Goal: Feedback & Contribution: Submit feedback/report problem

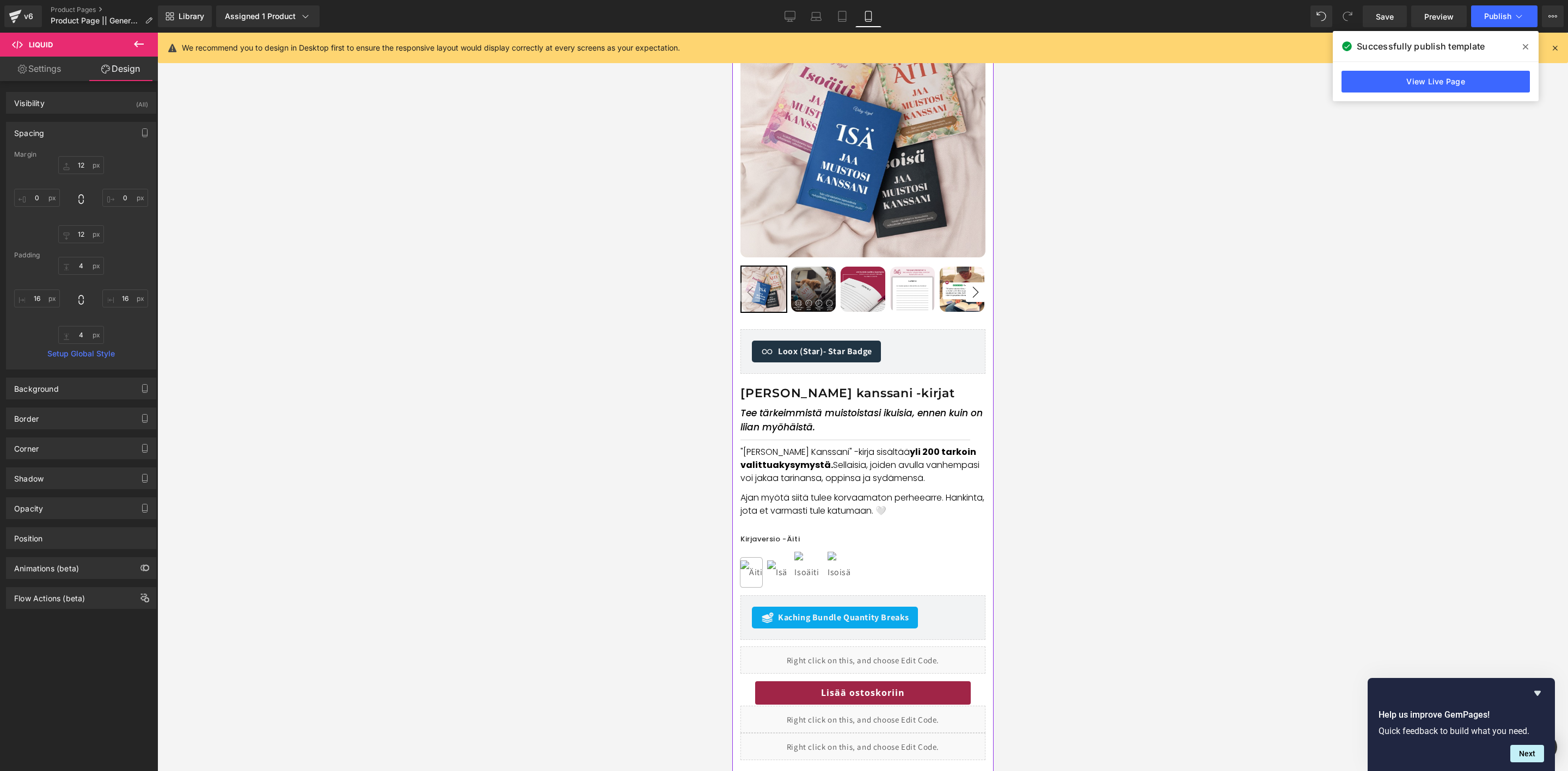
scroll to position [136, 0]
click at [929, 500] on p "Ajan myötä siitä tulee korvaamaton perheearre. Hankinta, jota et varmasti tule …" at bounding box center [863, 505] width 245 height 26
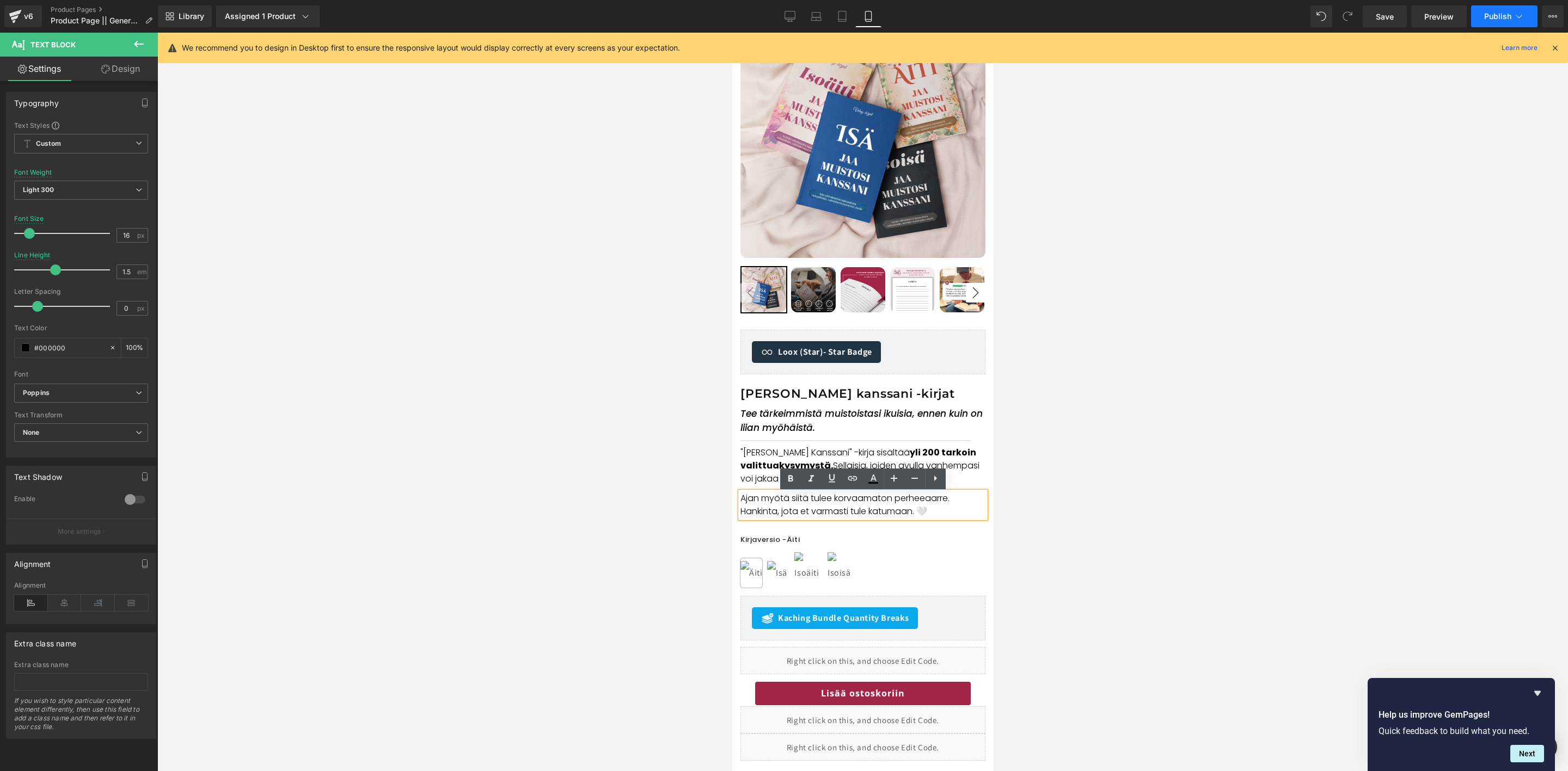
click at [1491, 12] on span "Publish" at bounding box center [1497, 16] width 27 height 9
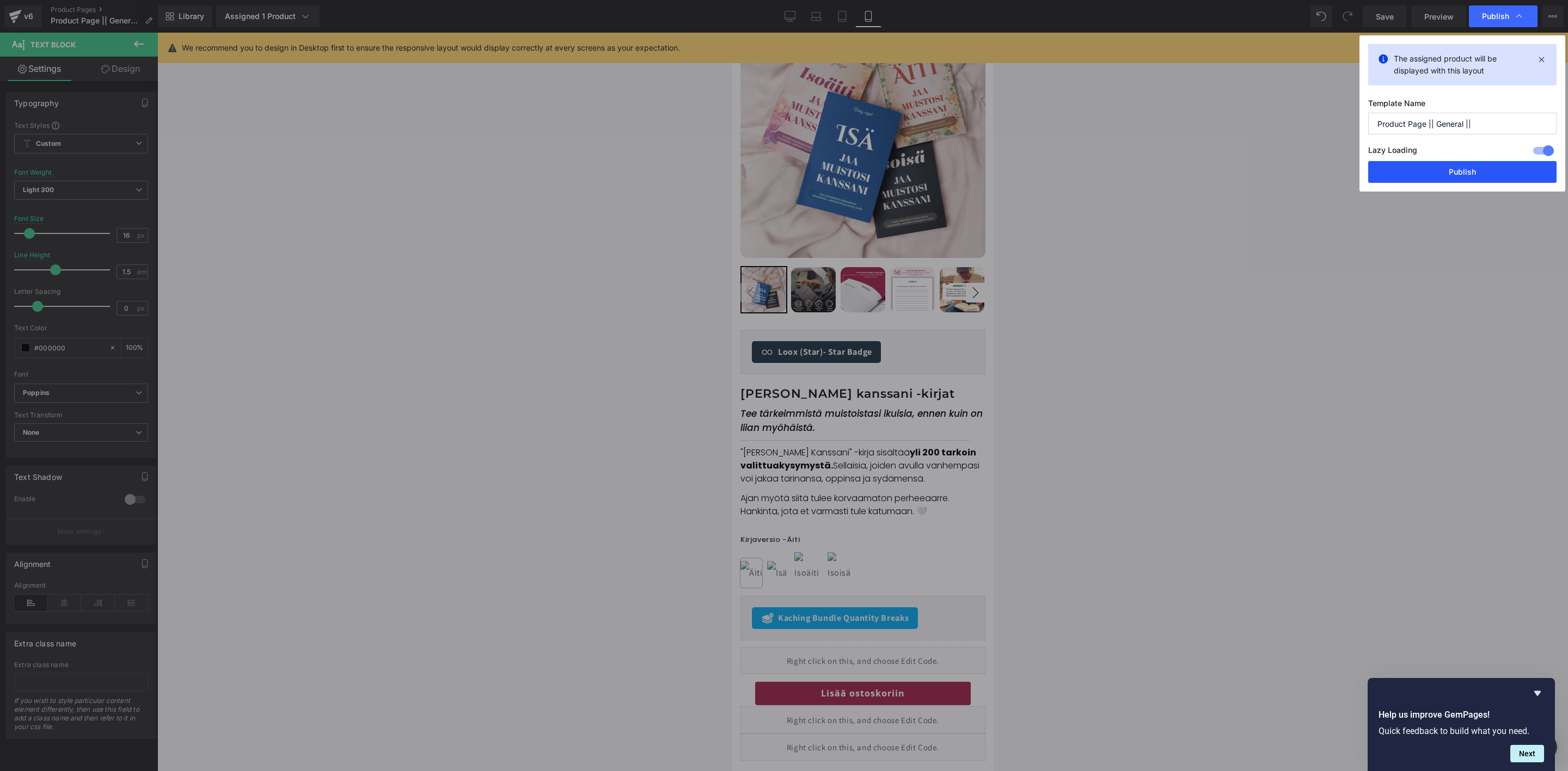
click at [1420, 173] on button "Publish" at bounding box center [1462, 172] width 188 height 22
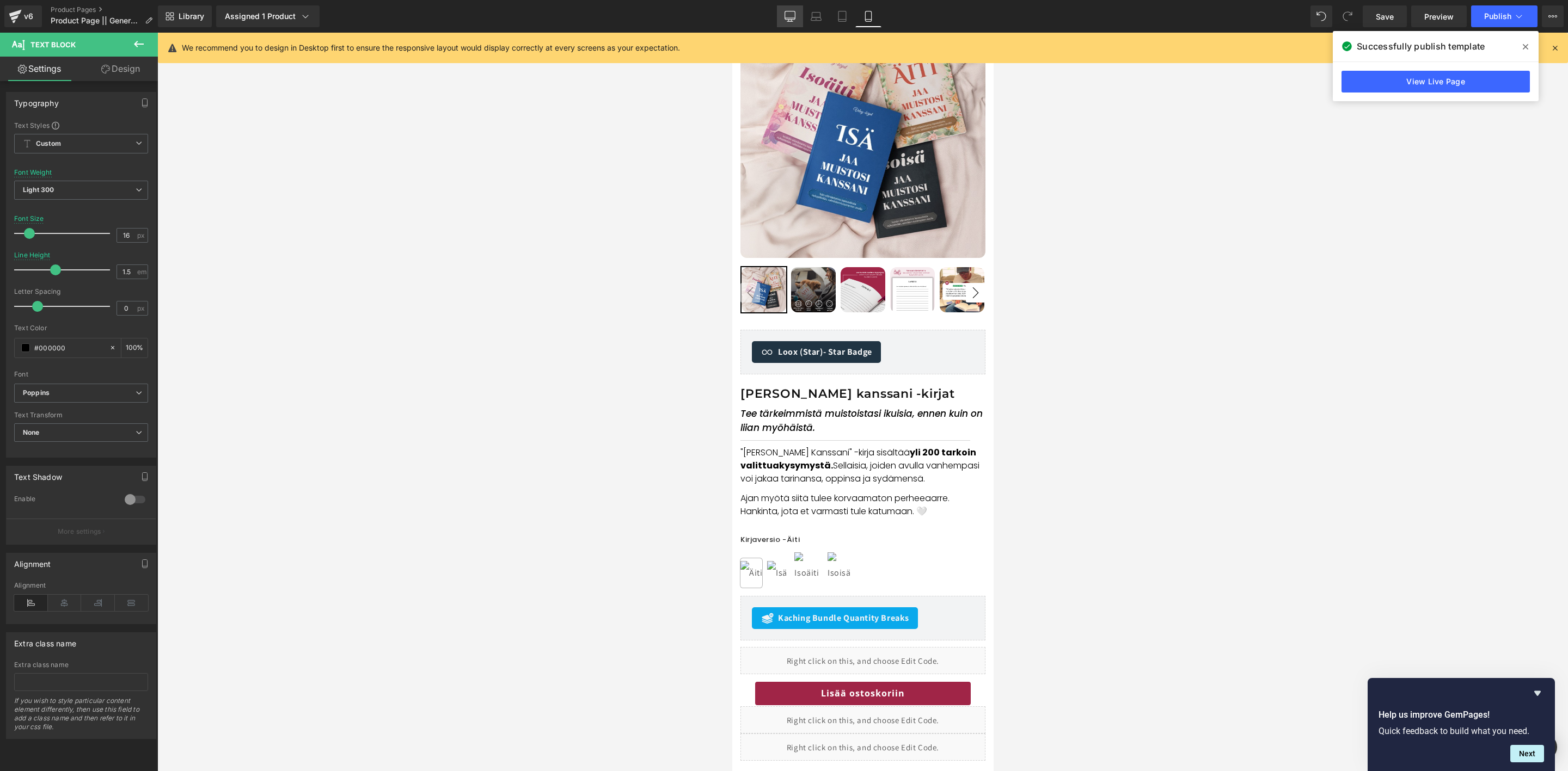
click at [786, 18] on icon at bounding box center [790, 15] width 10 height 8
type input "14"
type input "1.4"
type input "100"
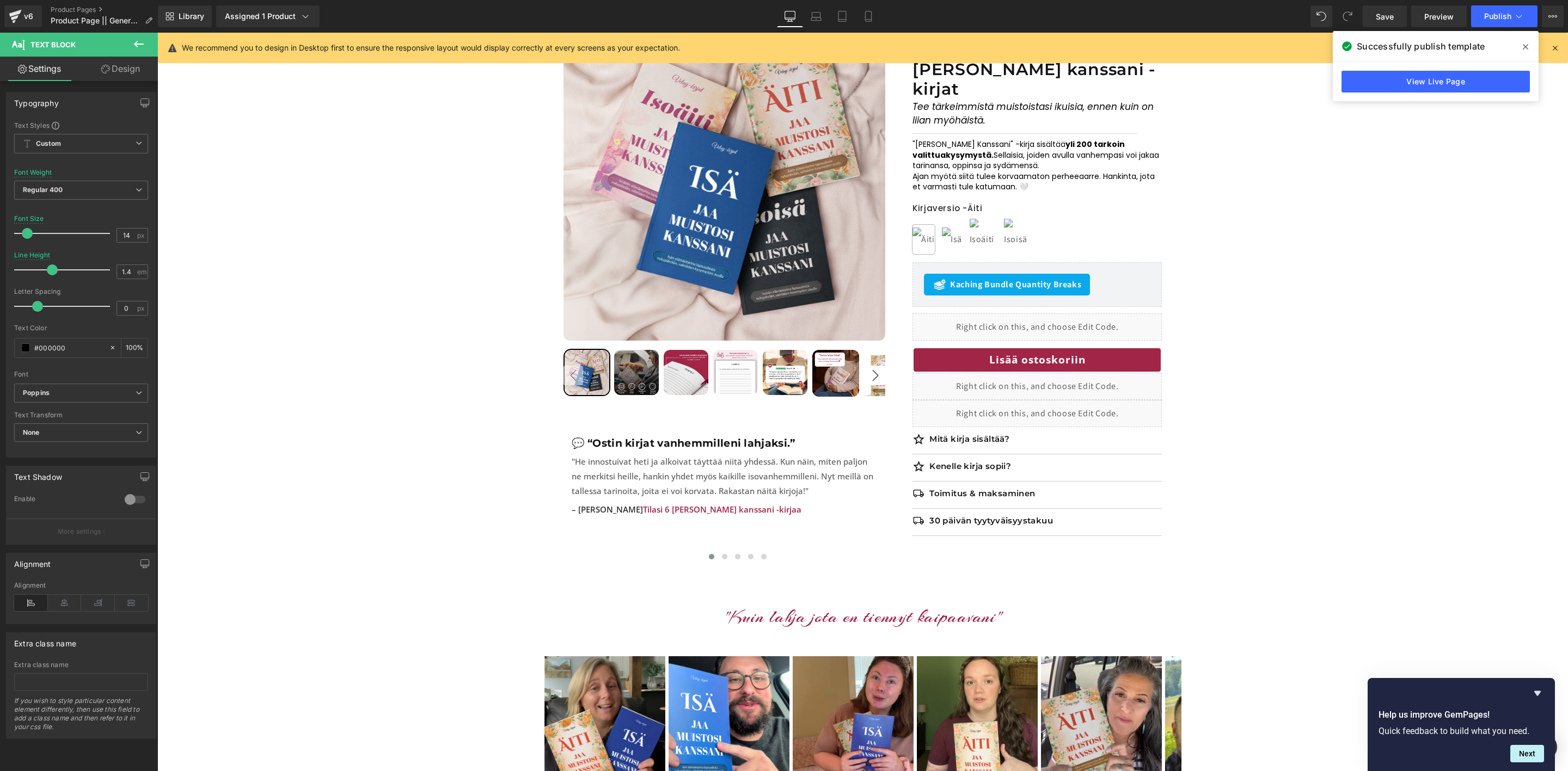
scroll to position [0, 0]
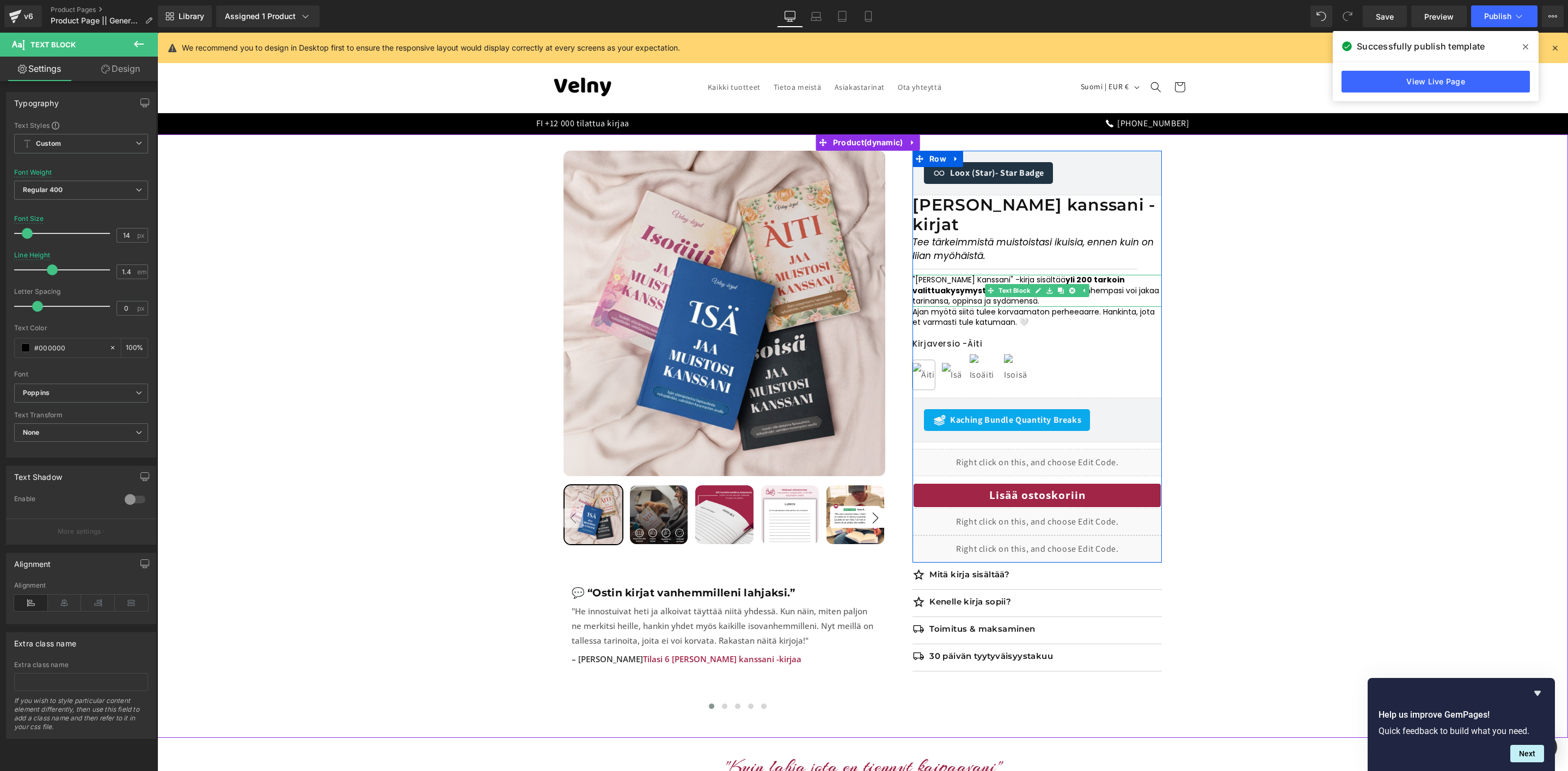
click at [1073, 285] on p ""Jaa Muistosi Kanssani" -kirja sisältää yli 200 tarkoin valittua kysymystä. Sel…" at bounding box center [1037, 291] width 250 height 32
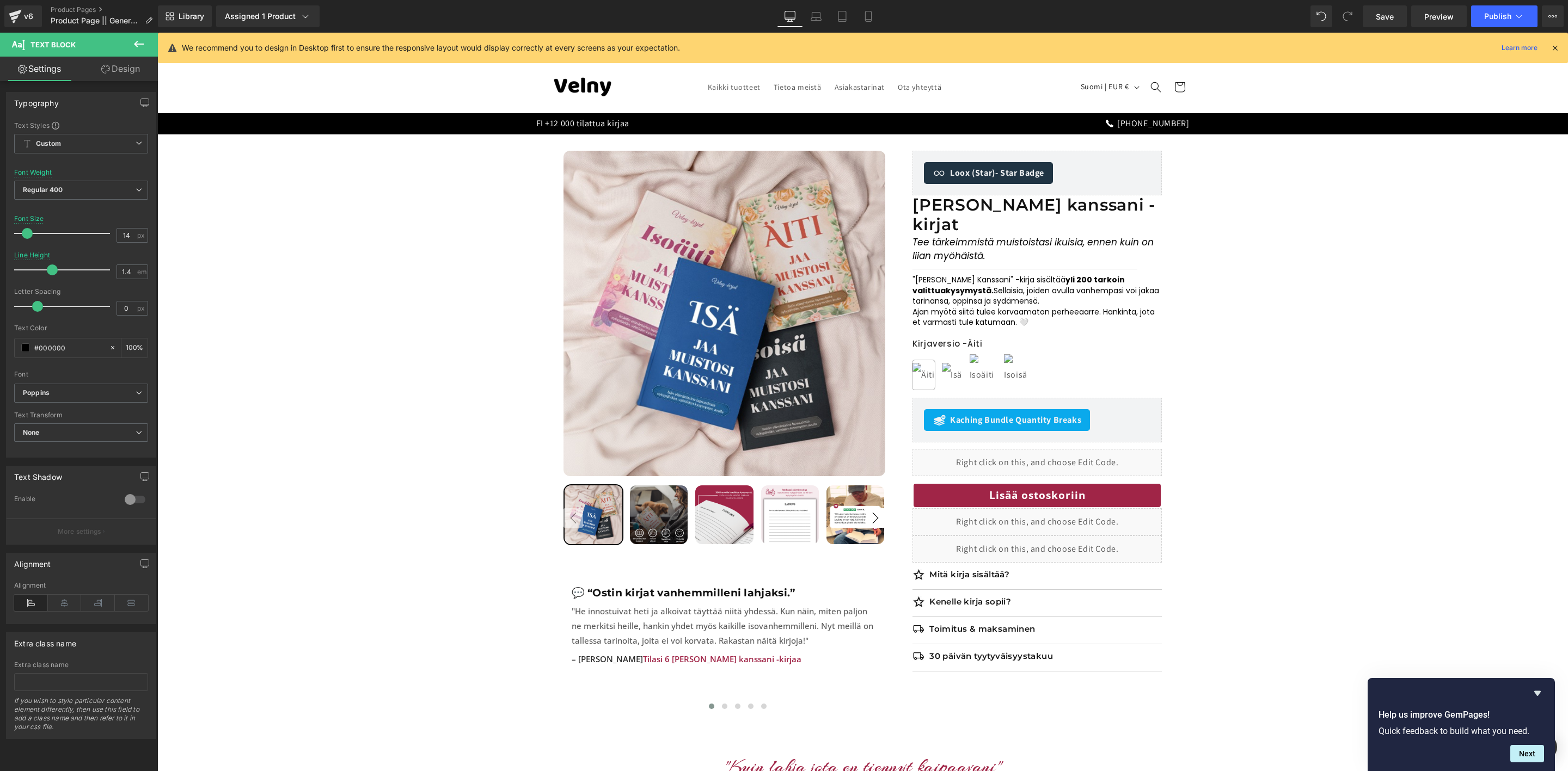
click at [121, 77] on link "Design" at bounding box center [121, 69] width 79 height 24
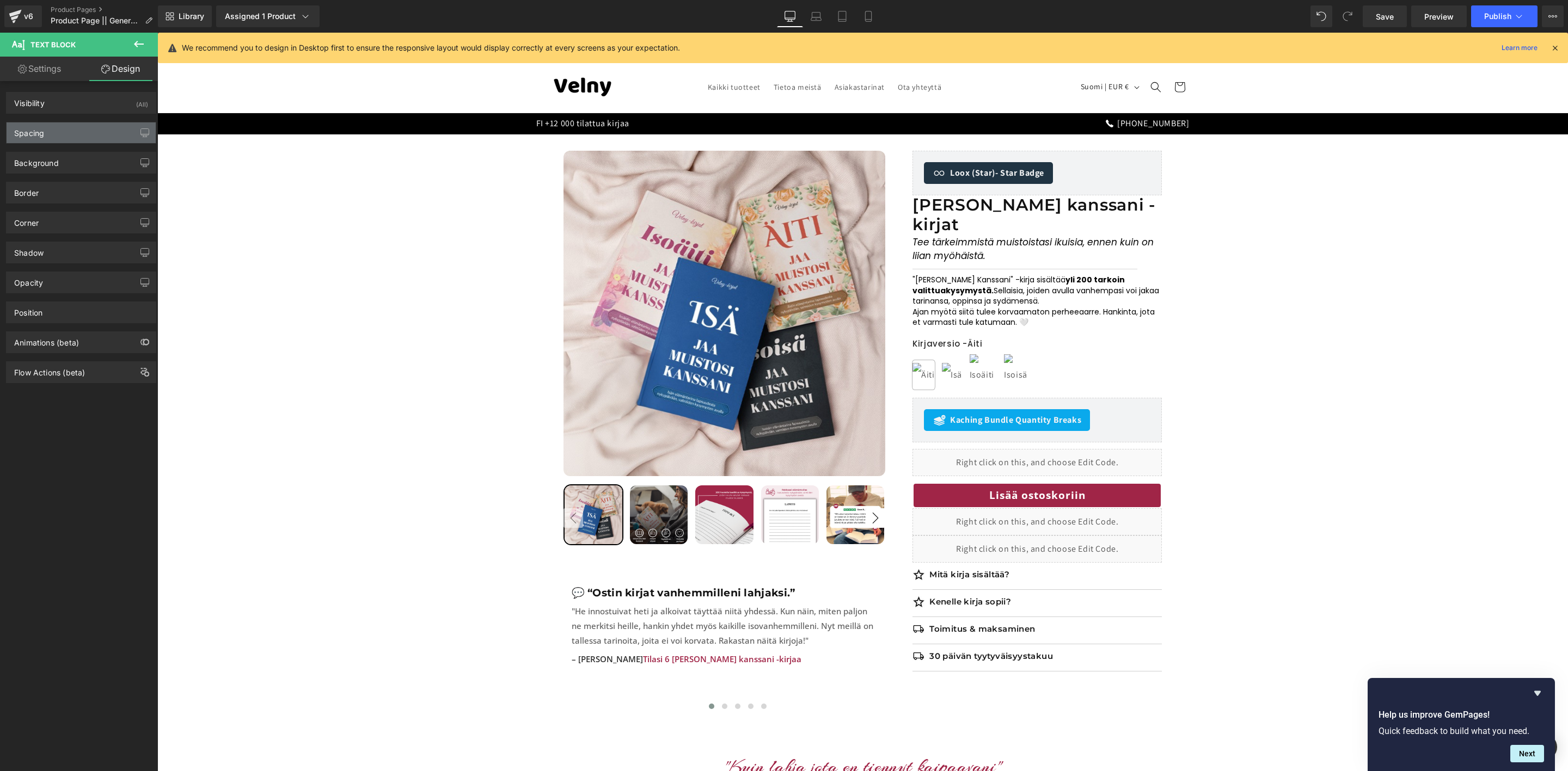
click at [59, 139] on div "Spacing" at bounding box center [81, 133] width 149 height 21
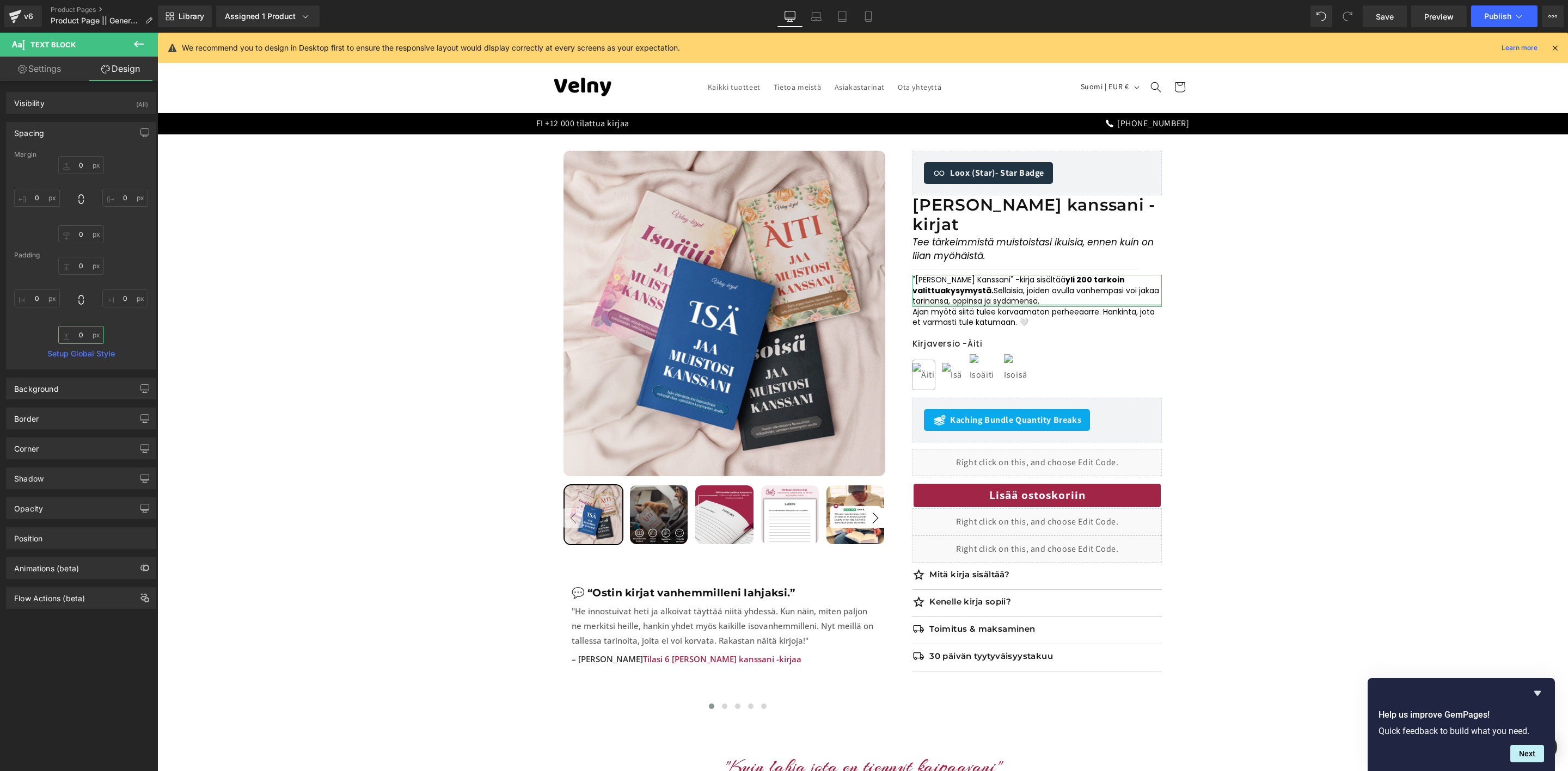
click at [87, 338] on input "0" at bounding box center [81, 335] width 46 height 18
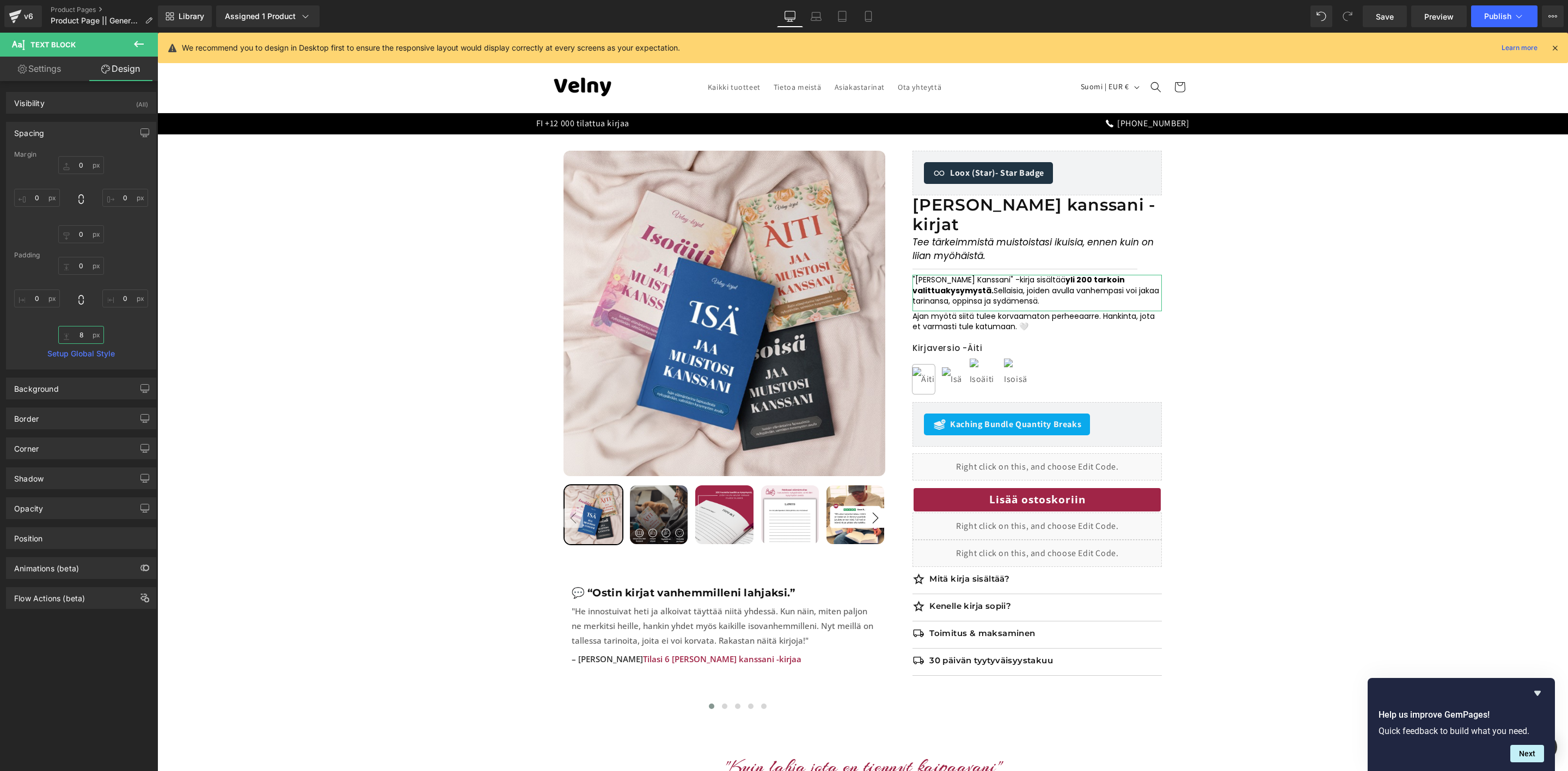
type input "8"
click at [82, 337] on input "8" at bounding box center [81, 335] width 46 height 18
type input "6"
click at [1497, 22] on button "Publish" at bounding box center [1504, 16] width 66 height 22
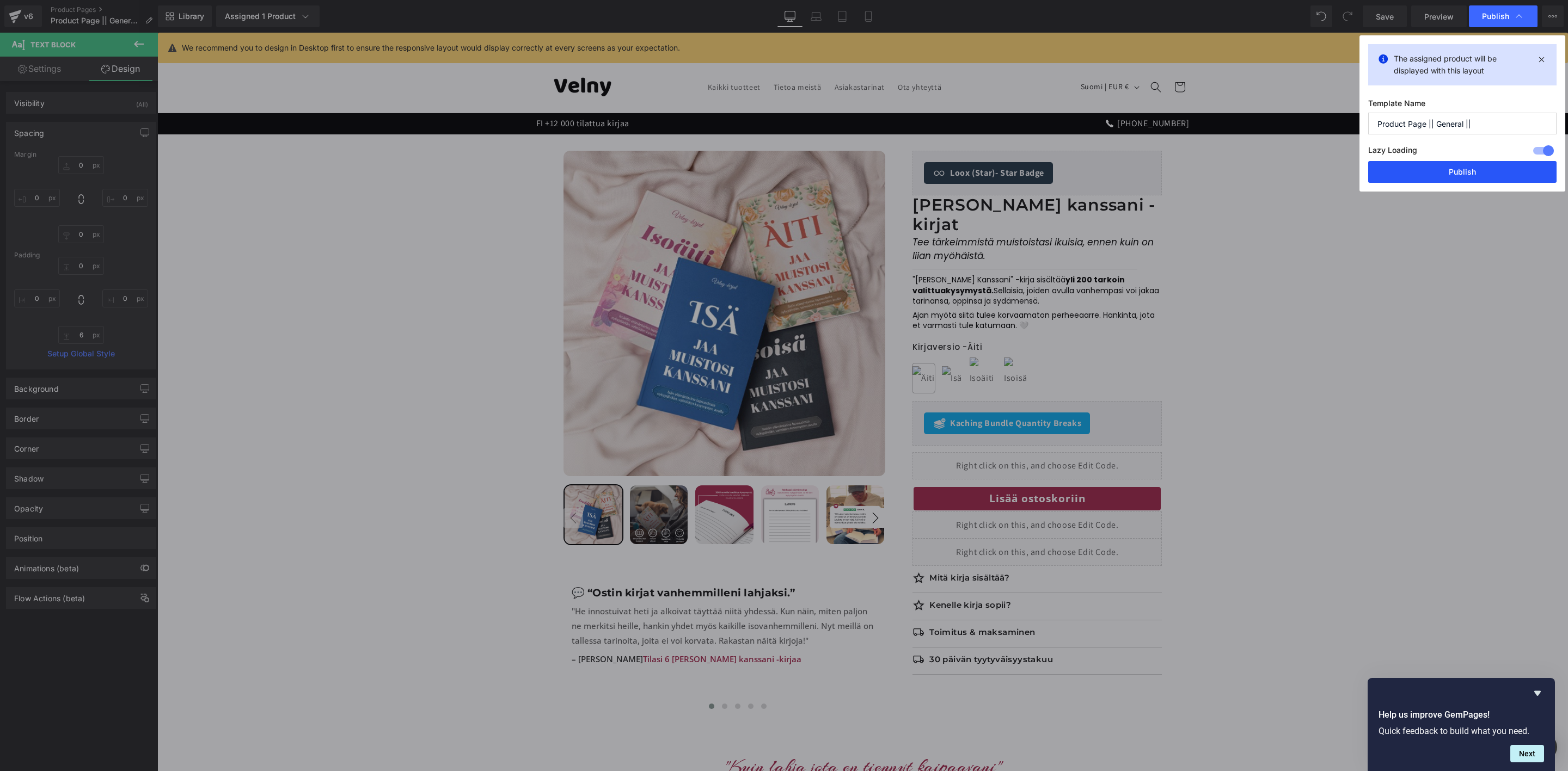
click at [1478, 164] on button "Publish" at bounding box center [1462, 172] width 188 height 22
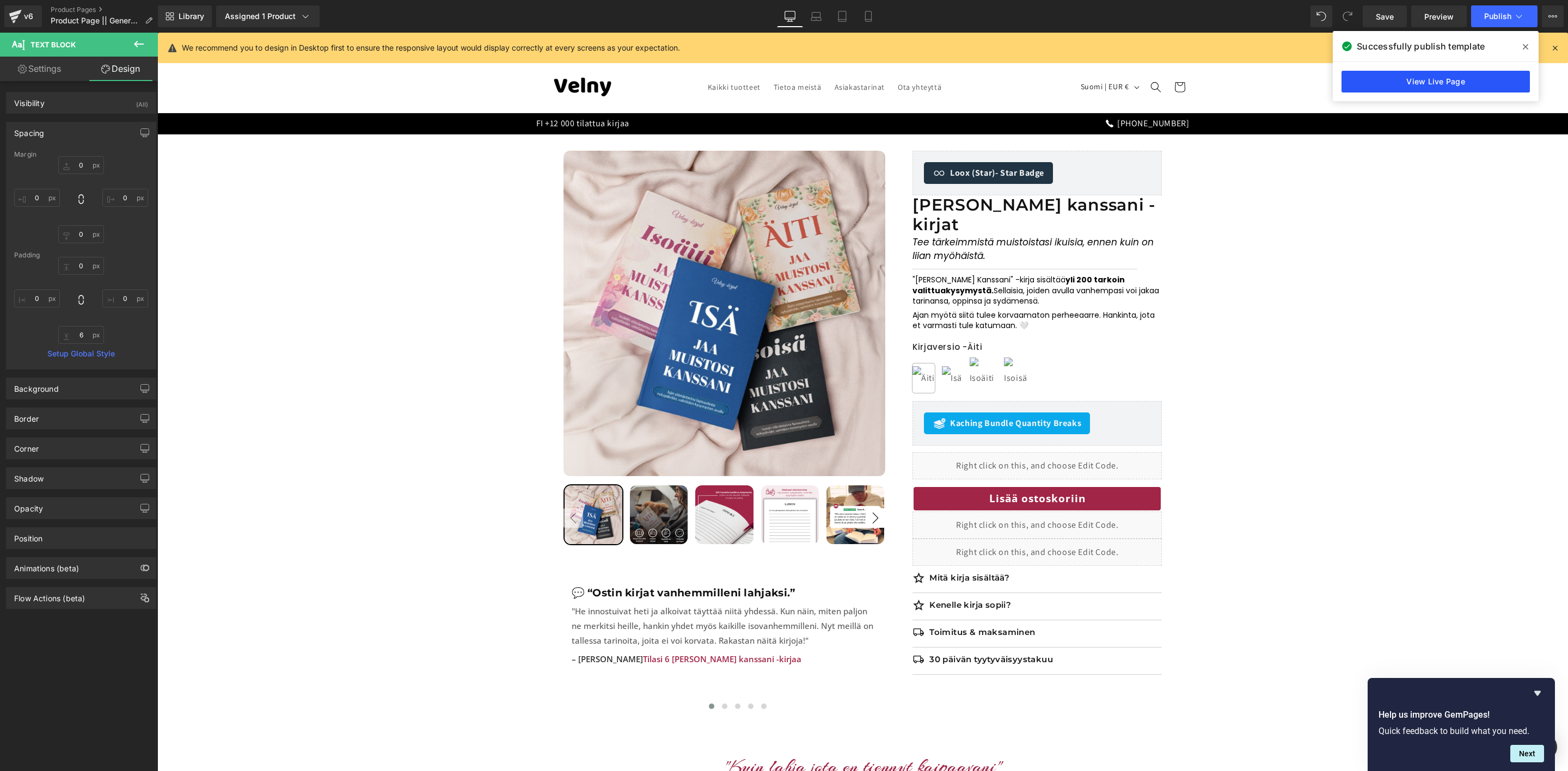
click at [1401, 80] on link "View Live Page" at bounding box center [1435, 82] width 188 height 22
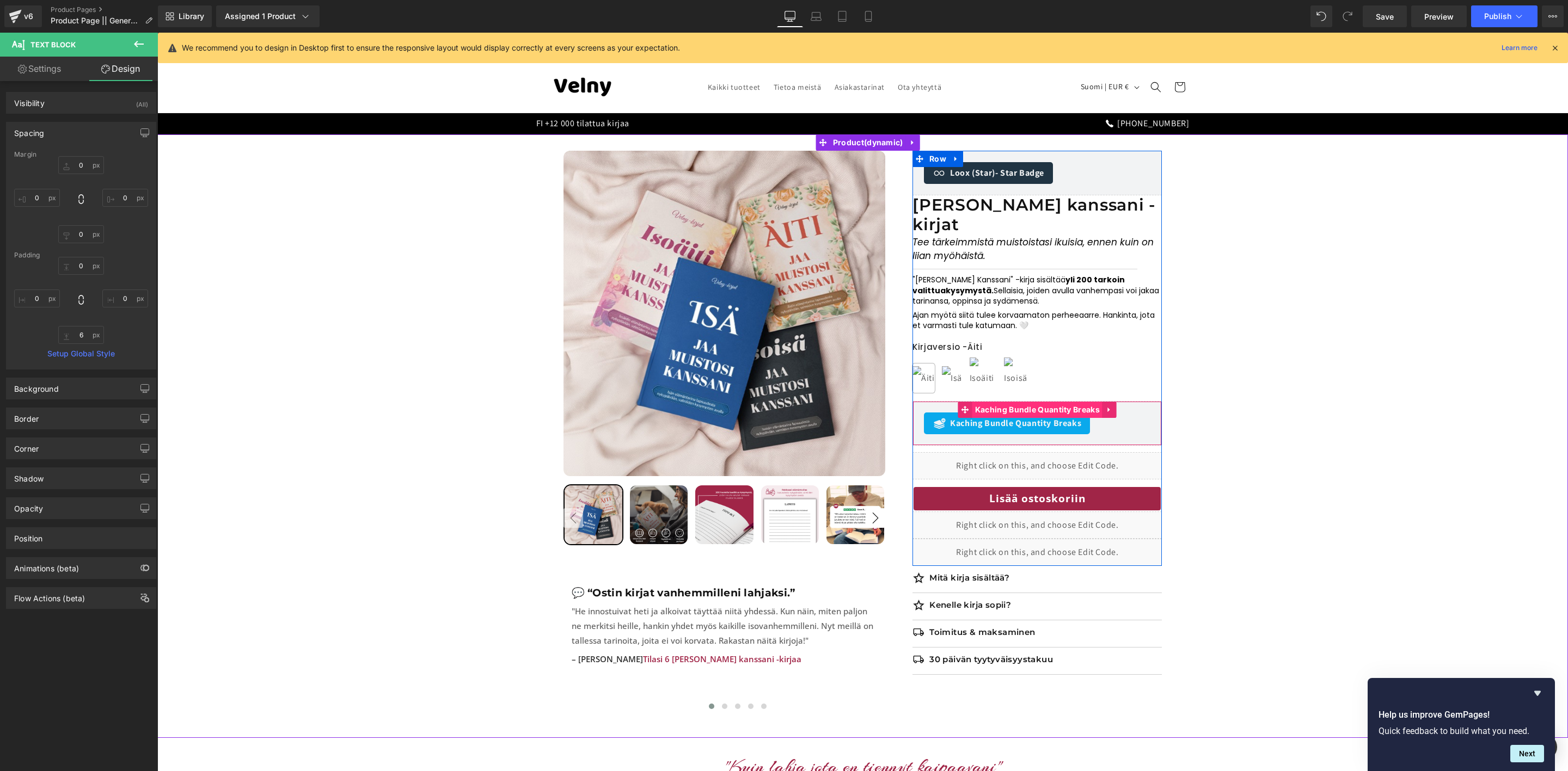
click at [1009, 401] on div "Kaching Bundle Quantity Breaks Kaching Bundle Quantity Breaks" at bounding box center [1037, 423] width 250 height 44
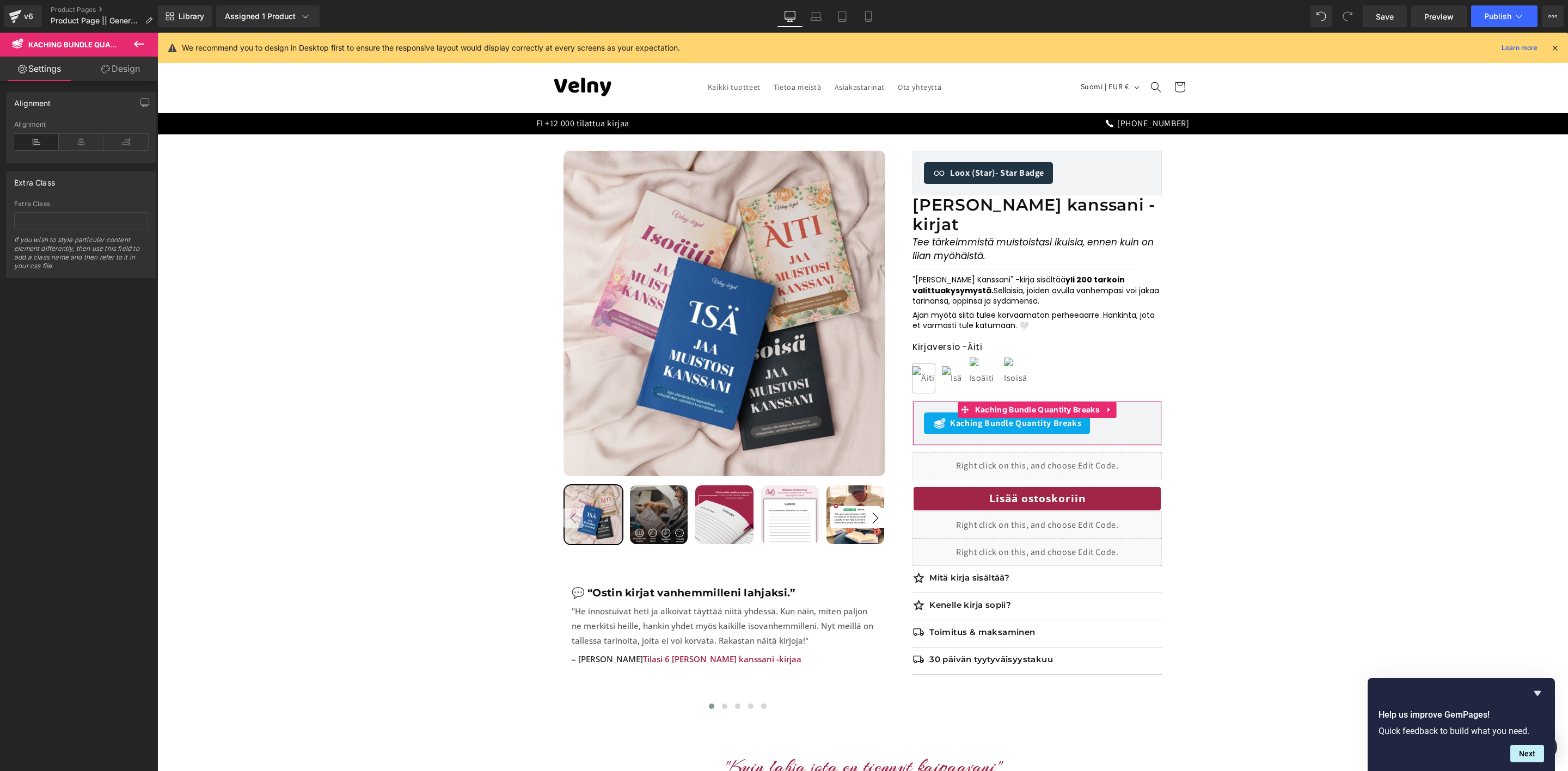
click at [116, 75] on link "Design" at bounding box center [121, 69] width 79 height 24
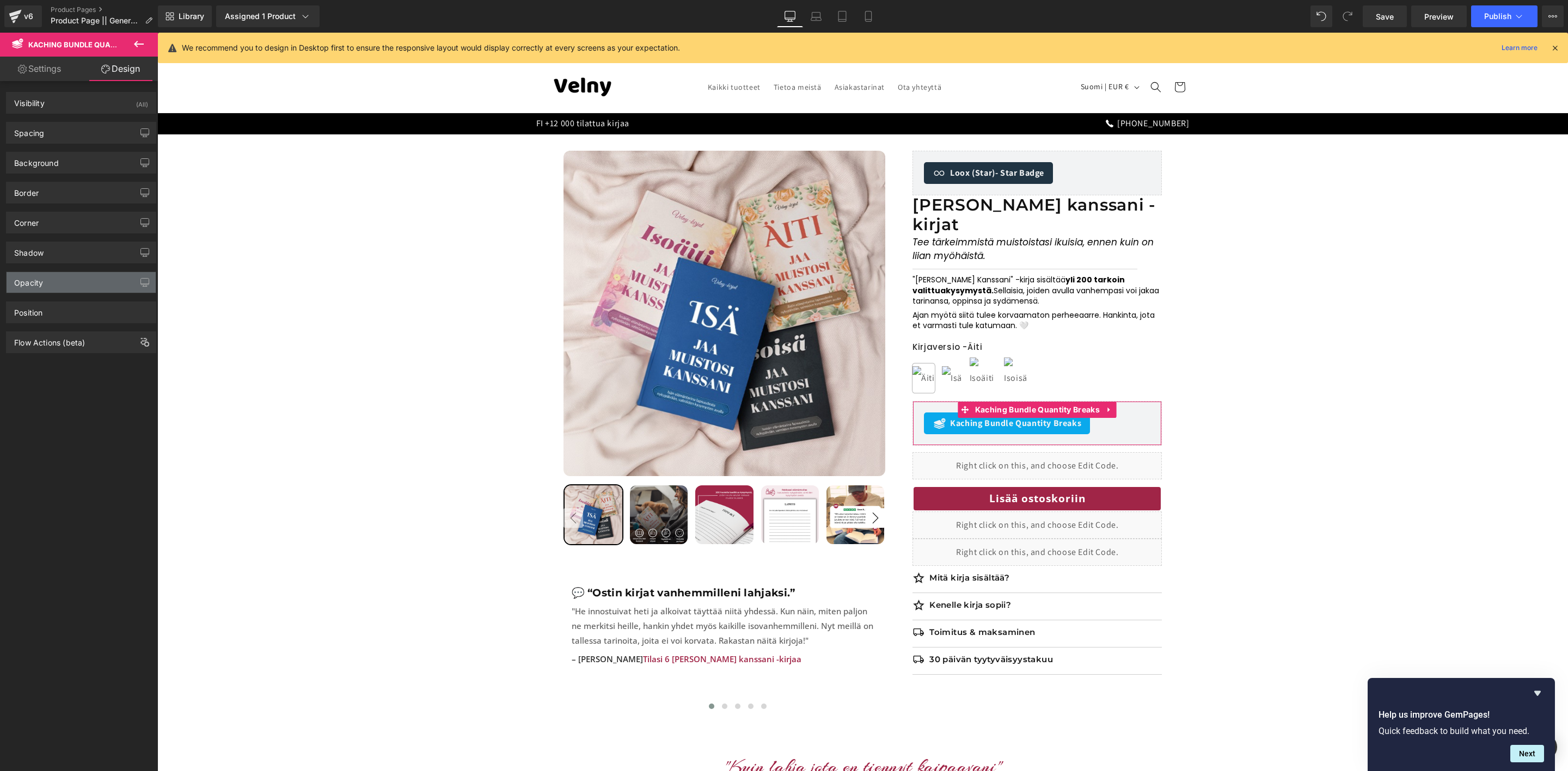
click at [59, 285] on div "Opacity" at bounding box center [81, 282] width 149 height 21
click at [59, 381] on div "Flow Actions (beta)" at bounding box center [49, 379] width 71 height 15
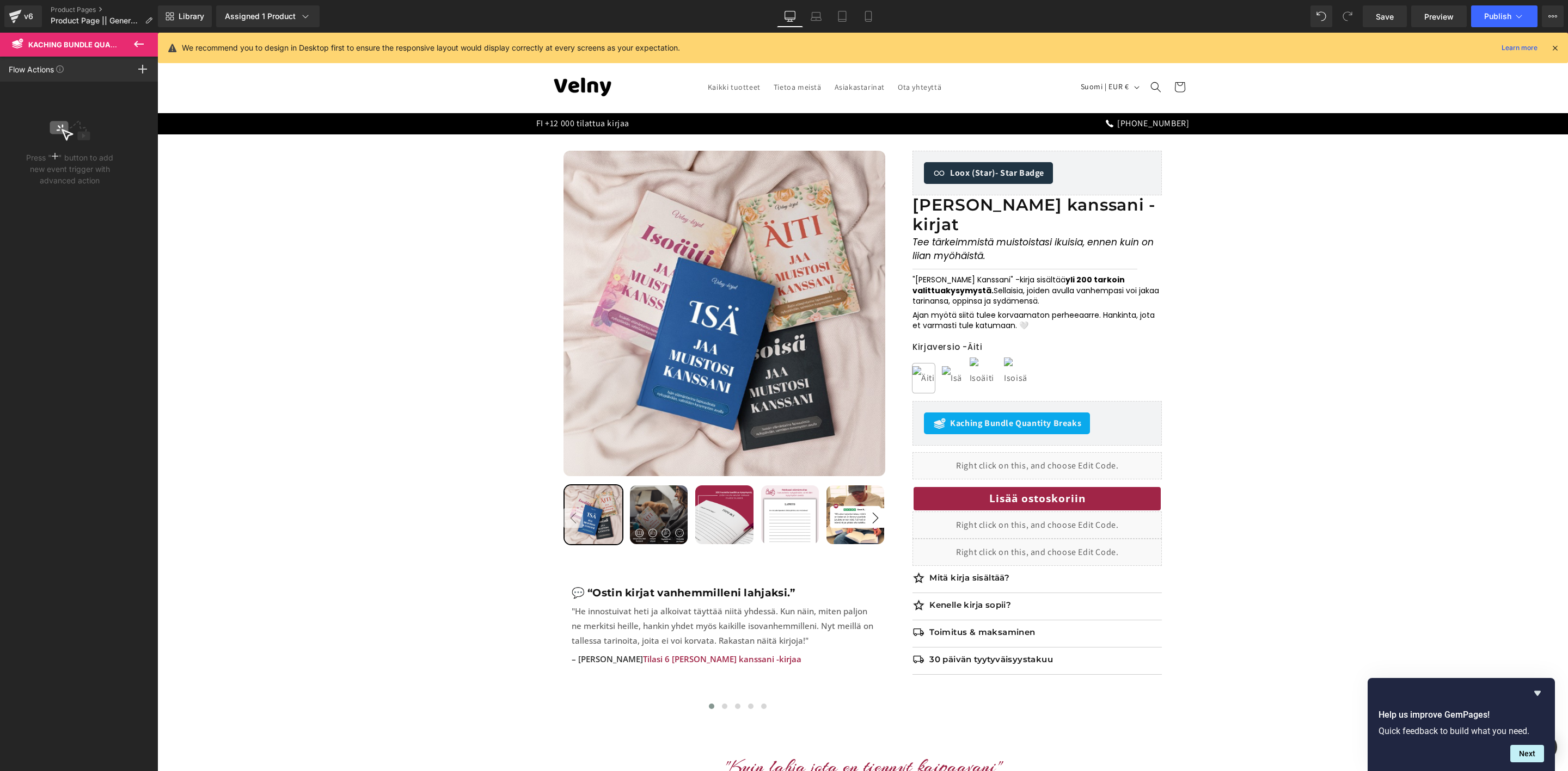
click at [134, 38] on icon at bounding box center [138, 44] width 13 height 13
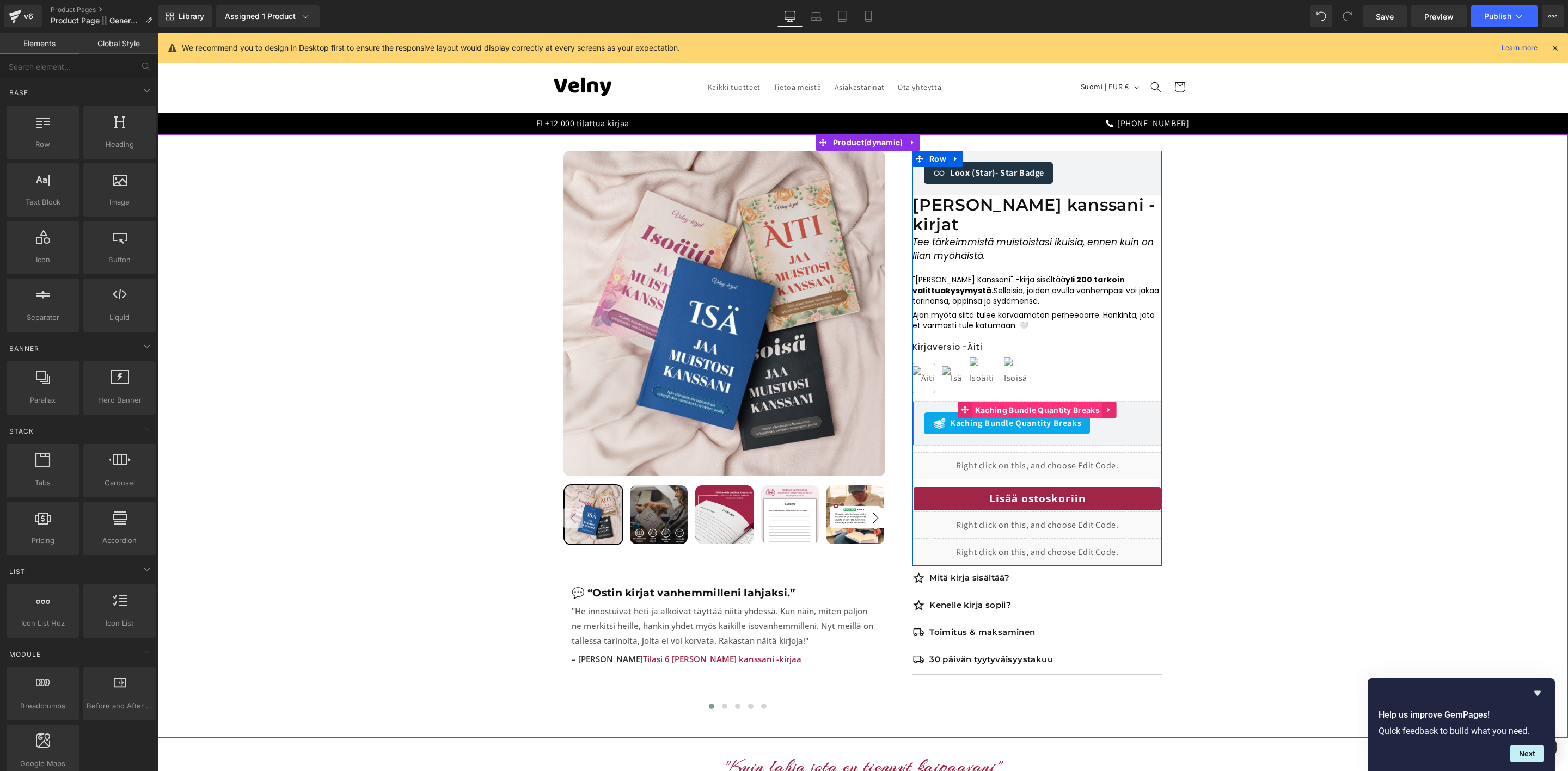
click at [1020, 402] on span "Kaching Bundle Quantity Breaks" at bounding box center [1037, 410] width 130 height 16
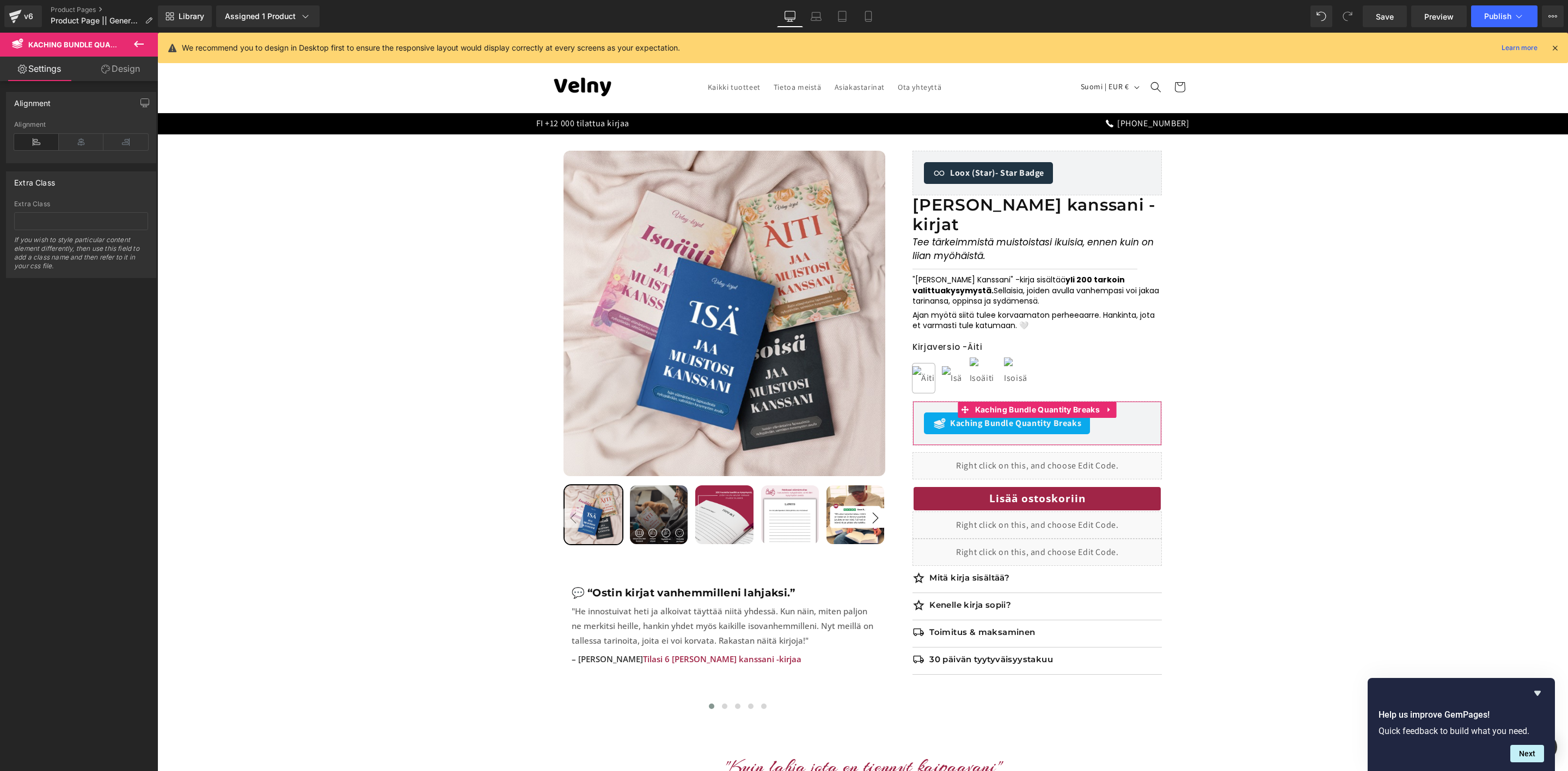
click at [116, 79] on link "Design" at bounding box center [121, 69] width 79 height 24
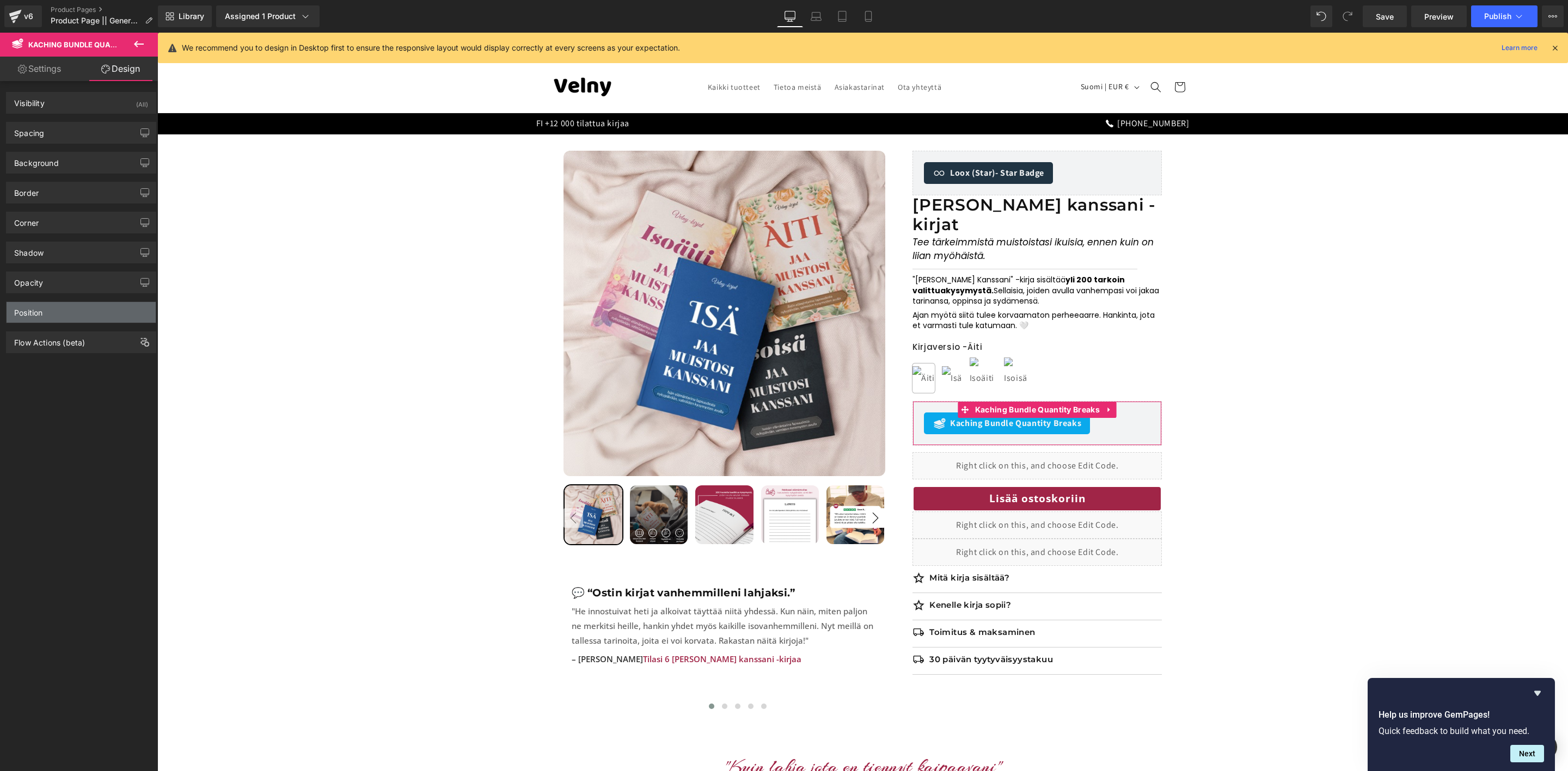
click at [52, 313] on div "Position" at bounding box center [81, 312] width 149 height 21
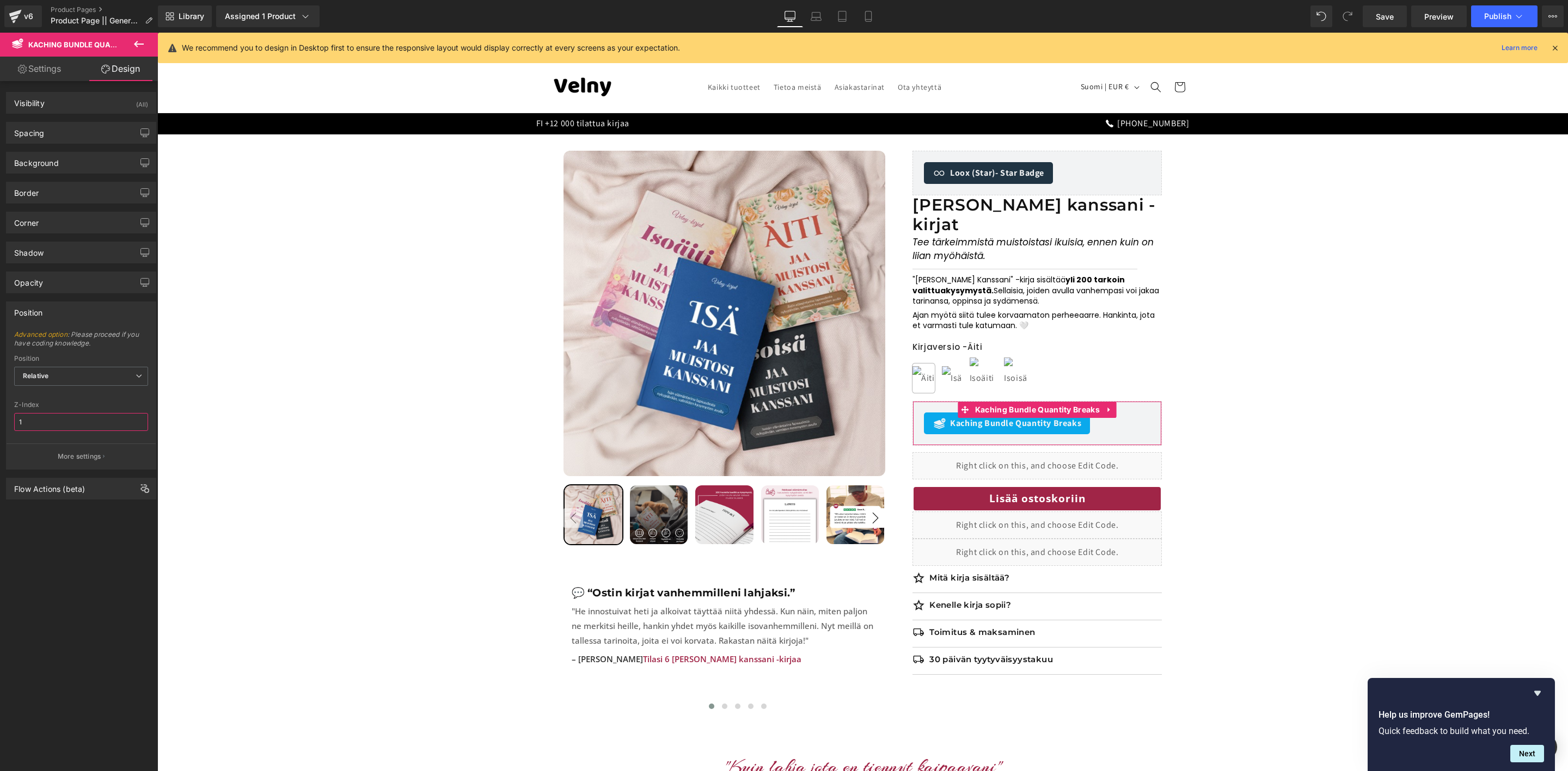
click at [44, 425] on input "1" at bounding box center [81, 422] width 134 height 18
type input "50"
click at [66, 557] on div "Visibility (All) 0|0|0|0 1 Show on Desktop 1 Show on Laptop 1 Show on Tablet 1 …" at bounding box center [81, 428] width 163 height 695
click at [1382, 15] on span "Save" at bounding box center [1385, 16] width 18 height 12
click at [1430, 15] on span "Preview" at bounding box center [1439, 16] width 29 height 12
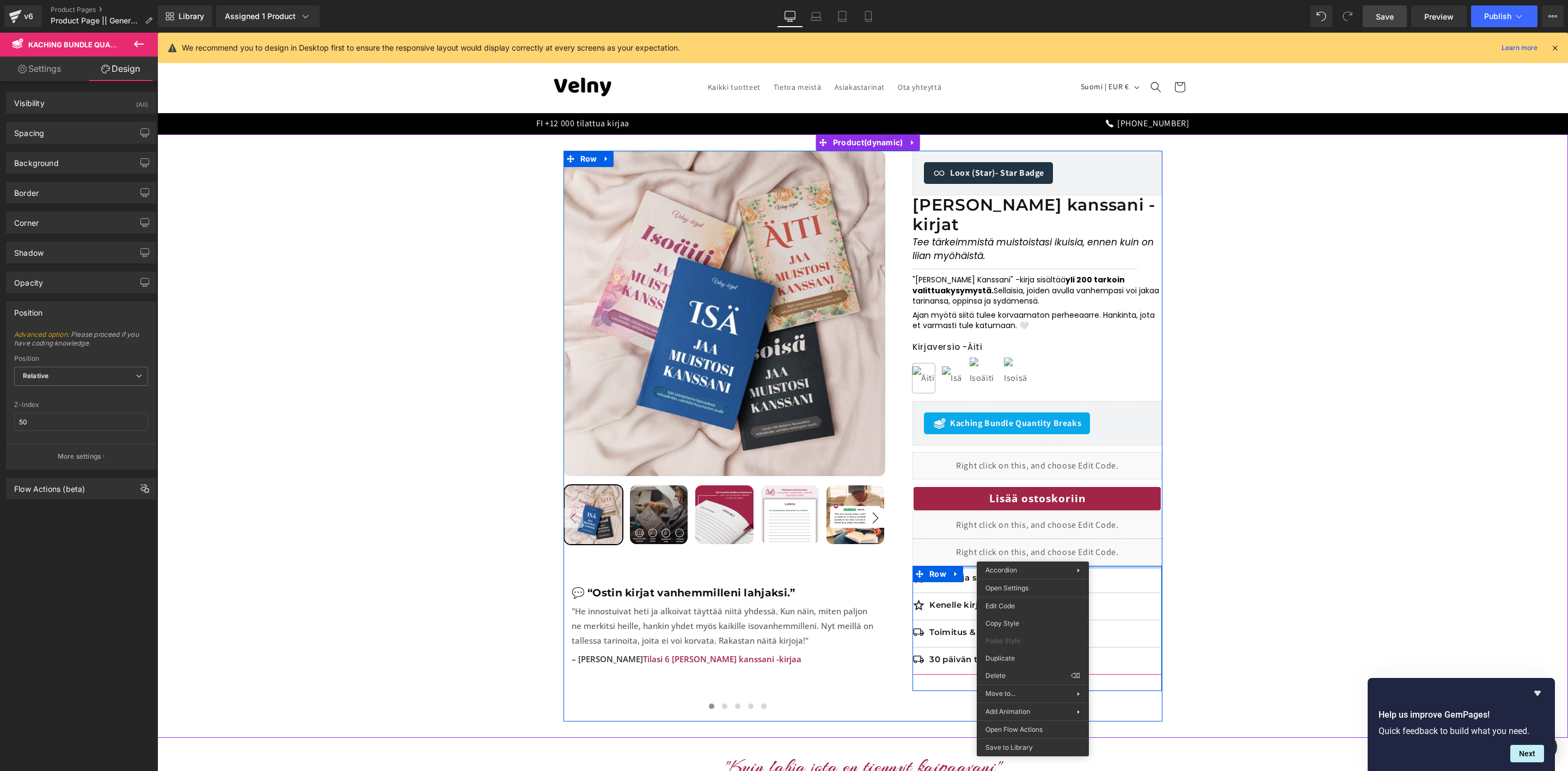
click at [1039, 566] on div at bounding box center [1037, 567] width 250 height 2
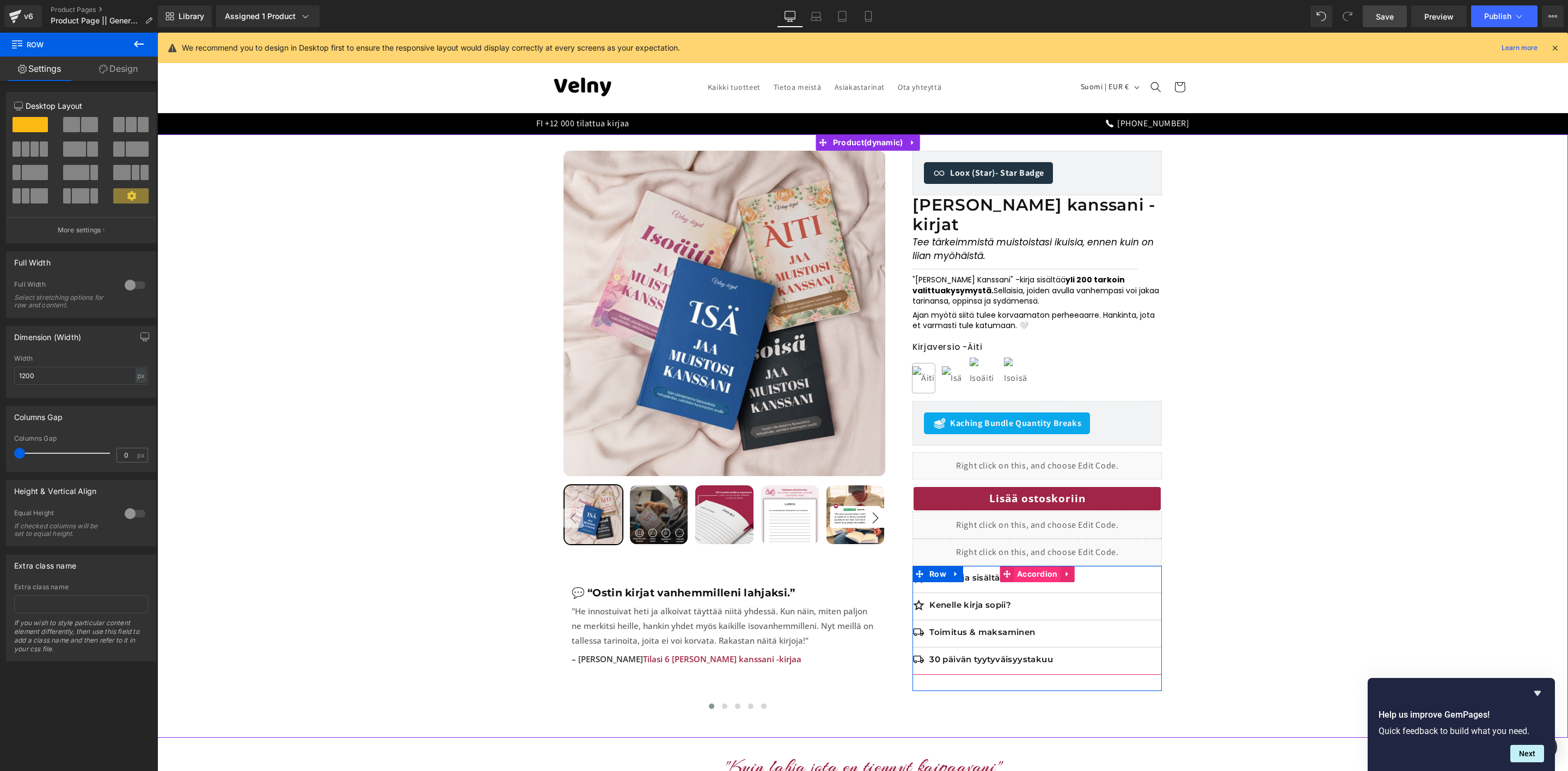
click at [1039, 566] on span "Accordion" at bounding box center [1037, 574] width 46 height 16
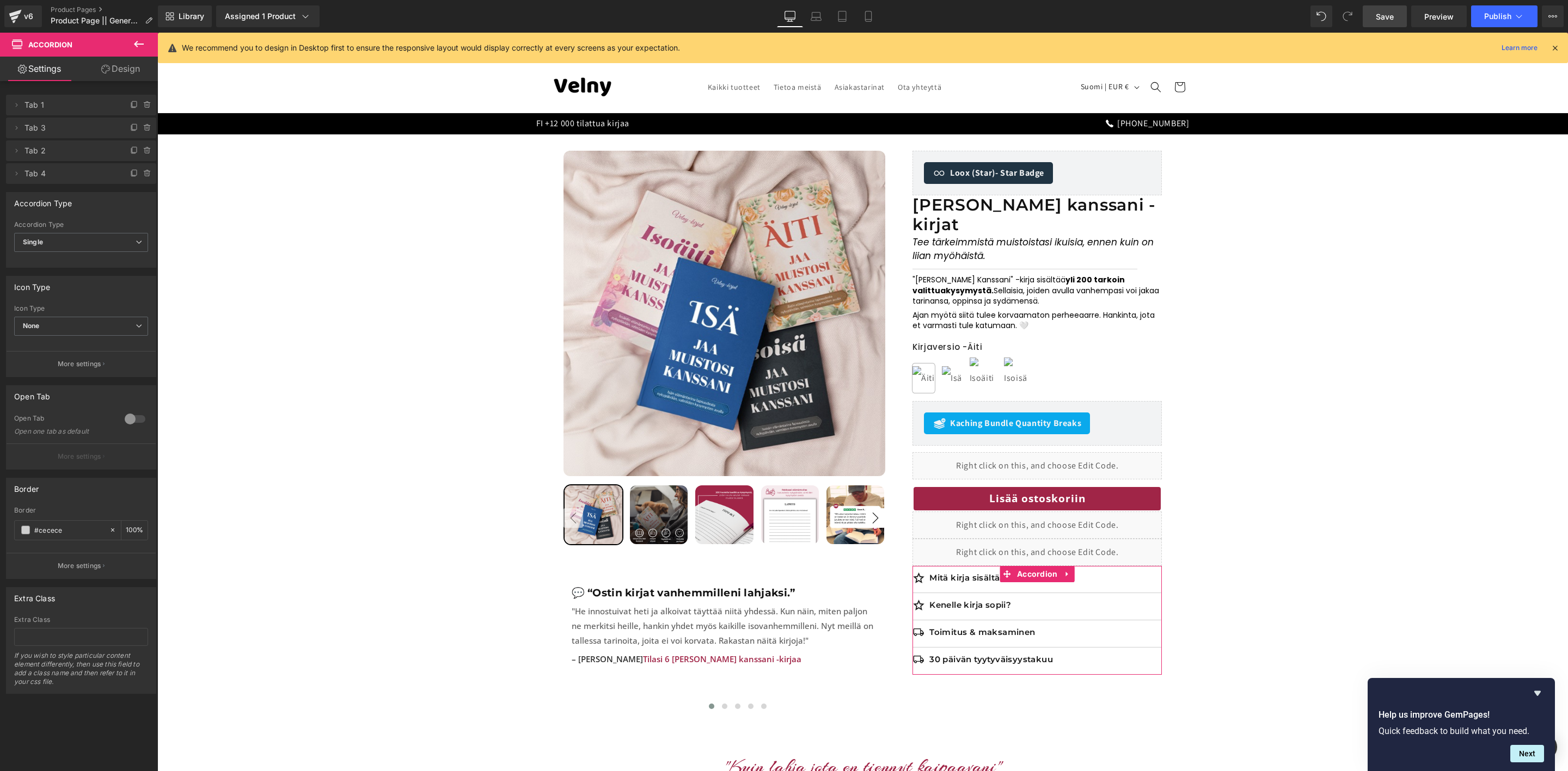
click at [116, 72] on link "Design" at bounding box center [121, 69] width 79 height 24
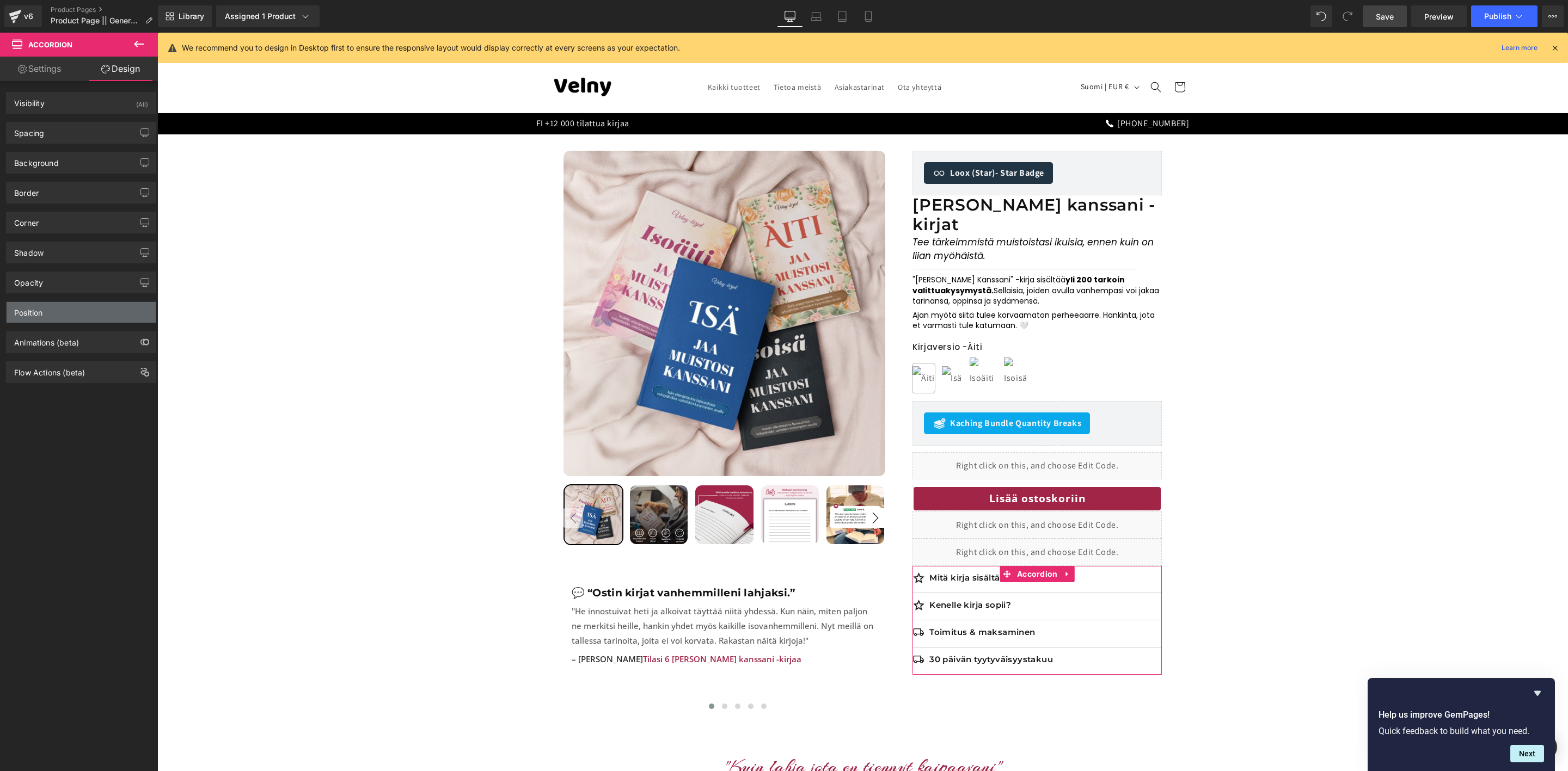
click at [53, 319] on div "Position" at bounding box center [81, 312] width 149 height 21
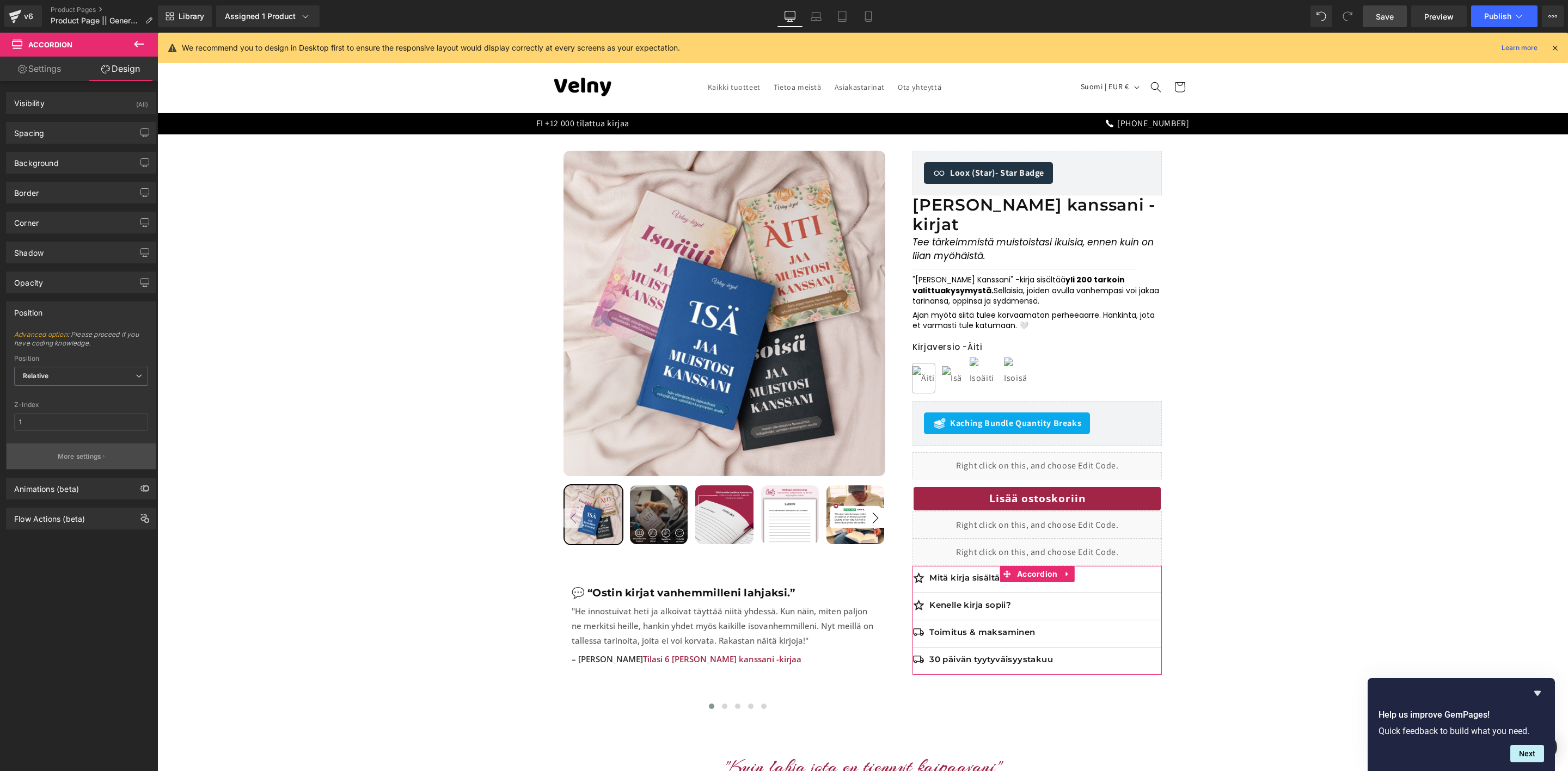
click at [92, 453] on button "More settings" at bounding box center [81, 456] width 149 height 26
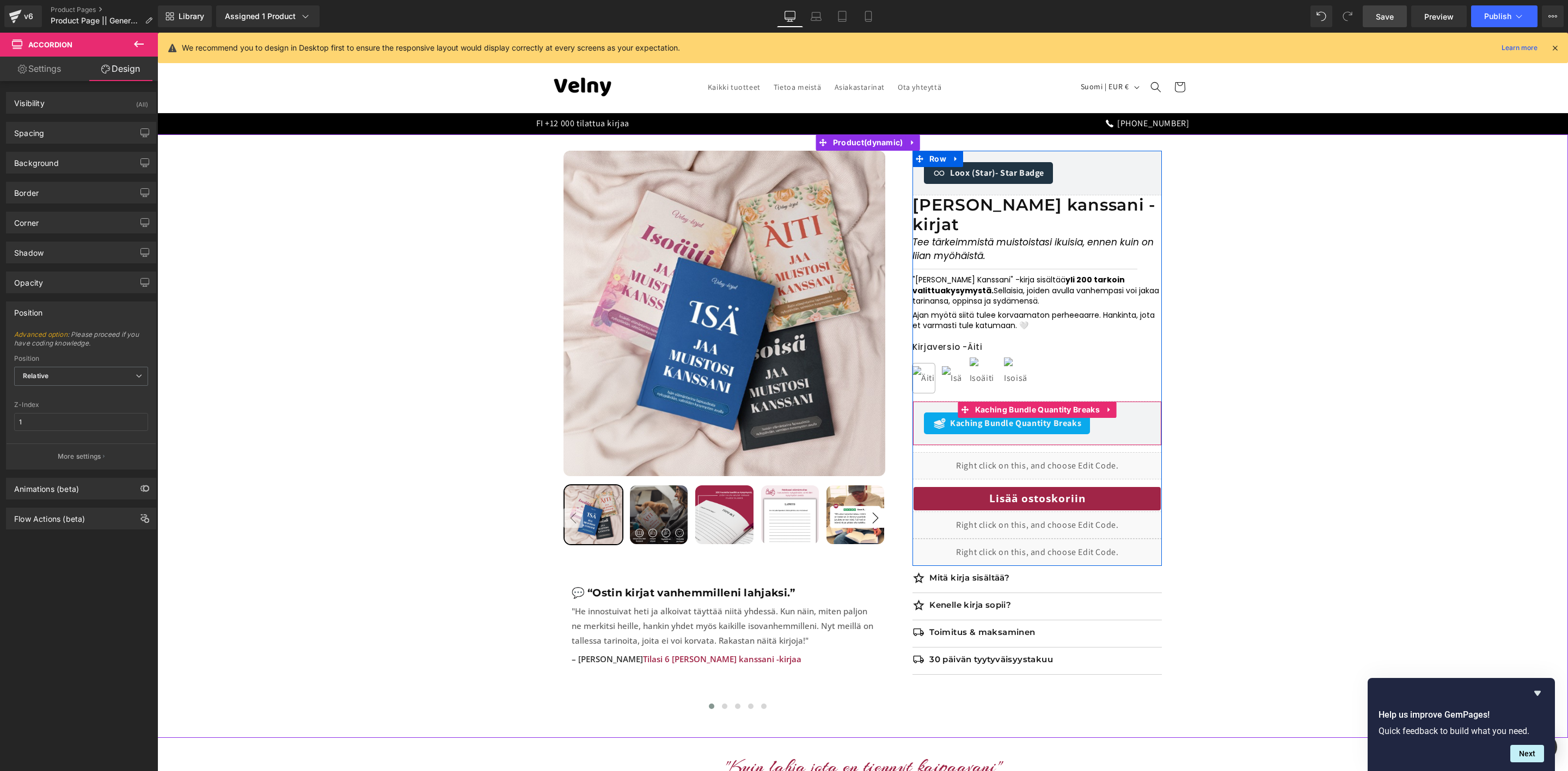
click at [1019, 401] on div "Kaching Bundle Quantity Breaks Kaching Bundle Quantity Breaks" at bounding box center [1037, 423] width 250 height 44
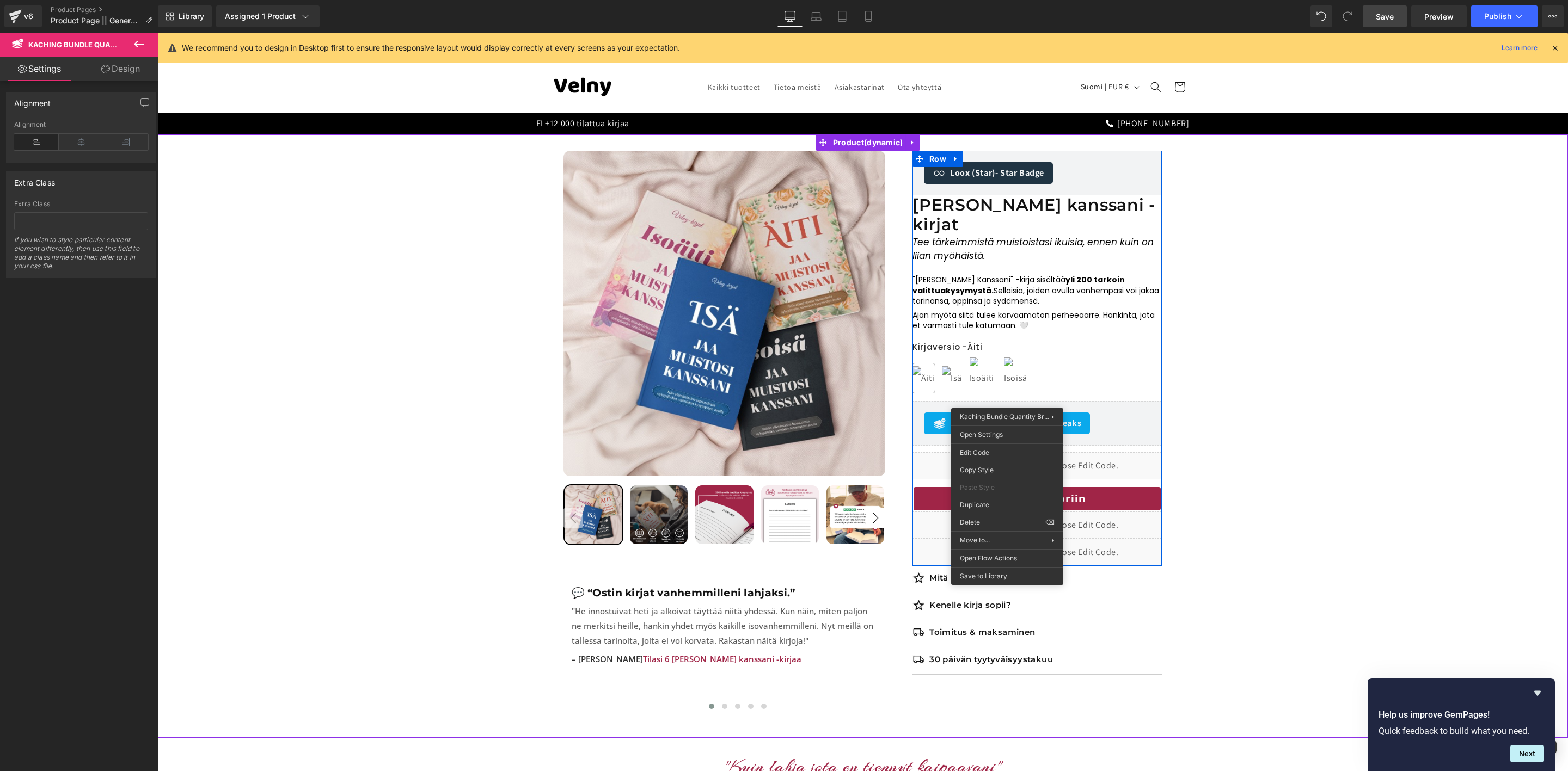
click at [1015, 401] on div "Kaching Bundle Quantity Breaks Kaching Bundle Quantity Breaks" at bounding box center [1037, 423] width 250 height 44
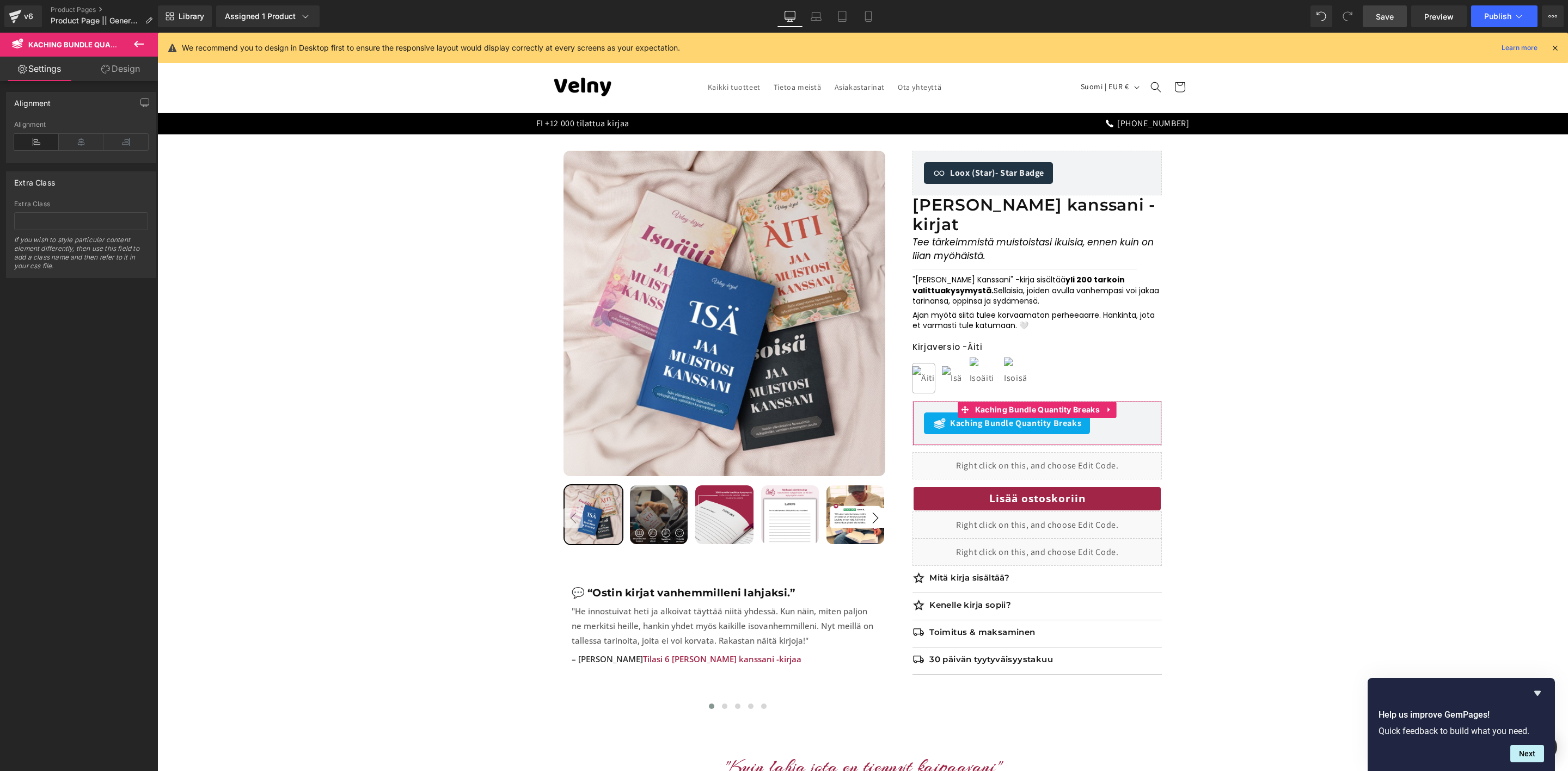
click at [124, 69] on link "Design" at bounding box center [121, 69] width 79 height 24
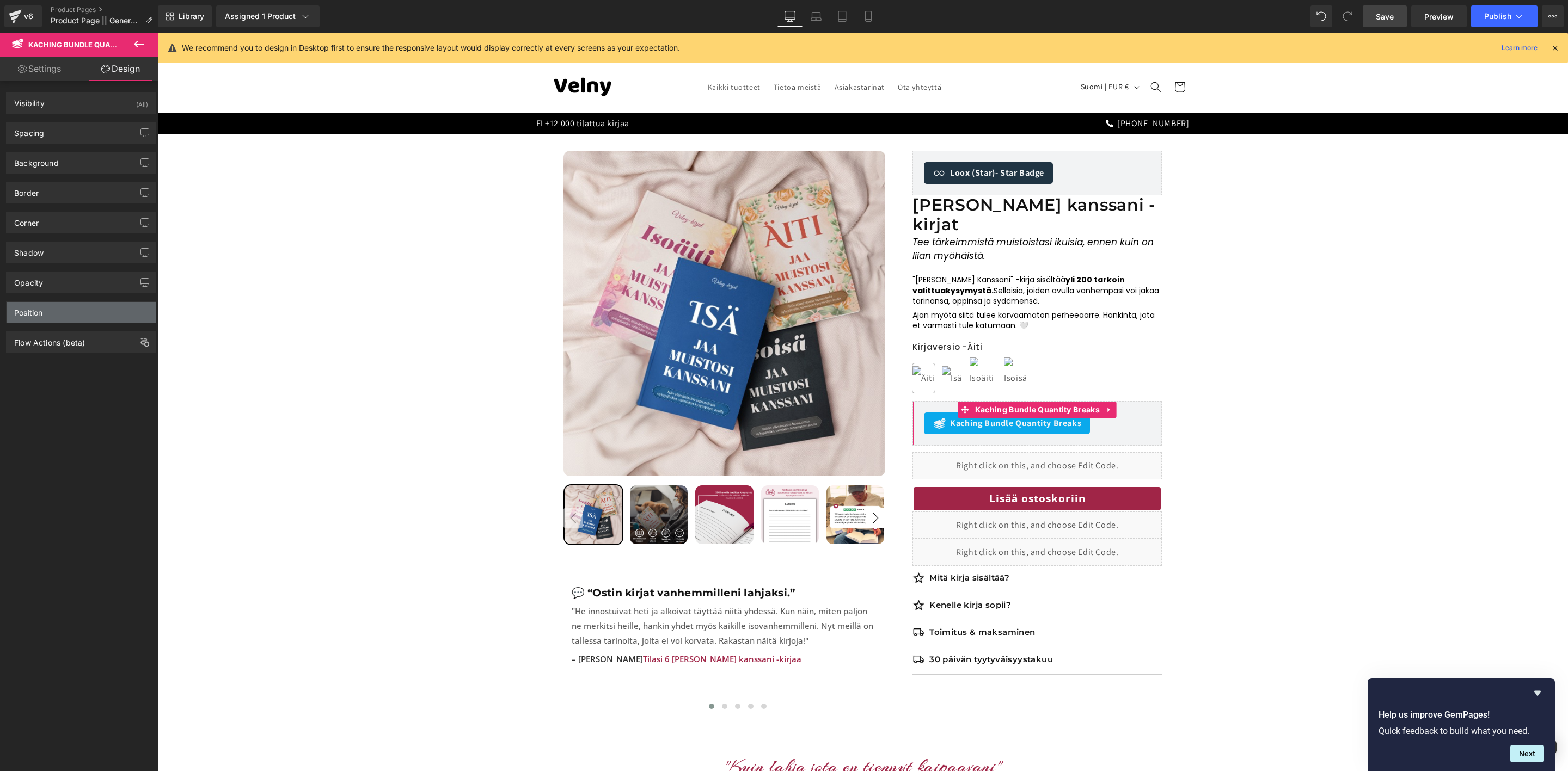
click at [51, 311] on div "Position" at bounding box center [81, 312] width 149 height 21
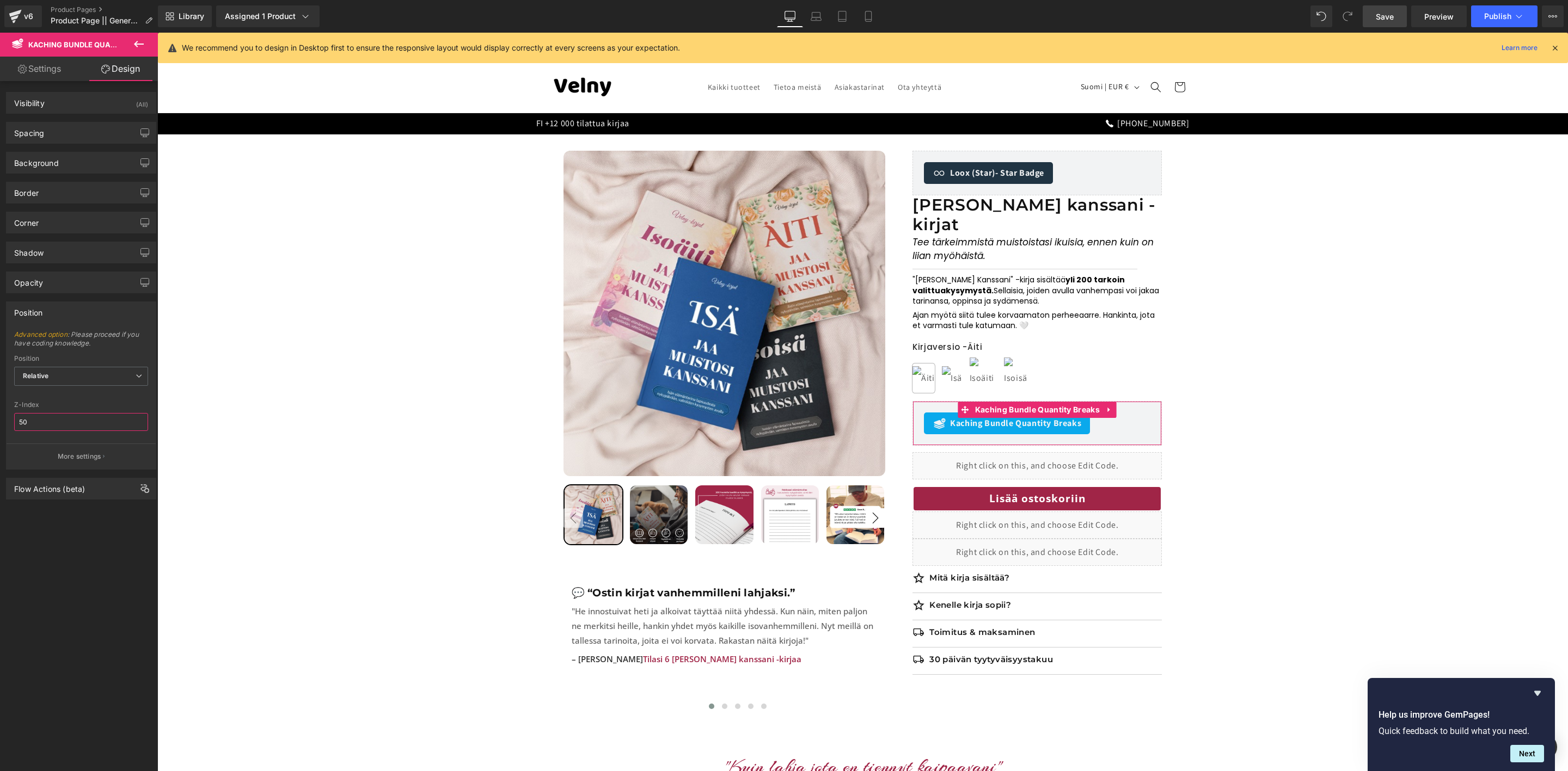
click at [46, 425] on input "50" at bounding box center [81, 422] width 134 height 18
type input "99"
click at [1483, 23] on button "Publish" at bounding box center [1504, 16] width 66 height 22
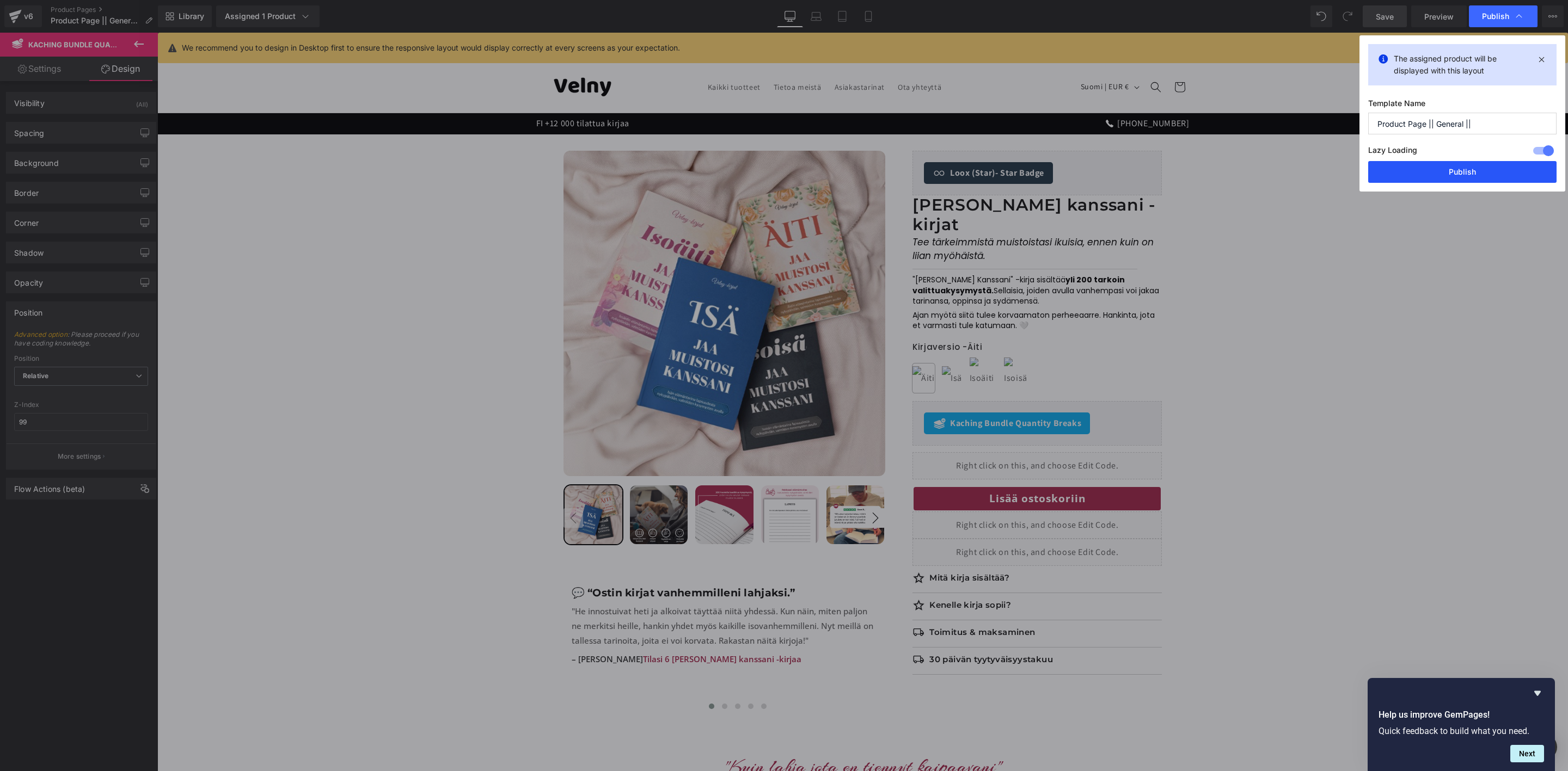
click at [1452, 175] on button "Publish" at bounding box center [1462, 172] width 188 height 22
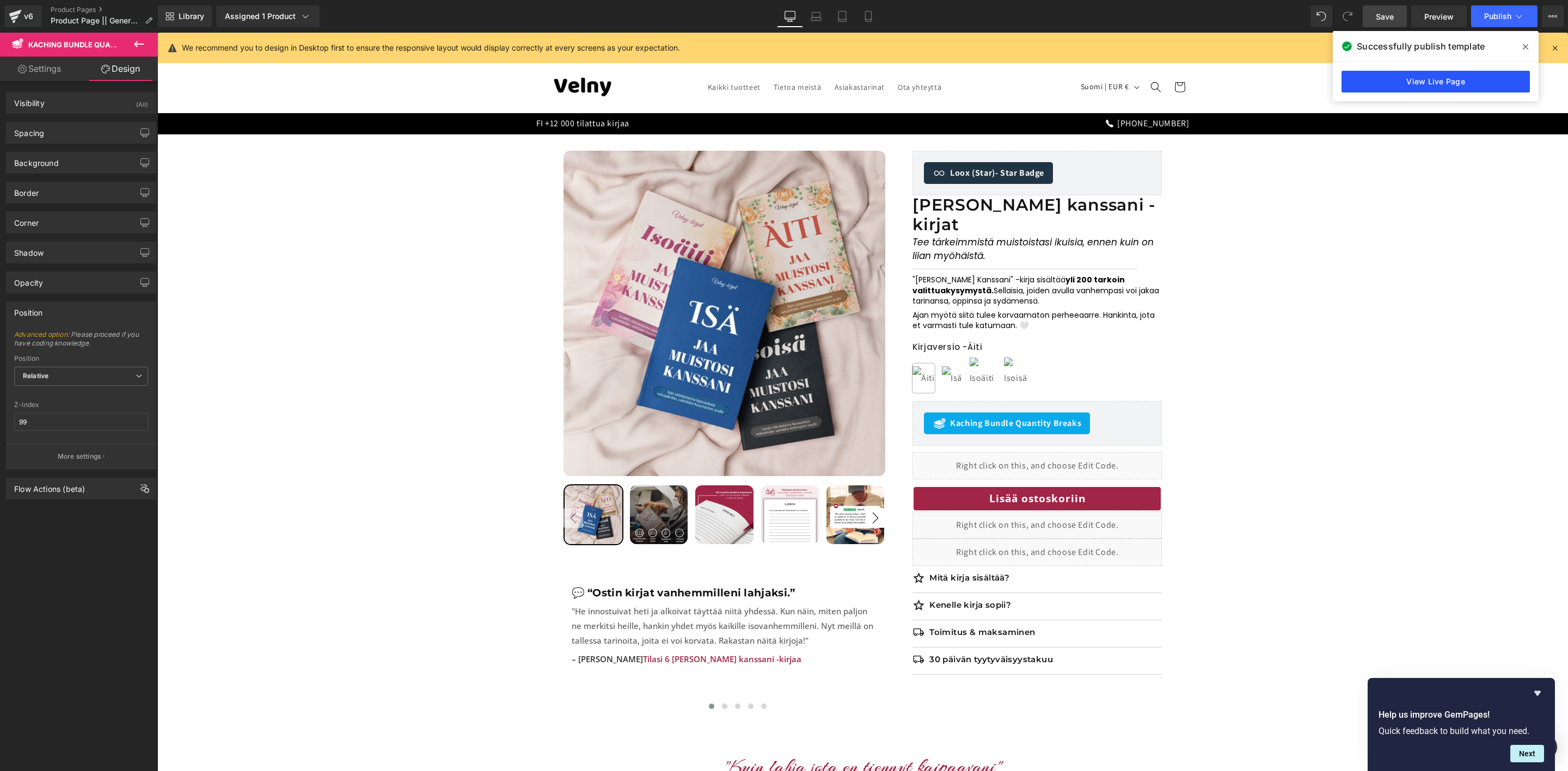
click at [1451, 85] on link "View Live Page" at bounding box center [1435, 82] width 188 height 22
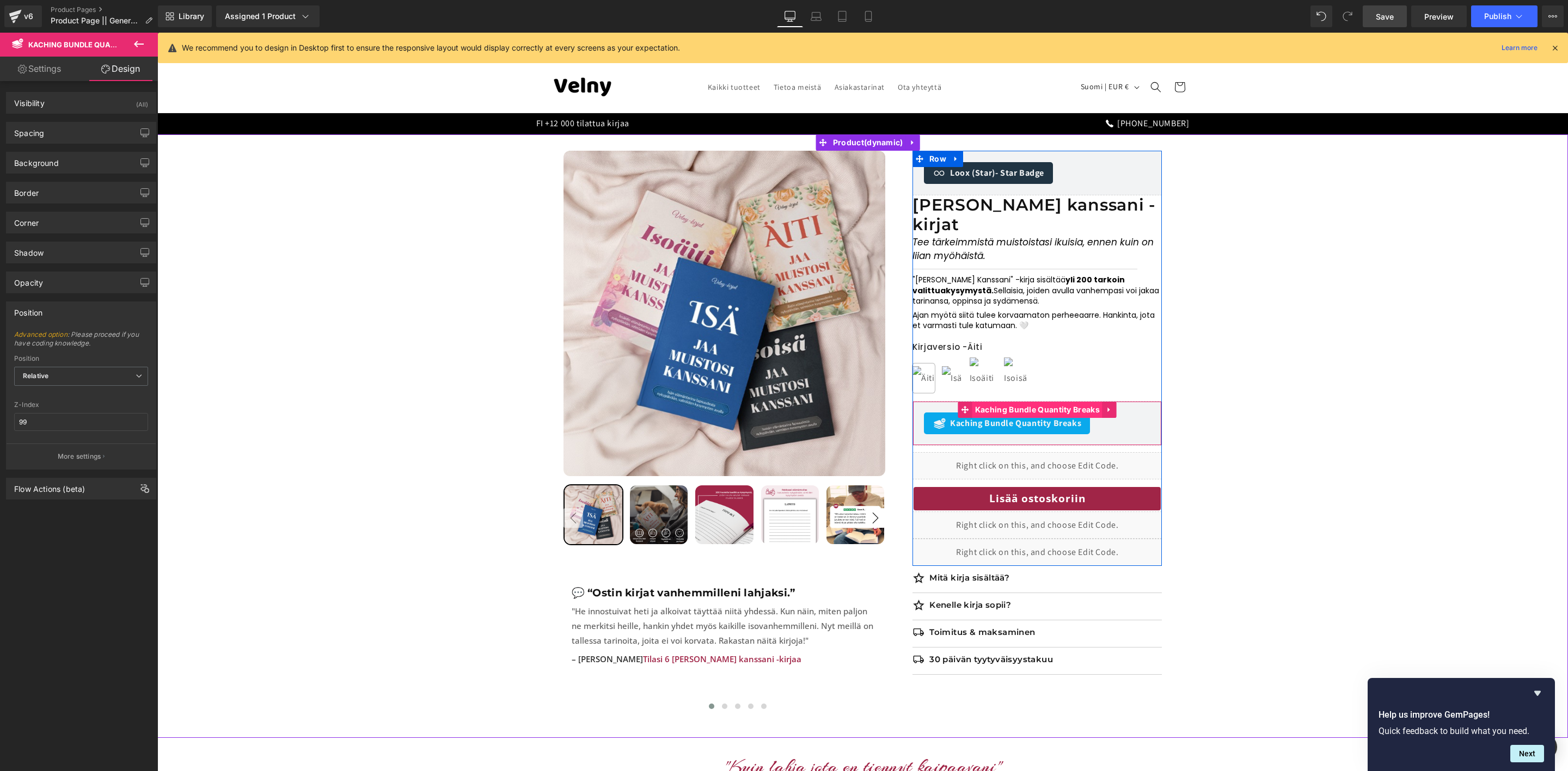
click at [1010, 402] on span "Kaching Bundle Quantity Breaks" at bounding box center [1037, 410] width 130 height 16
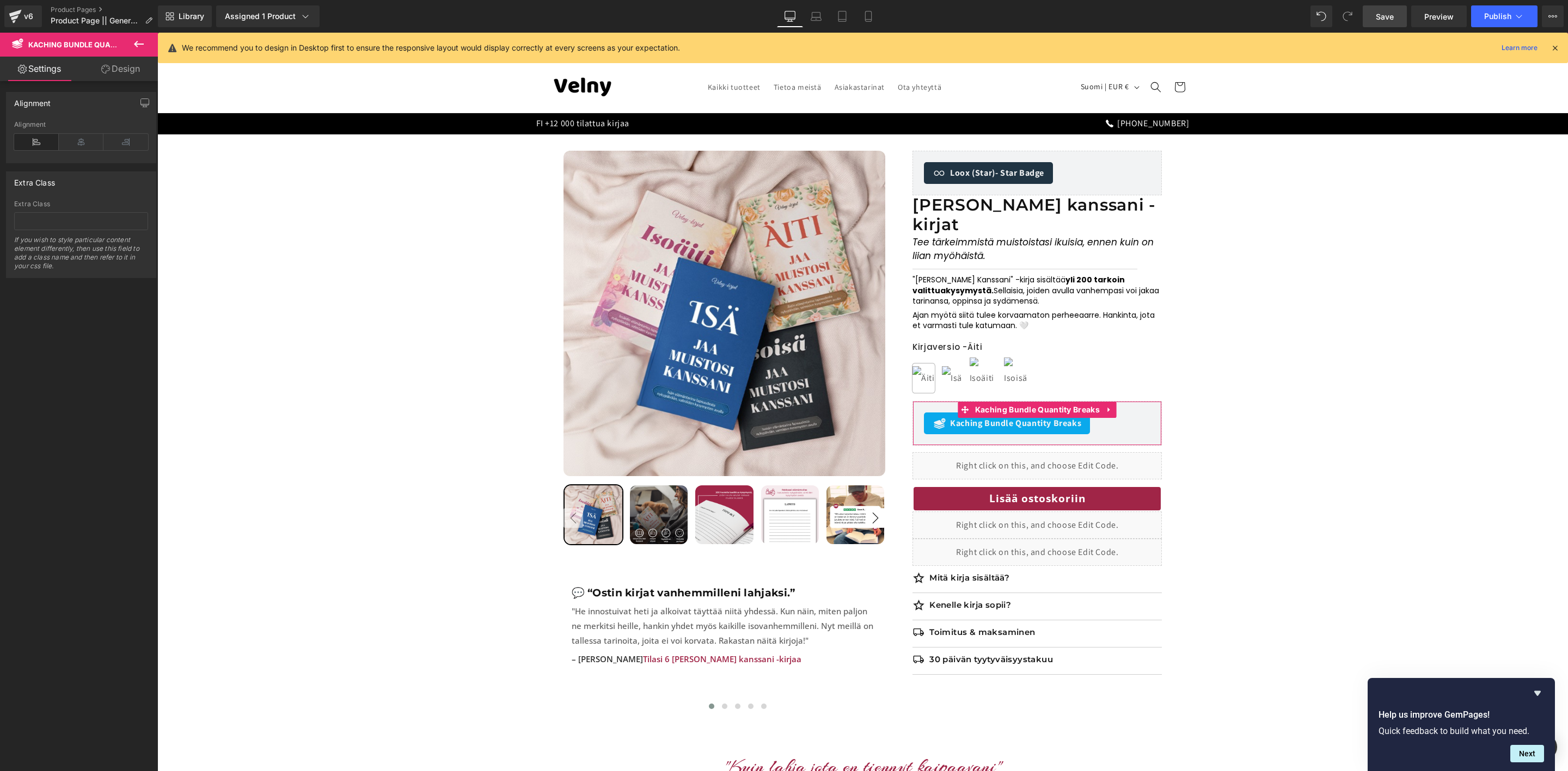
click at [113, 69] on link "Design" at bounding box center [121, 69] width 79 height 24
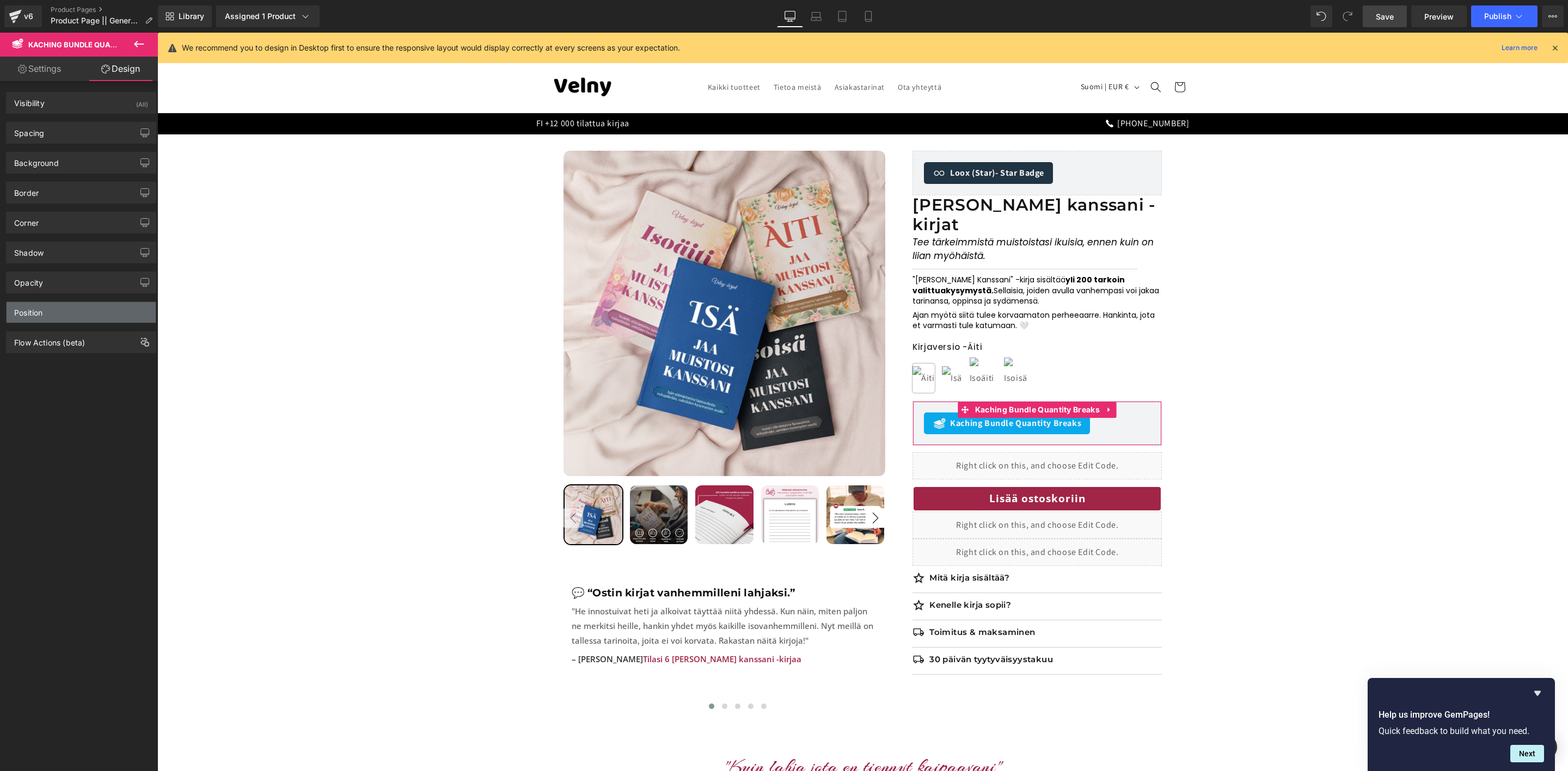
click at [54, 307] on div "Position" at bounding box center [81, 312] width 149 height 21
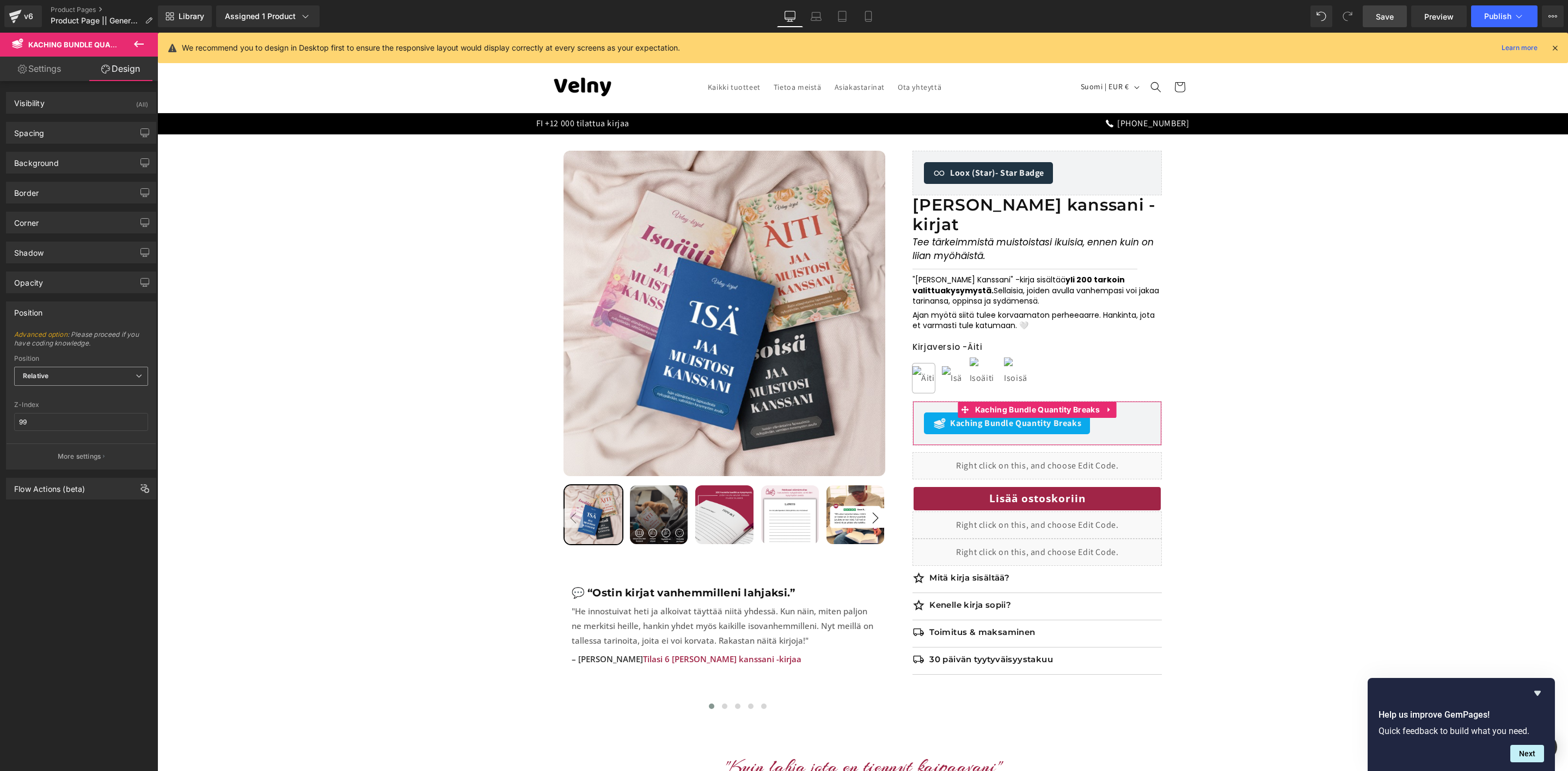
click at [51, 386] on span "Relative" at bounding box center [81, 376] width 134 height 19
click at [96, 381] on span "Relative" at bounding box center [81, 376] width 134 height 19
click at [71, 421] on input "99" at bounding box center [81, 422] width 134 height 18
type input "100"
click at [228, 451] on div "Sale Off 50 % (P) Image" at bounding box center [863, 436] width 1400 height 571
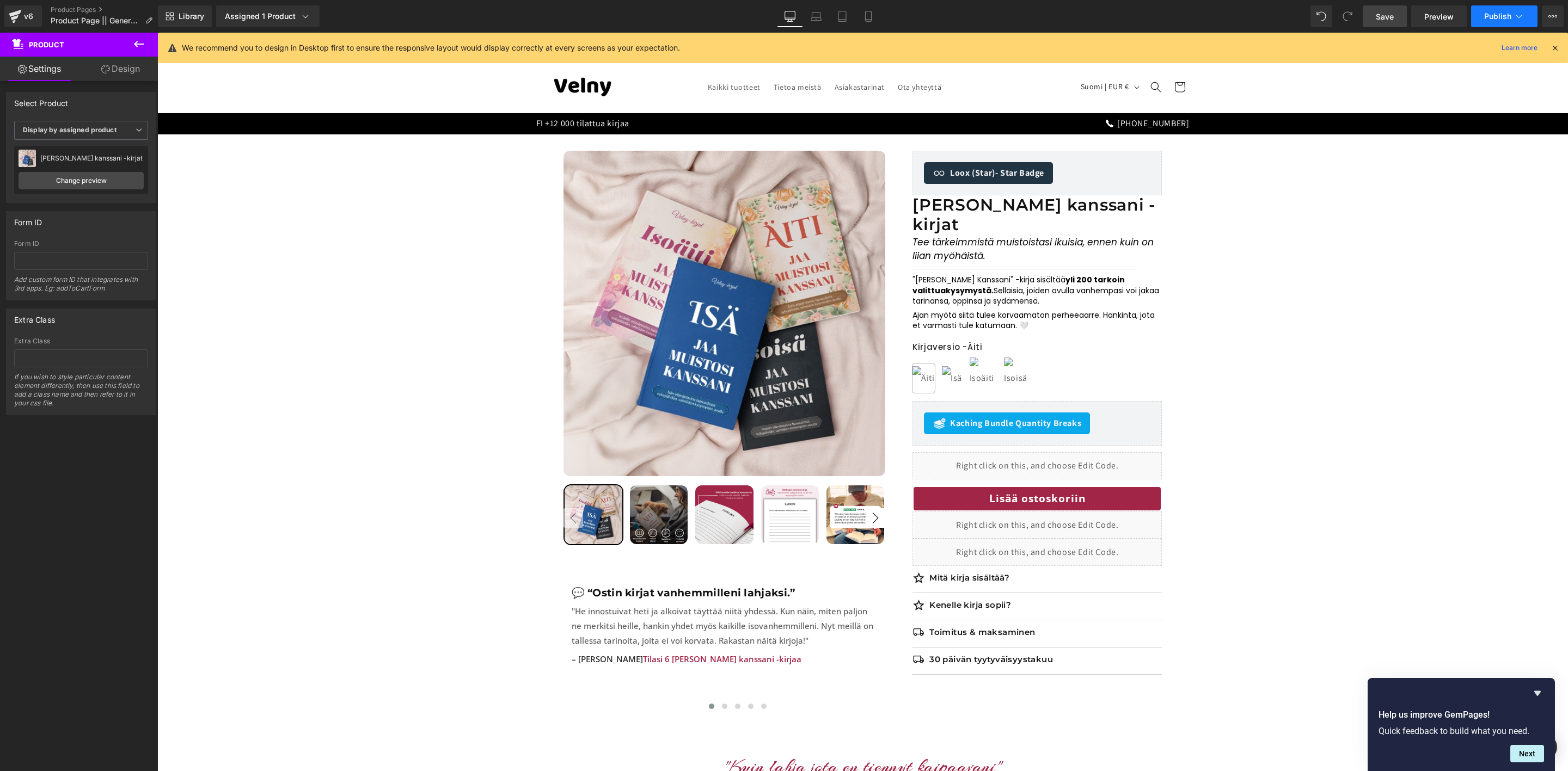
click at [1507, 18] on span "Publish" at bounding box center [1497, 16] width 27 height 9
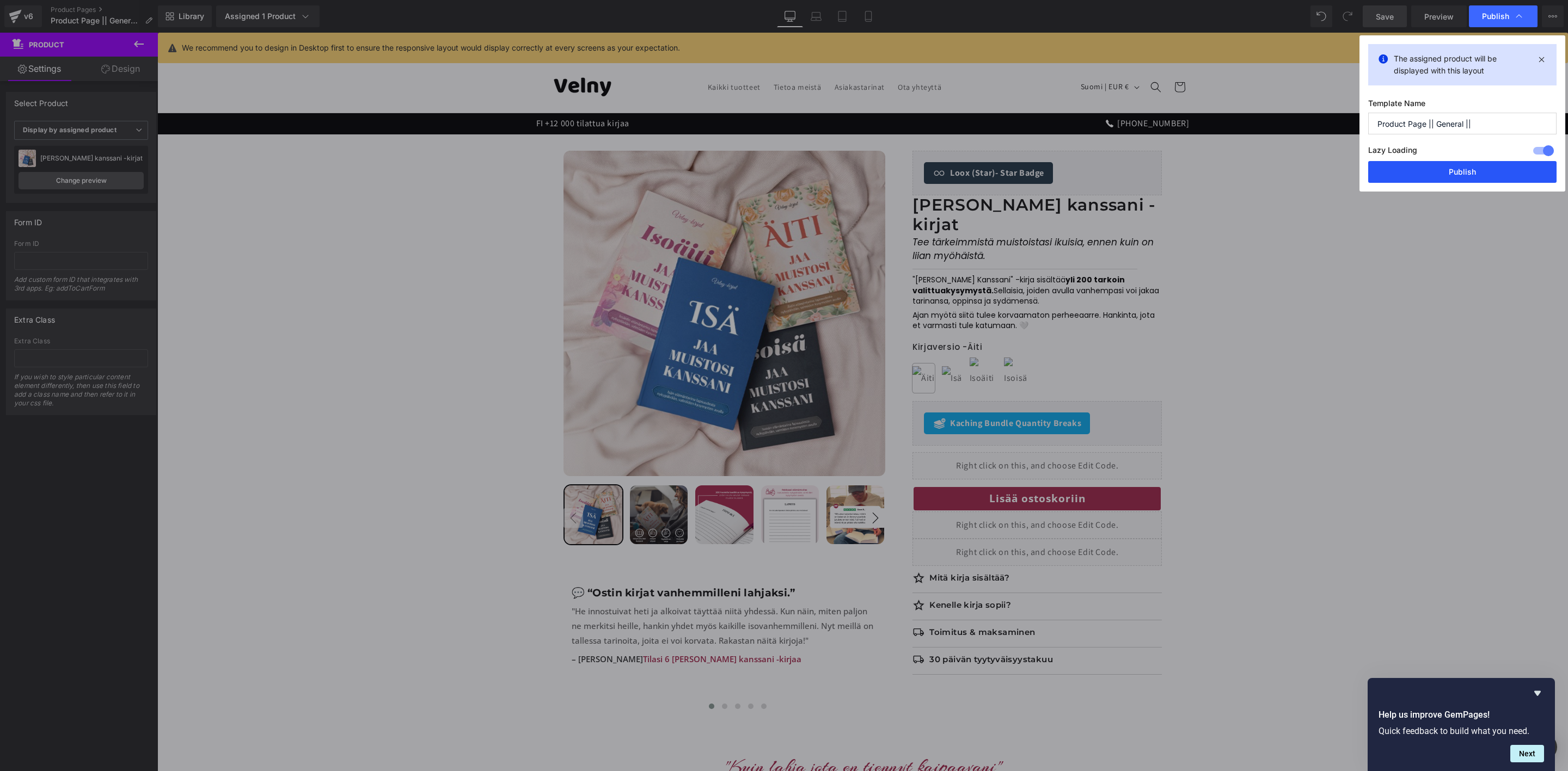
click at [1424, 178] on button "Publish" at bounding box center [1462, 172] width 188 height 22
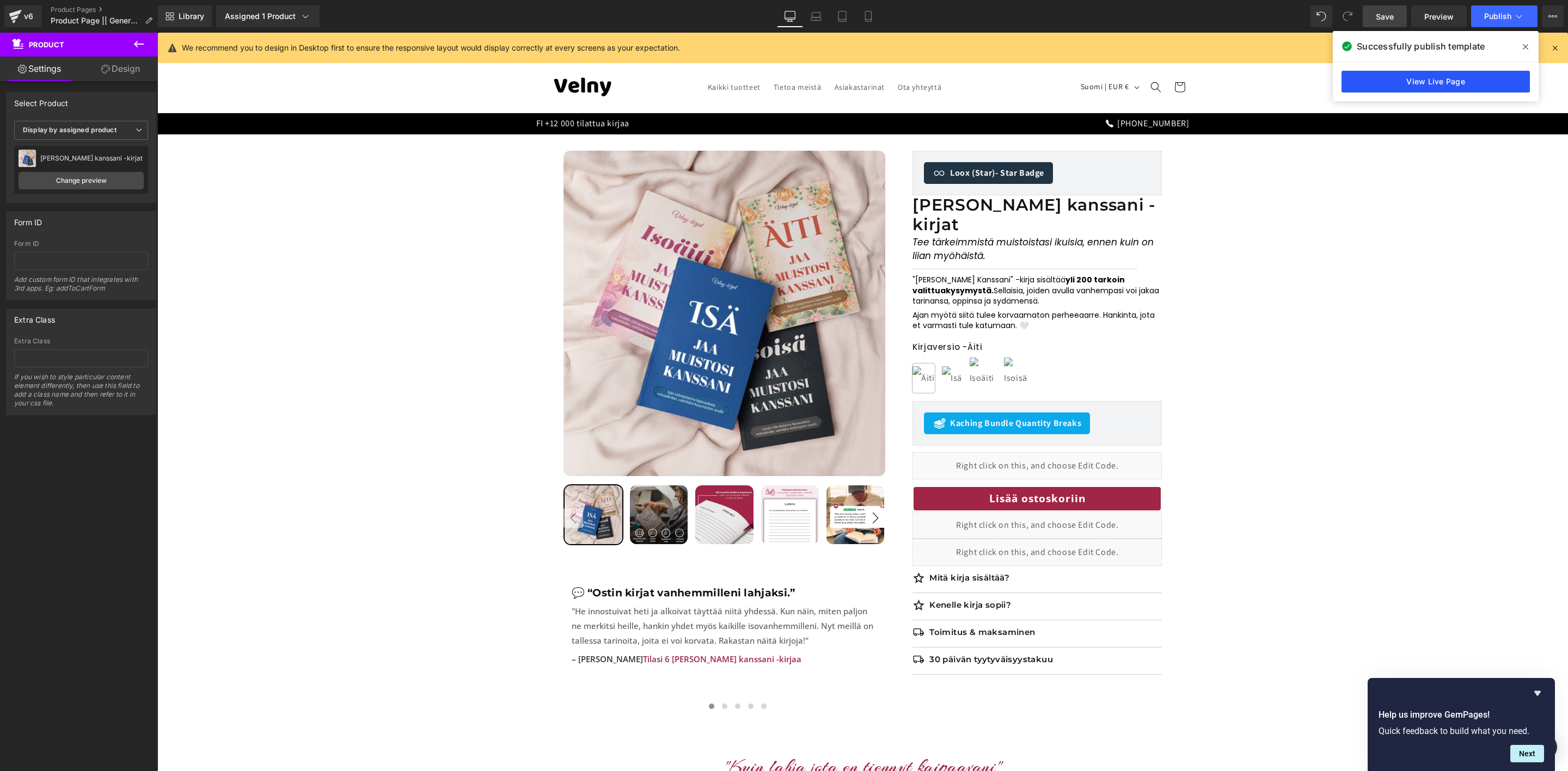
click at [1410, 77] on link "View Live Page" at bounding box center [1435, 82] width 188 height 22
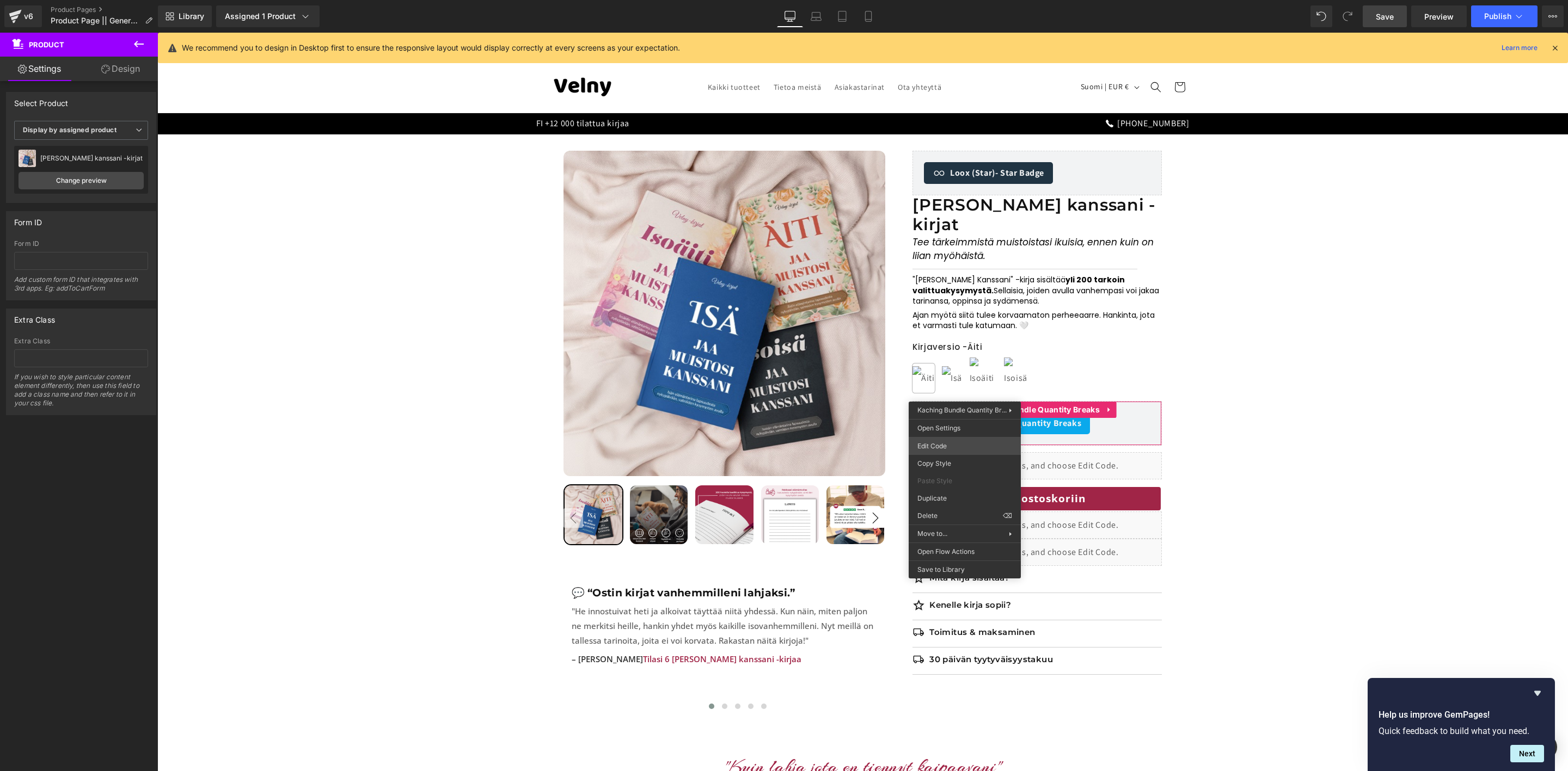
click at [951, 0] on div "Kaching Bundle Quantity Breaks You are previewing how the will restyle your pag…" at bounding box center [784, 0] width 1568 height 0
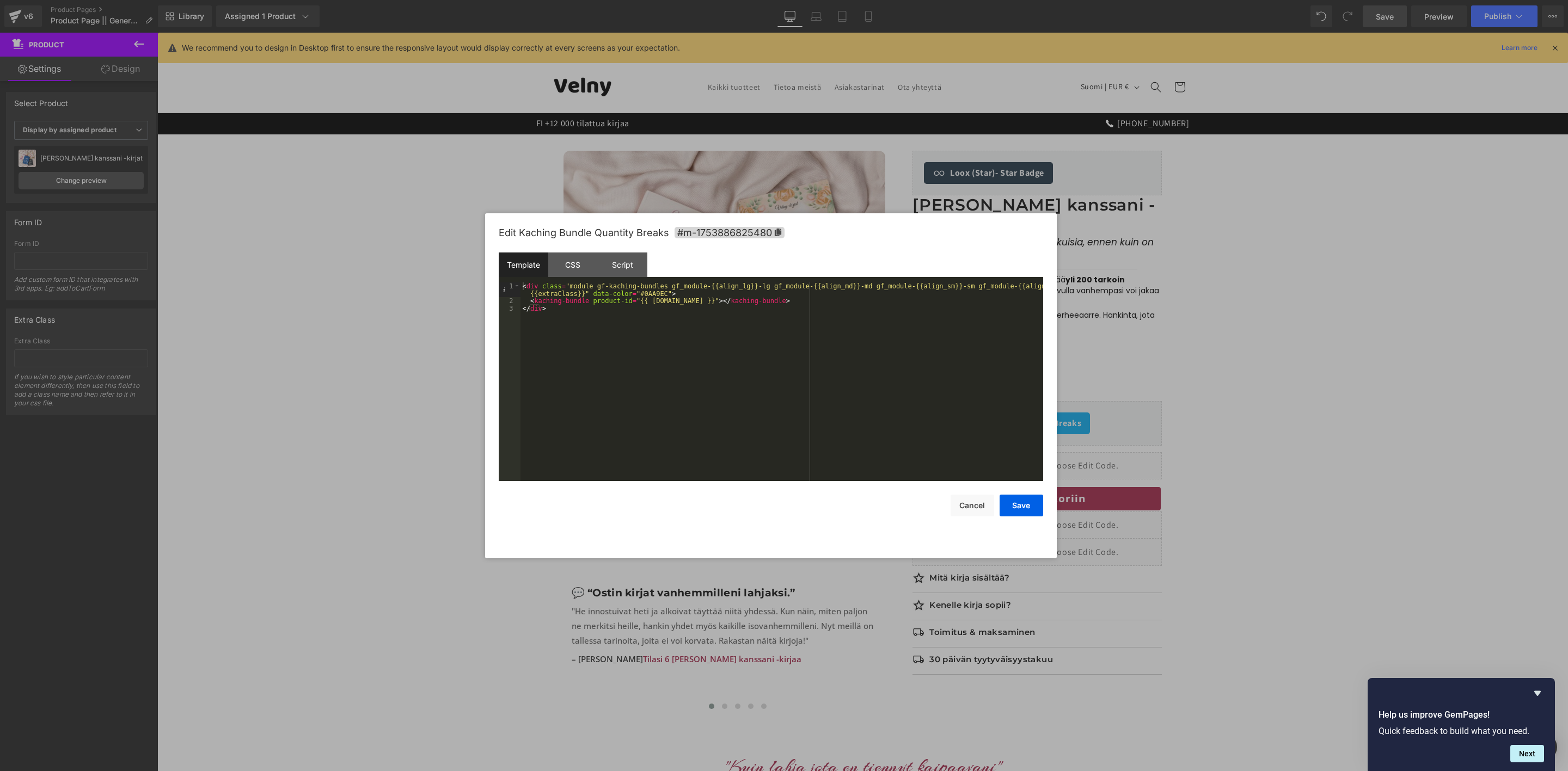
click at [1345, 475] on div at bounding box center [784, 385] width 1568 height 771
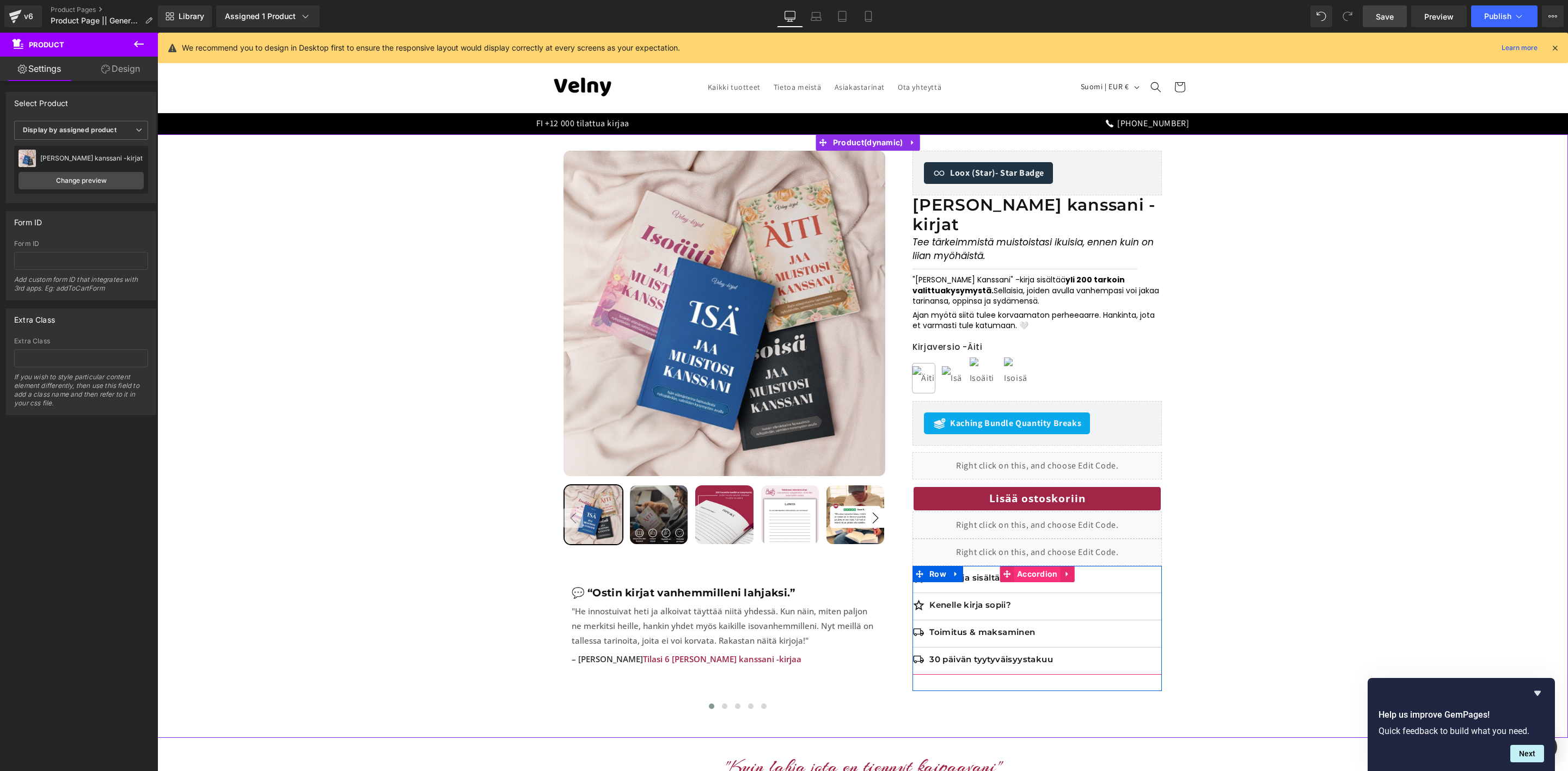
click at [1023, 566] on span "Accordion" at bounding box center [1037, 574] width 46 height 16
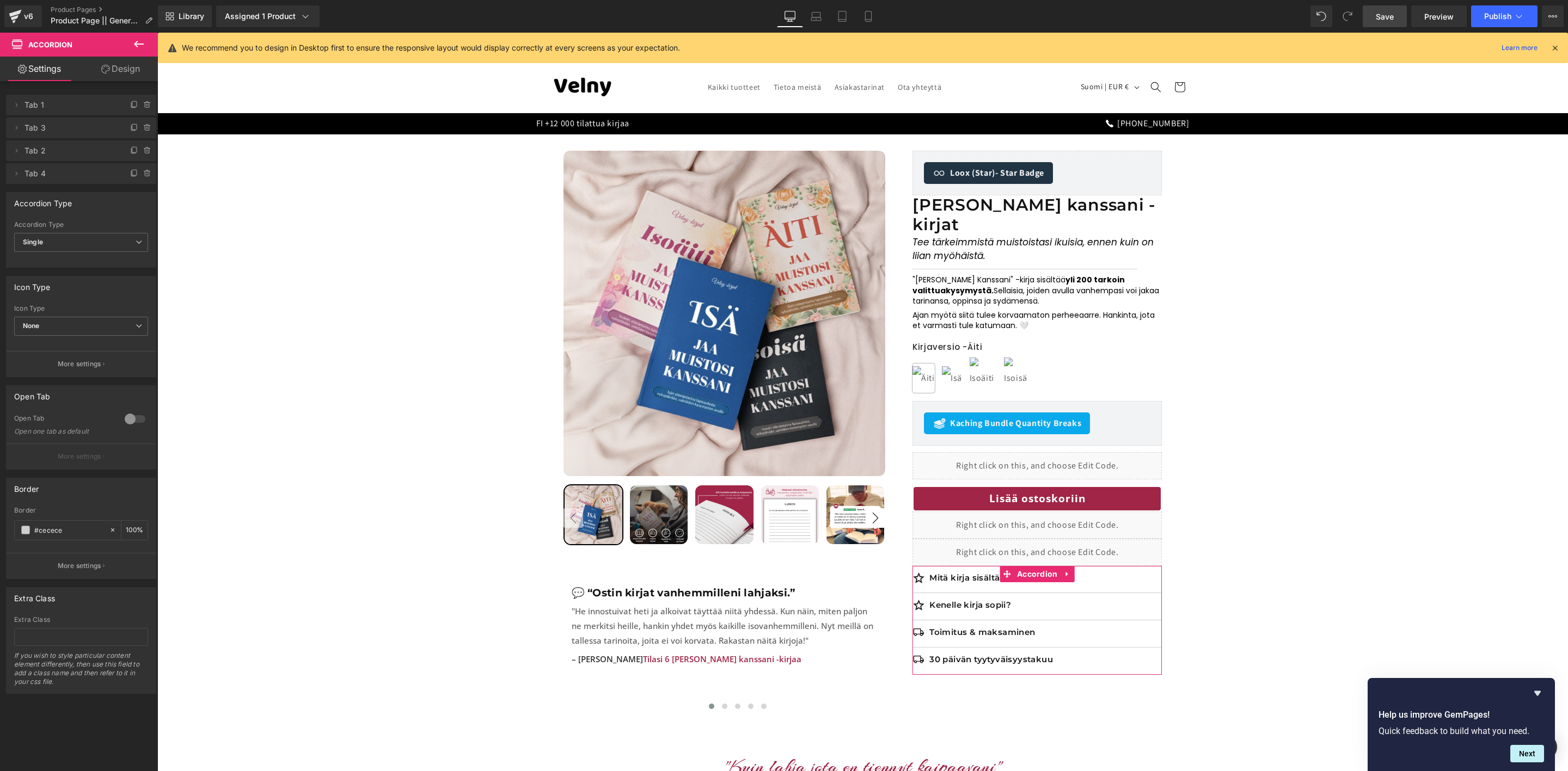
click at [111, 68] on link "Design" at bounding box center [121, 69] width 79 height 24
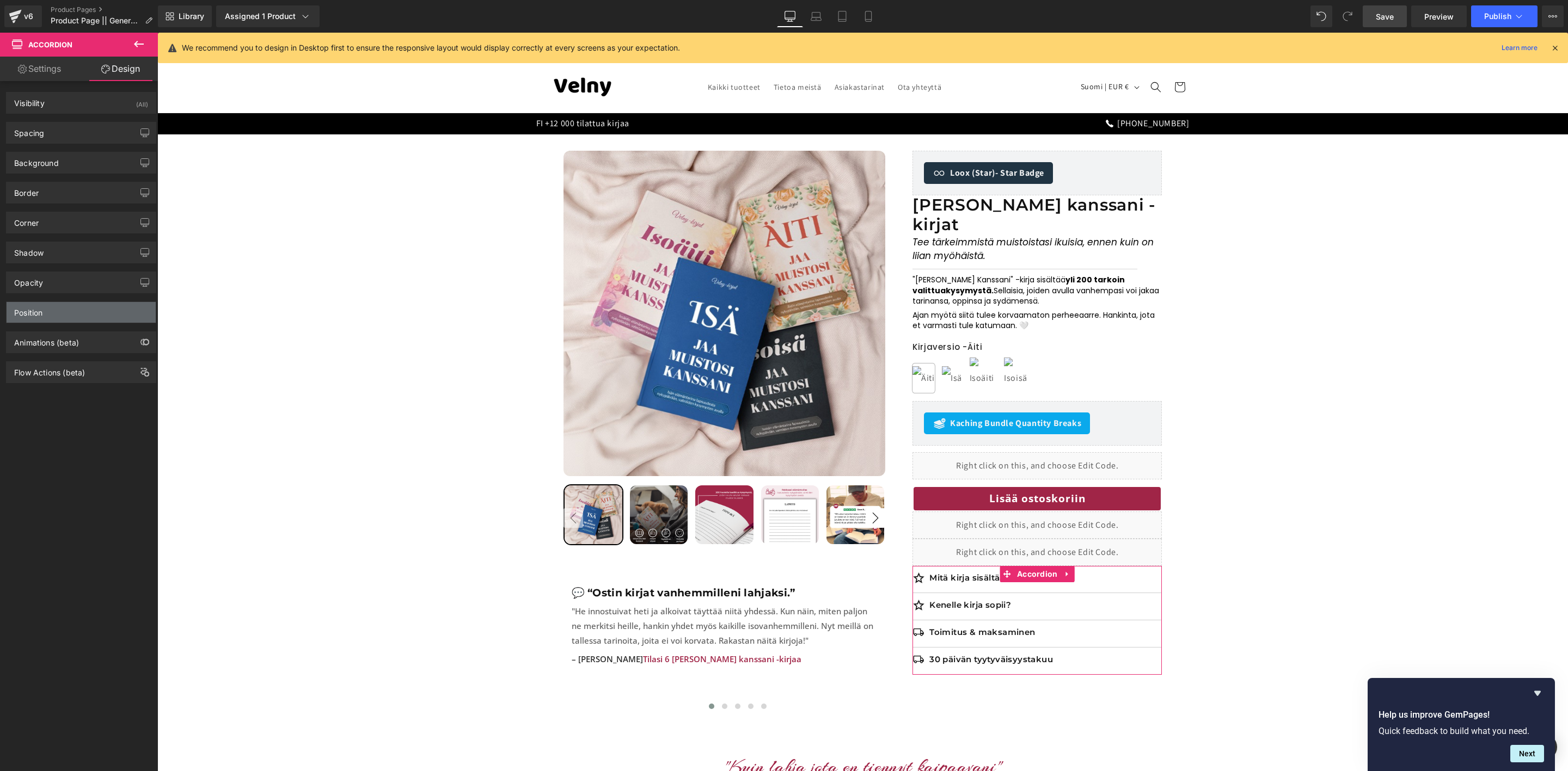
click at [57, 311] on div "Position" at bounding box center [81, 312] width 149 height 21
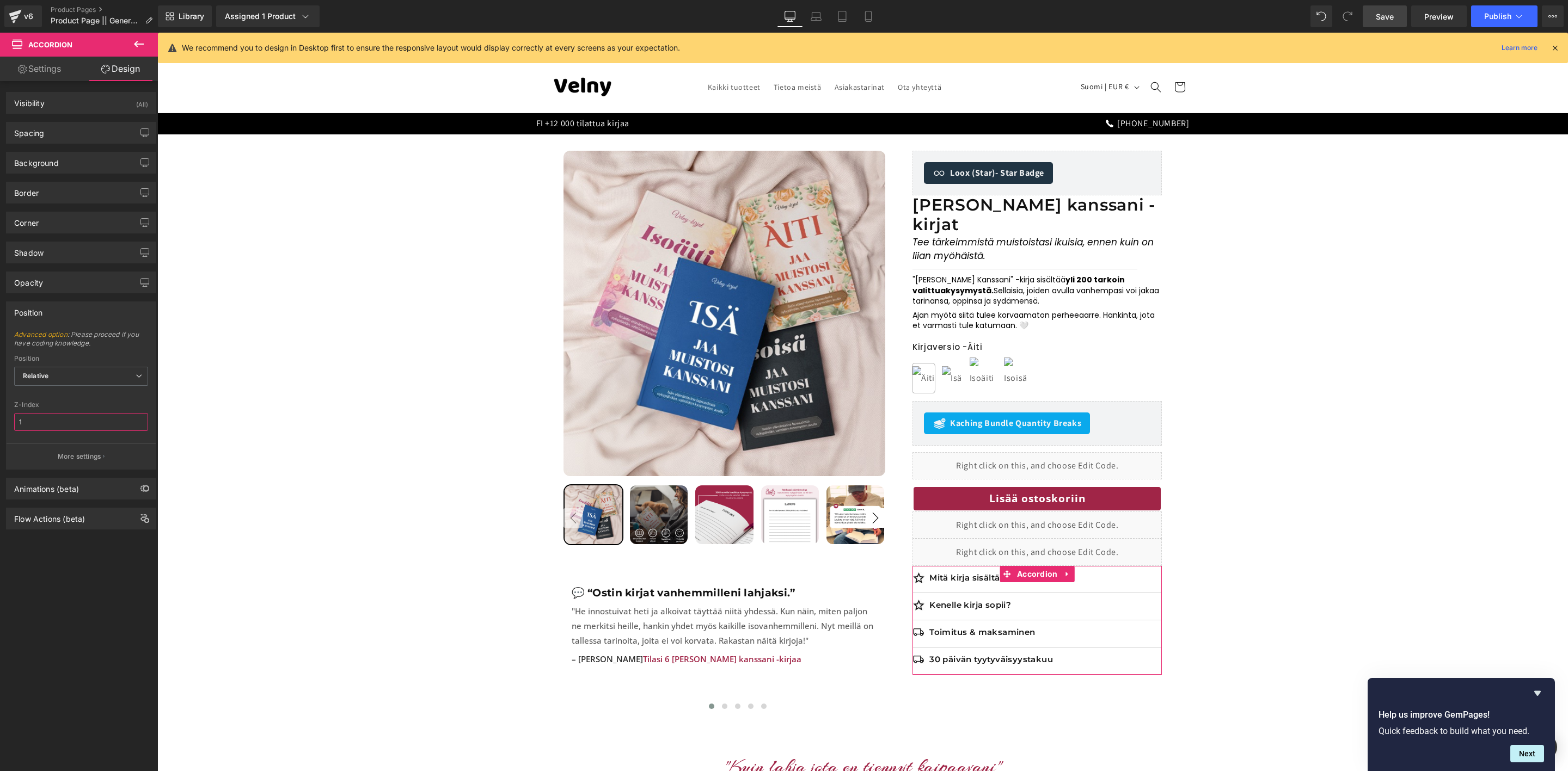
click at [69, 430] on input "1" at bounding box center [81, 422] width 134 height 18
click at [92, 461] on p "More settings" at bounding box center [80, 456] width 44 height 10
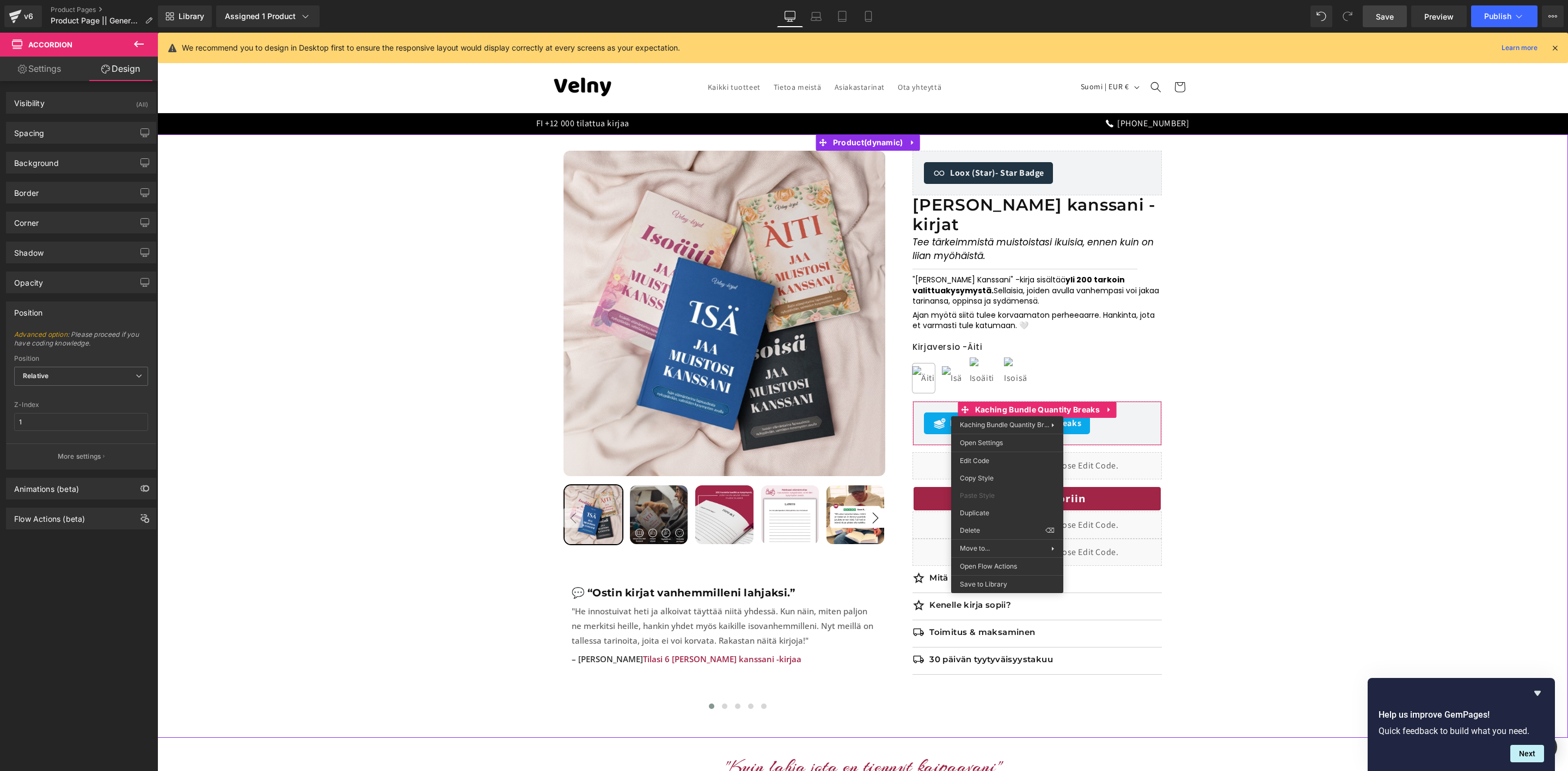
click at [1335, 497] on div "Sale Off 50 % (P) Image" at bounding box center [863, 436] width 1400 height 571
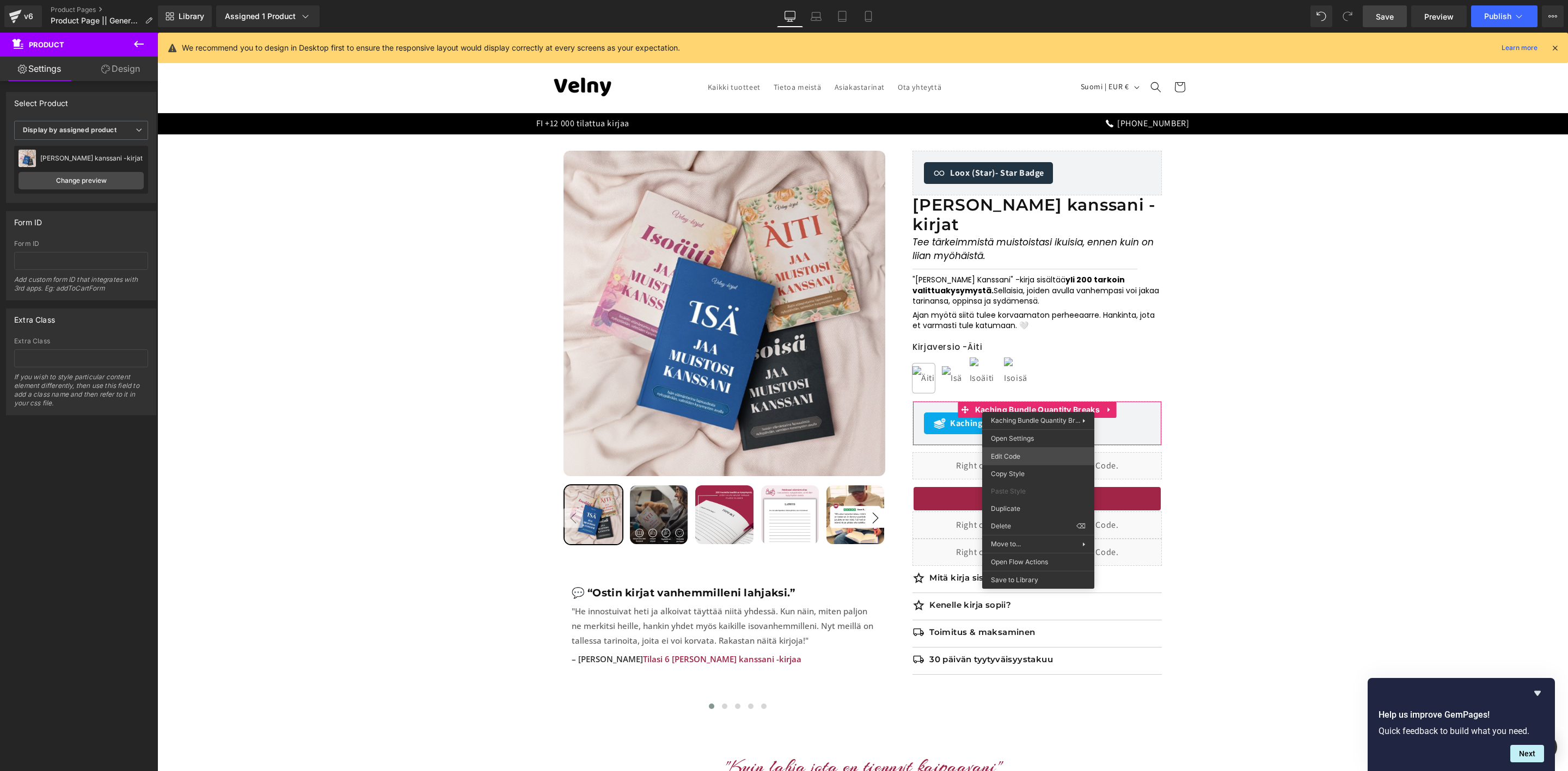
click at [1026, 0] on div "Accordion You are previewing how the will restyle your page. You can not edit E…" at bounding box center [784, 0] width 1568 height 0
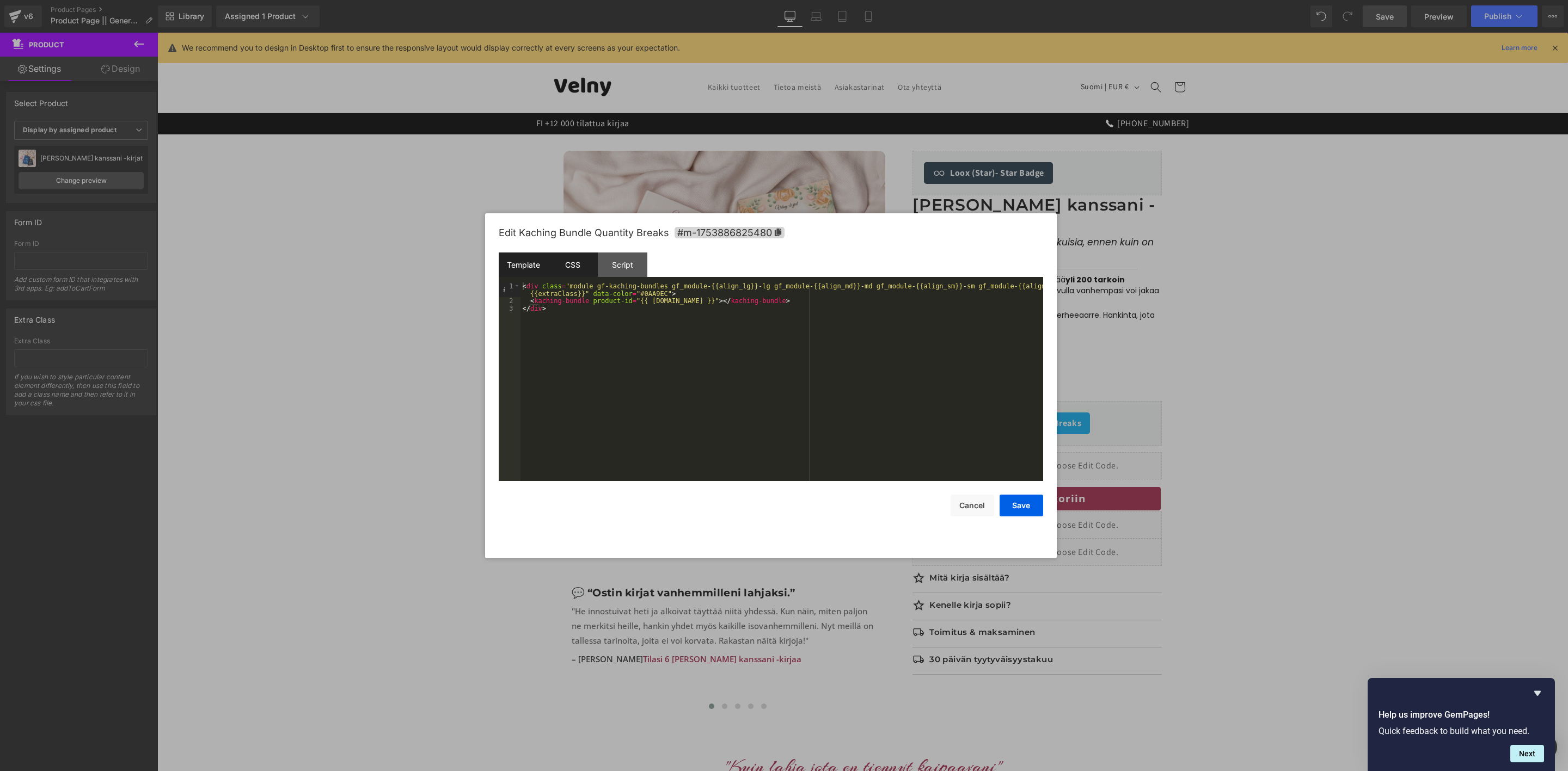
click at [585, 260] on div "CSS" at bounding box center [573, 265] width 49 height 24
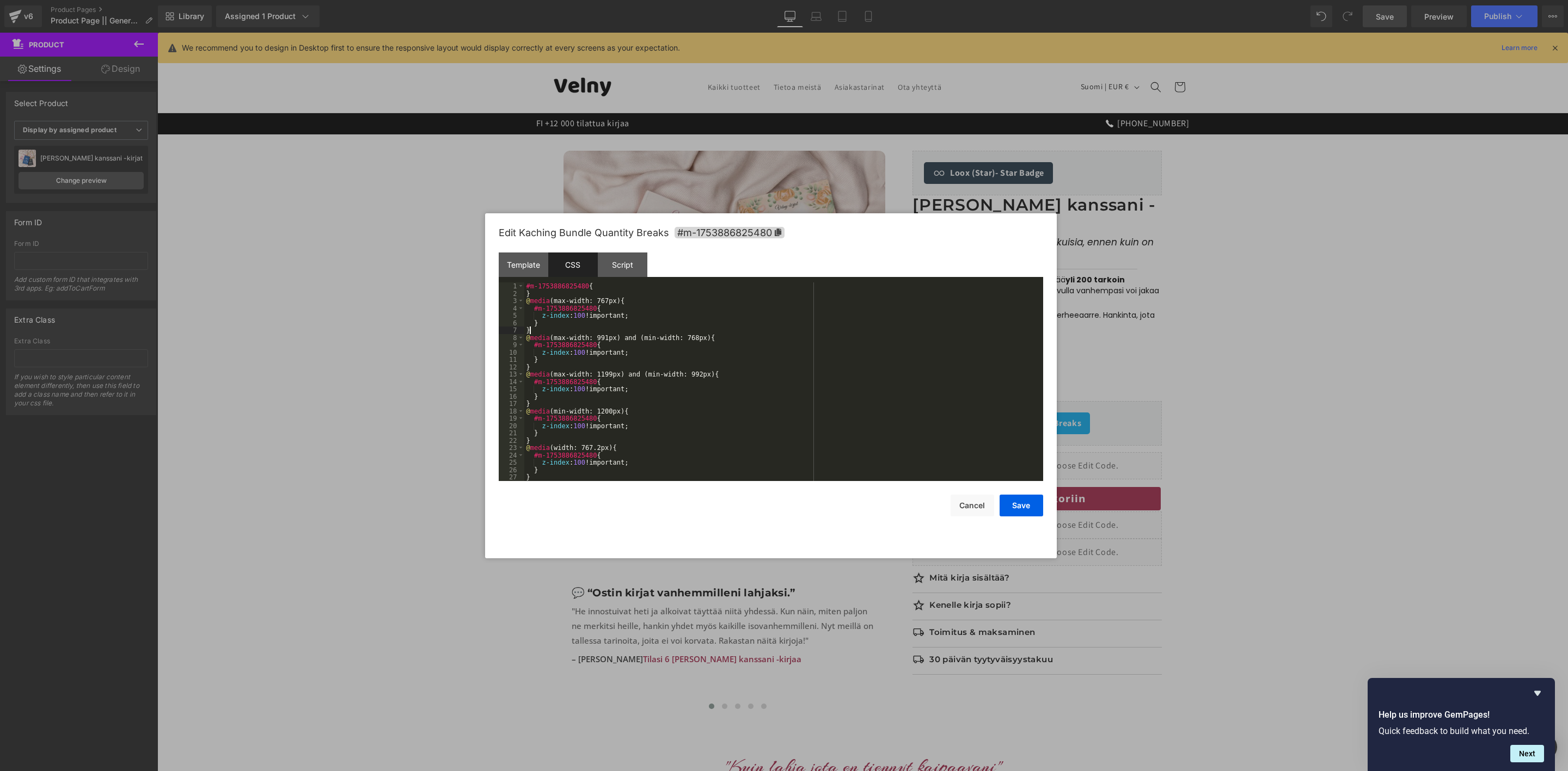
click at [595, 330] on div "#m-1753886825480 { } @ media (max-width: 767px) { #m-1753886825480 { z-index : …" at bounding box center [781, 389] width 514 height 214
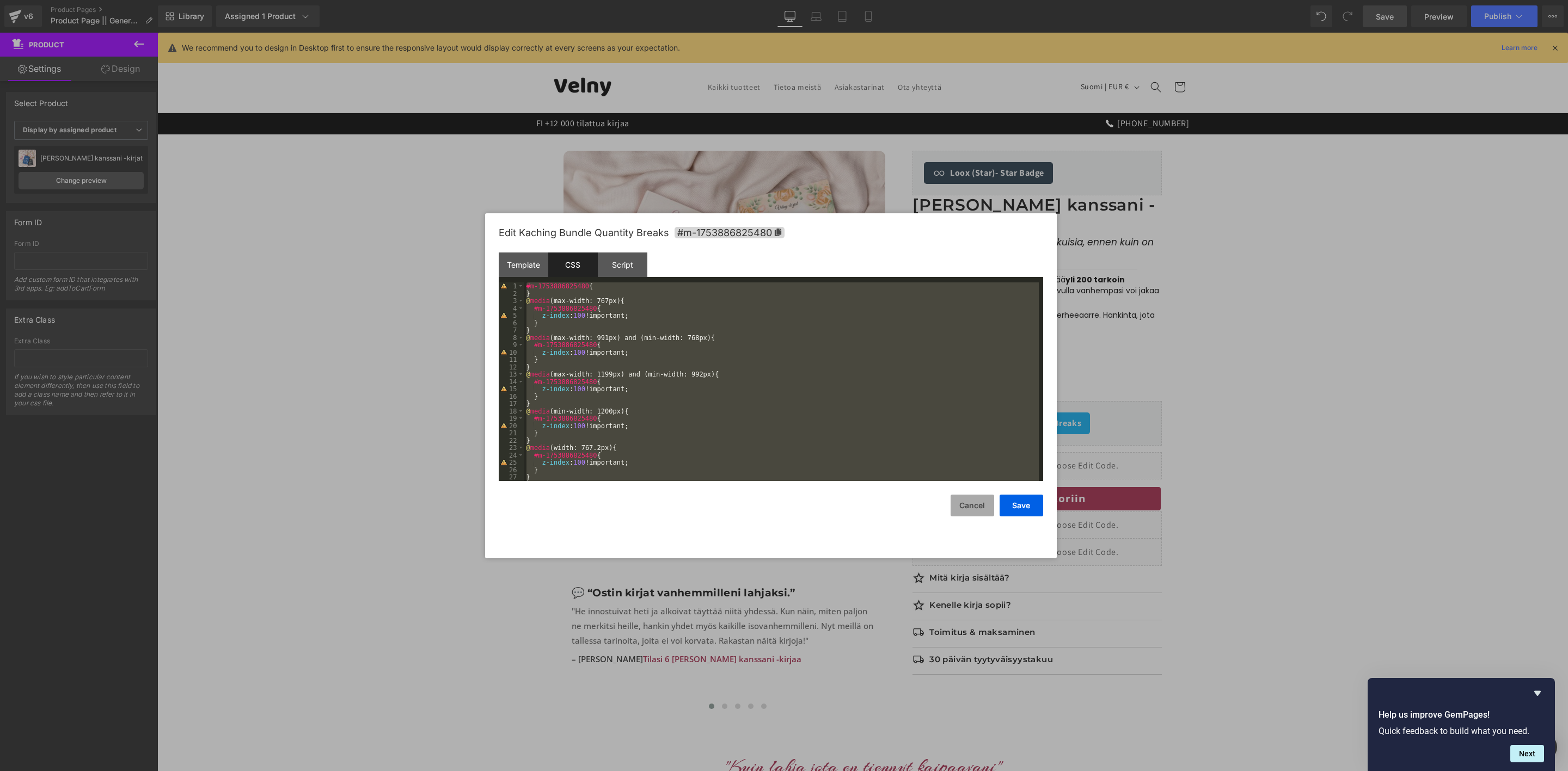
click at [983, 508] on button "Cancel" at bounding box center [973, 506] width 44 height 22
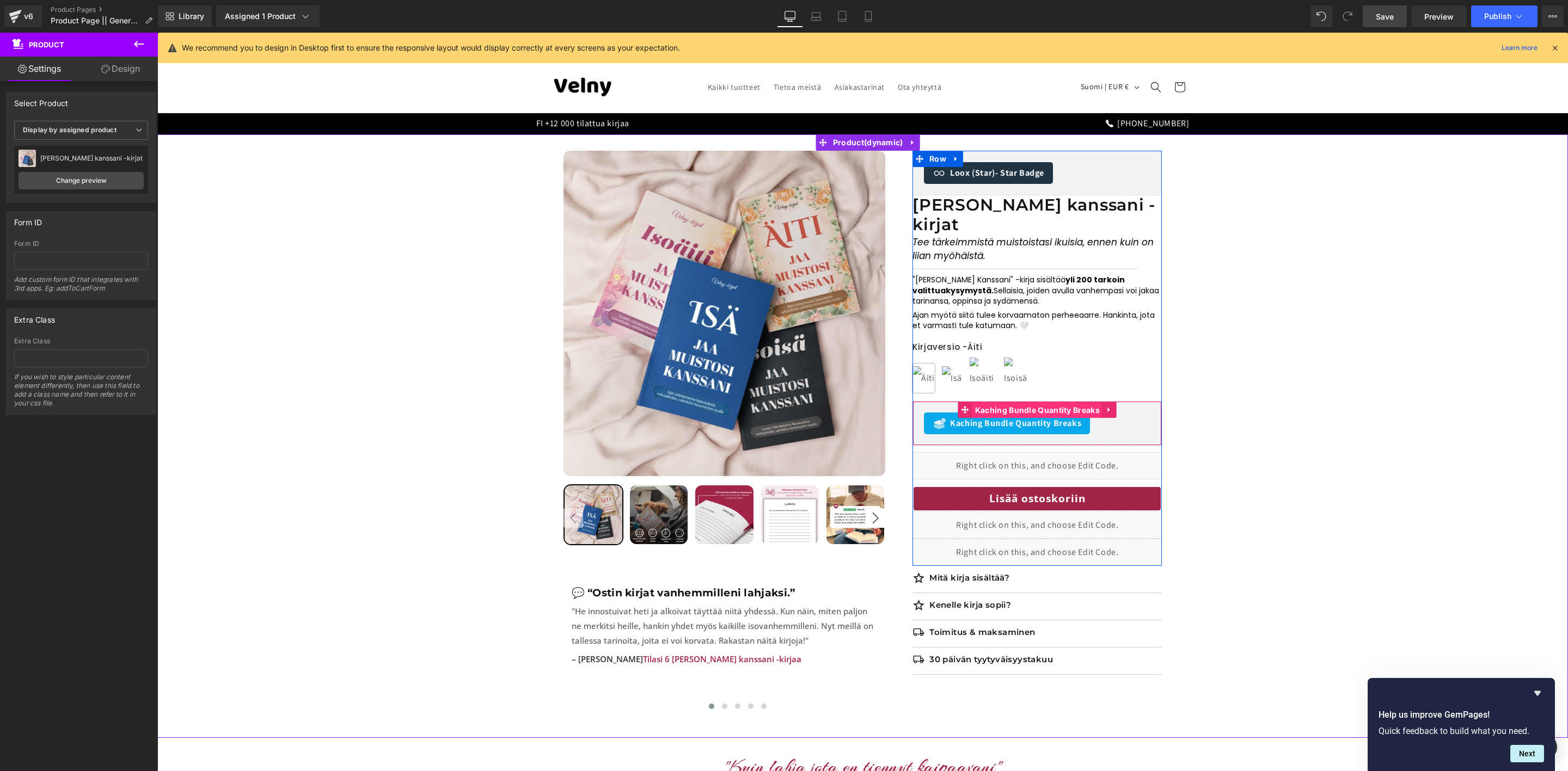
click at [998, 402] on span "Kaching Bundle Quantity Breaks" at bounding box center [1037, 410] width 130 height 16
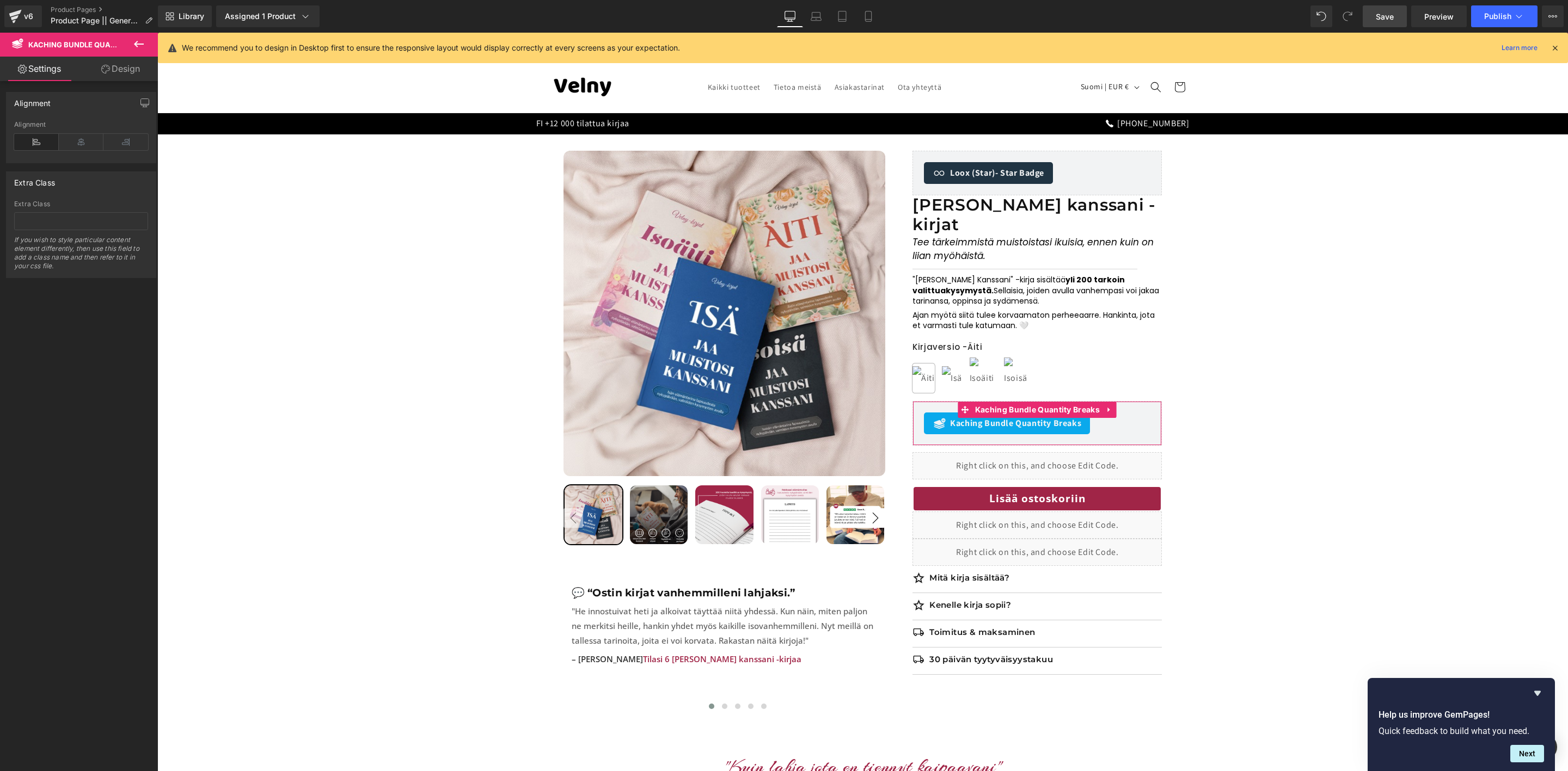
click at [127, 65] on link "Design" at bounding box center [121, 69] width 79 height 24
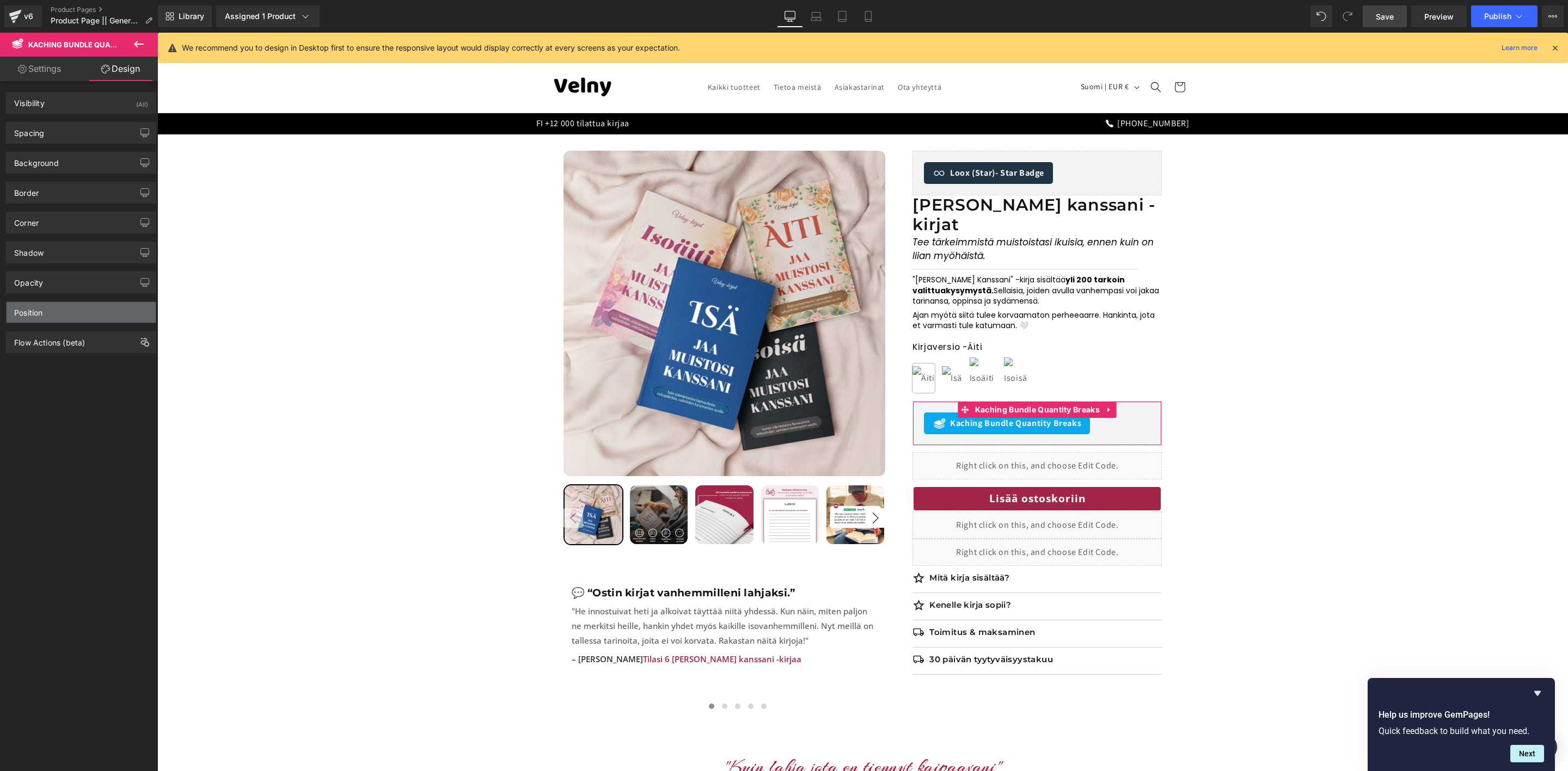
click at [58, 314] on div "Position" at bounding box center [81, 312] width 149 height 21
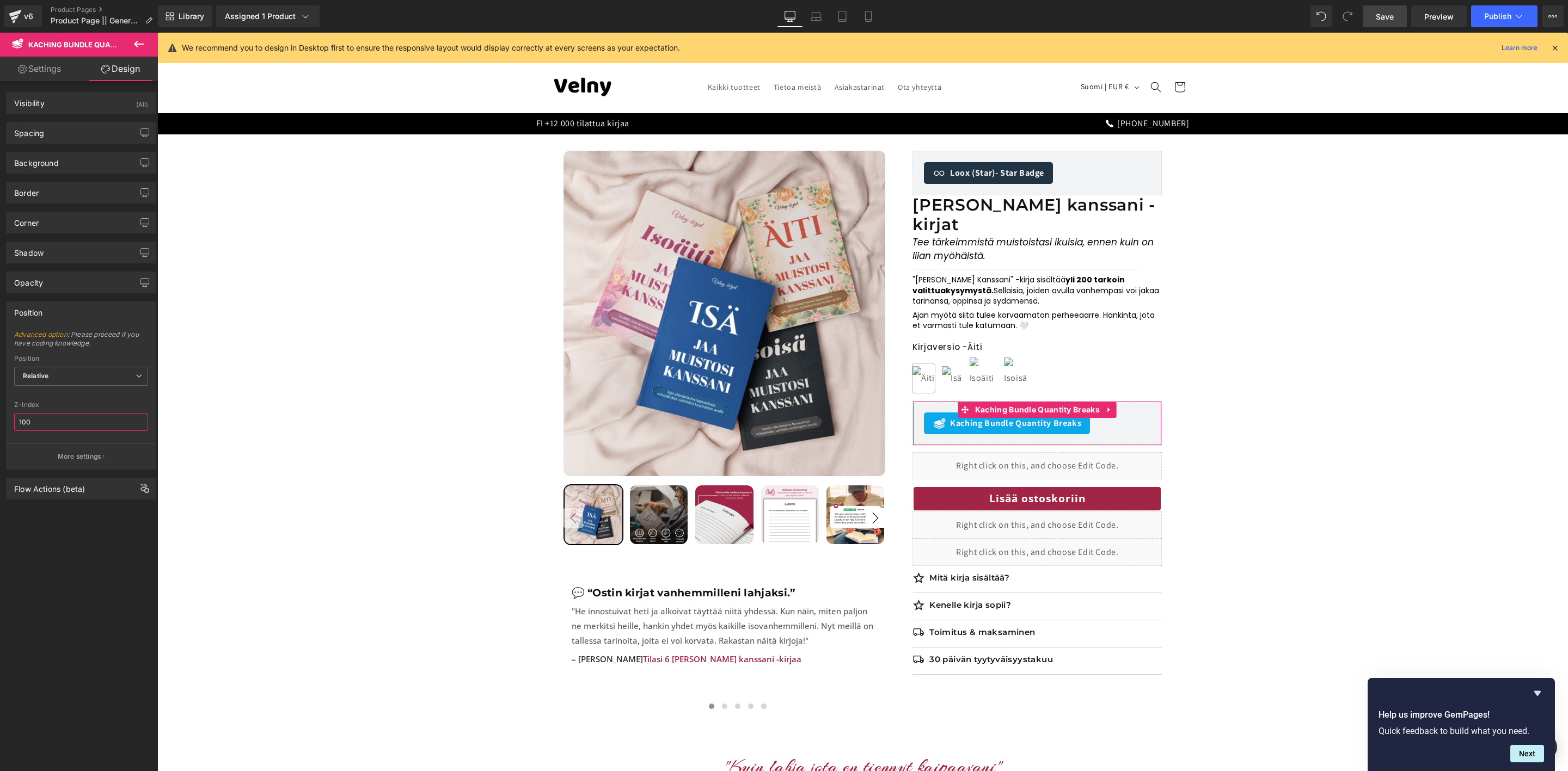
click at [58, 422] on input "100" at bounding box center [81, 422] width 134 height 18
type input "9999"
click at [94, 374] on span "Relative" at bounding box center [81, 376] width 134 height 19
click at [90, 427] on li "Static" at bounding box center [81, 428] width 134 height 16
click at [1373, 16] on link "Save" at bounding box center [1385, 16] width 44 height 22
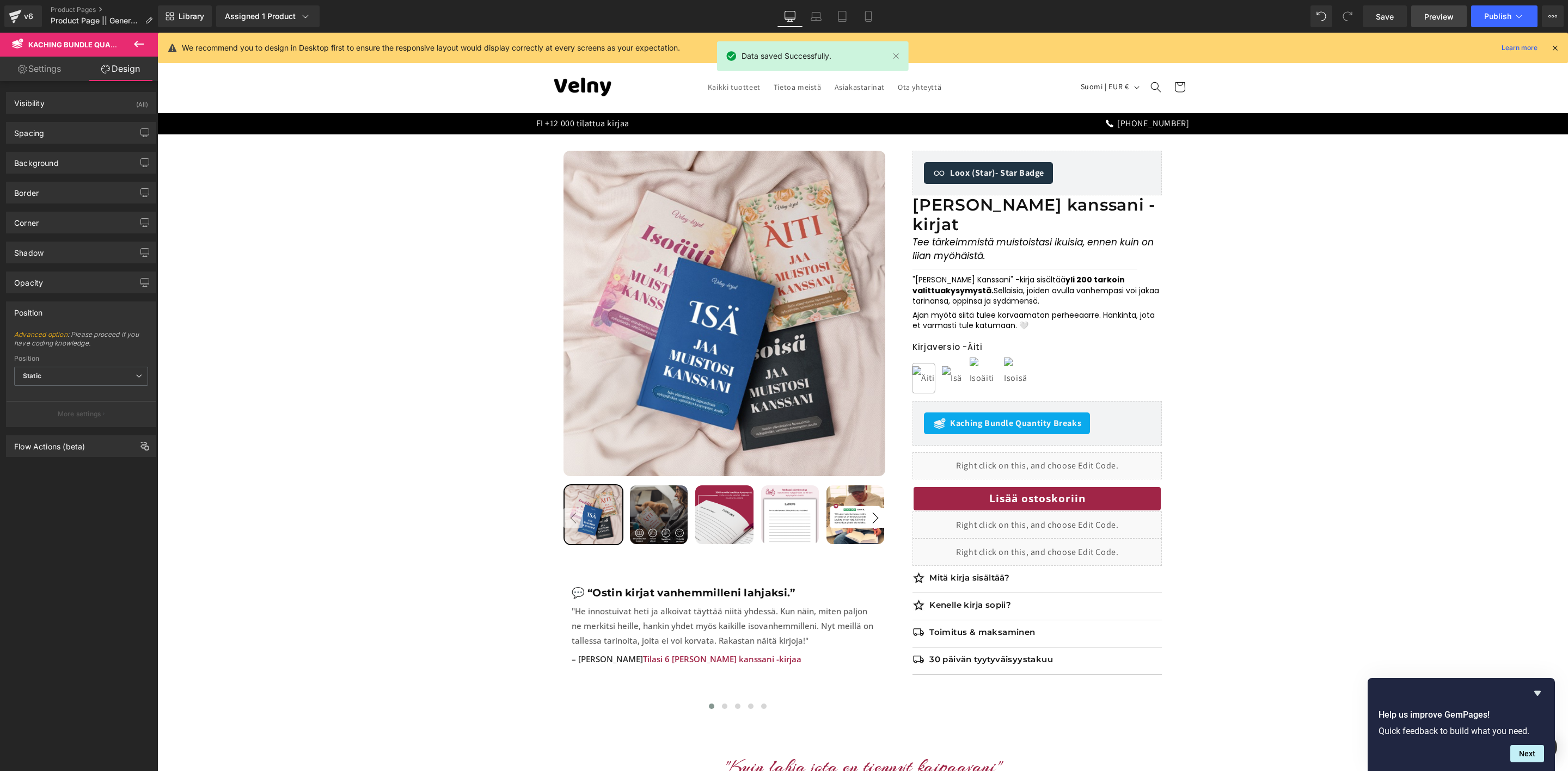
click at [1441, 18] on span "Preview" at bounding box center [1439, 16] width 29 height 12
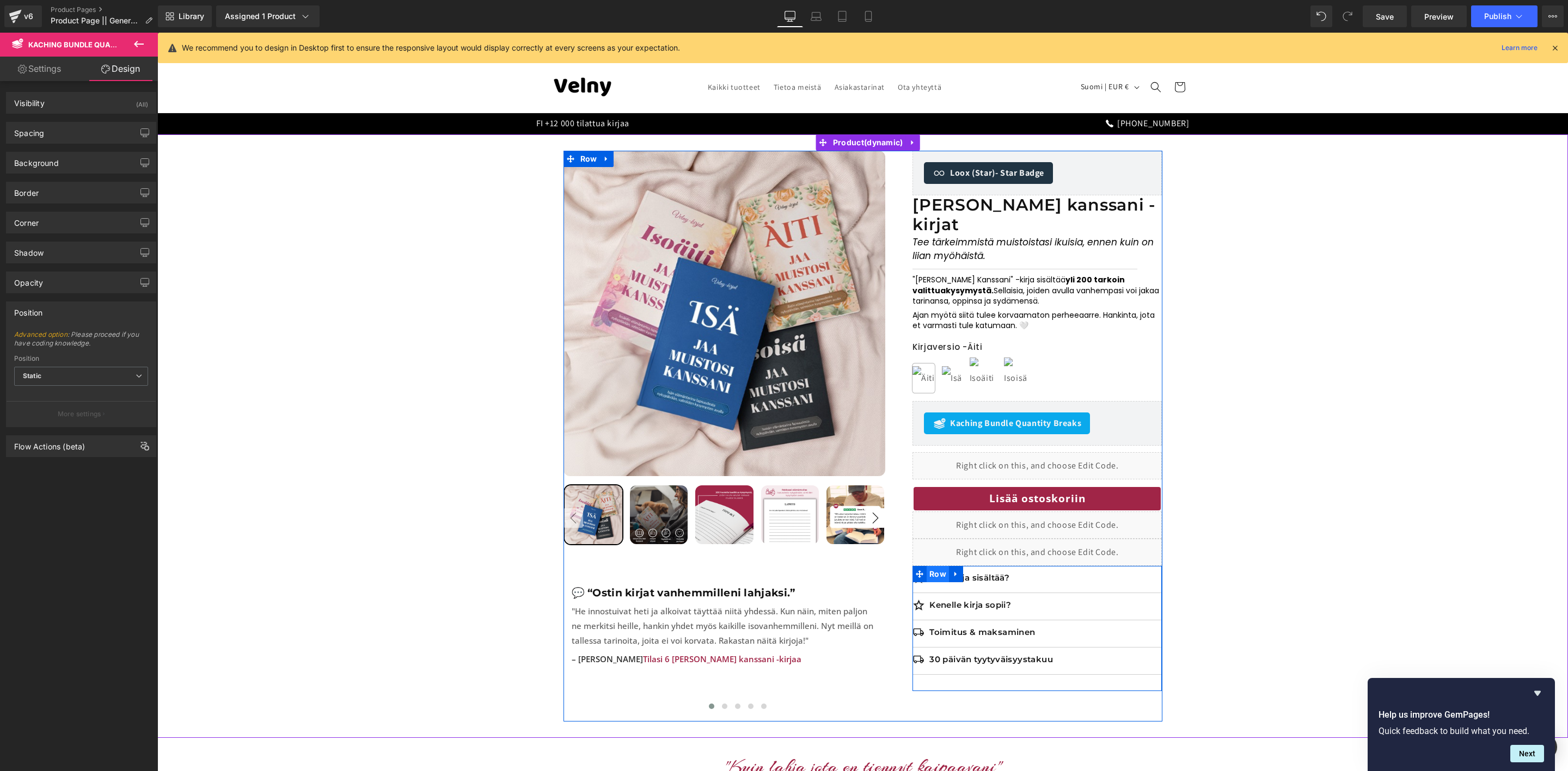
click at [943, 566] on span "Row" at bounding box center [937, 574] width 23 height 16
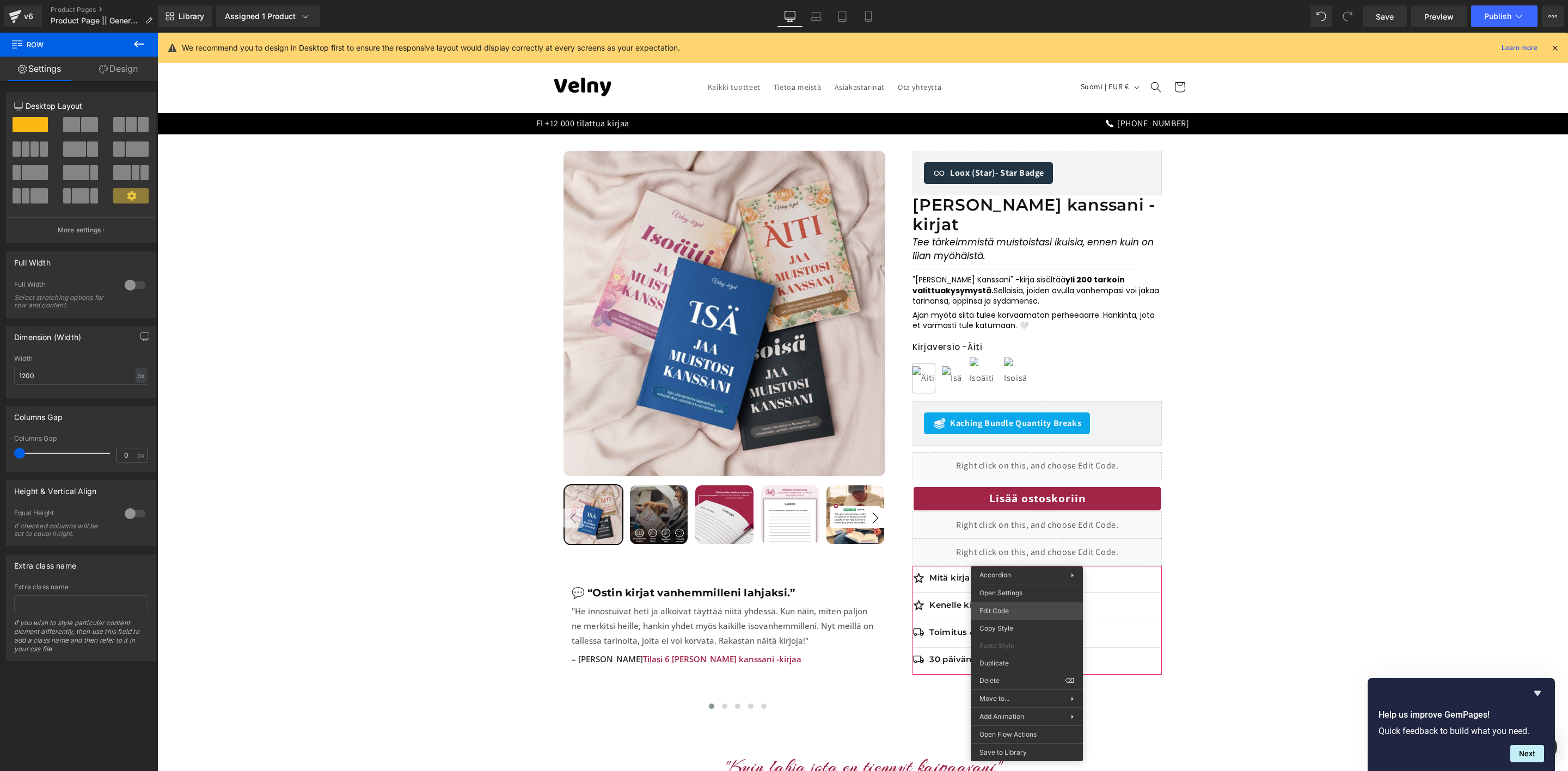
click at [1015, 611] on body "Row You are previewing how the will restyle your page. You can not edit Element…" at bounding box center [784, 385] width 1568 height 771
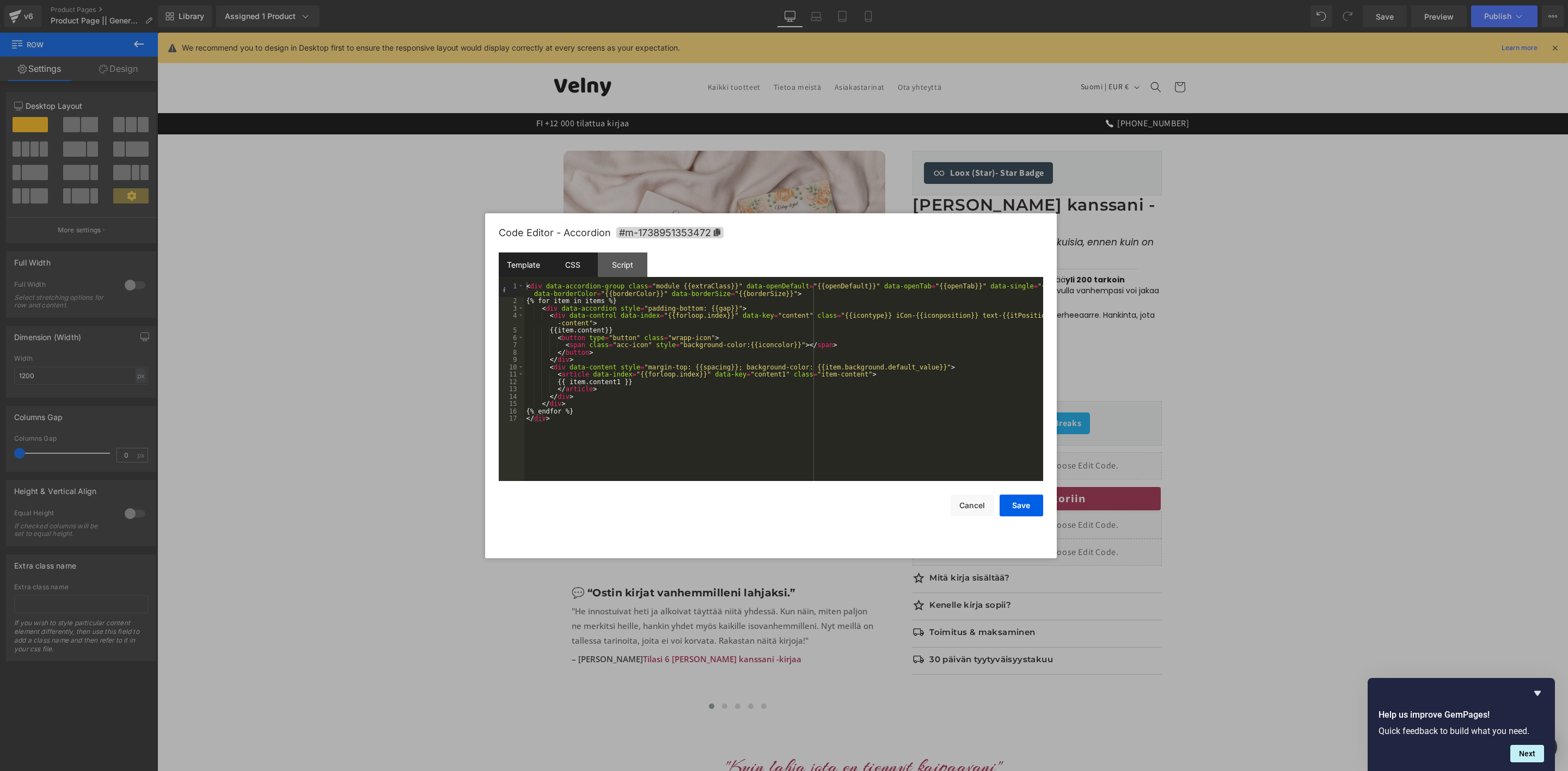
click at [565, 271] on div "CSS" at bounding box center [573, 265] width 49 height 24
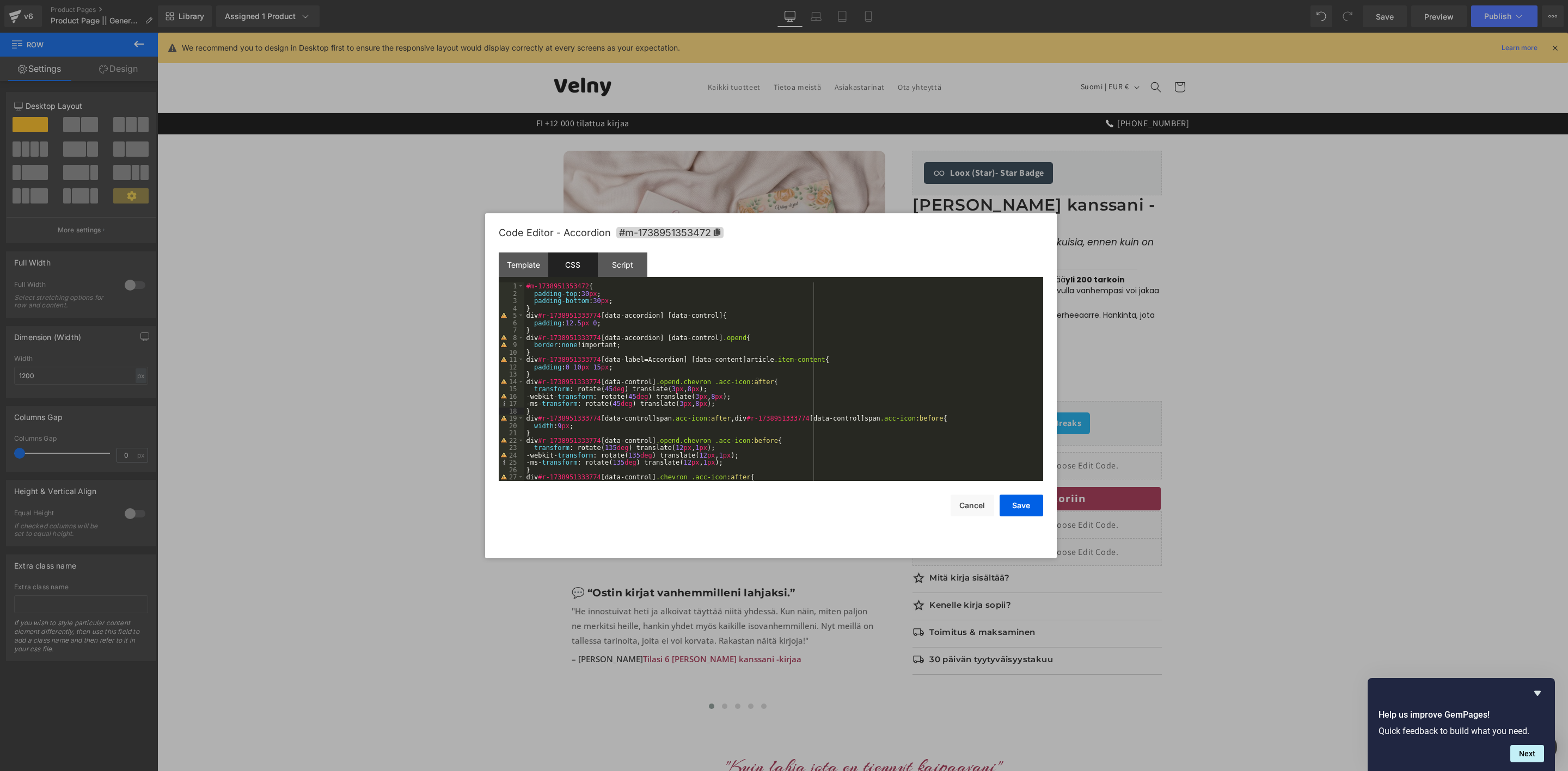
drag, startPoint x: 617, startPoint y: 411, endPoint x: 565, endPoint y: 440, distance: 59.5
click at [565, 440] on div "#m-1738951353472 { padding-top : 30 px ; padding-bottom : 30 px ; } div #r-1738…" at bounding box center [781, 389] width 514 height 214
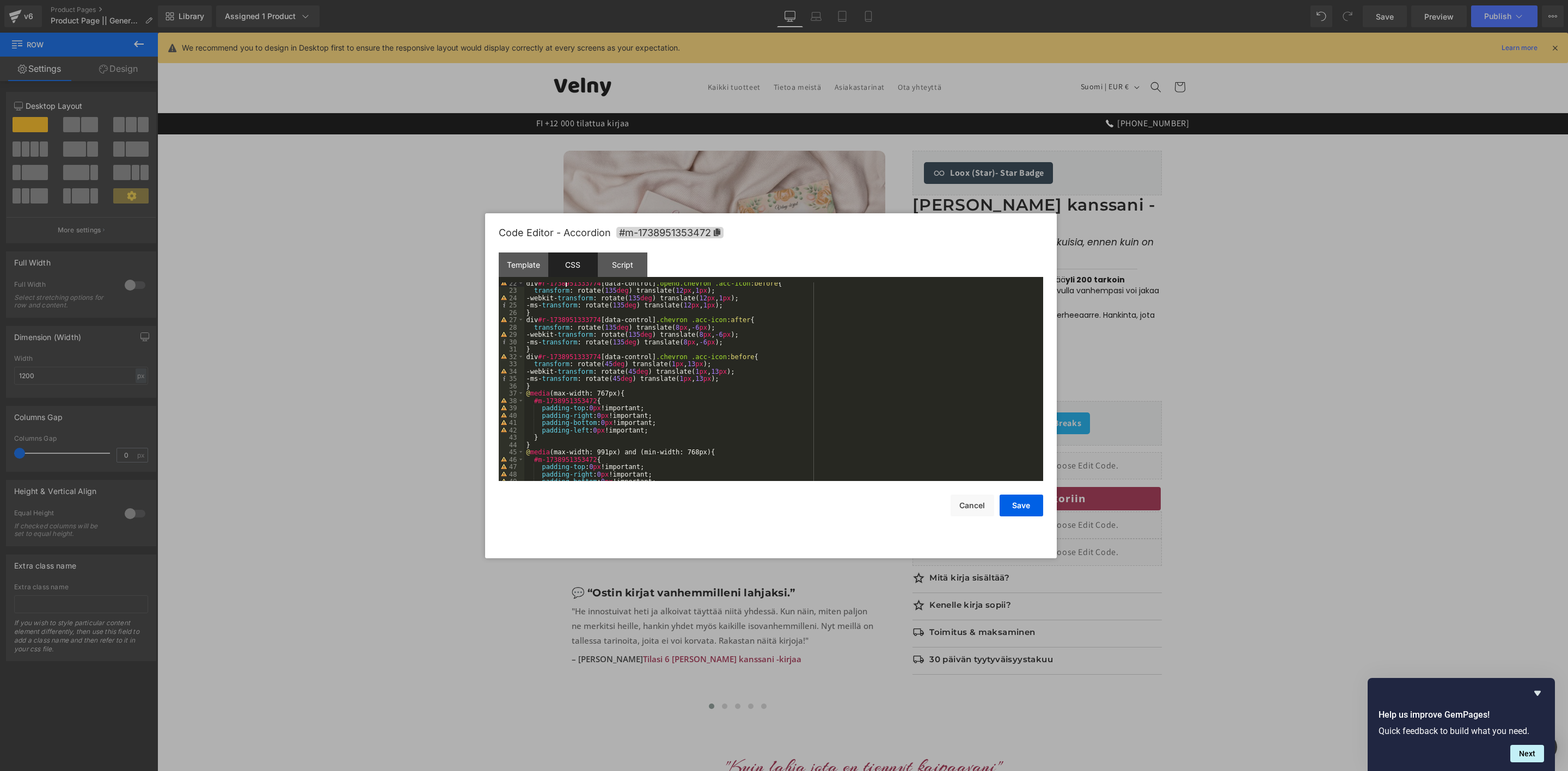
scroll to position [157, 0]
click at [637, 428] on div "div #r-1738951333774 [ data-control ] .opend.chevron .acc-icon :before { transf…" at bounding box center [781, 386] width 514 height 214
click at [598, 425] on div "div #r-1738951333774 [ data-control ] .opend.chevron .acc-icon :before { transf…" at bounding box center [781, 386] width 514 height 214
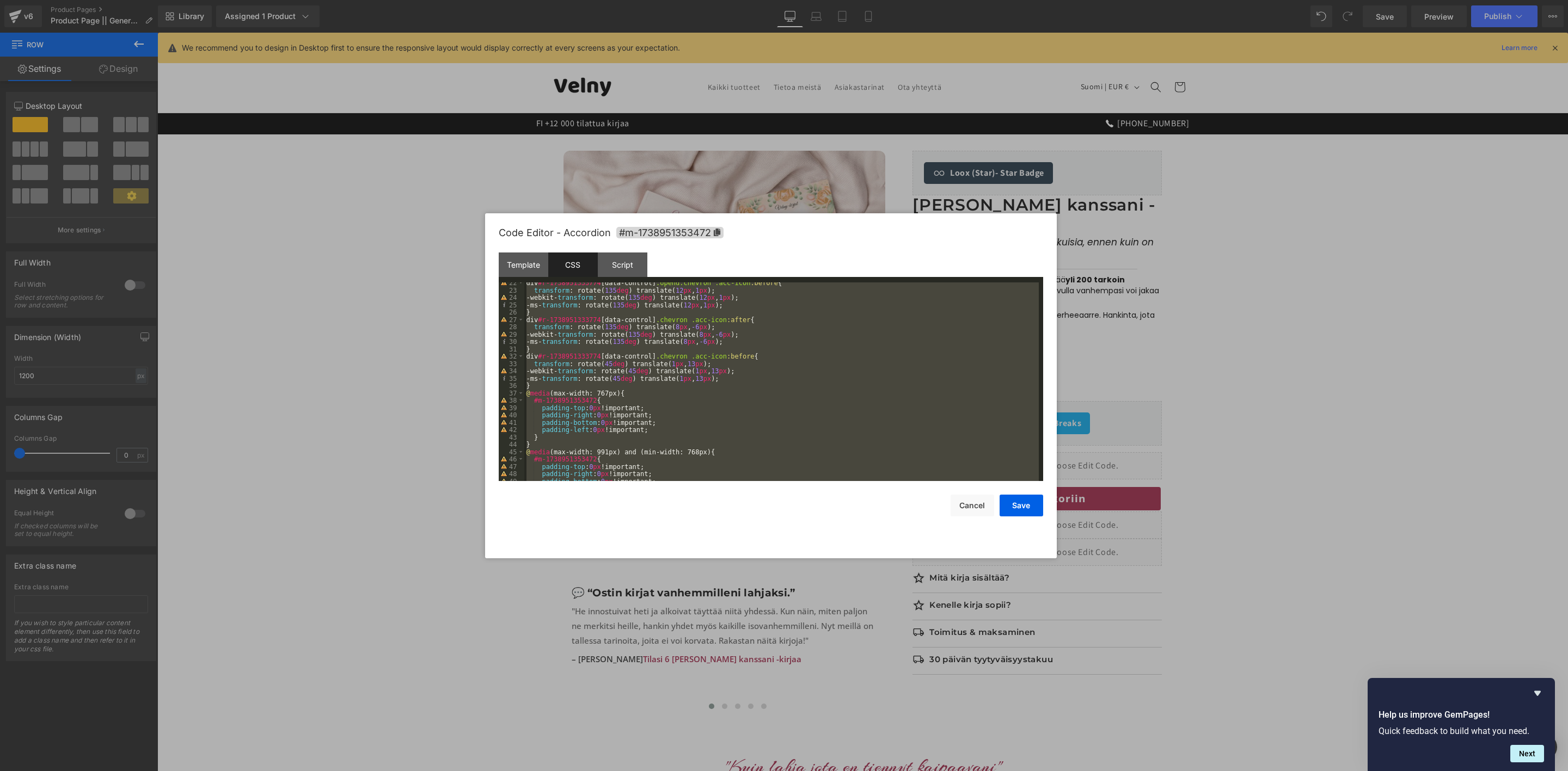
click at [745, 368] on div "div #r-1738951333774 [ data-control ] .opend.chevron .acc-icon :before { transf…" at bounding box center [781, 382] width 514 height 198
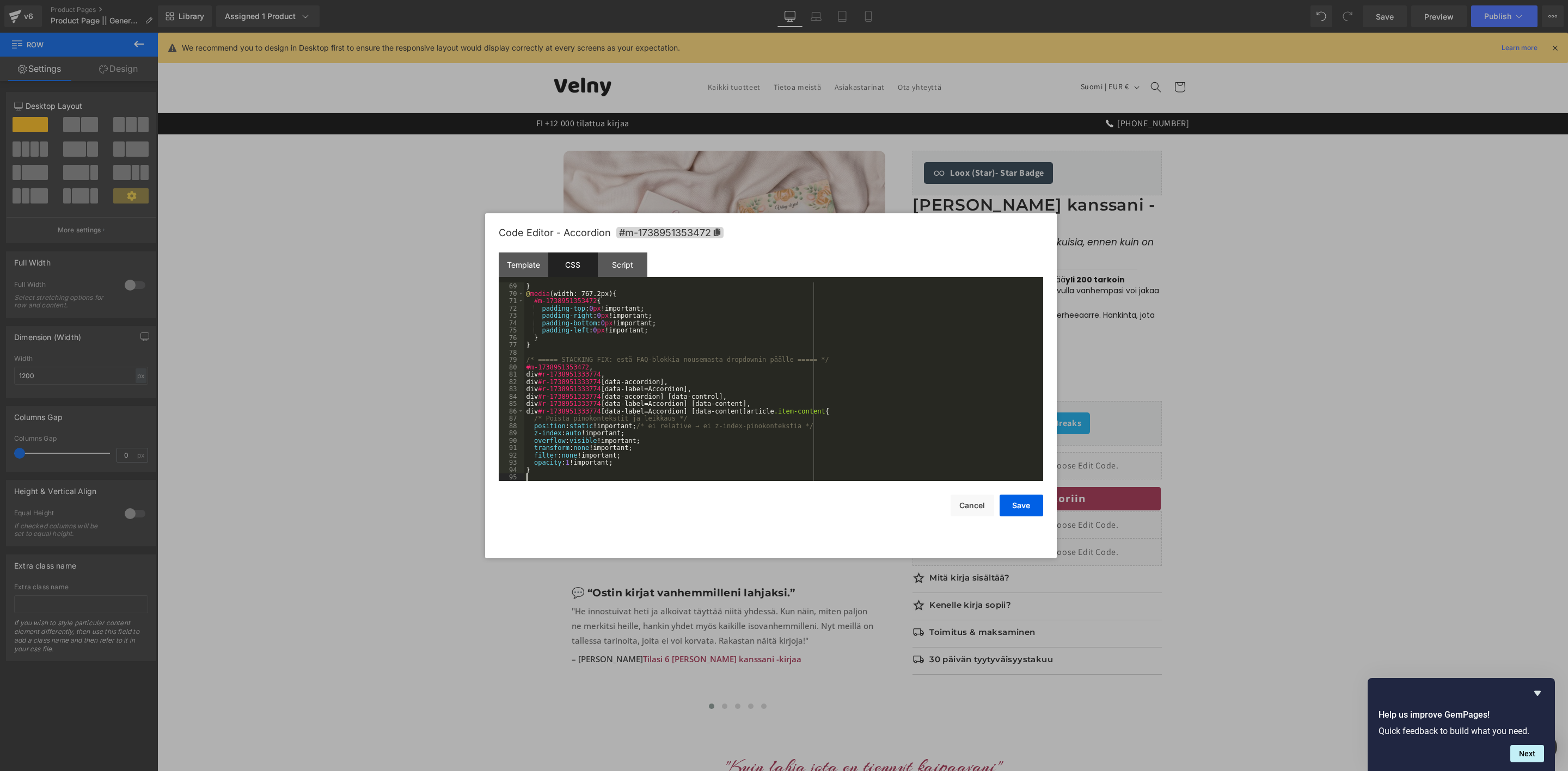
scroll to position [500, 0]
click at [1039, 504] on button "Save" at bounding box center [1021, 506] width 44 height 22
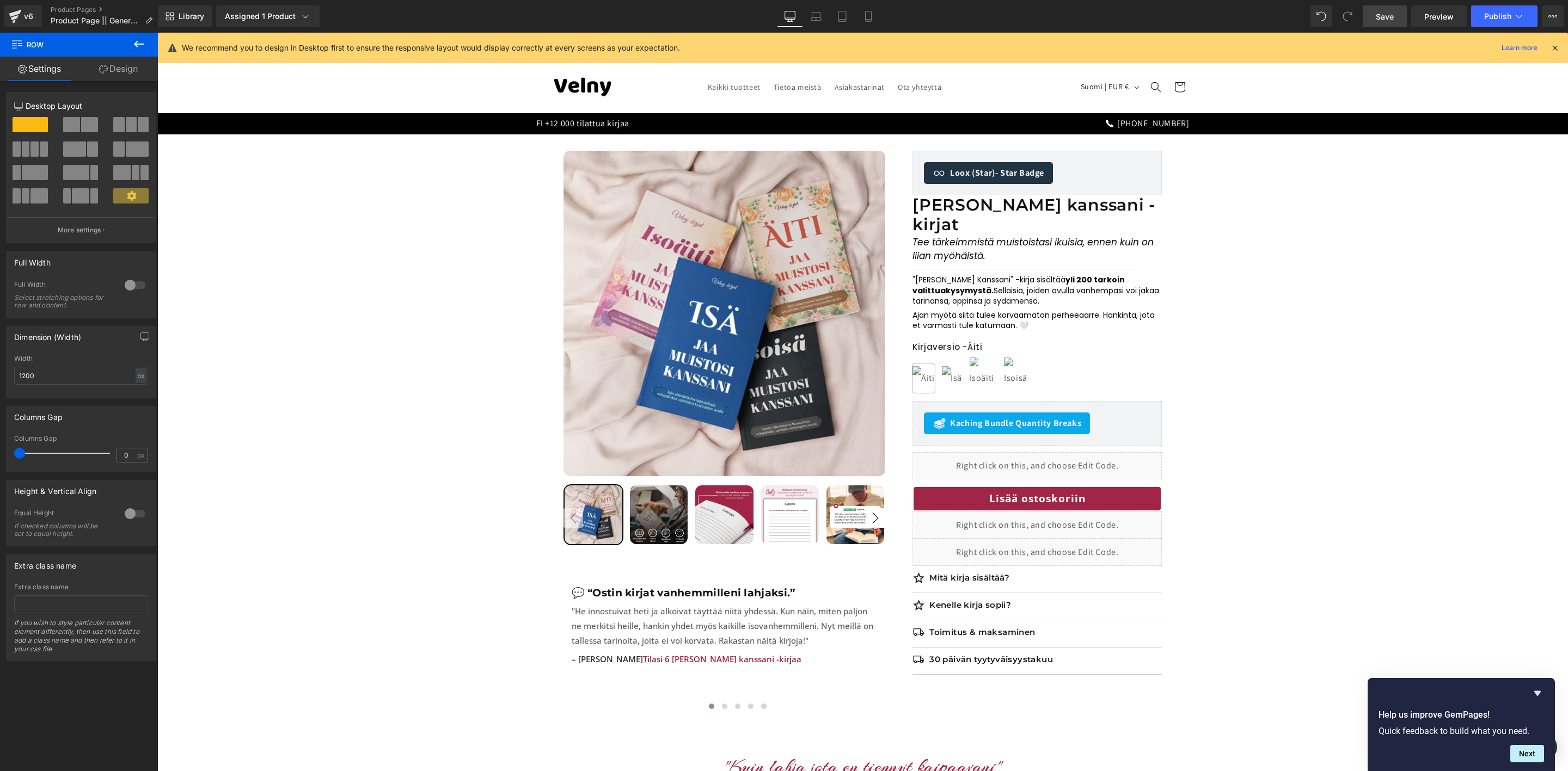
click at [1388, 18] on span "Save" at bounding box center [1385, 16] width 18 height 12
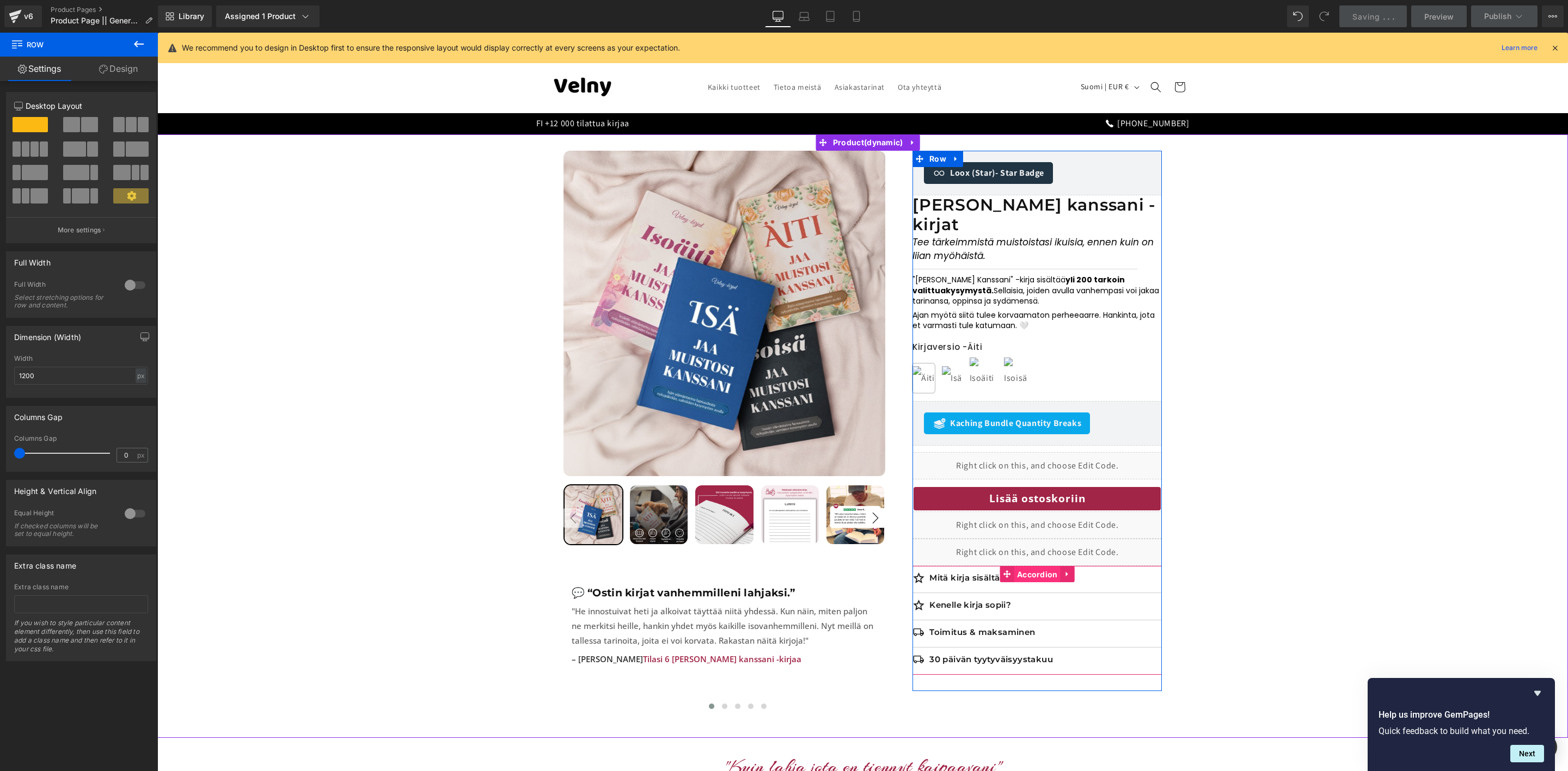
click at [1024, 567] on span "Accordion" at bounding box center [1037, 574] width 46 height 16
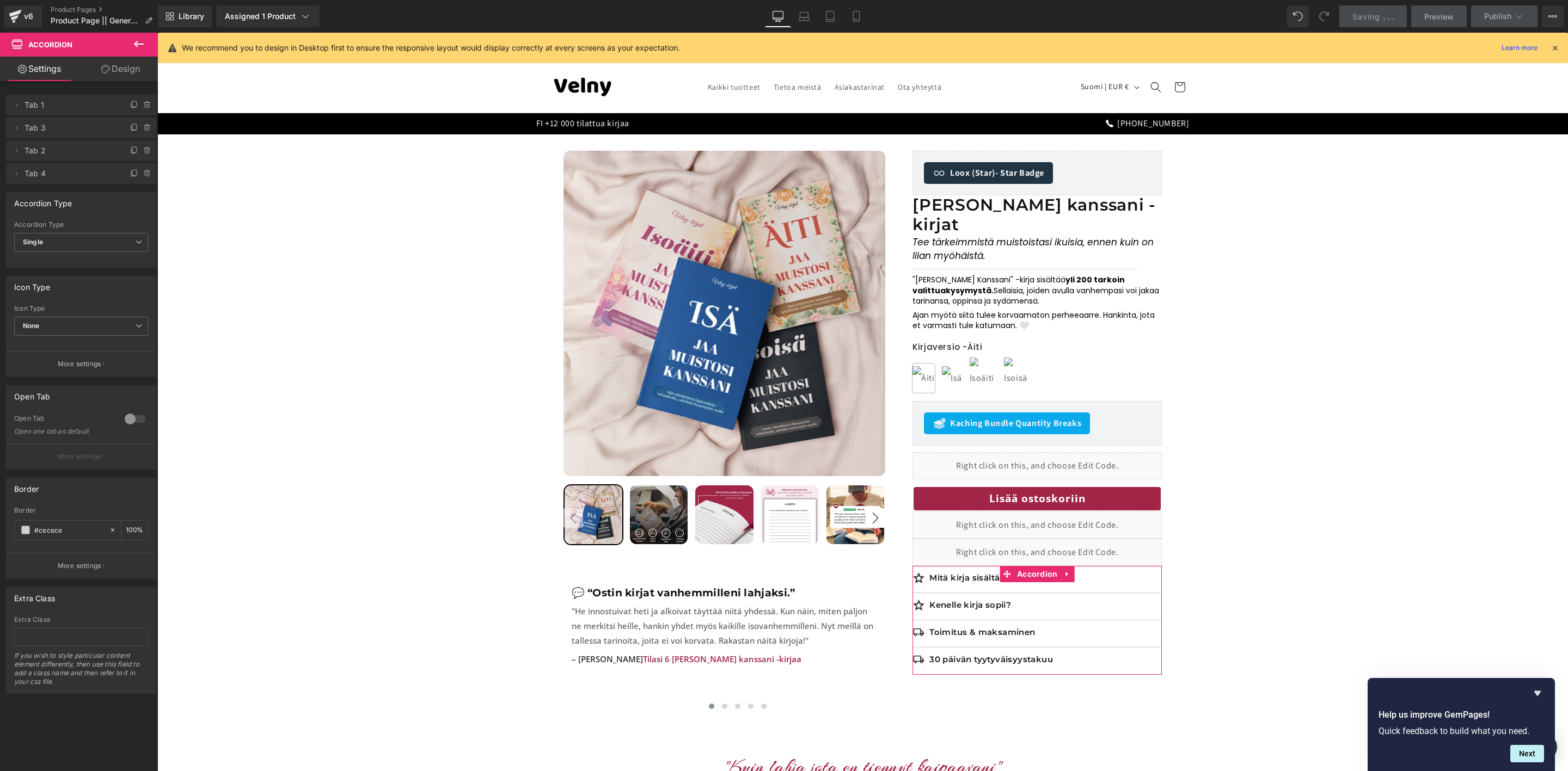
click at [130, 70] on link "Design" at bounding box center [121, 69] width 79 height 24
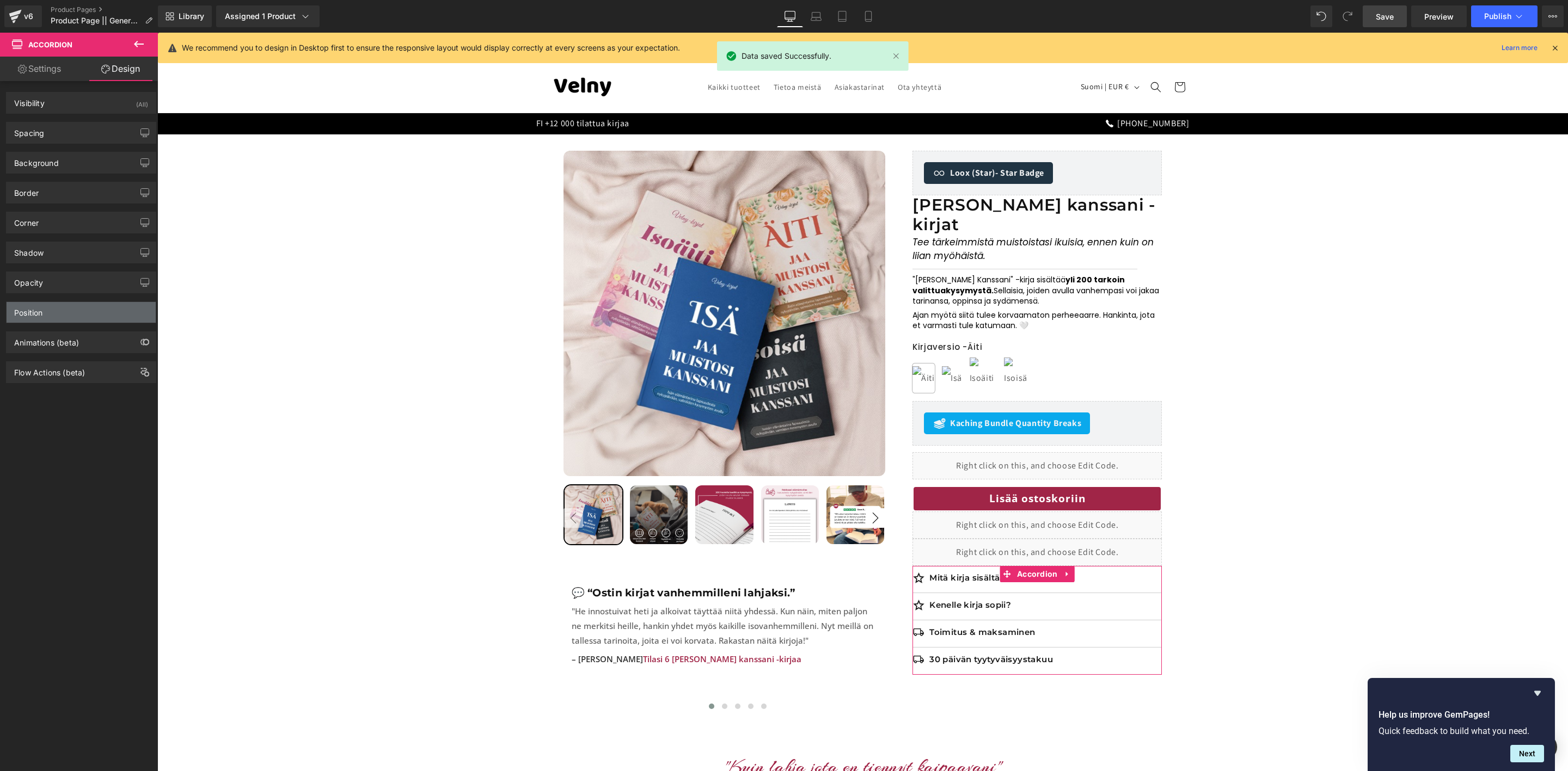
click at [66, 323] on div "Position" at bounding box center [81, 312] width 149 height 21
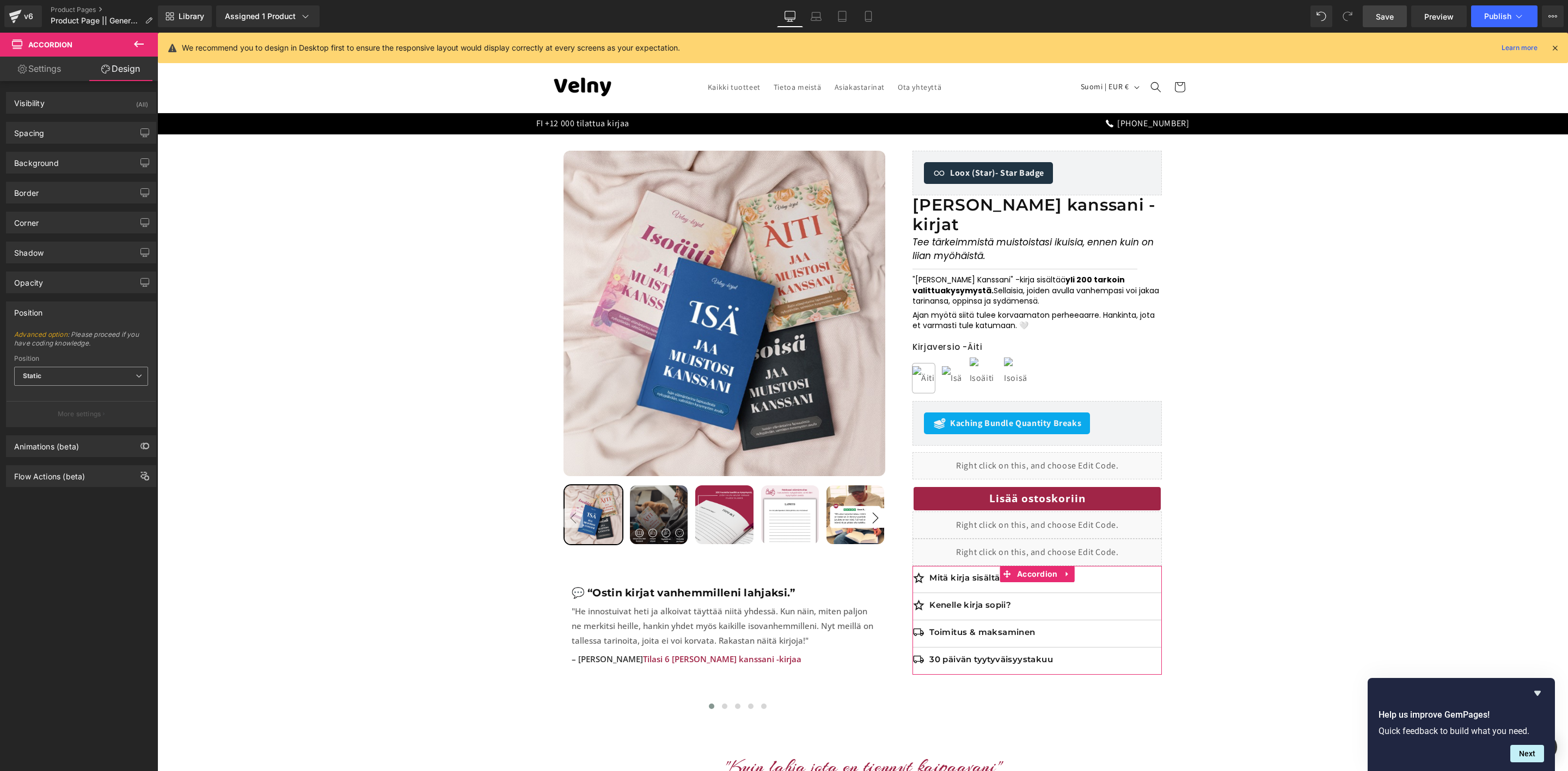
click at [71, 379] on span "Static" at bounding box center [81, 376] width 134 height 19
click at [69, 402] on li "Relative" at bounding box center [81, 396] width 134 height 16
type input "1"
click at [64, 425] on input "1" at bounding box center [81, 422] width 134 height 18
click at [1442, 23] on link "Preview" at bounding box center [1438, 16] width 55 height 22
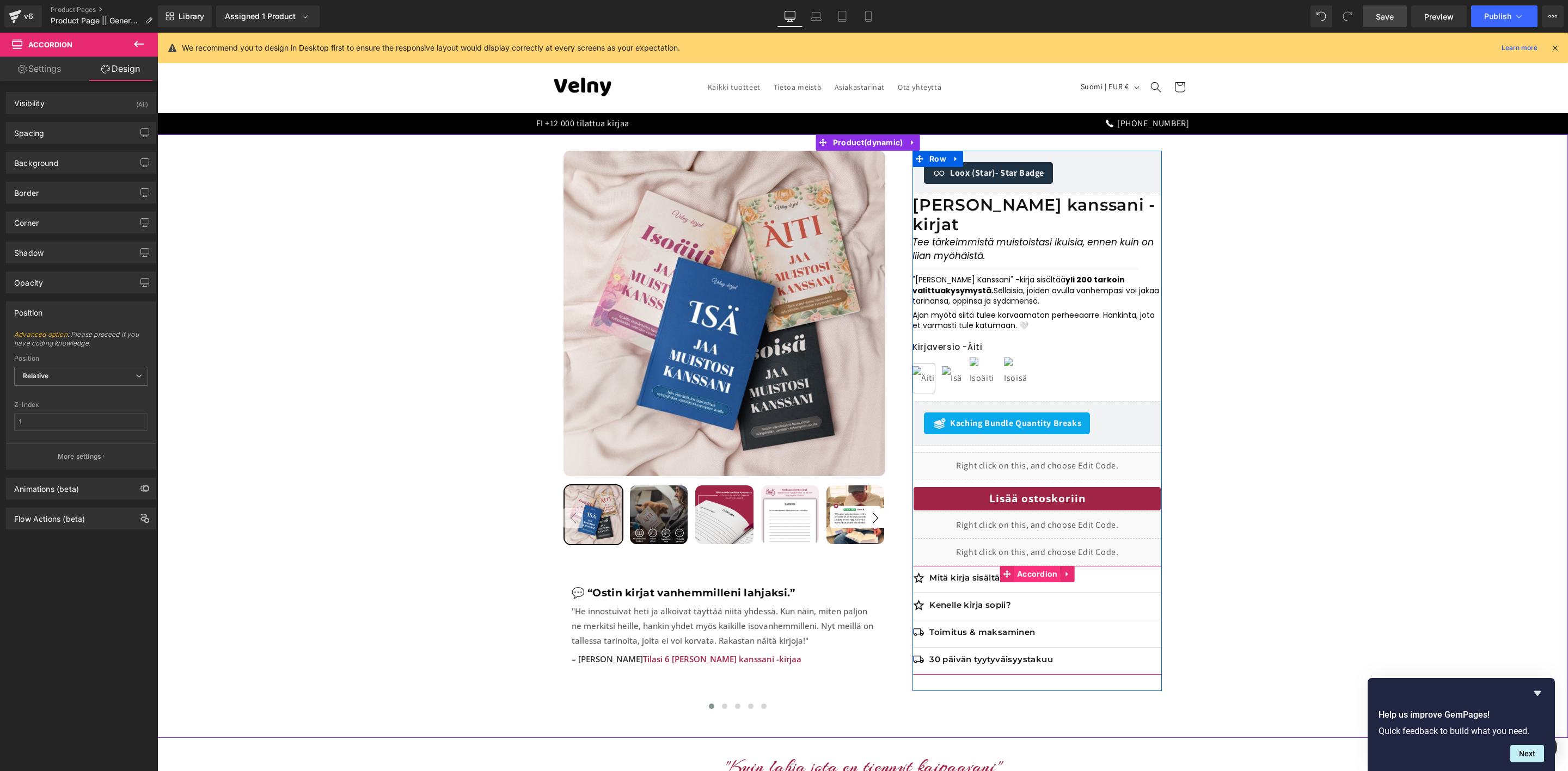
click at [1029, 566] on span "Accordion" at bounding box center [1037, 574] width 46 height 16
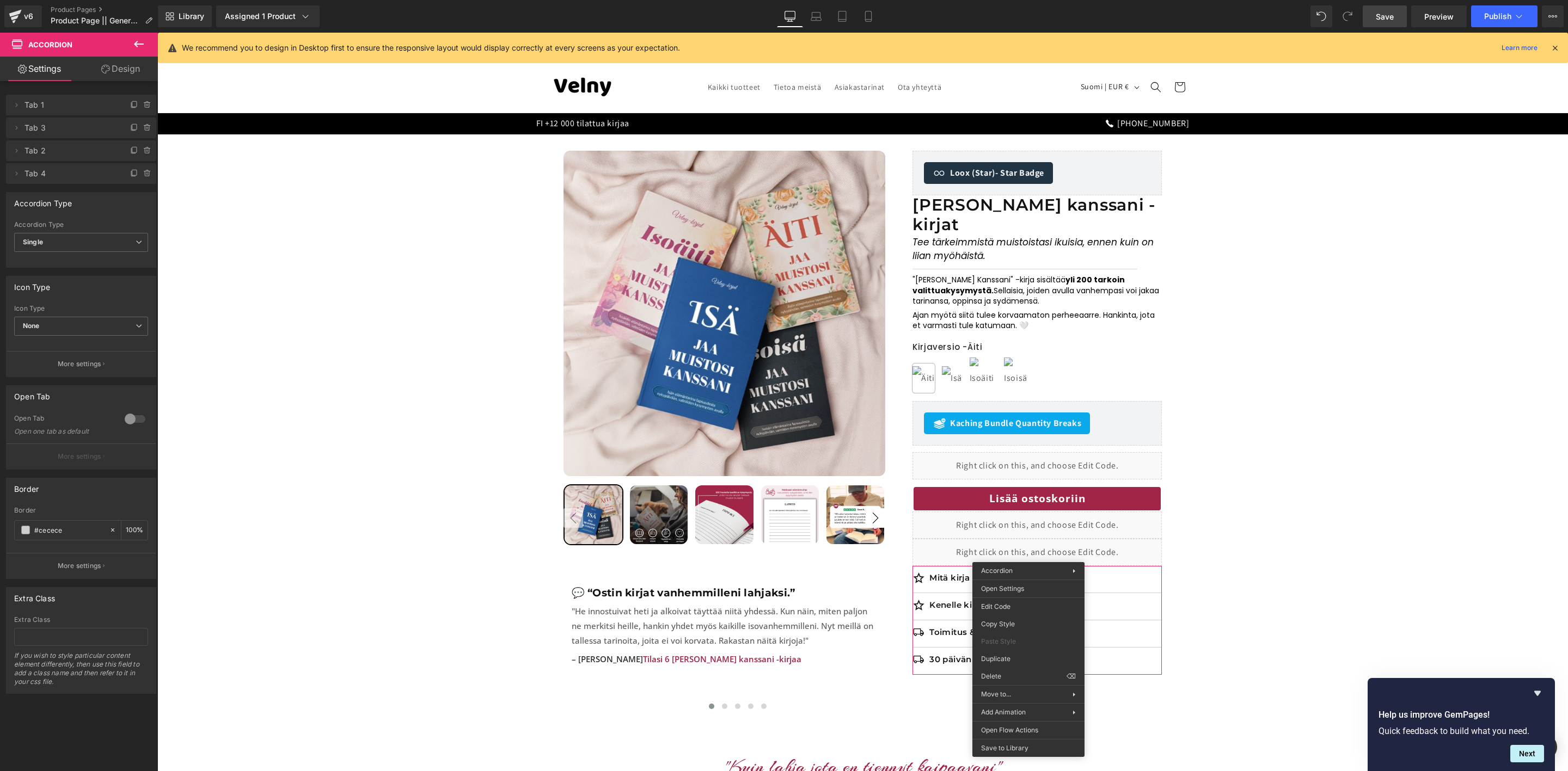
click at [129, 57] on link "Design" at bounding box center [121, 69] width 79 height 24
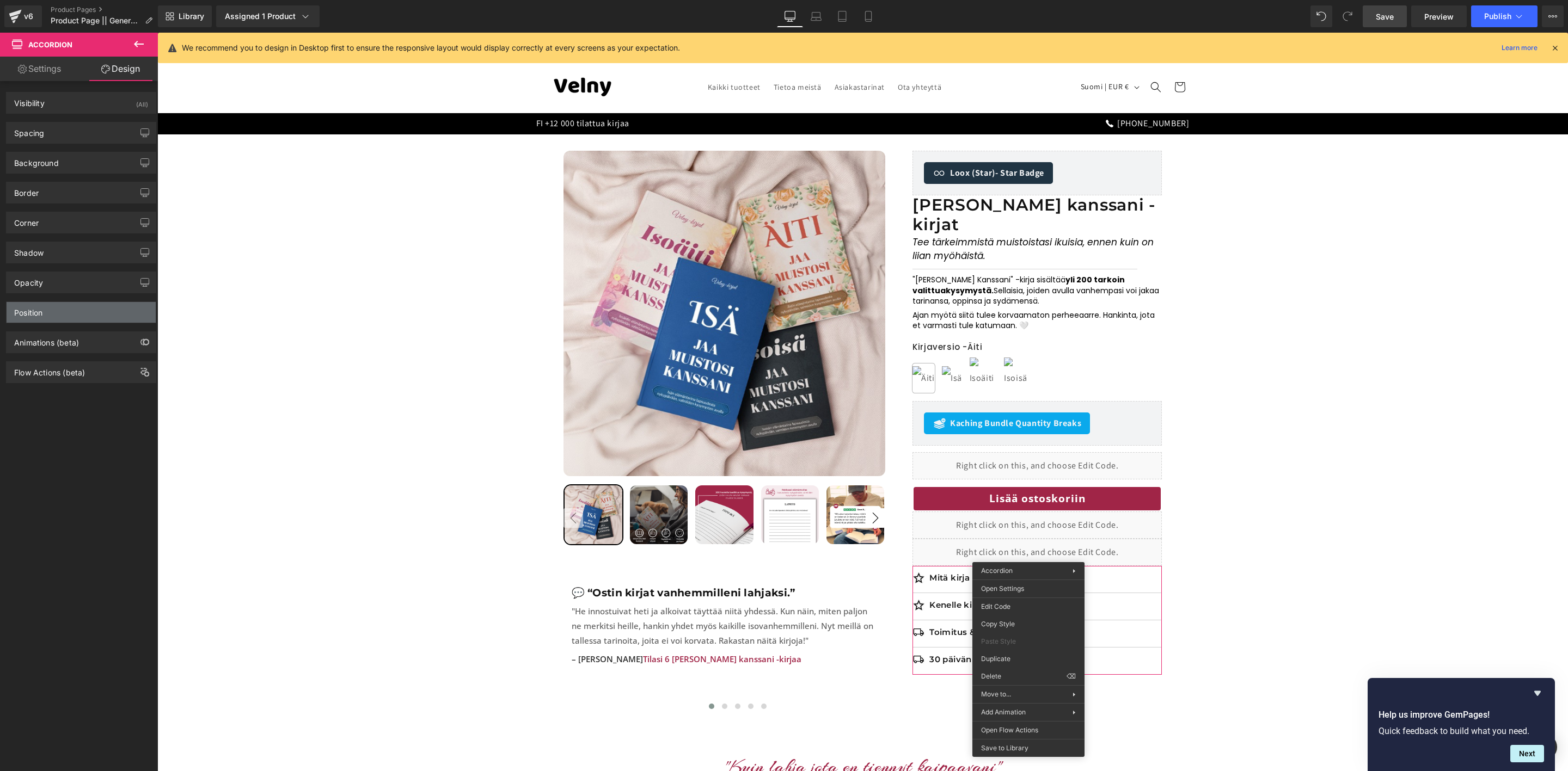
click at [65, 313] on div "Position" at bounding box center [81, 312] width 149 height 21
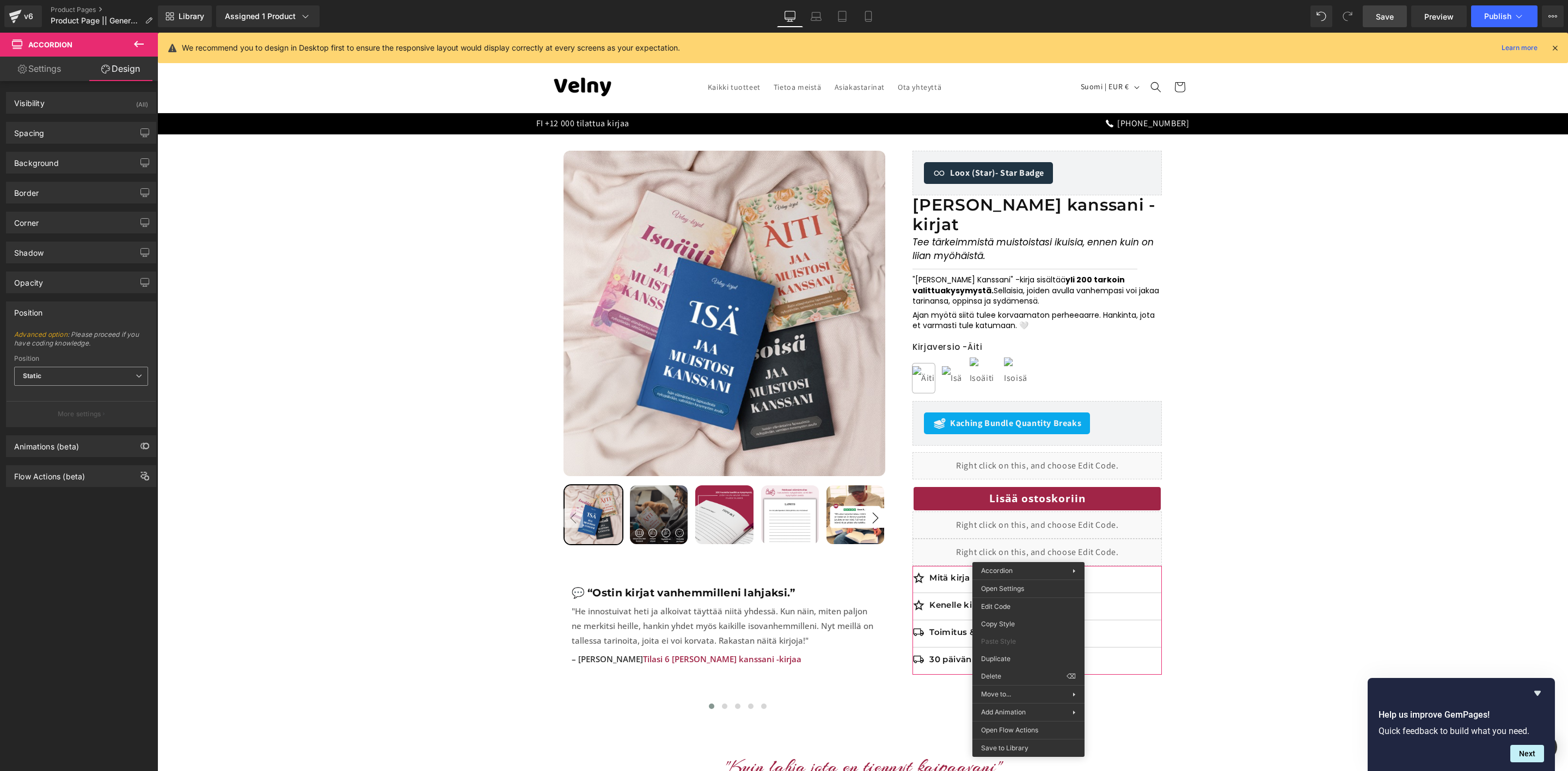
click at [67, 384] on span "Static" at bounding box center [81, 376] width 134 height 19
click at [63, 404] on li "Relative" at bounding box center [81, 396] width 134 height 16
type input "1"
click at [49, 428] on input "1" at bounding box center [81, 422] width 134 height 18
type input "0"
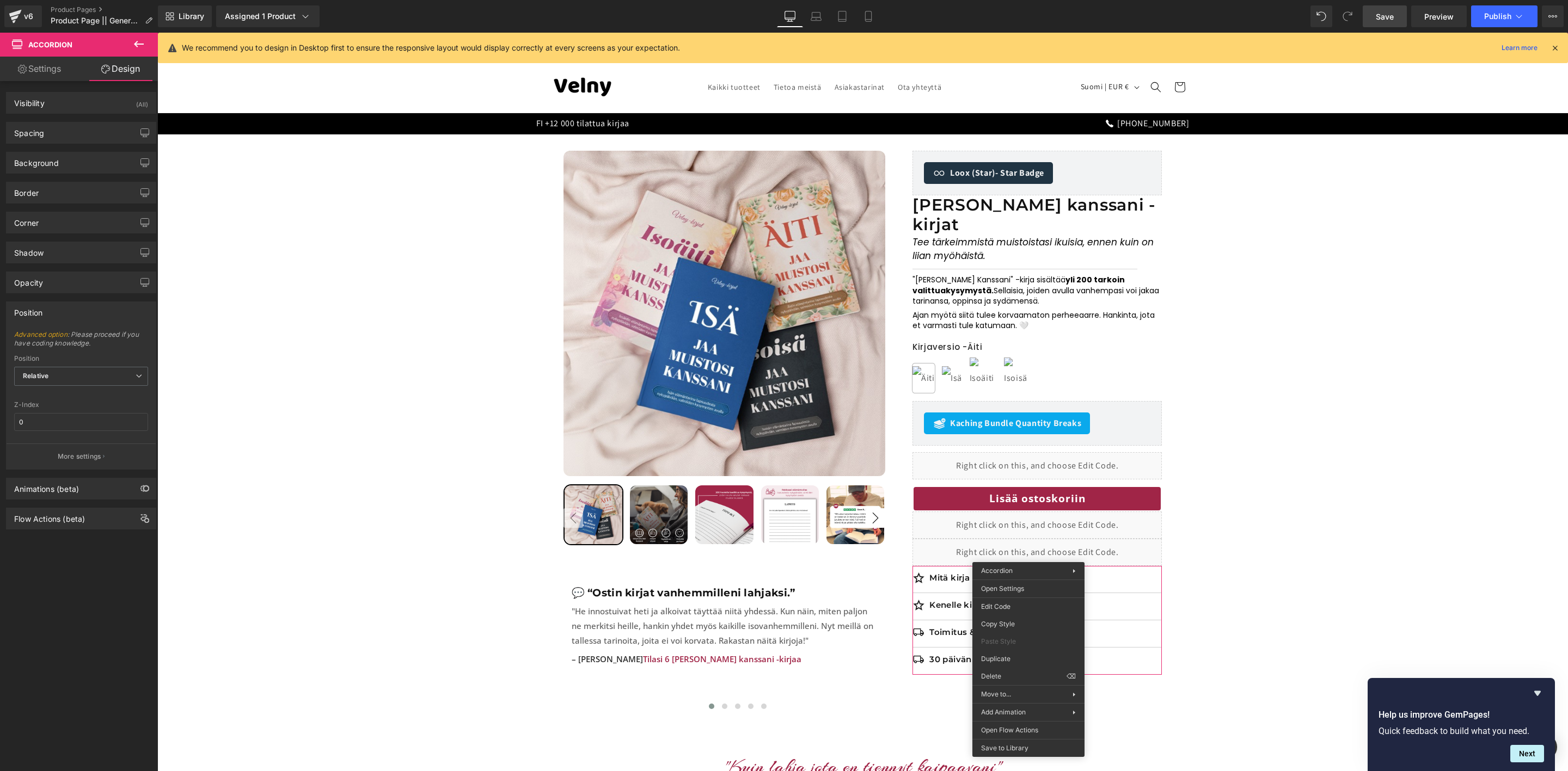
click at [97, 627] on div "Visibility (All) 0|0|0|0 1 Show on Desktop 1 Show on Laptop 1 Show on Tablet 1 …" at bounding box center [81, 428] width 163 height 695
click at [1503, 13] on span "Publish" at bounding box center [1497, 16] width 27 height 9
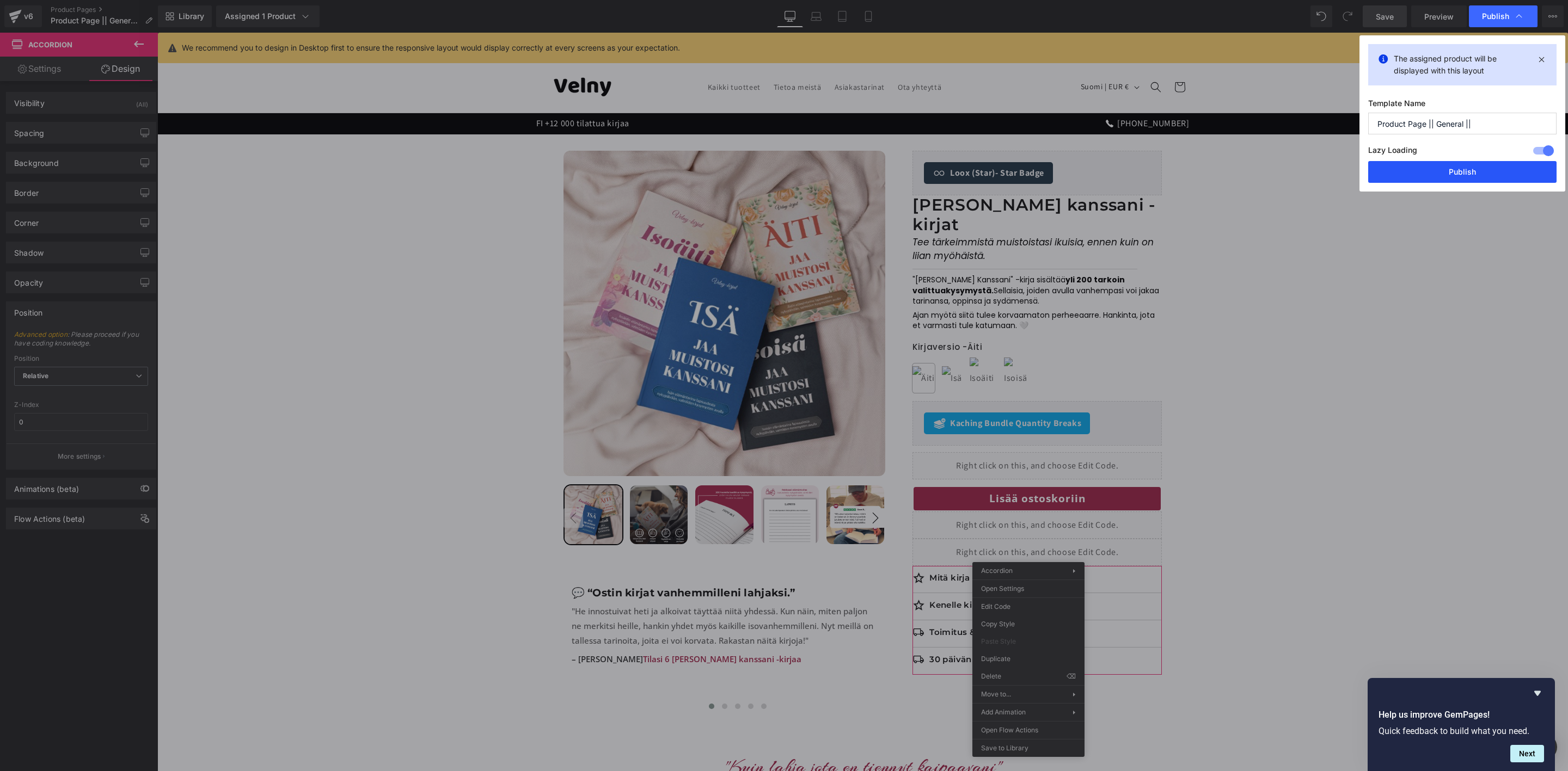
click at [1463, 168] on button "Publish" at bounding box center [1462, 172] width 188 height 22
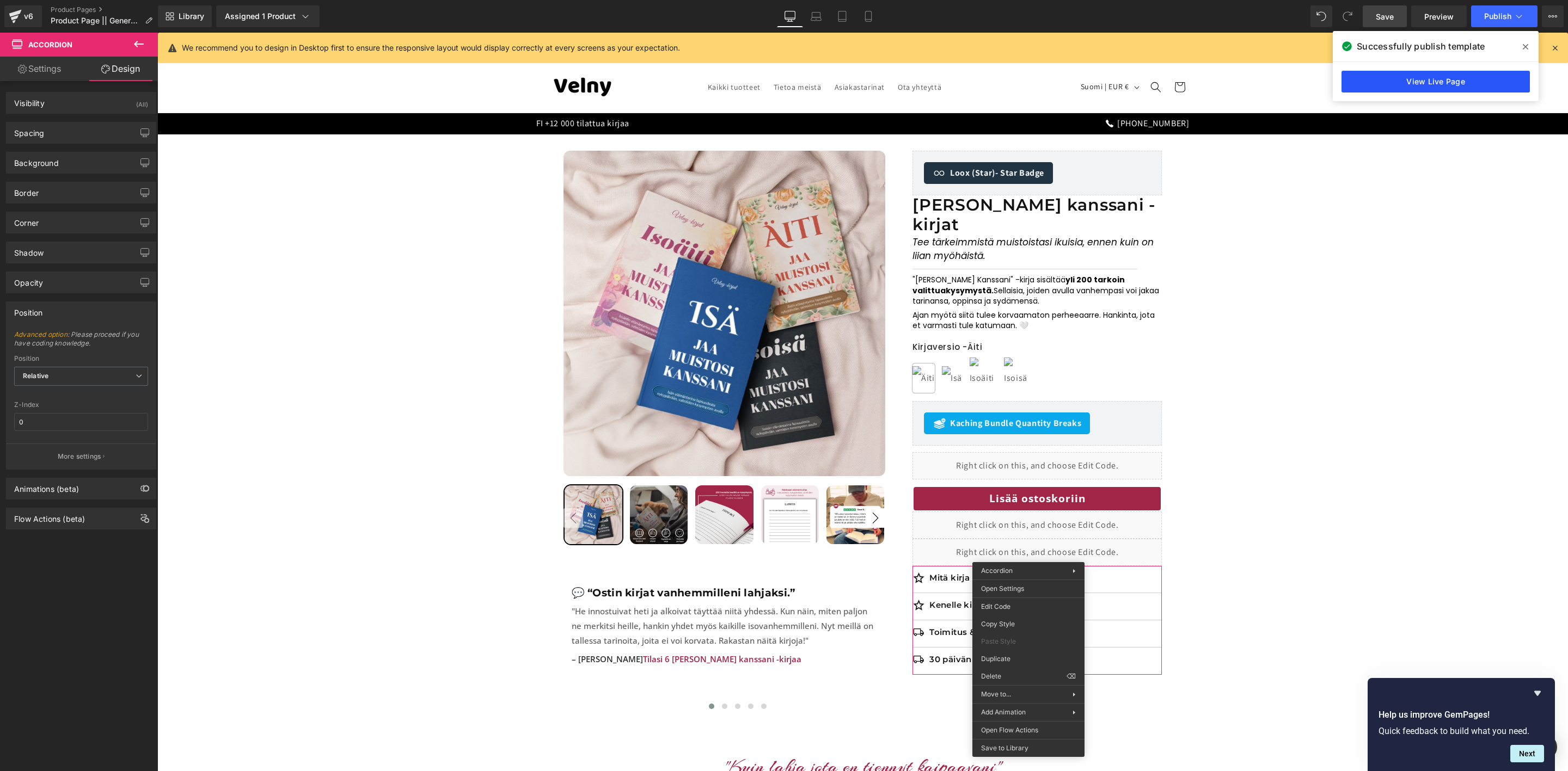
click at [1442, 85] on link "View Live Page" at bounding box center [1435, 82] width 188 height 22
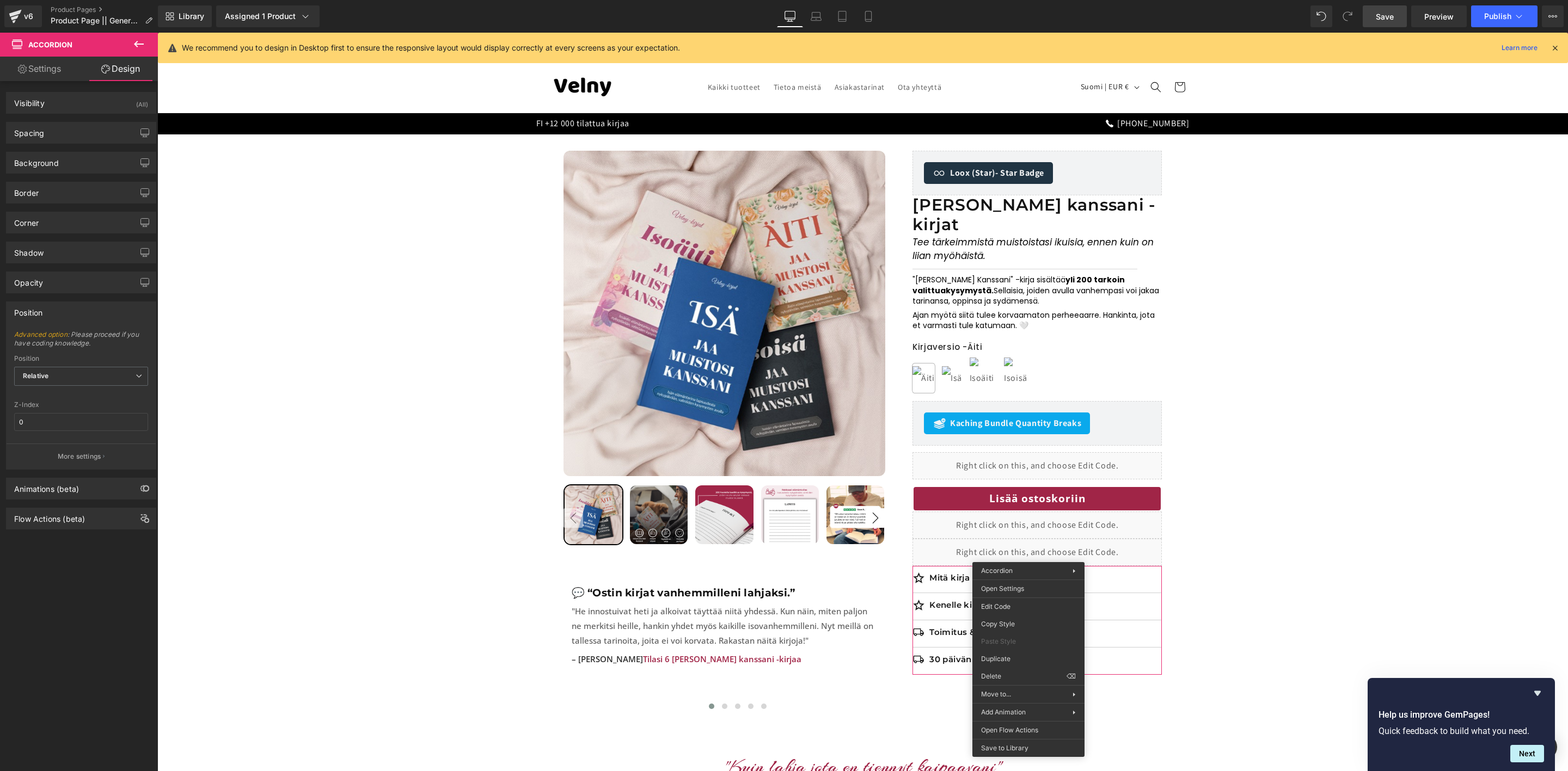
click at [41, 77] on link "Settings" at bounding box center [40, 69] width 79 height 24
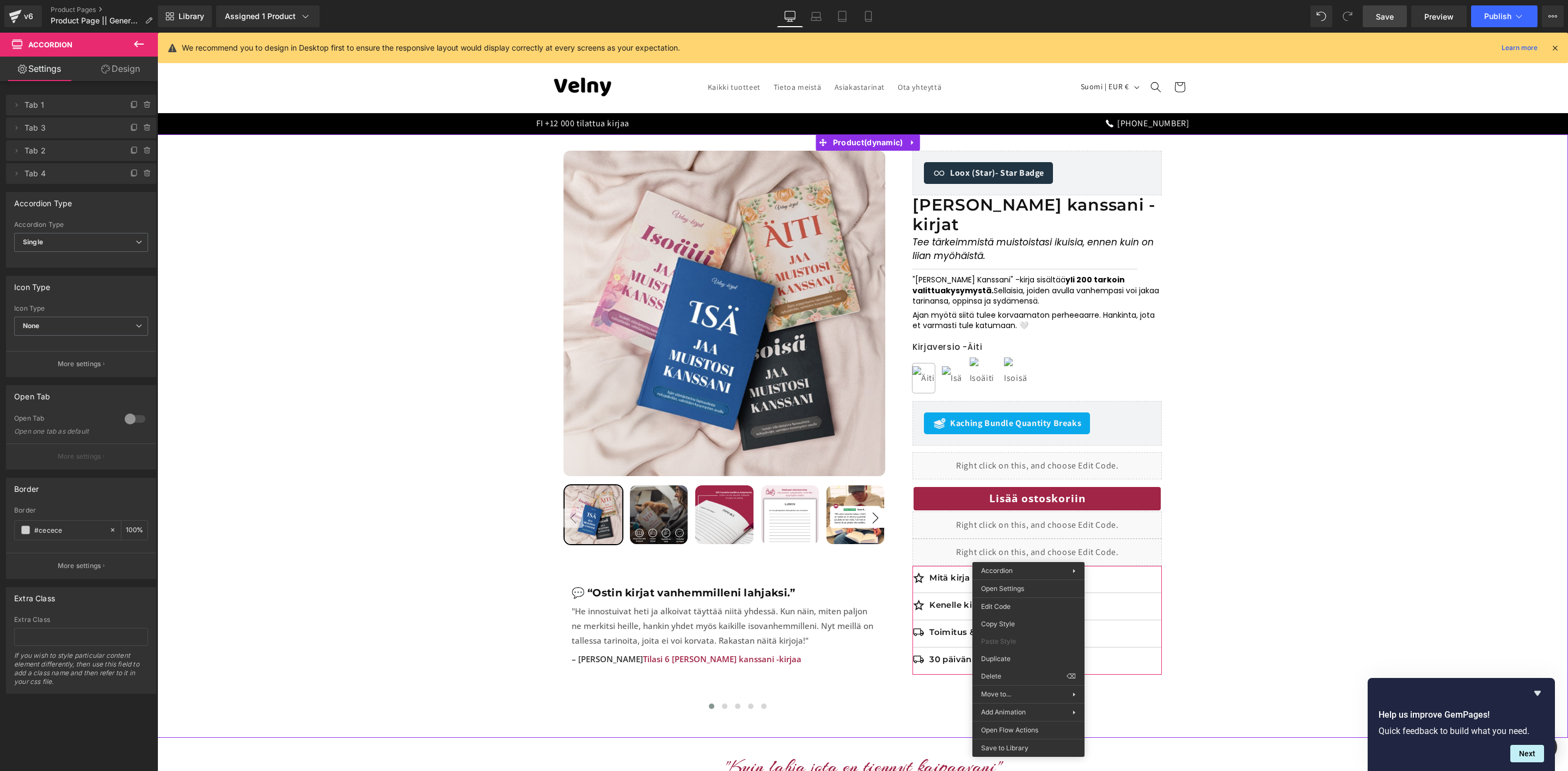
click at [331, 250] on div "Sale Off 50 % (P) Image" at bounding box center [863, 436] width 1400 height 571
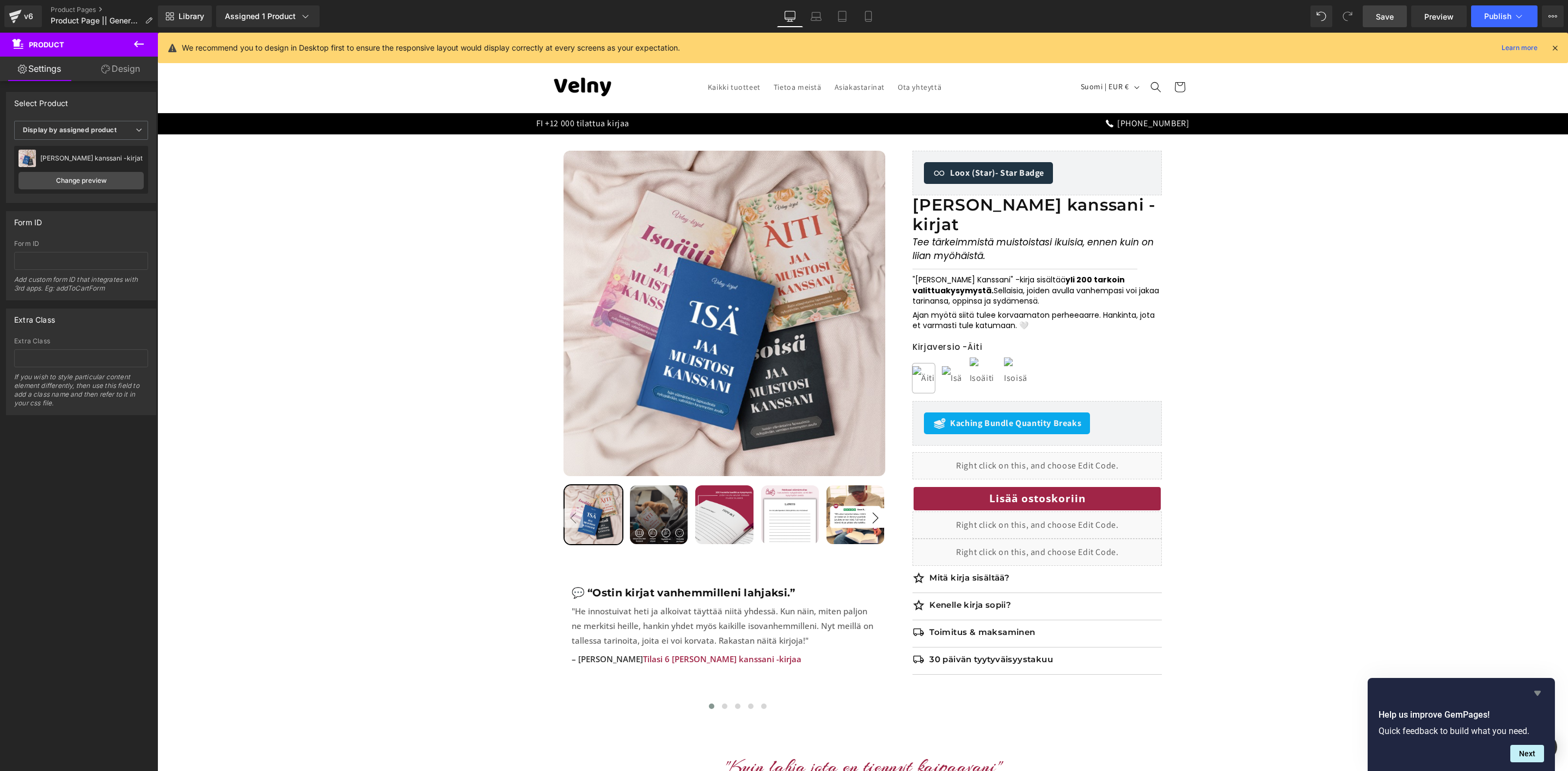
click at [1534, 696] on icon "Hide survey" at bounding box center [1537, 693] width 13 height 13
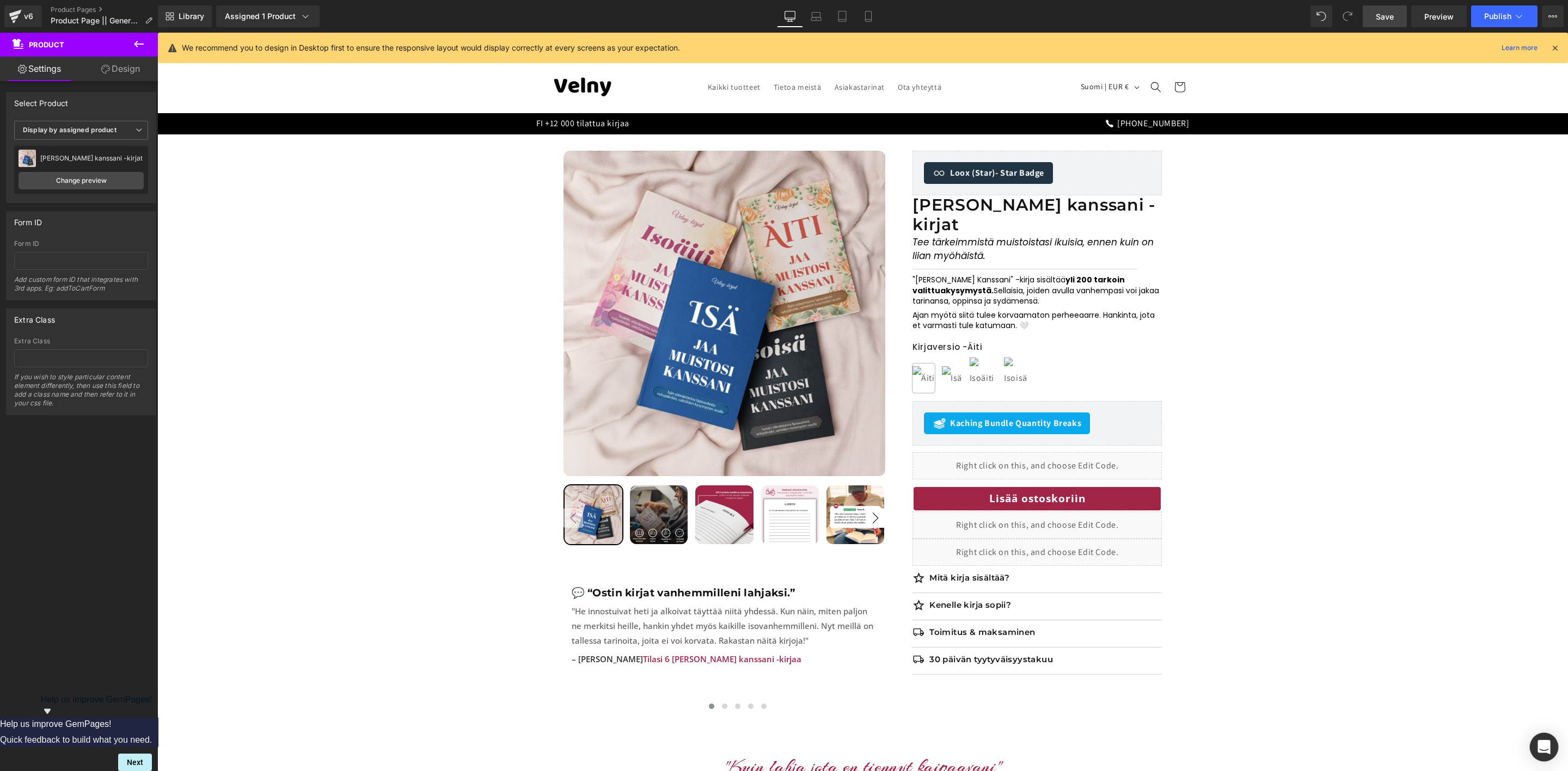
click at [1542, 742] on icon "Open Intercom Messenger" at bounding box center [1544, 747] width 14 height 14
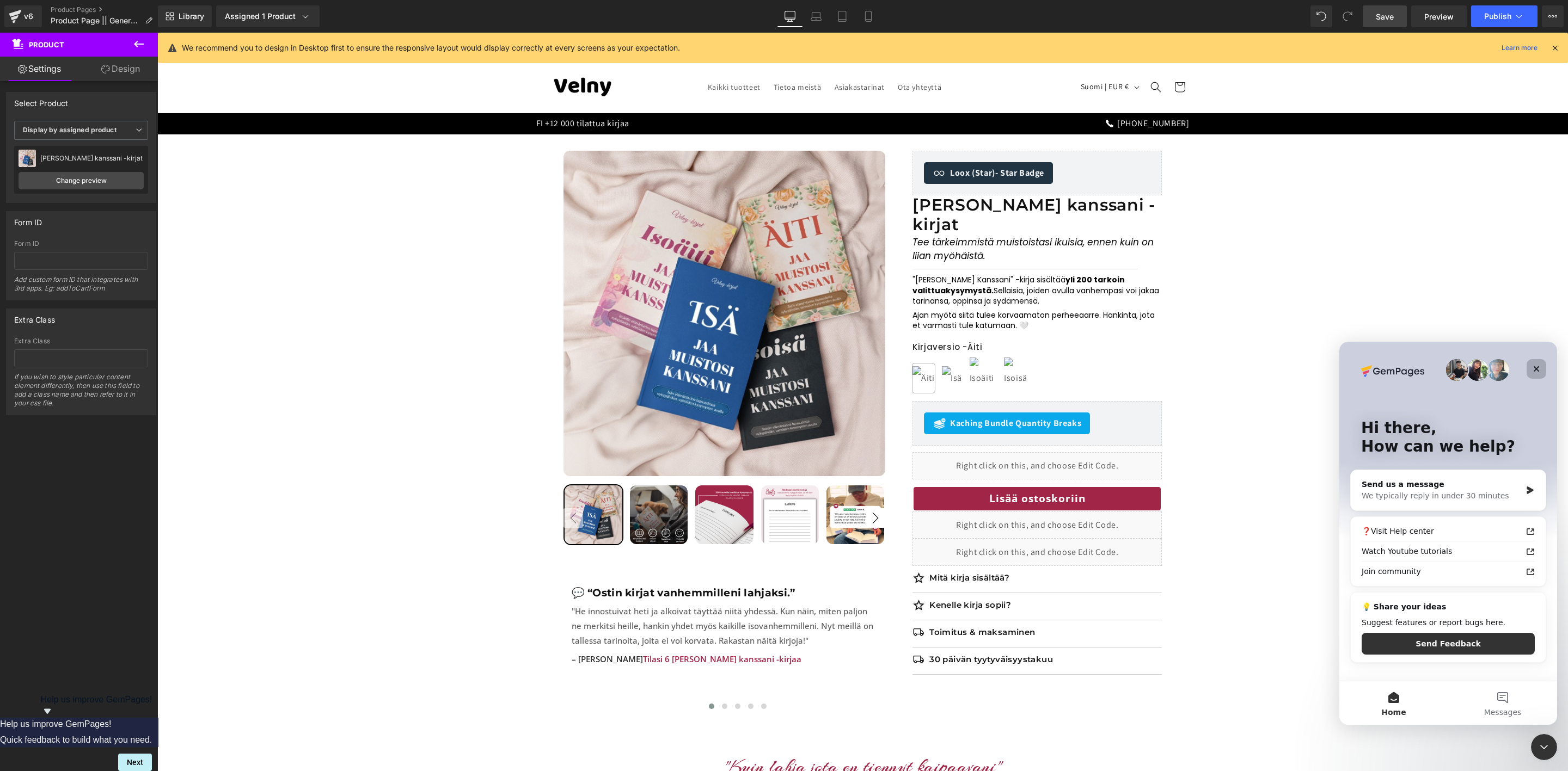
scroll to position [0, 0]
click at [1479, 491] on div "We typically reply in under 30 minutes" at bounding box center [1441, 496] width 159 height 12
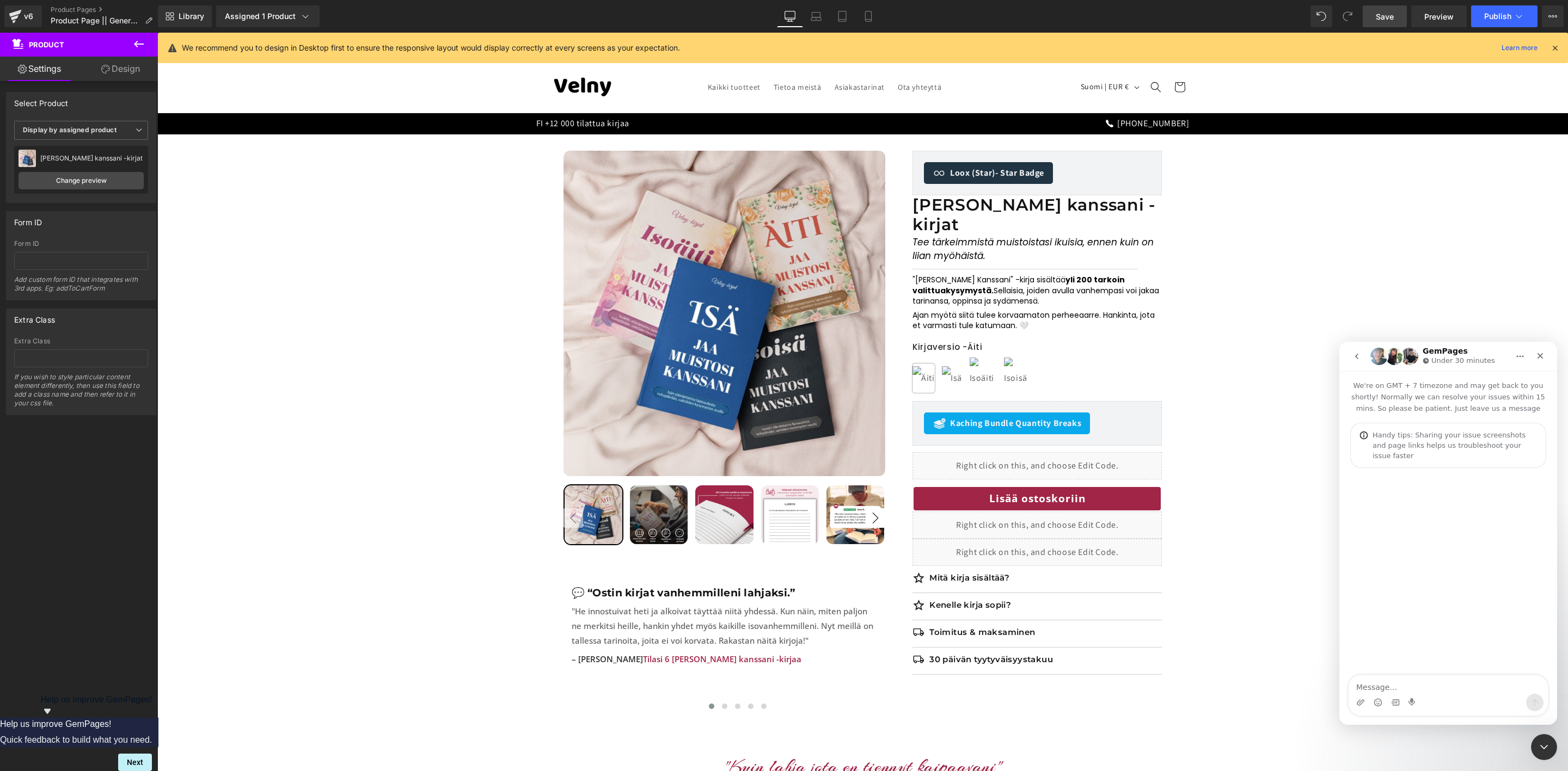
click at [1502, 577] on div "Intercom messenger" at bounding box center [1448, 572] width 218 height 209
click at [1397, 685] on textarea "Message…" at bounding box center [1448, 685] width 199 height 18
click at [1402, 687] on textarea "Message…" at bounding box center [1448, 685] width 199 height 18
type textarea "j"
type textarea "hi could yo please help me how to fix this problem"
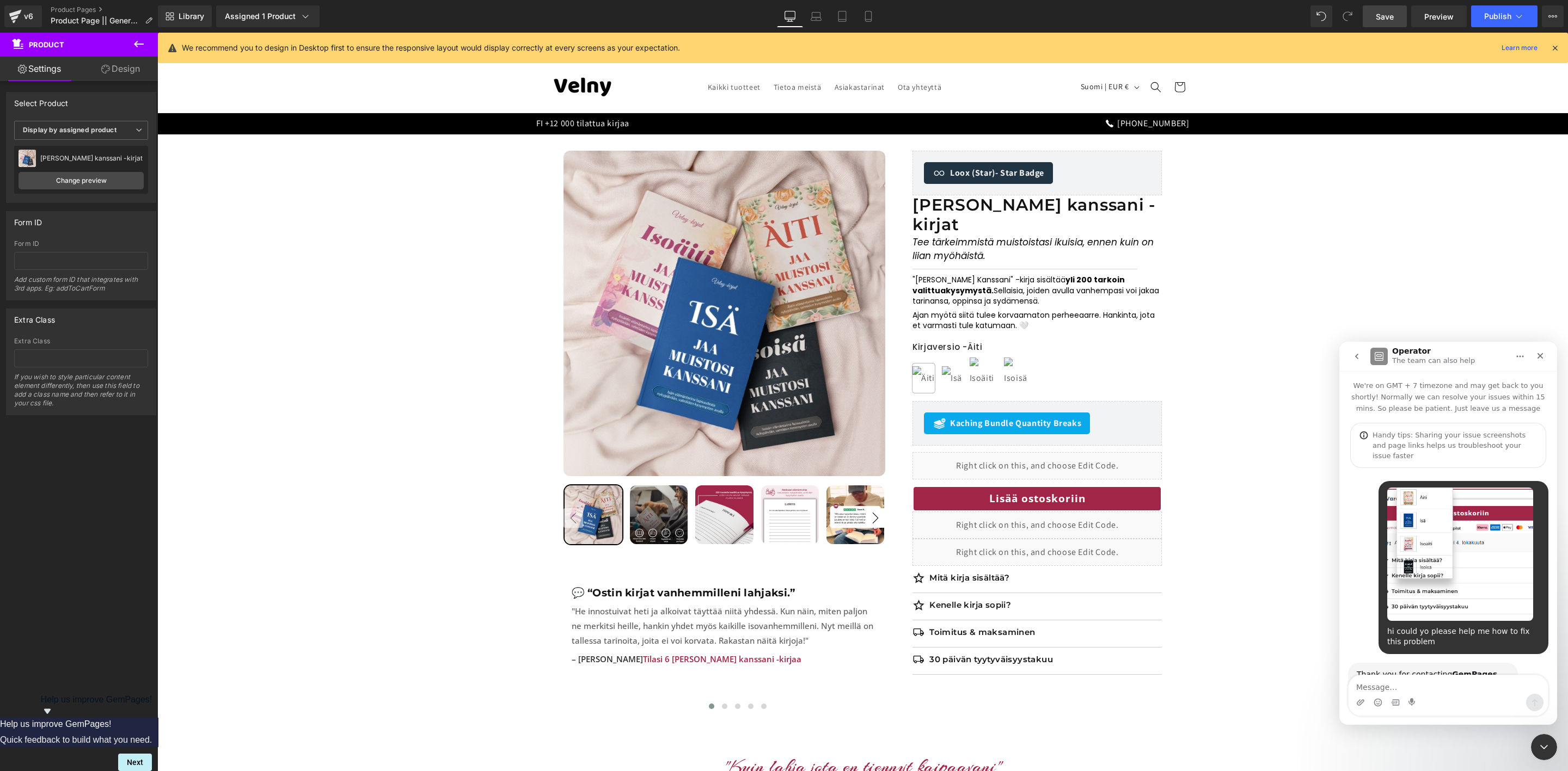
scroll to position [84, 0]
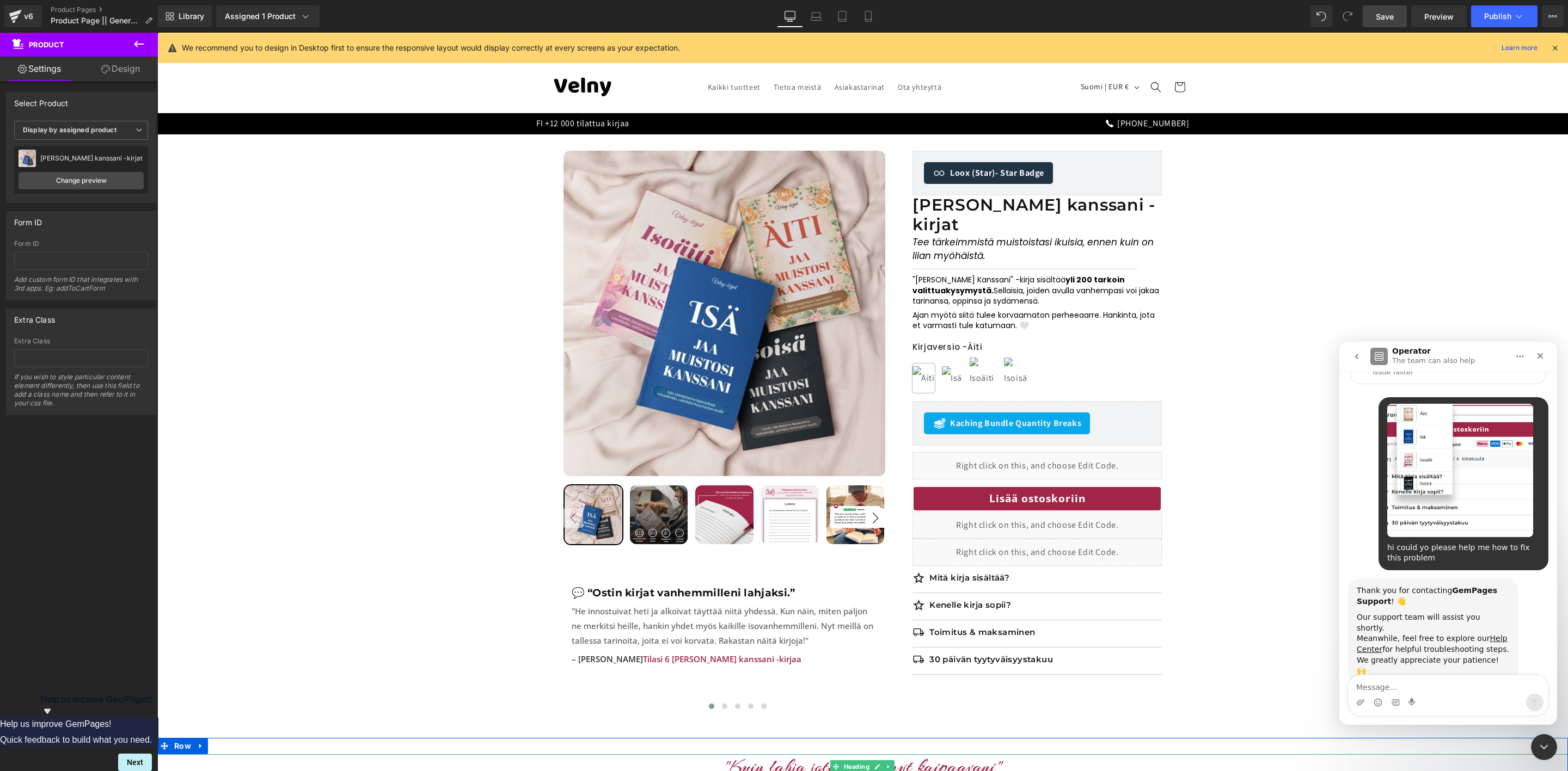
drag, startPoint x: 1606, startPoint y: 791, endPoint x: 1325, endPoint y: 753, distance: 283.6
click at [992, 565] on div at bounding box center [784, 369] width 1568 height 739
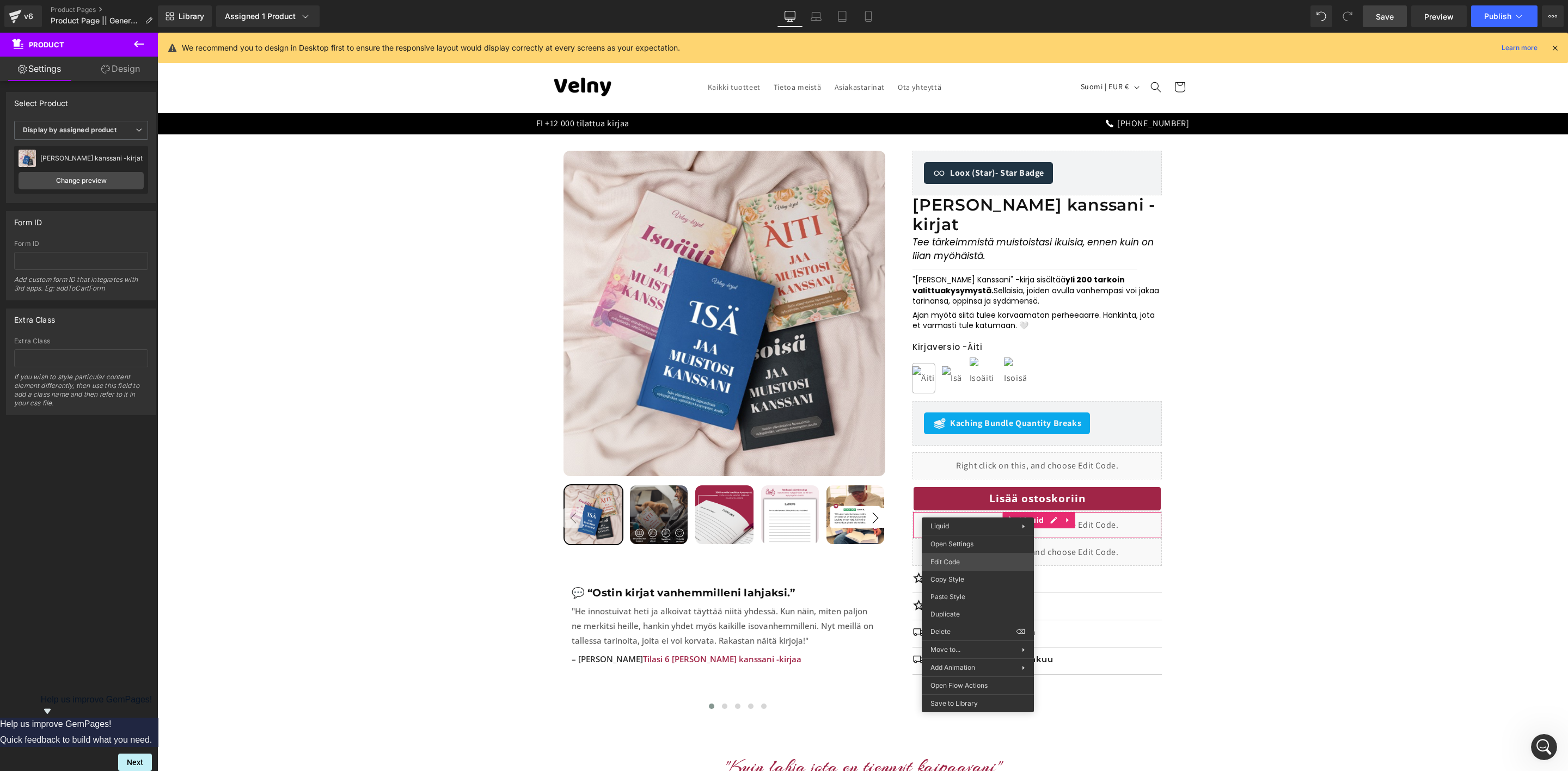
click at [954, 563] on body "Accordion You are previewing how the will restyle your page. You can not edit E…" at bounding box center [784, 385] width 1568 height 771
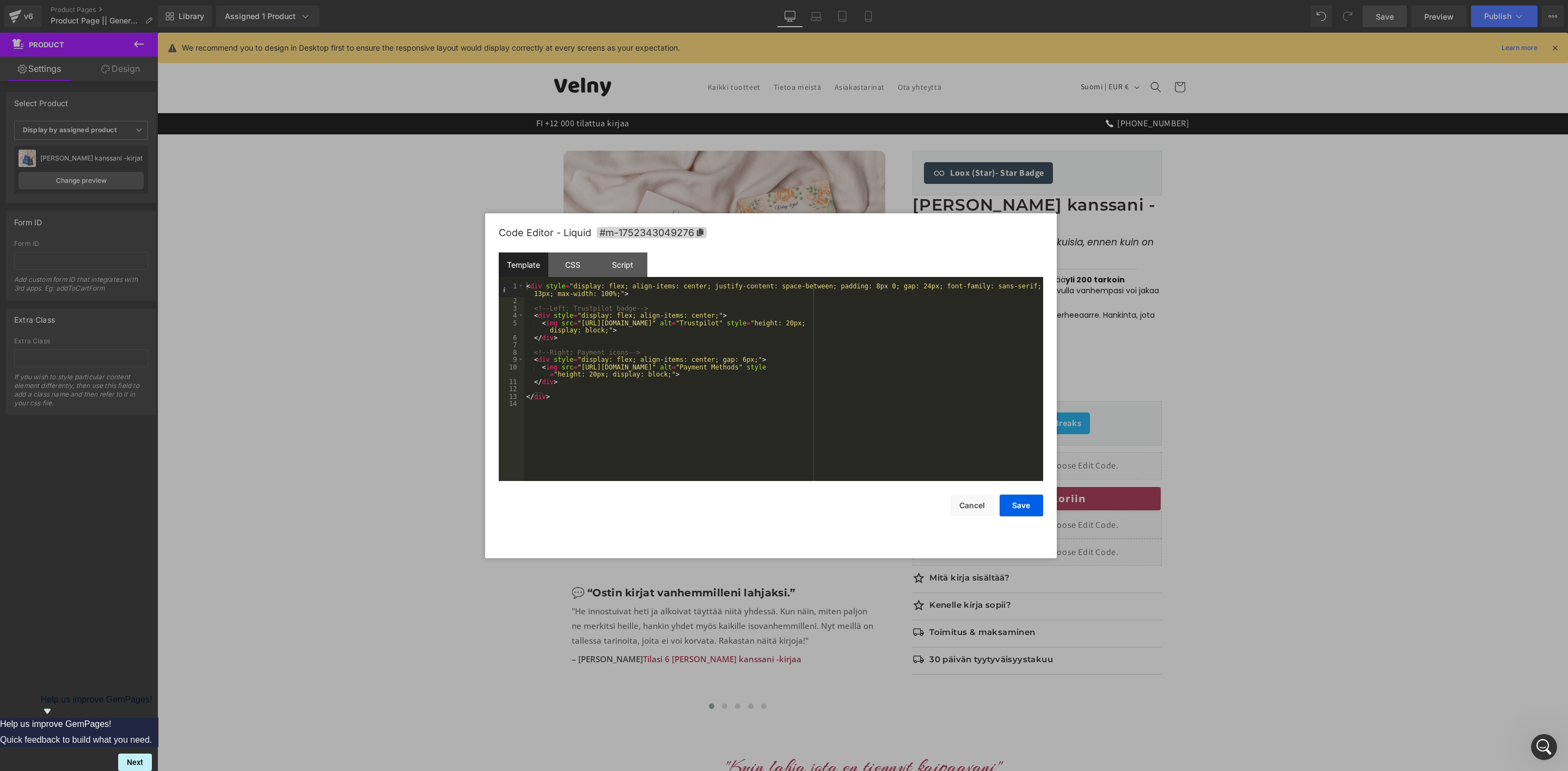
drag, startPoint x: 1276, startPoint y: 498, endPoint x: 1502, endPoint y: 539, distance: 229.7
click at [1502, 539] on div at bounding box center [784, 385] width 1568 height 771
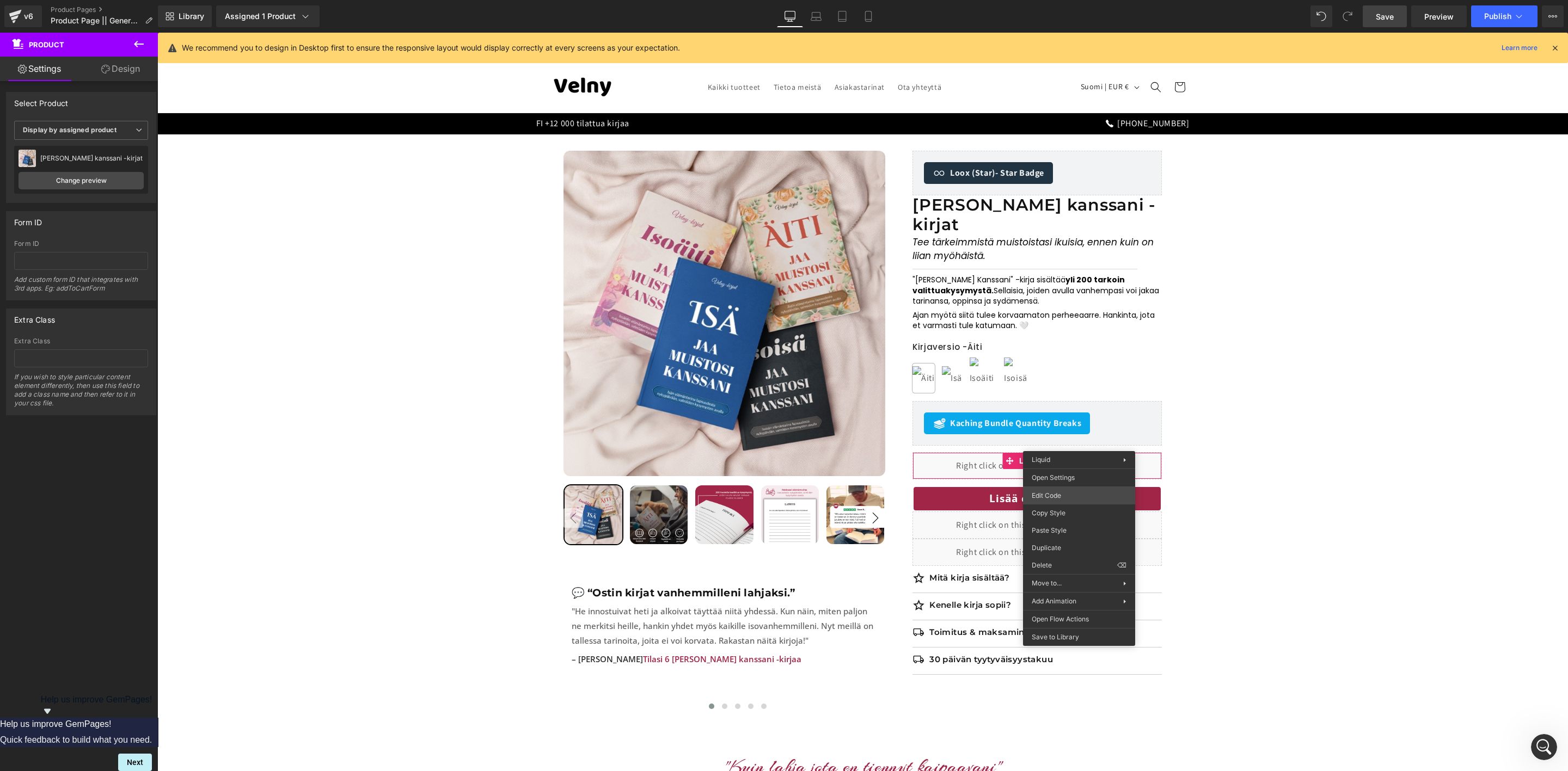
click at [1059, 500] on body "Accordion You are previewing how the will restyle your page. You can not edit E…" at bounding box center [784, 385] width 1568 height 771
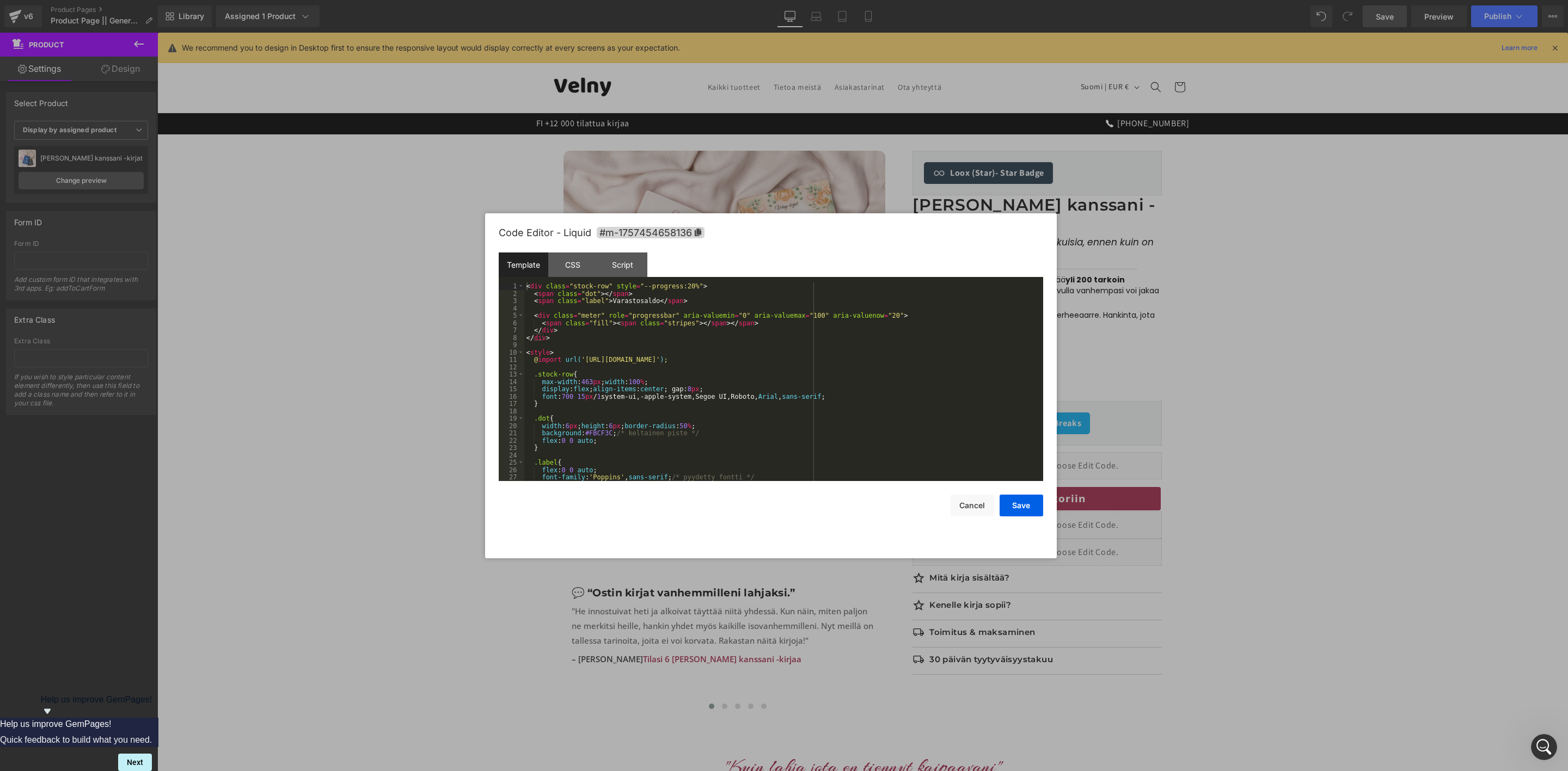
click at [757, 338] on div "< div class = "stock-row" style = "--progress:20%" > < span class = "dot" > </ …" at bounding box center [781, 389] width 514 height 214
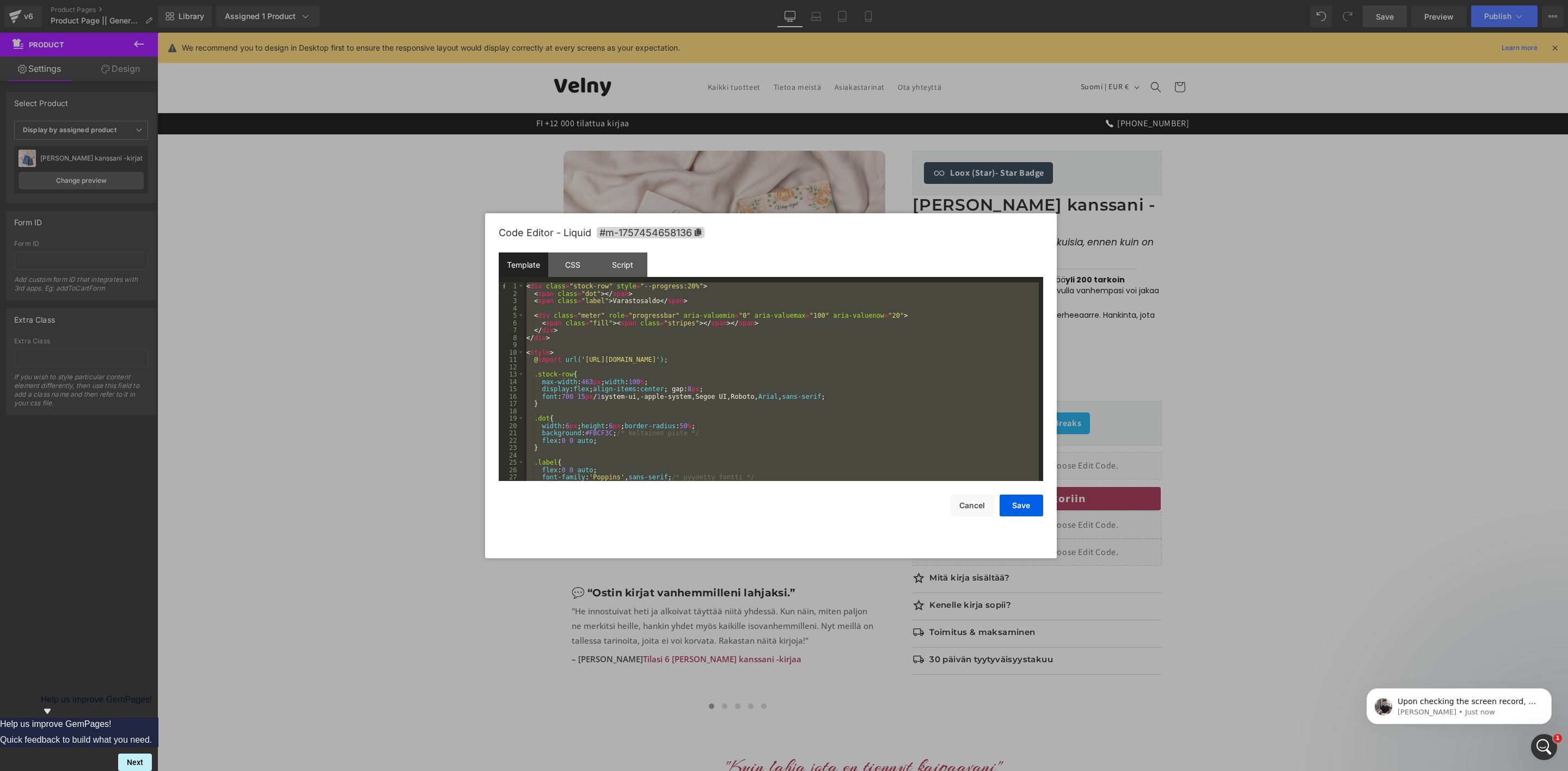
scroll to position [304, 0]
click at [1458, 711] on p "[PERSON_NAME] • Just now" at bounding box center [1468, 713] width 141 height 10
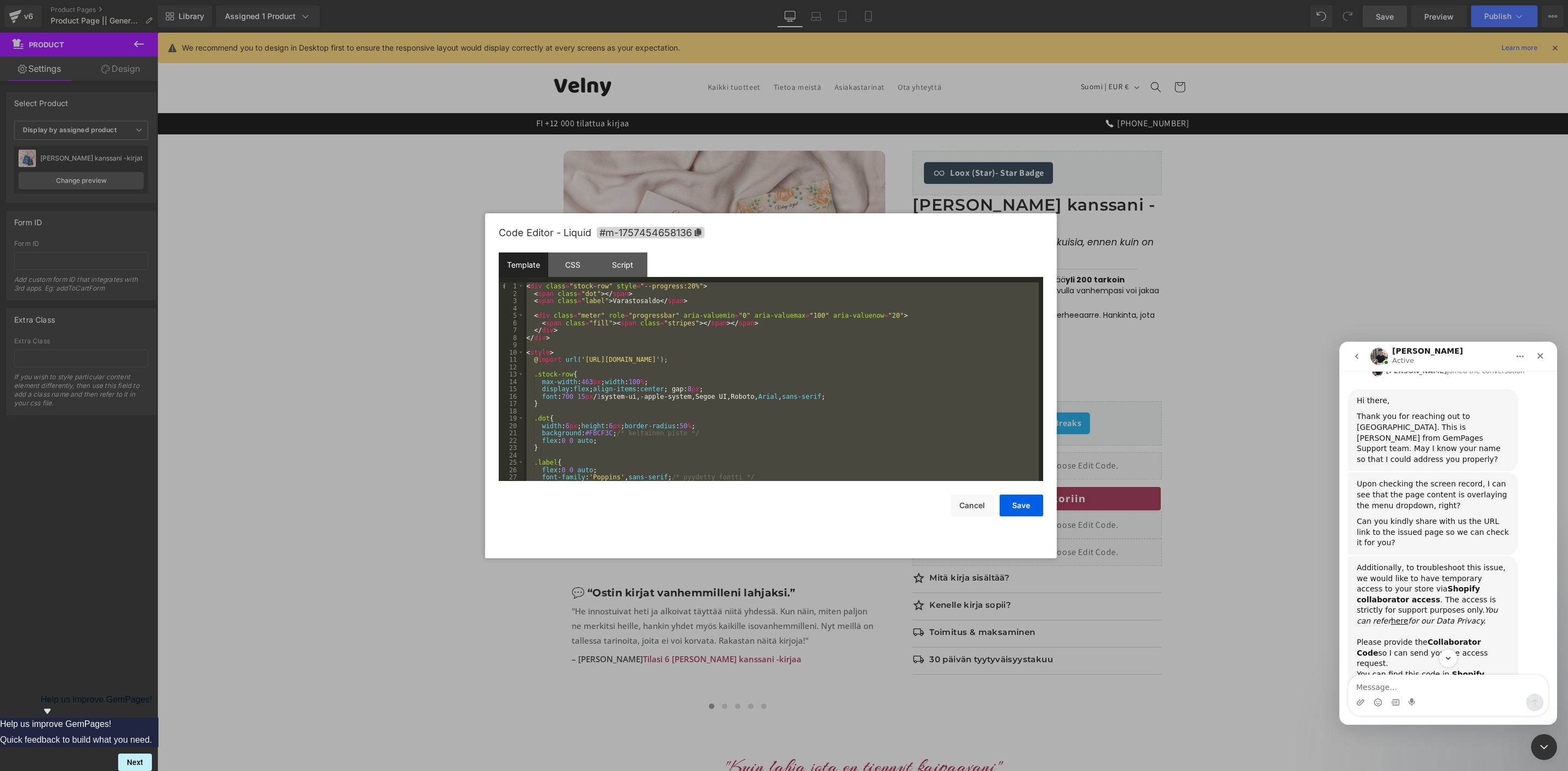
scroll to position [410, 0]
click at [1433, 683] on textarea "Message…" at bounding box center [1448, 685] width 199 height 18
paste textarea "[URL][DOMAIN_NAME]"
type textarea "[URL][DOMAIN_NAME] 3991"
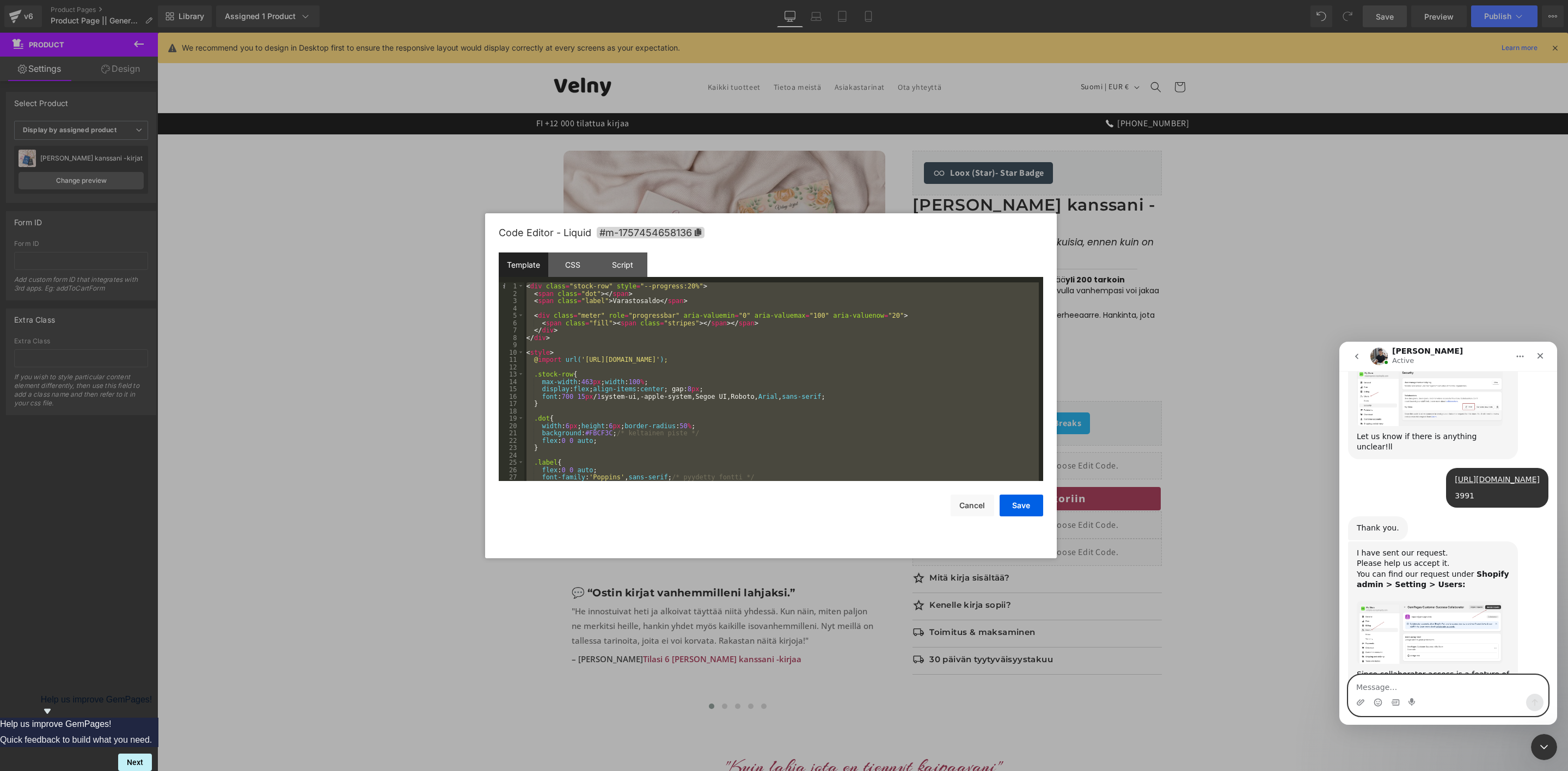
scroll to position [748, 0]
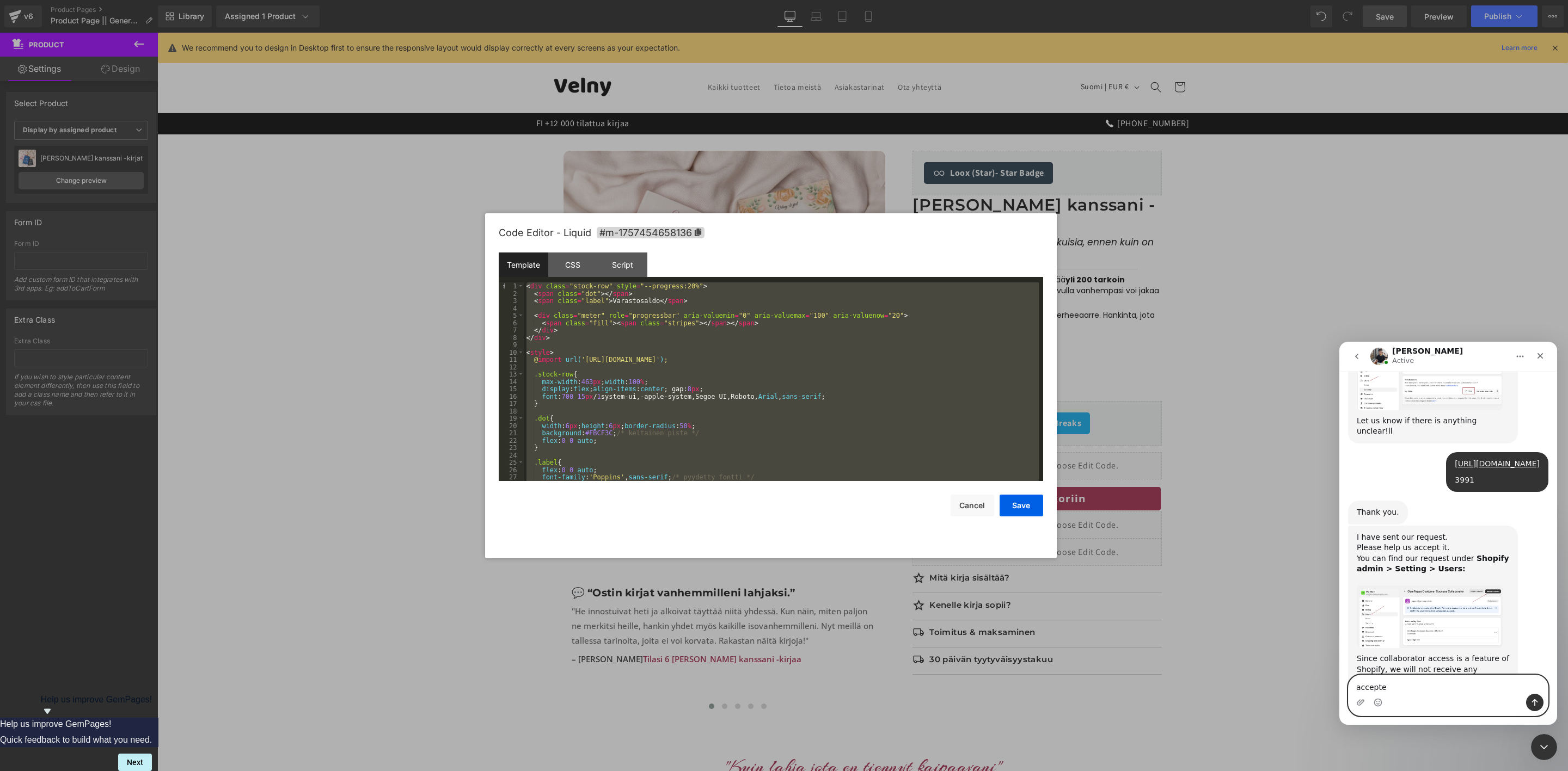
type textarea "accepted"
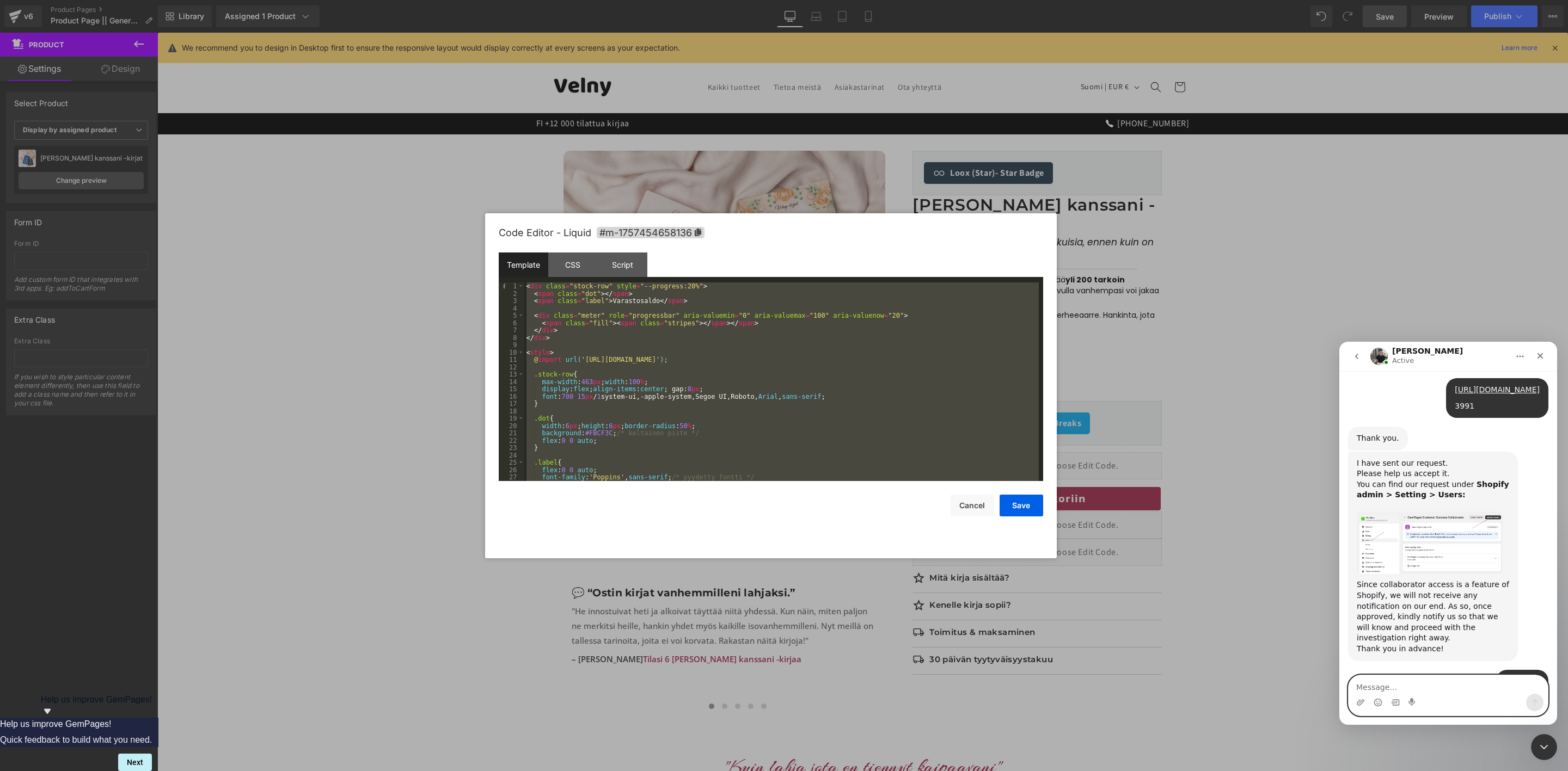
scroll to position [834, 0]
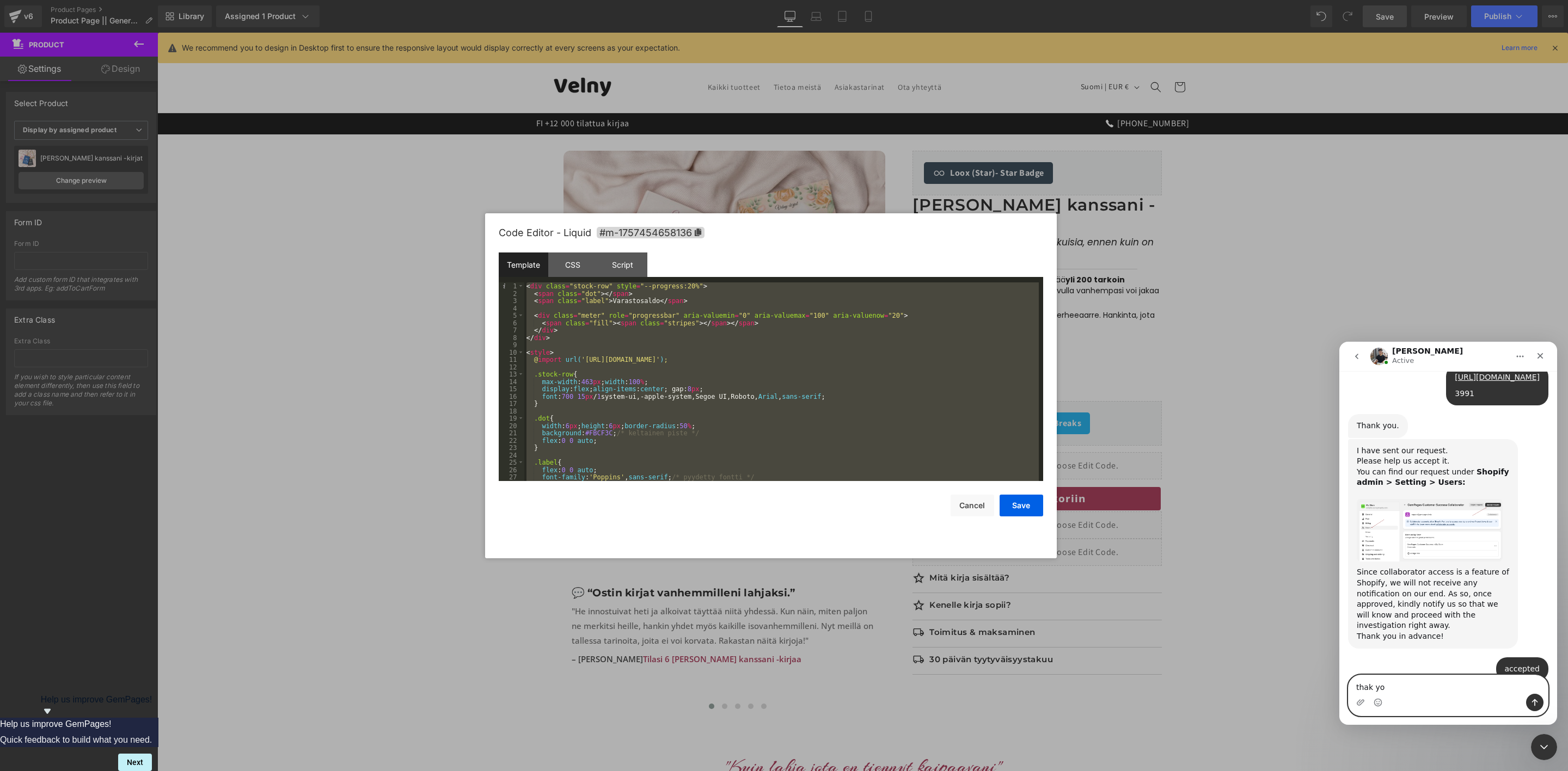
type textarea "thak you"
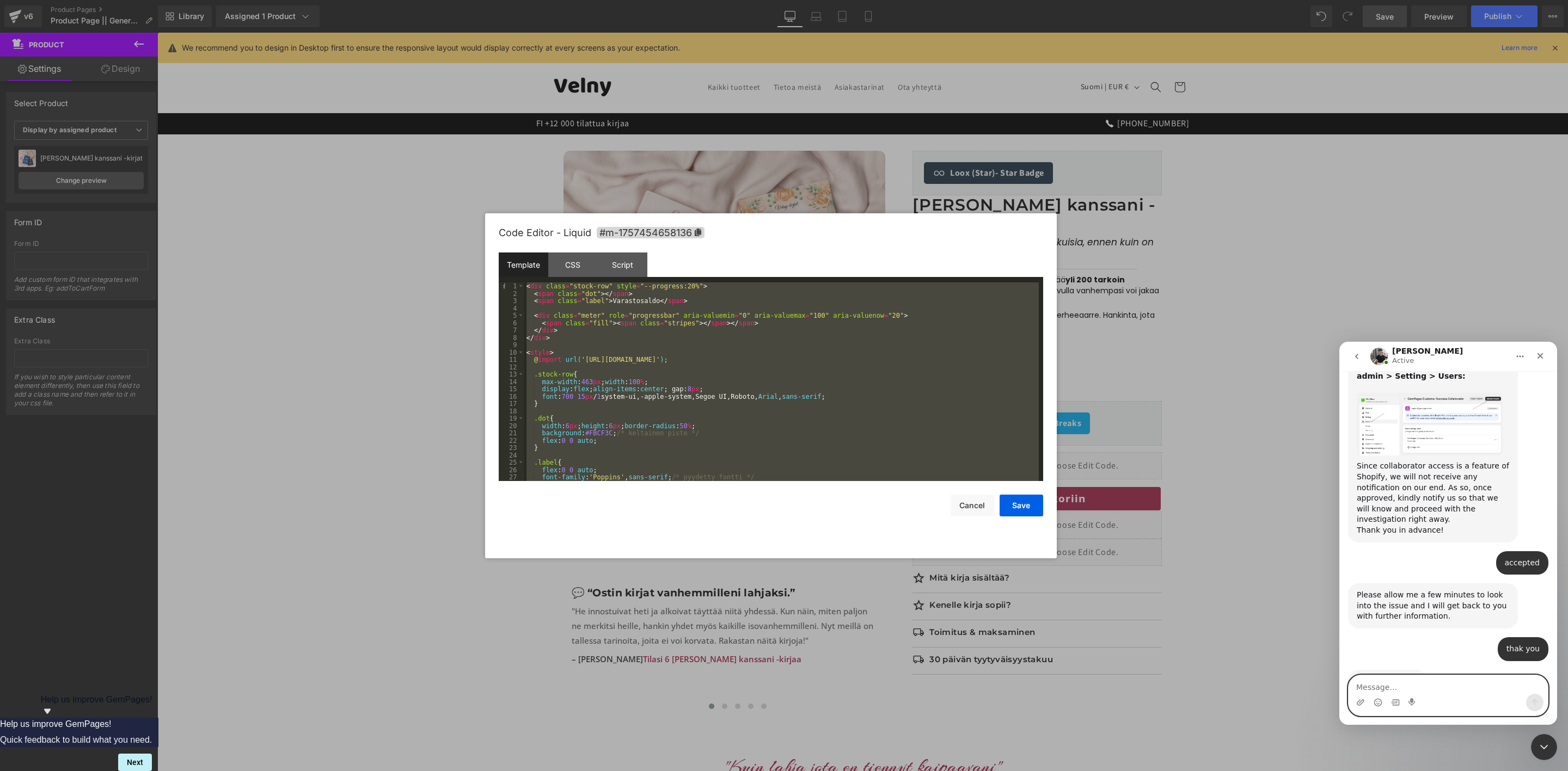
scroll to position [1024, 0]
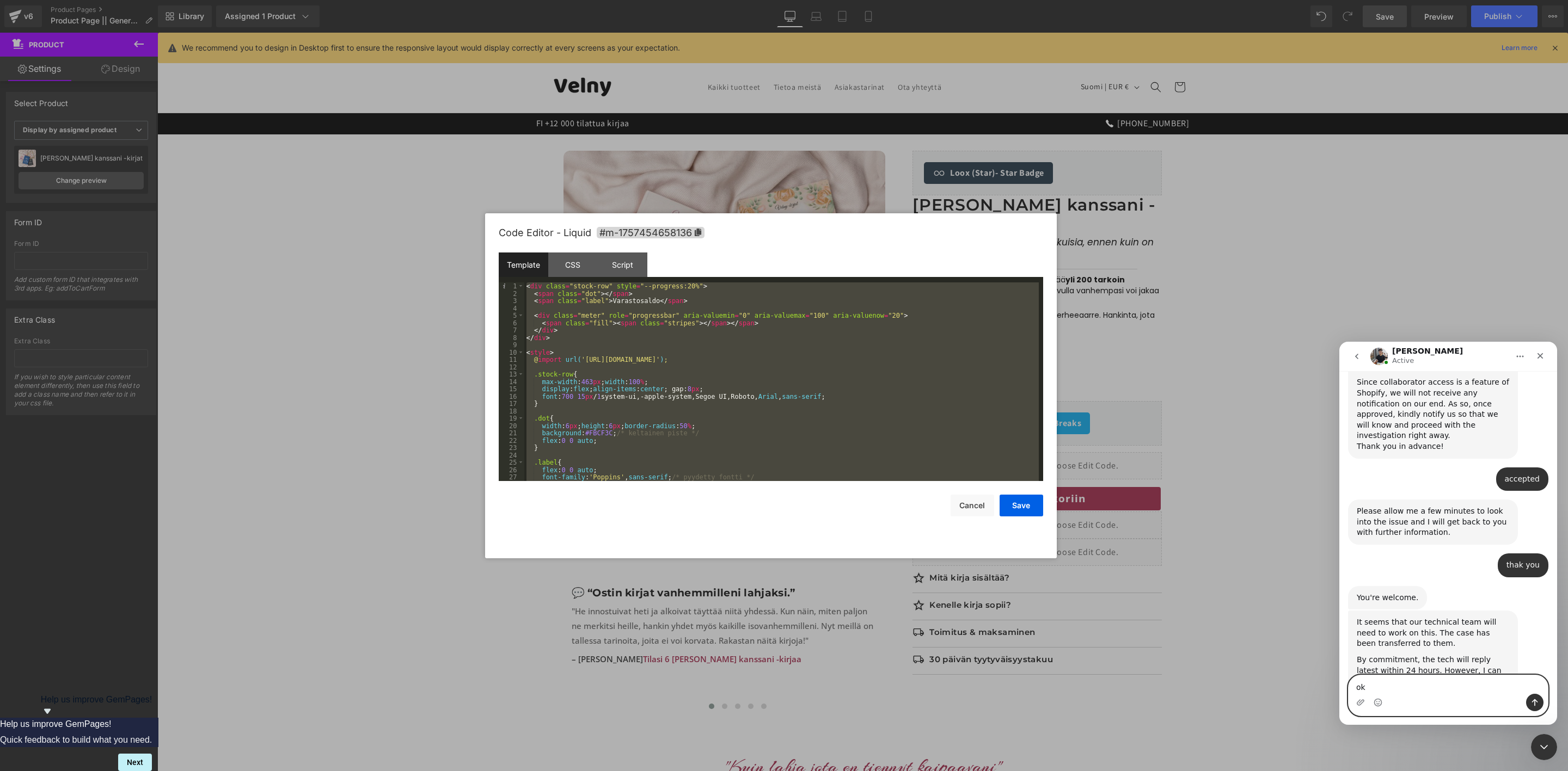
type textarea "o"
click at [1422, 686] on textarea "yeah ok 24h is too lng but let me know" at bounding box center [1448, 685] width 199 height 18
drag, startPoint x: 1384, startPoint y: 688, endPoint x: 1349, endPoint y: 691, distance: 35.1
click at [1349, 691] on textarea "yeah ok 24h is too long but let me know" at bounding box center [1448, 685] width 199 height 18
click at [1474, 685] on textarea "24h is too long but let me know" at bounding box center [1448, 685] width 199 height 18
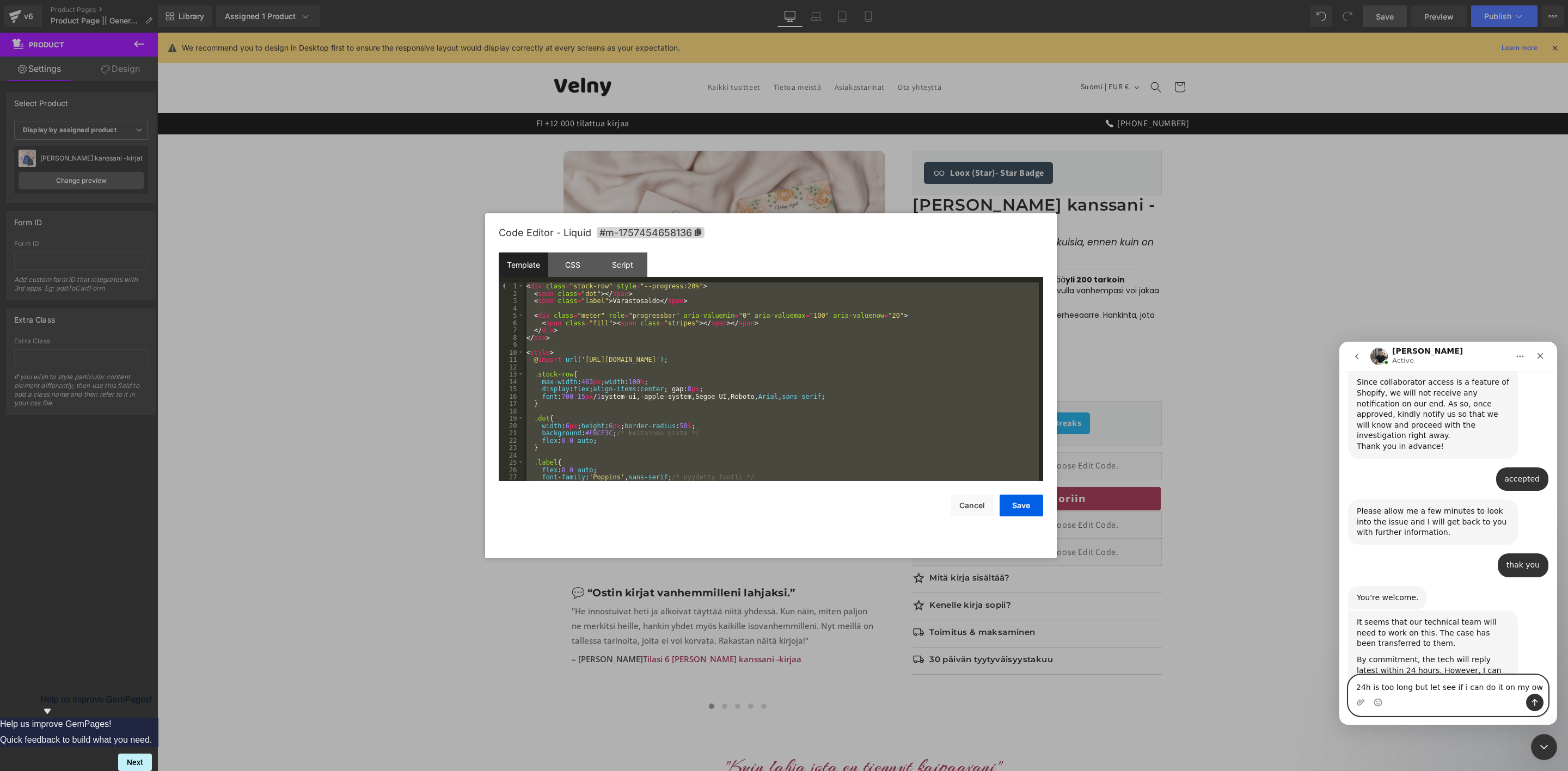
type textarea "24h is too long but let see if i can do it on my own"
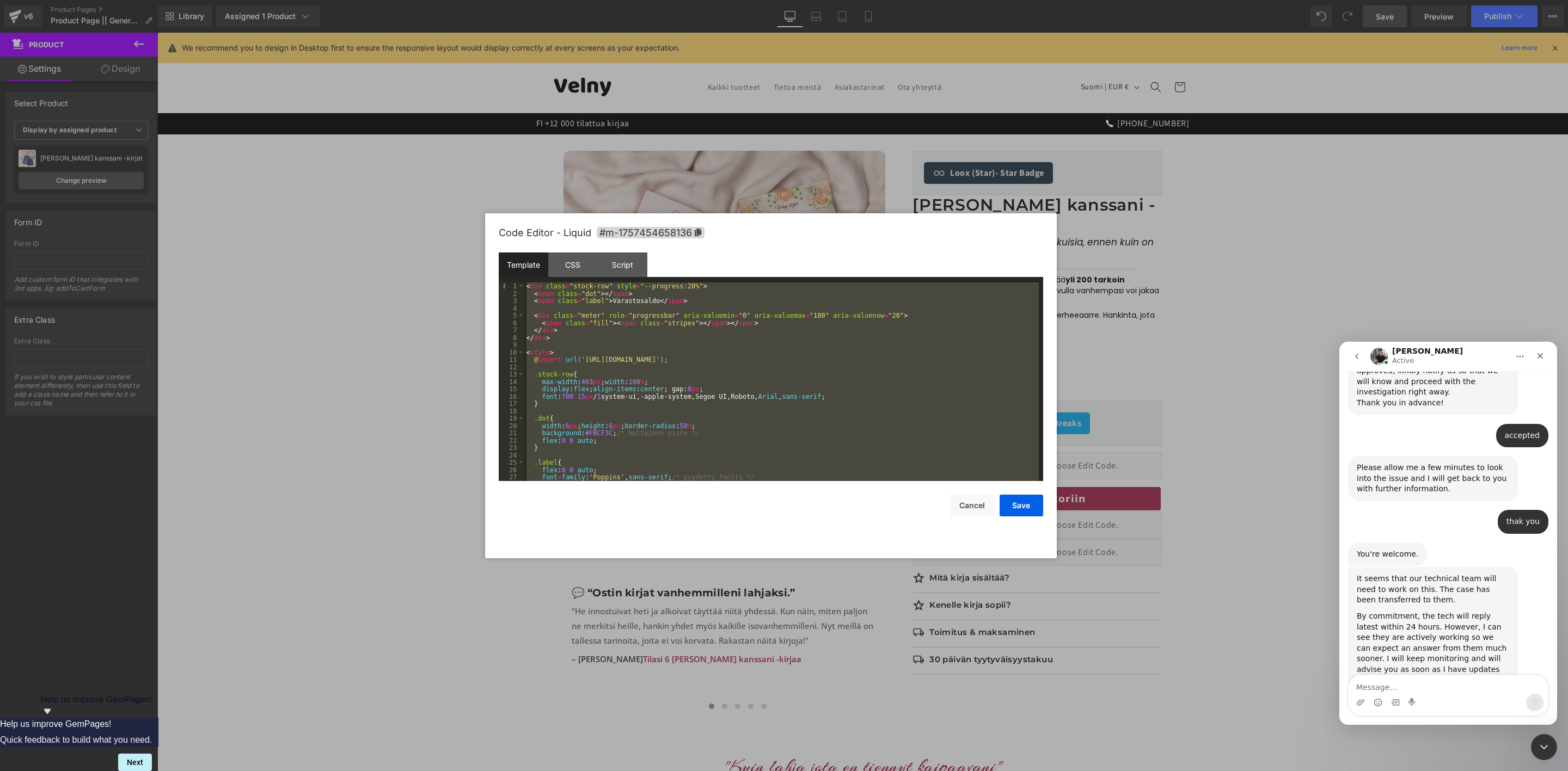
drag, startPoint x: 1457, startPoint y: 633, endPoint x: 1507, endPoint y: 352, distance: 285.4
click at [1507, 352] on div "[PERSON_NAME] Active" at bounding box center [1439, 357] width 138 height 19
click at [1491, 353] on div "[PERSON_NAME] Active" at bounding box center [1439, 357] width 138 height 19
click at [1539, 355] on icon "Close" at bounding box center [1540, 356] width 9 height 9
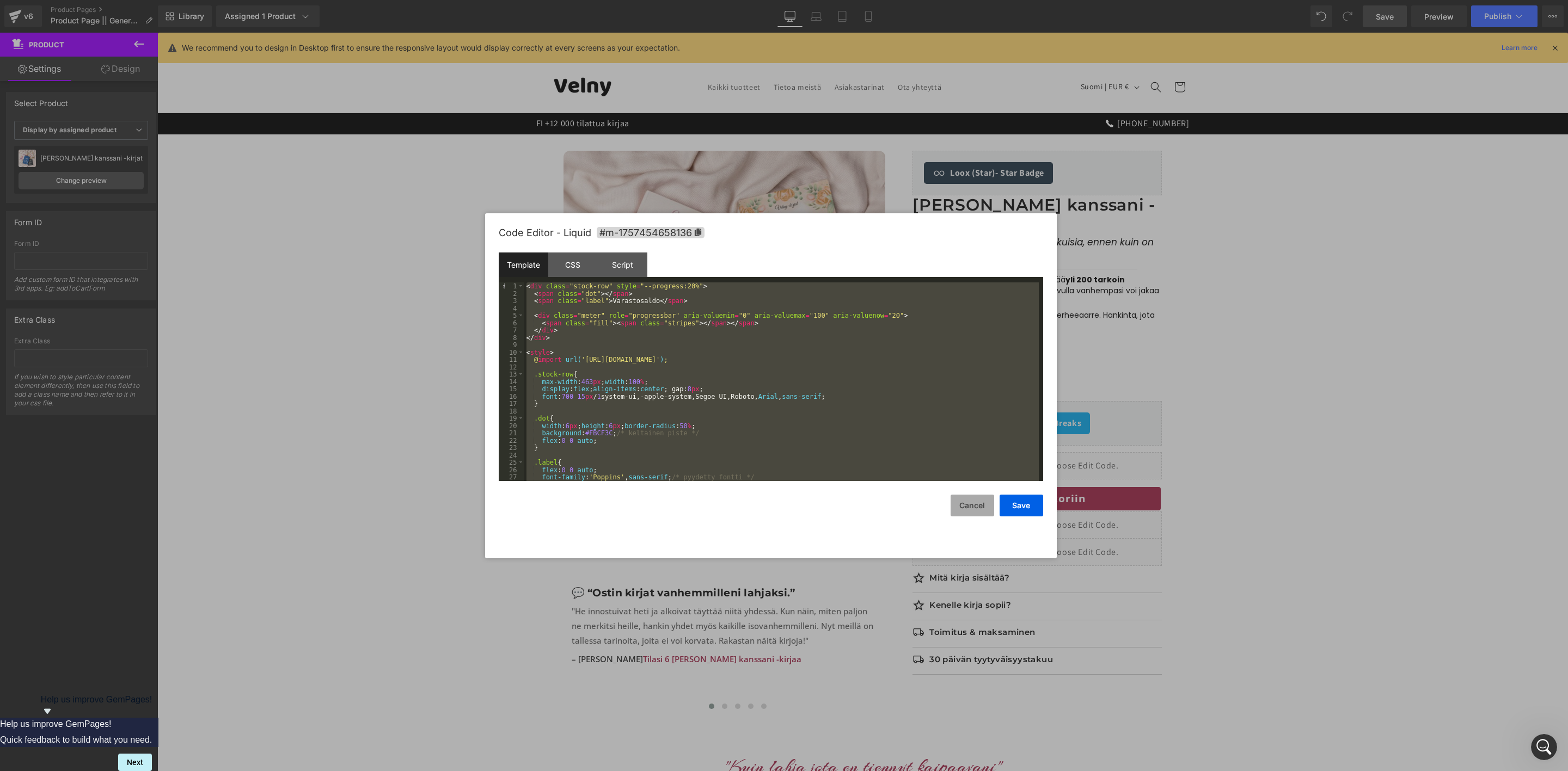
click at [974, 495] on button "Cancel" at bounding box center [973, 506] width 44 height 22
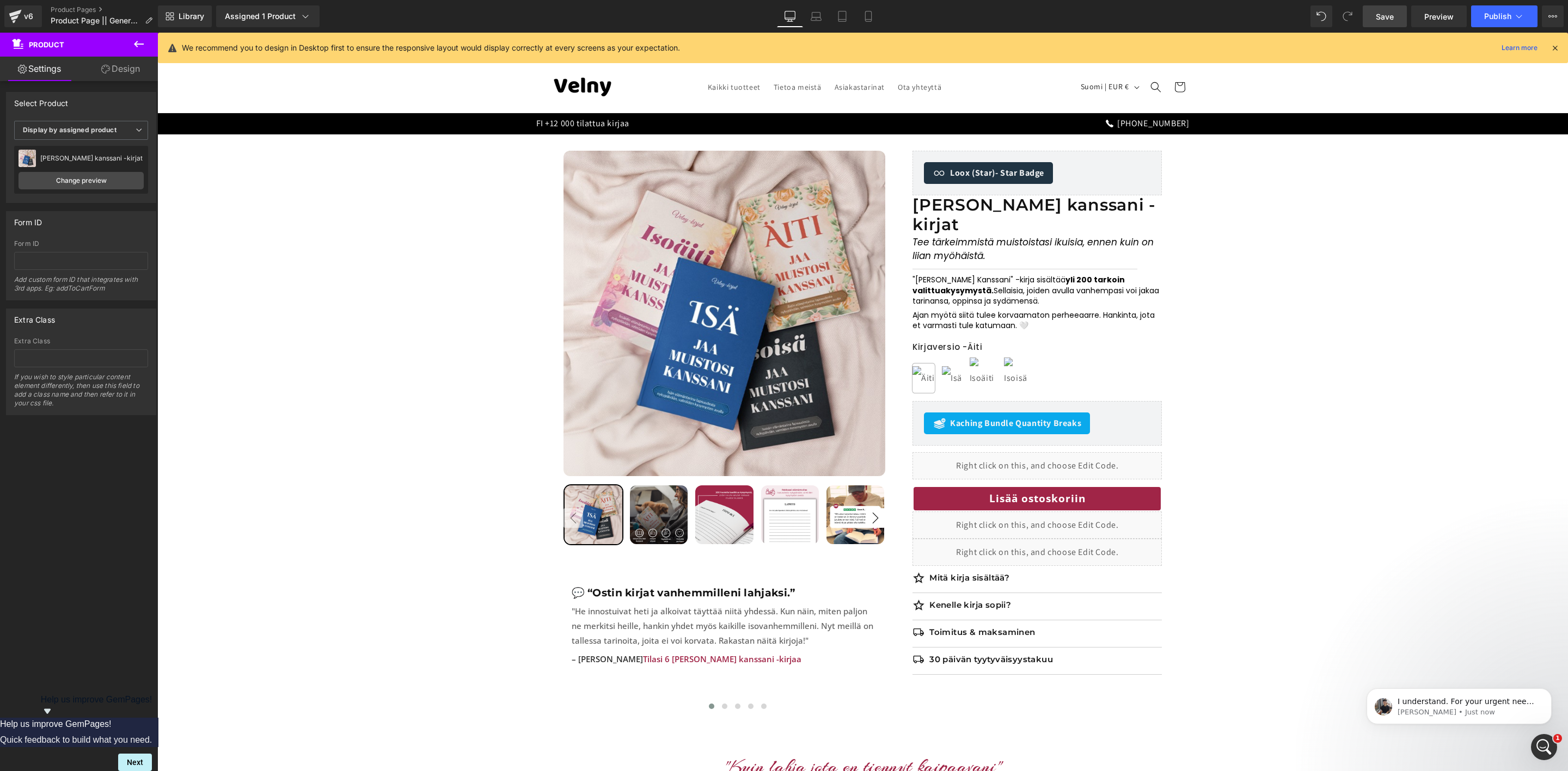
scroll to position [1122, 0]
click at [1447, 711] on p "[PERSON_NAME] • Just now" at bounding box center [1468, 713] width 141 height 10
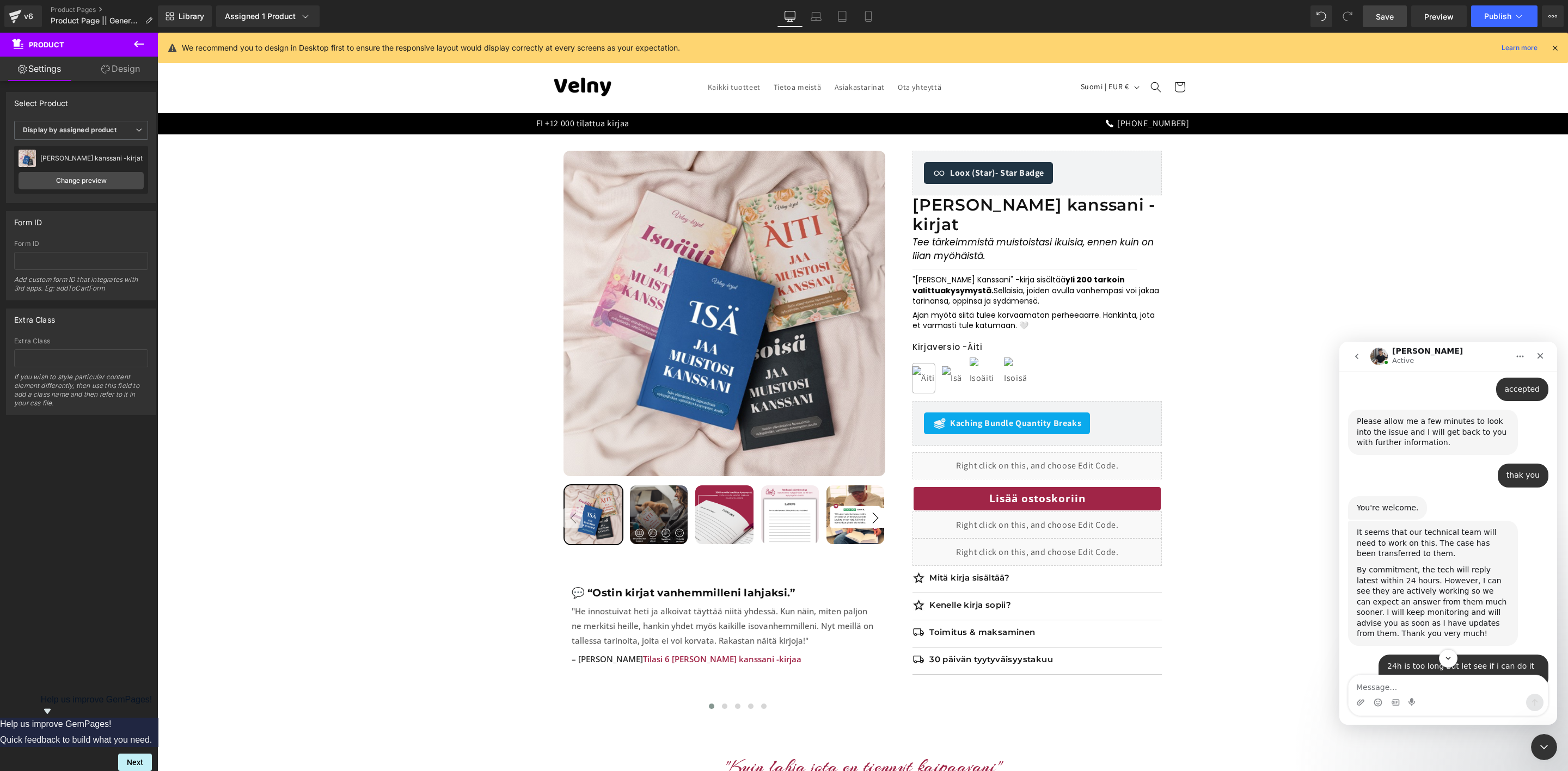
scroll to position [1140, 0]
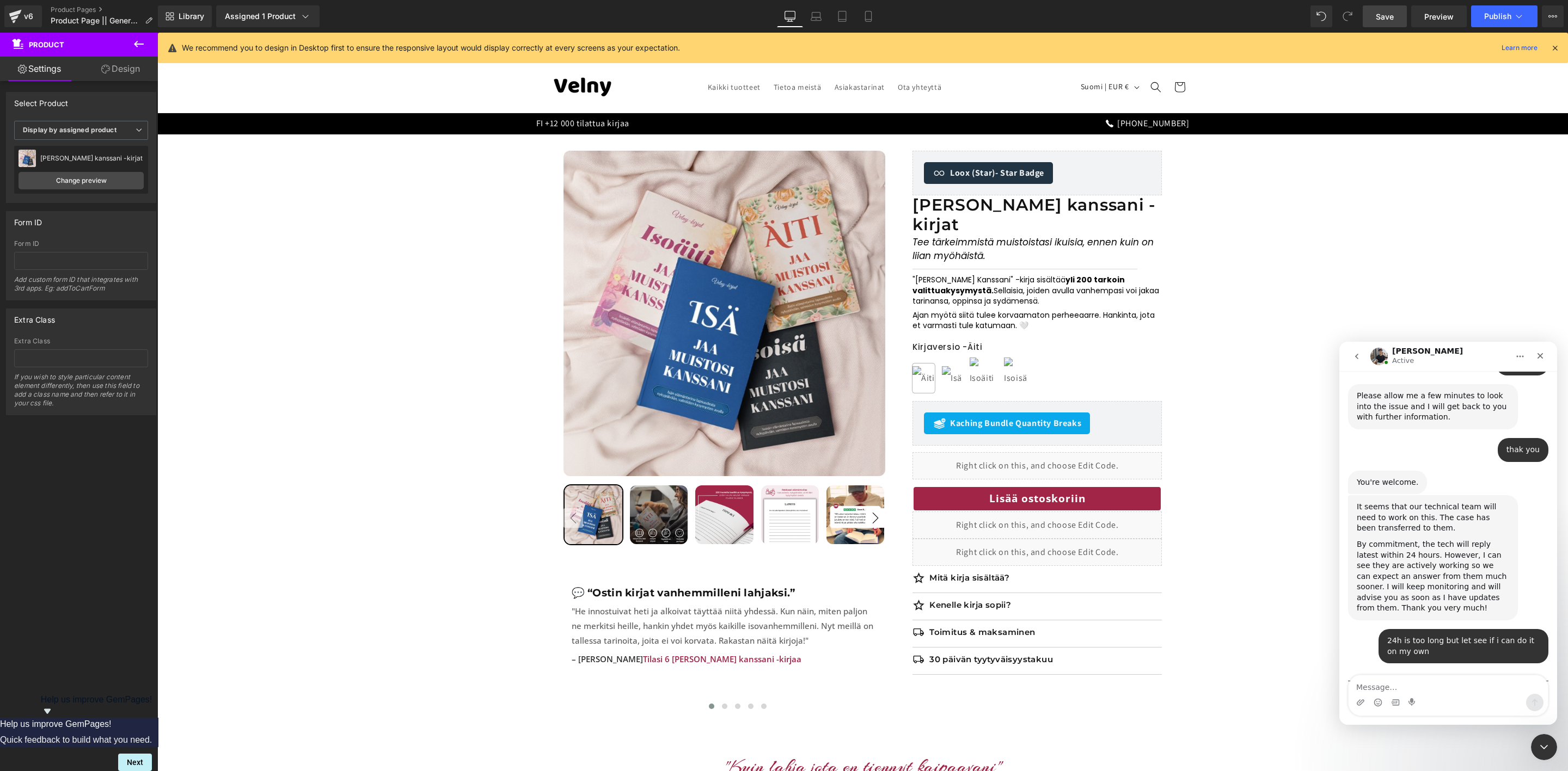
click at [1446, 13] on div at bounding box center [784, 369] width 1568 height 739
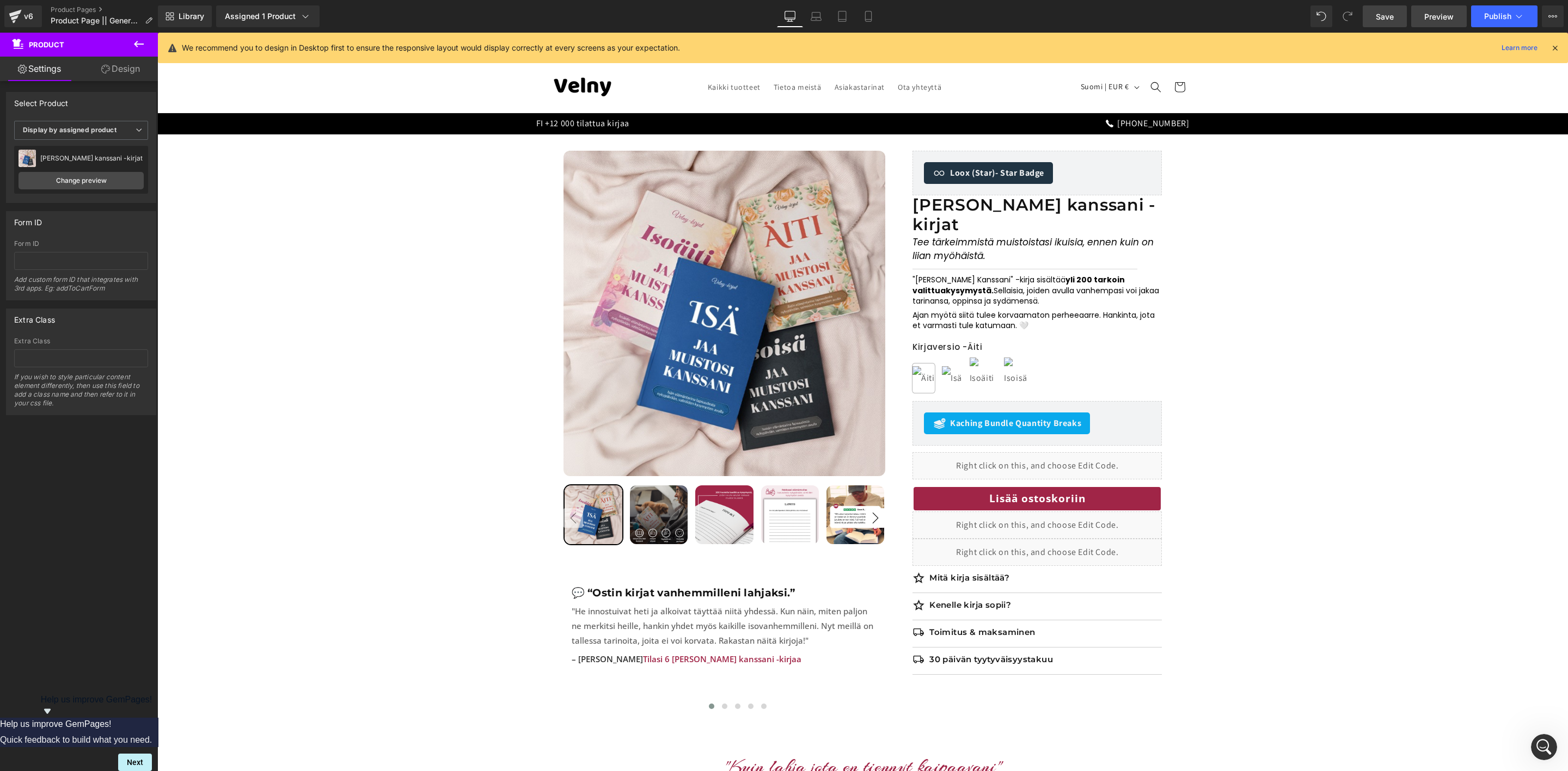
click at [1446, 13] on span "Preview" at bounding box center [1439, 16] width 29 height 12
click at [1023, 566] on span "Accordion" at bounding box center [1037, 574] width 46 height 16
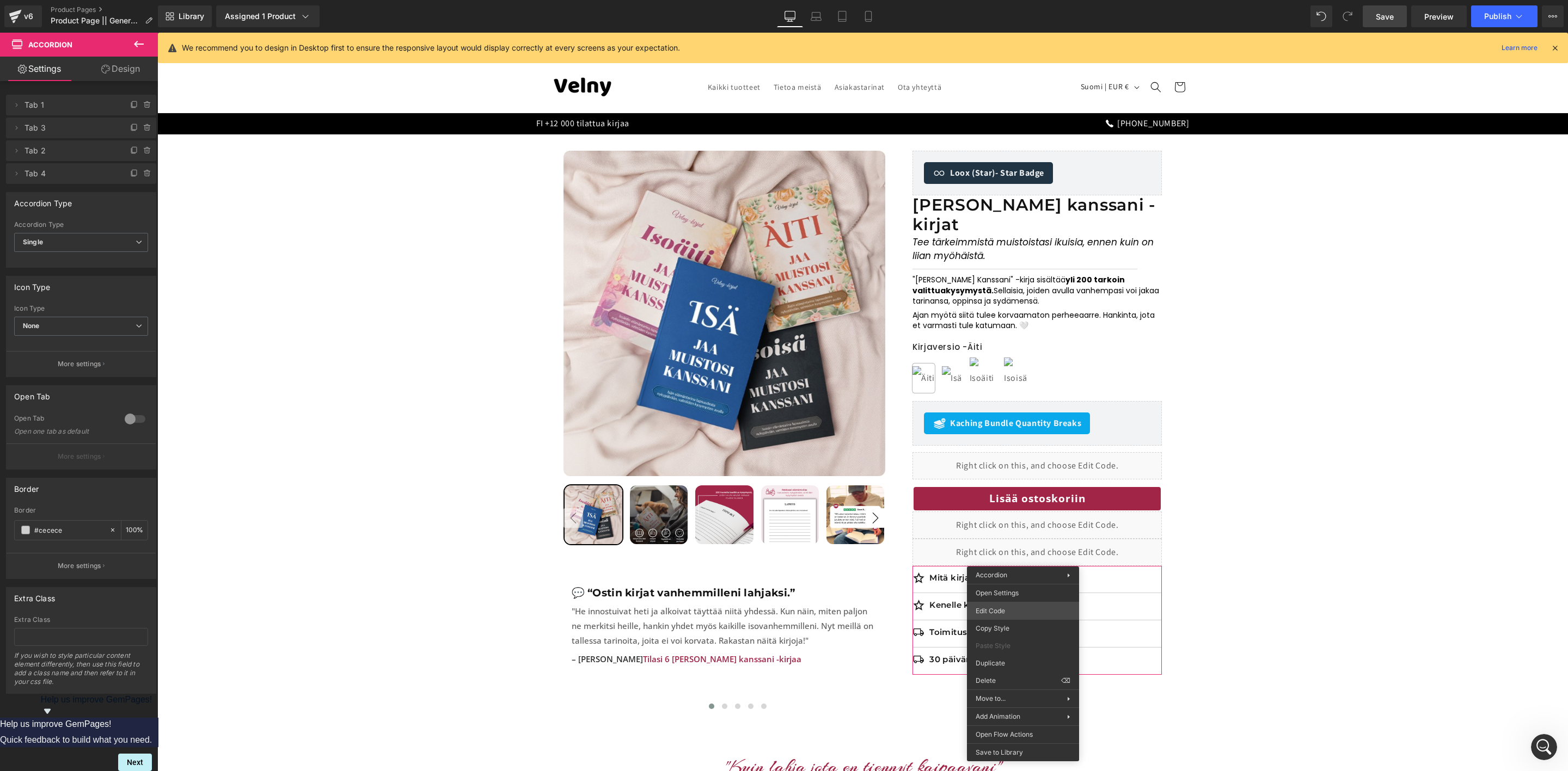
click at [1009, 605] on body "Accordion You are previewing how the will restyle your page. You can not edit E…" at bounding box center [784, 385] width 1568 height 771
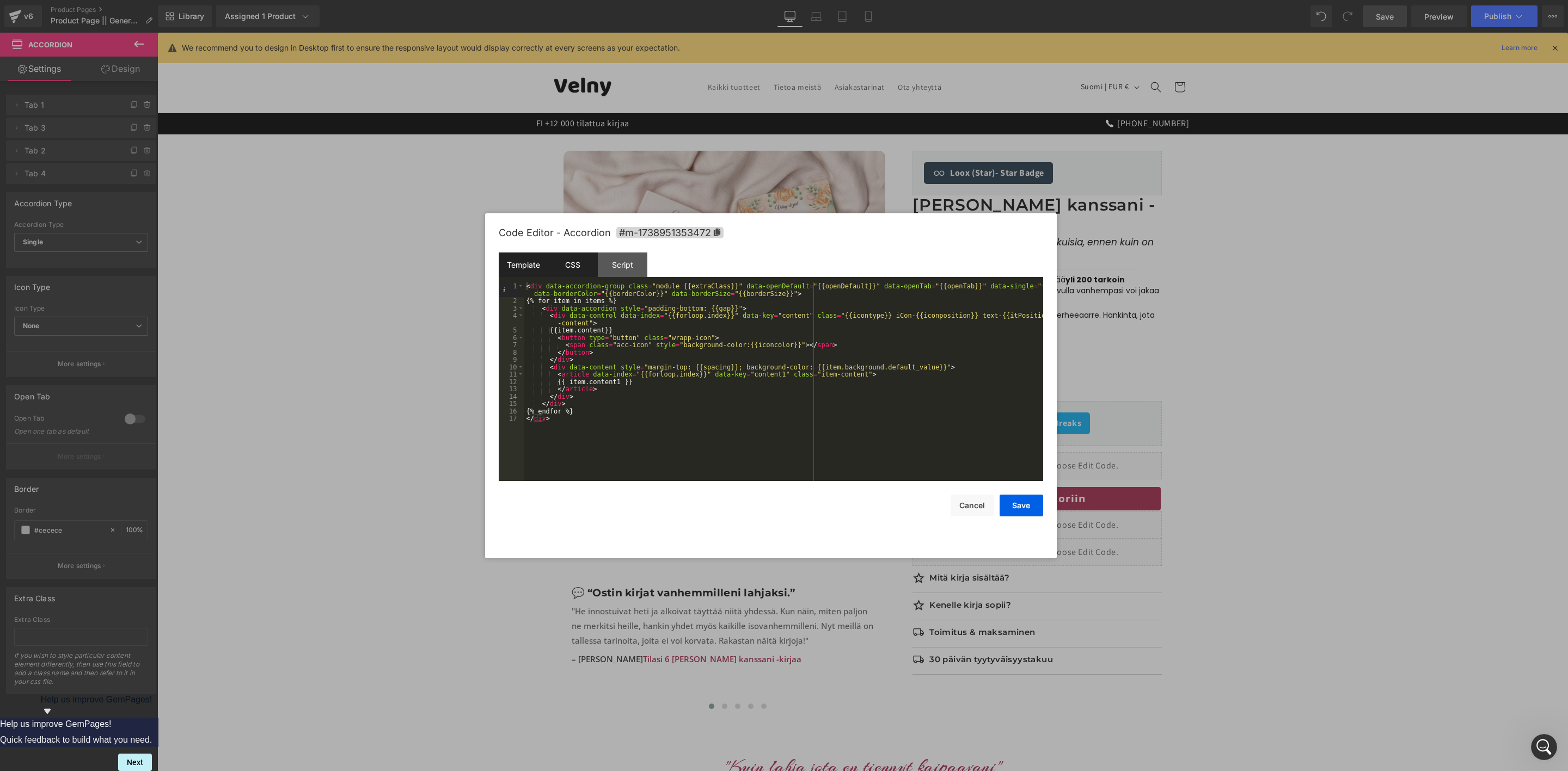
click at [572, 267] on div "CSS" at bounding box center [573, 265] width 49 height 24
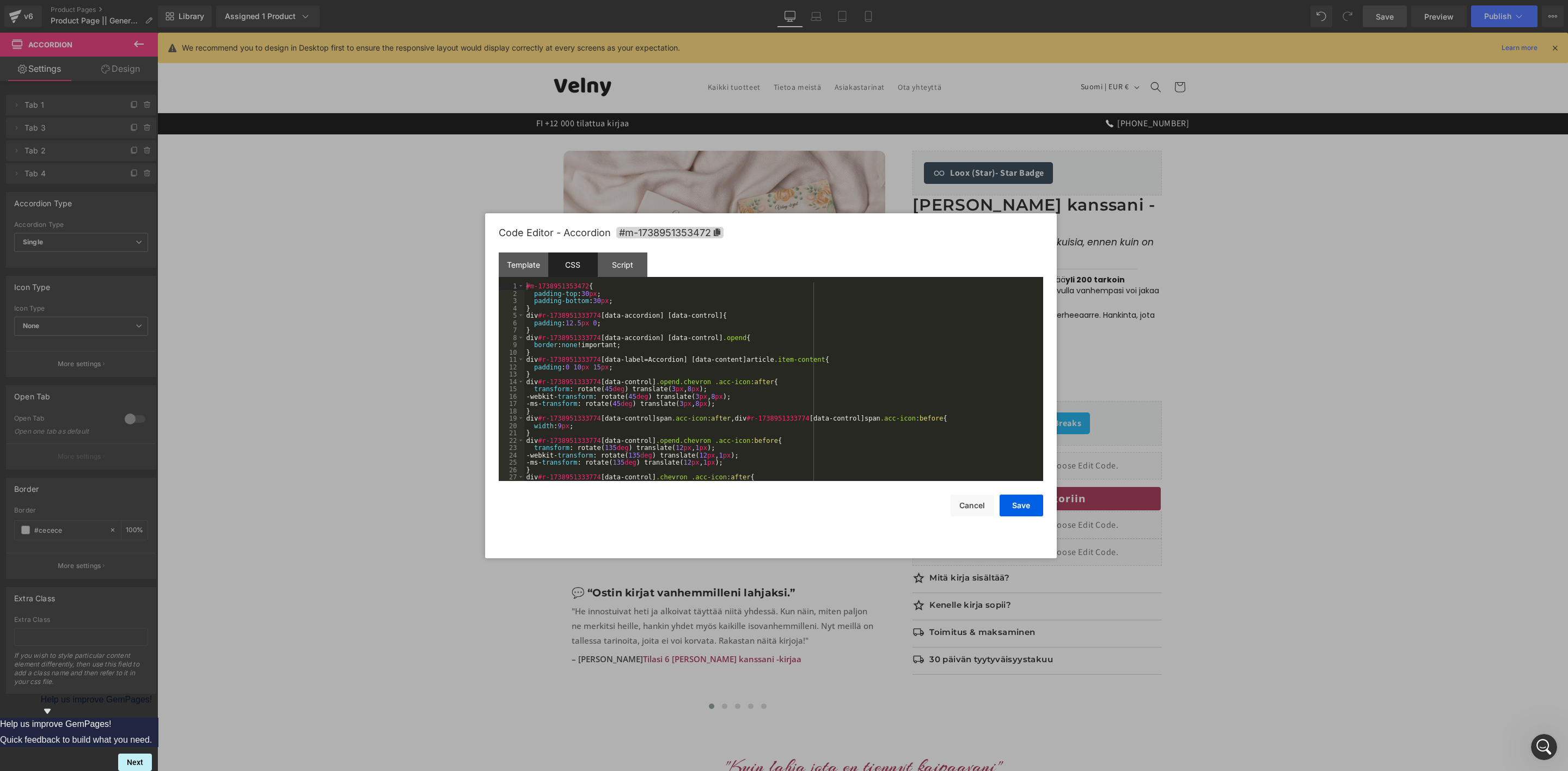
click at [597, 357] on div "#m-1738951353472 { padding-top : 30 px ; padding-bottom : 30 px ; } div #r-1738…" at bounding box center [781, 389] width 514 height 214
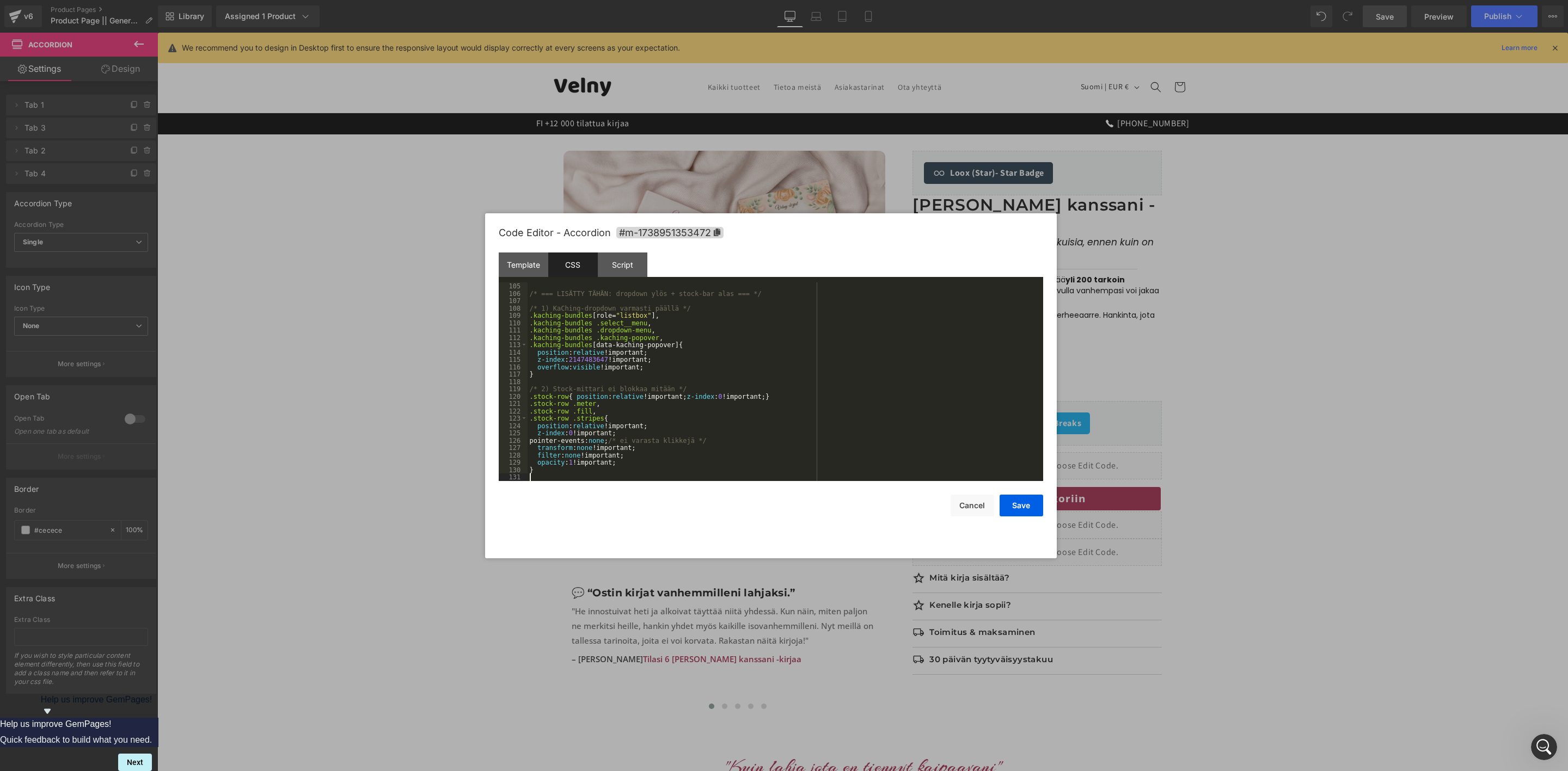
scroll to position [764, 0]
click at [1024, 508] on button "Save" at bounding box center [1021, 506] width 44 height 22
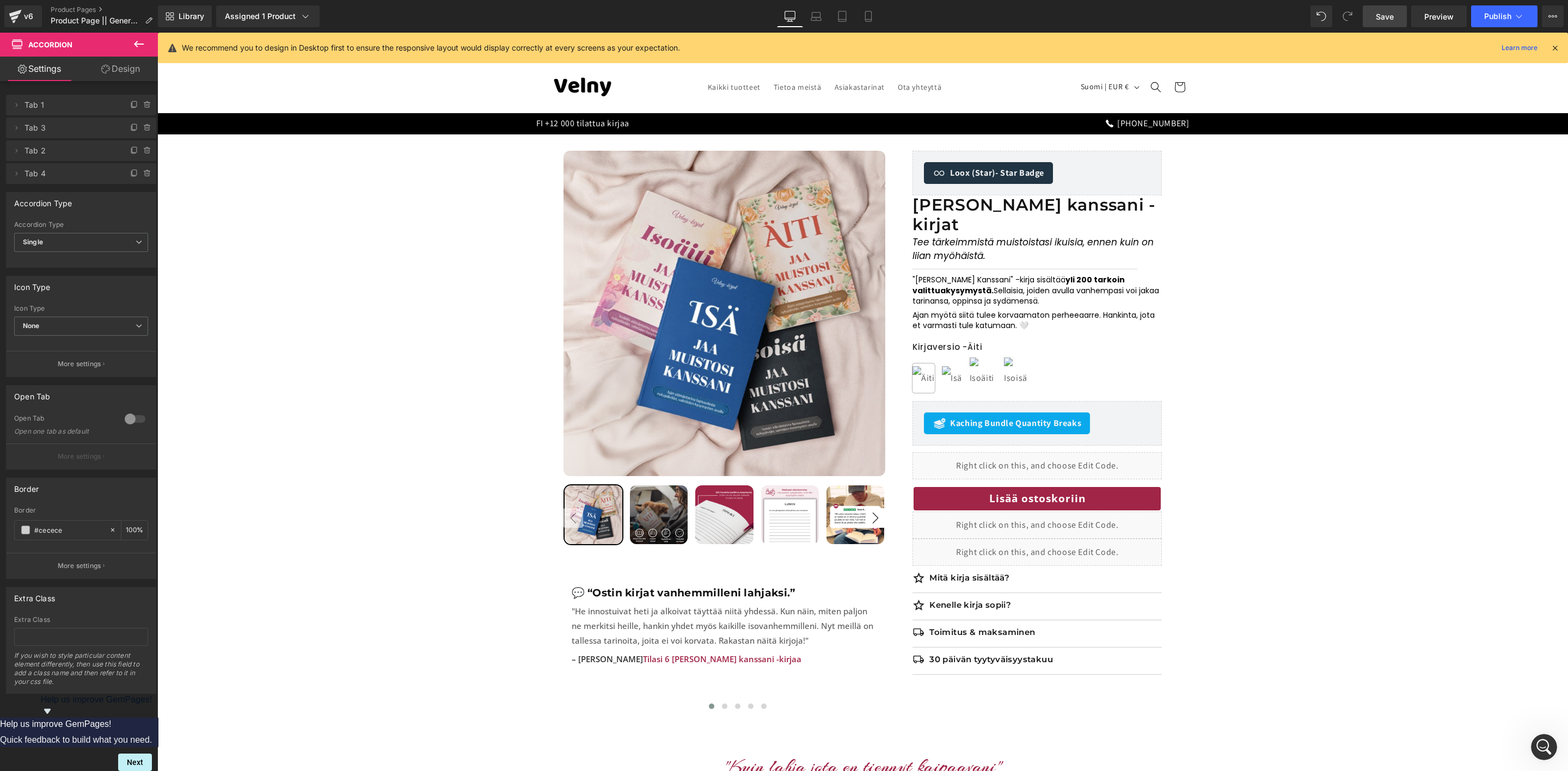
click at [1377, 12] on span "Save" at bounding box center [1385, 16] width 18 height 12
click at [1500, 18] on span "Publish" at bounding box center [1497, 16] width 27 height 9
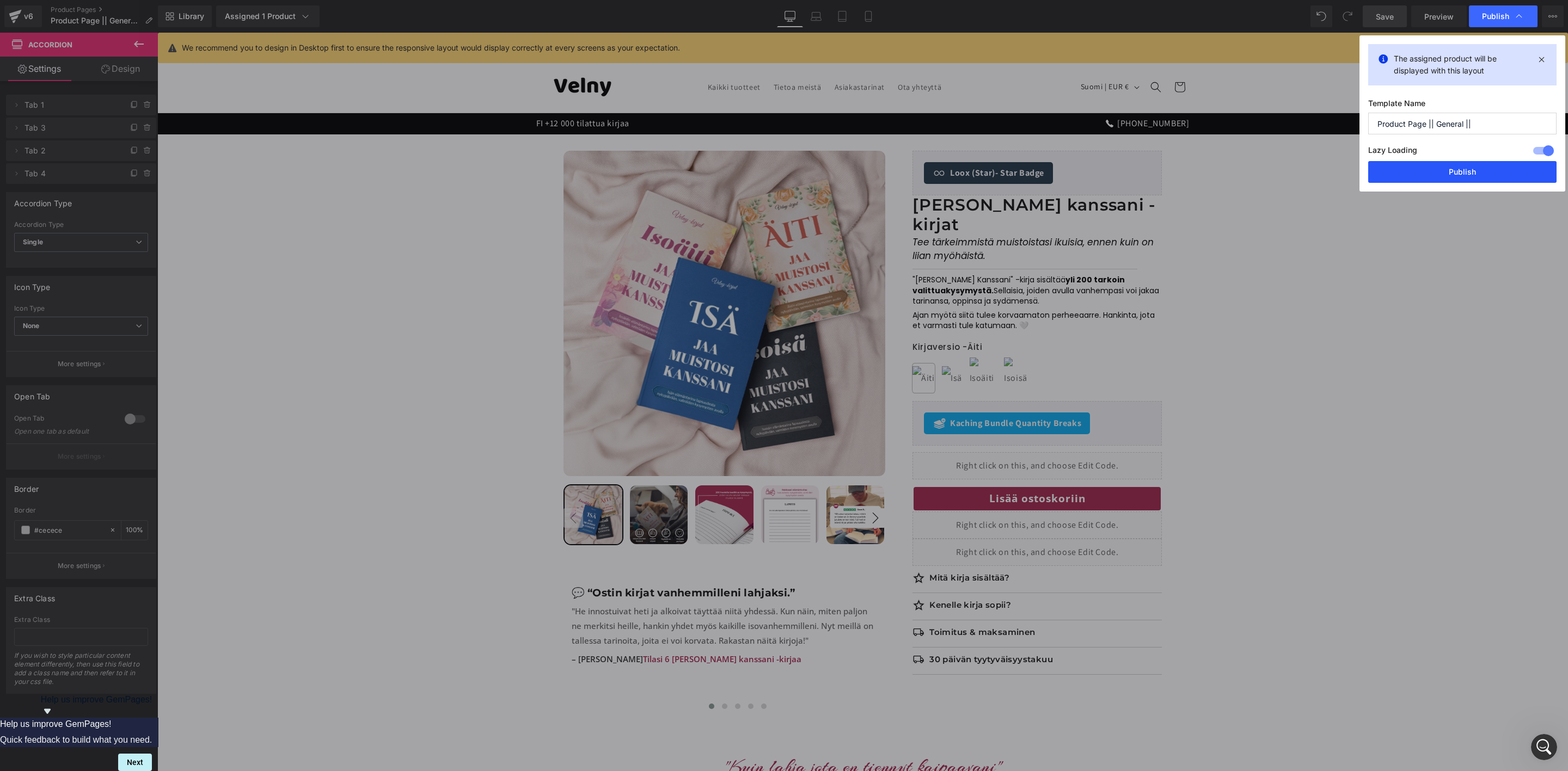
click at [1495, 168] on button "Publish" at bounding box center [1462, 172] width 188 height 22
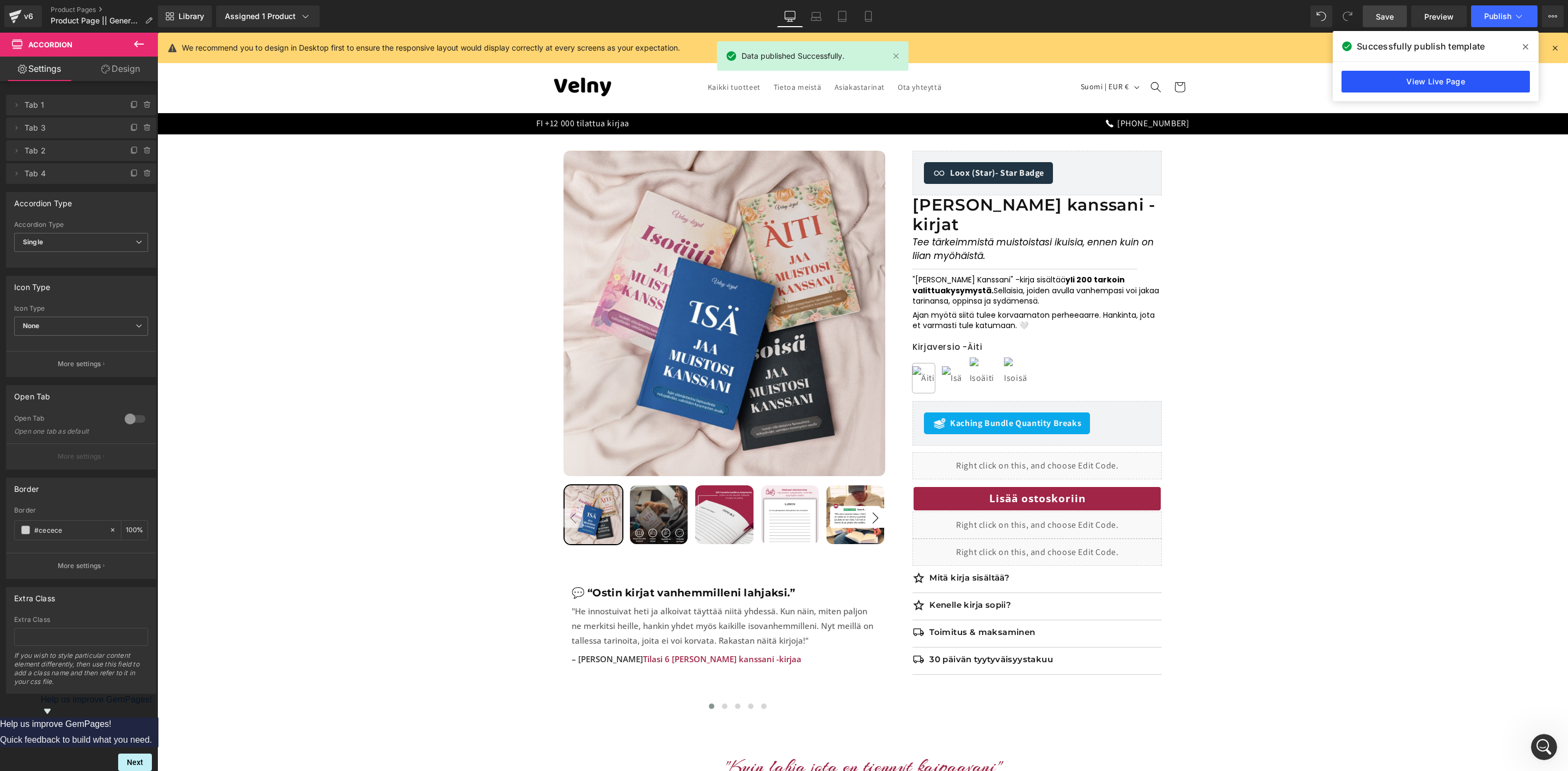
click at [1480, 72] on link "View Live Page" at bounding box center [1435, 82] width 188 height 22
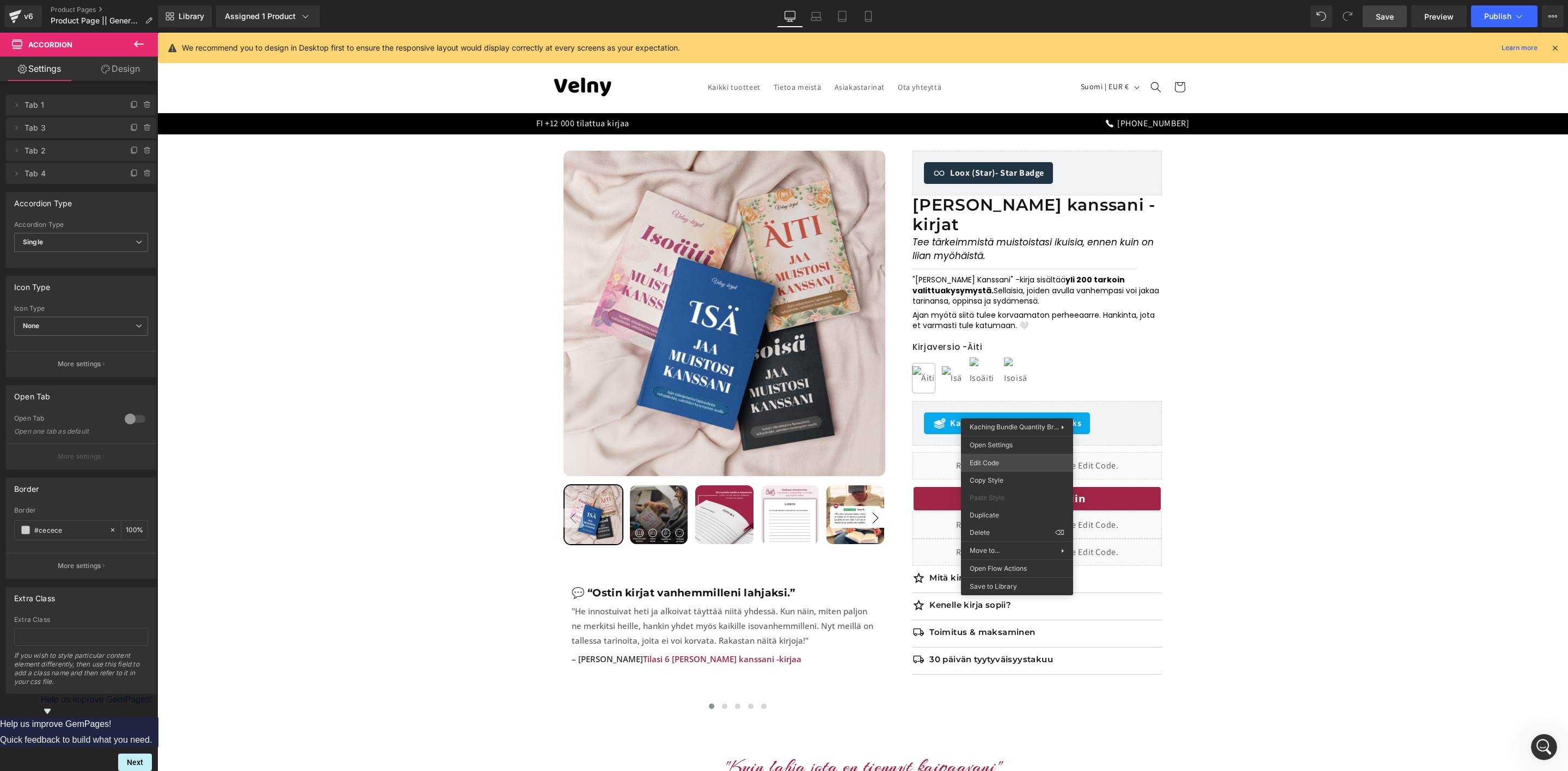
click at [1006, 0] on div "Accordion You are previewing how the will restyle your page. You can not edit E…" at bounding box center [784, 0] width 1568 height 0
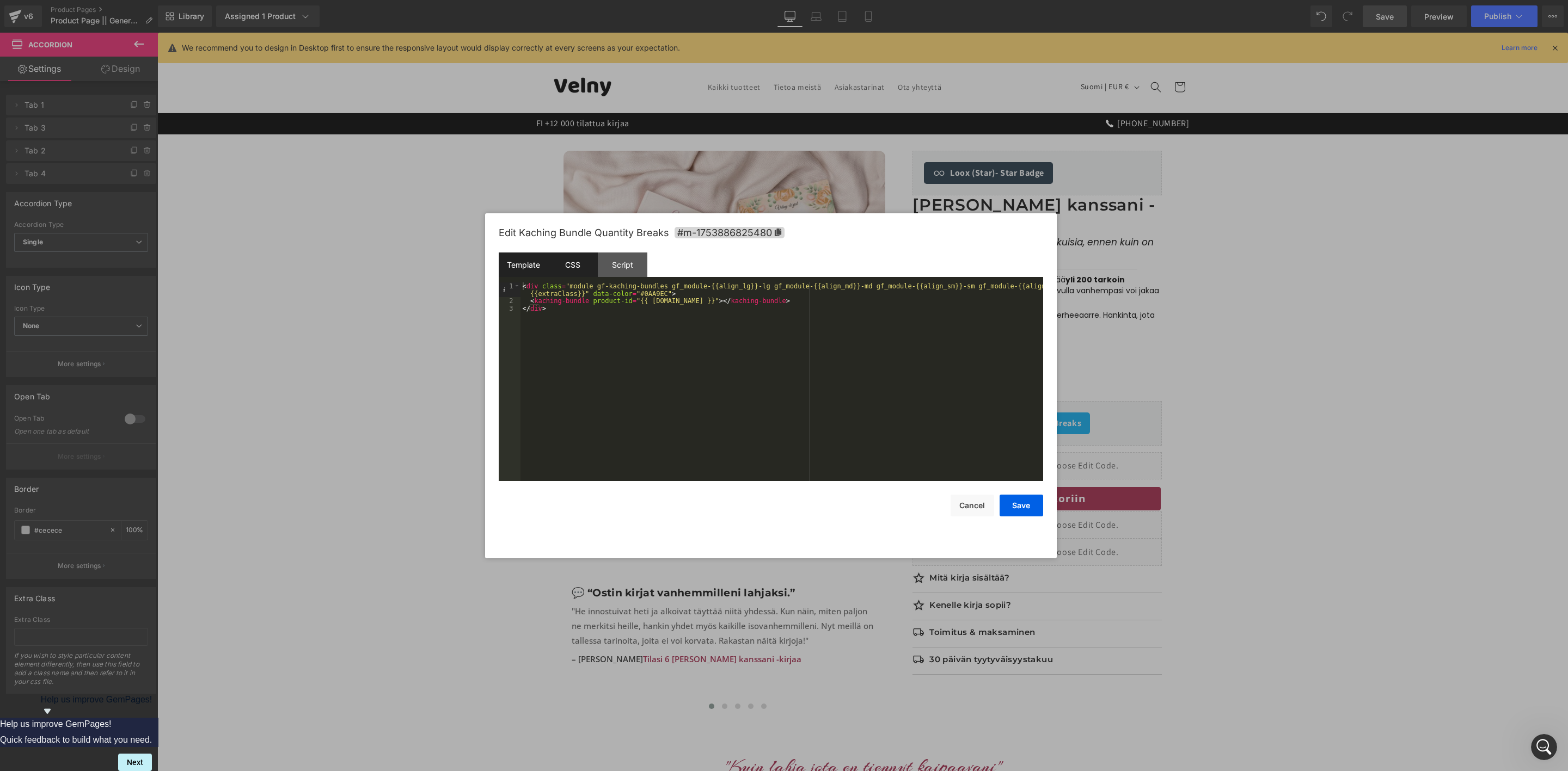
click at [579, 271] on div "CSS" at bounding box center [573, 265] width 49 height 24
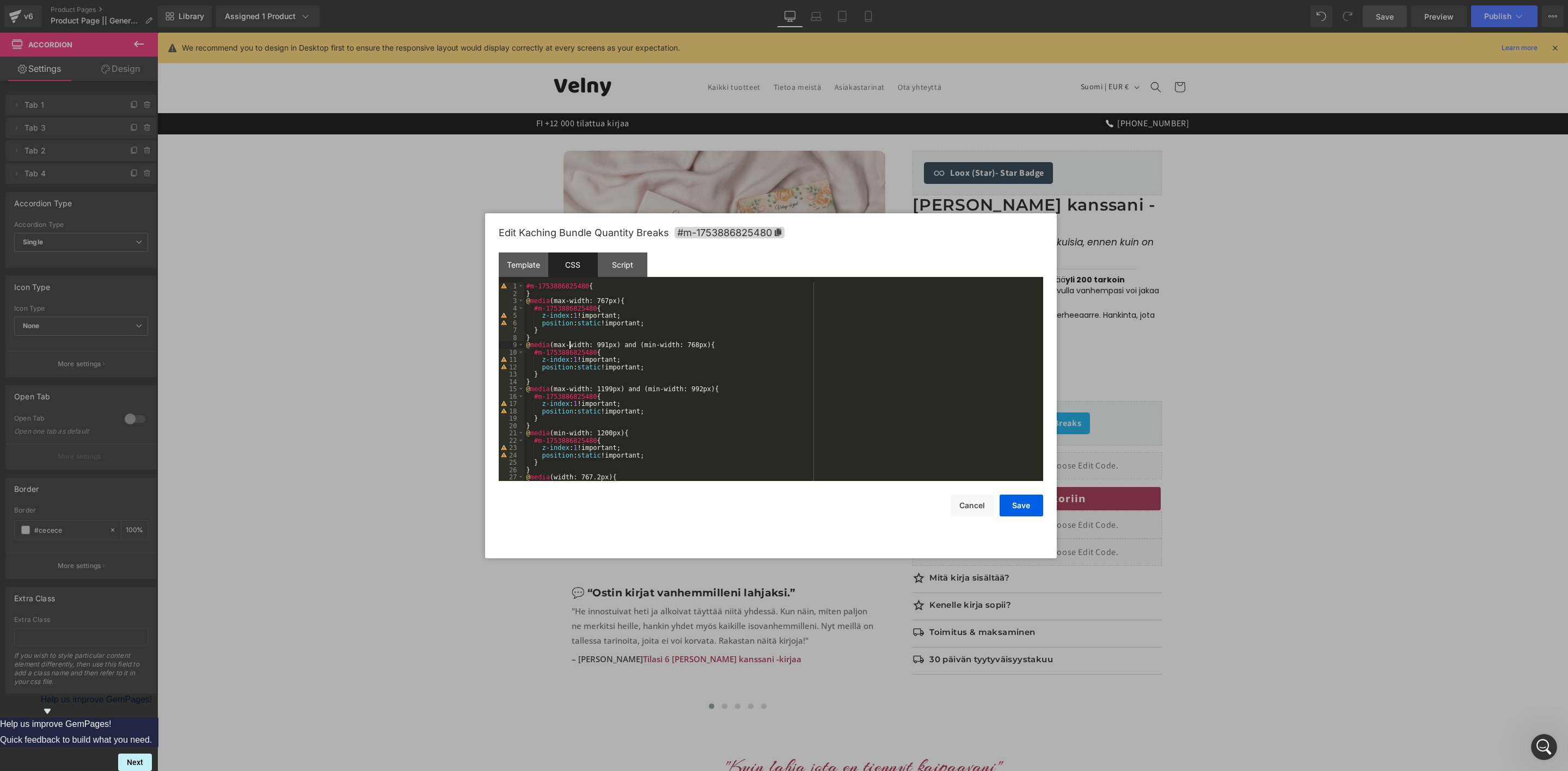
click at [570, 348] on div "#m-1753886825480 { } @ media (max-width: 767px) { #m-1753886825480 { z-index : …" at bounding box center [781, 389] width 514 height 214
click at [611, 402] on div "} } @ media (max-width: 991px) and (min-width: 768px) { #m-1753886825480 { z-in…" at bounding box center [781, 389] width 514 height 214
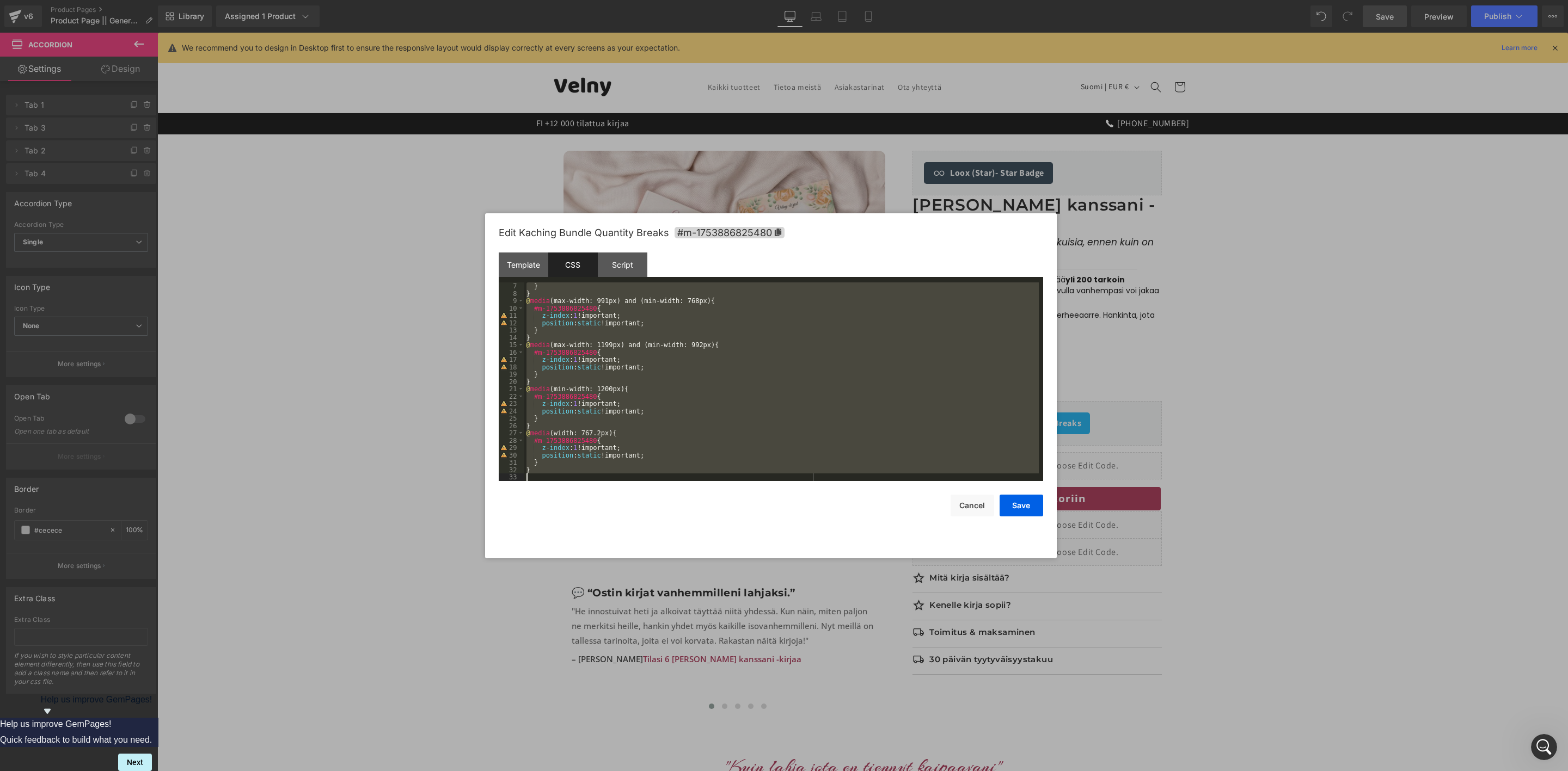
scroll to position [66, 0]
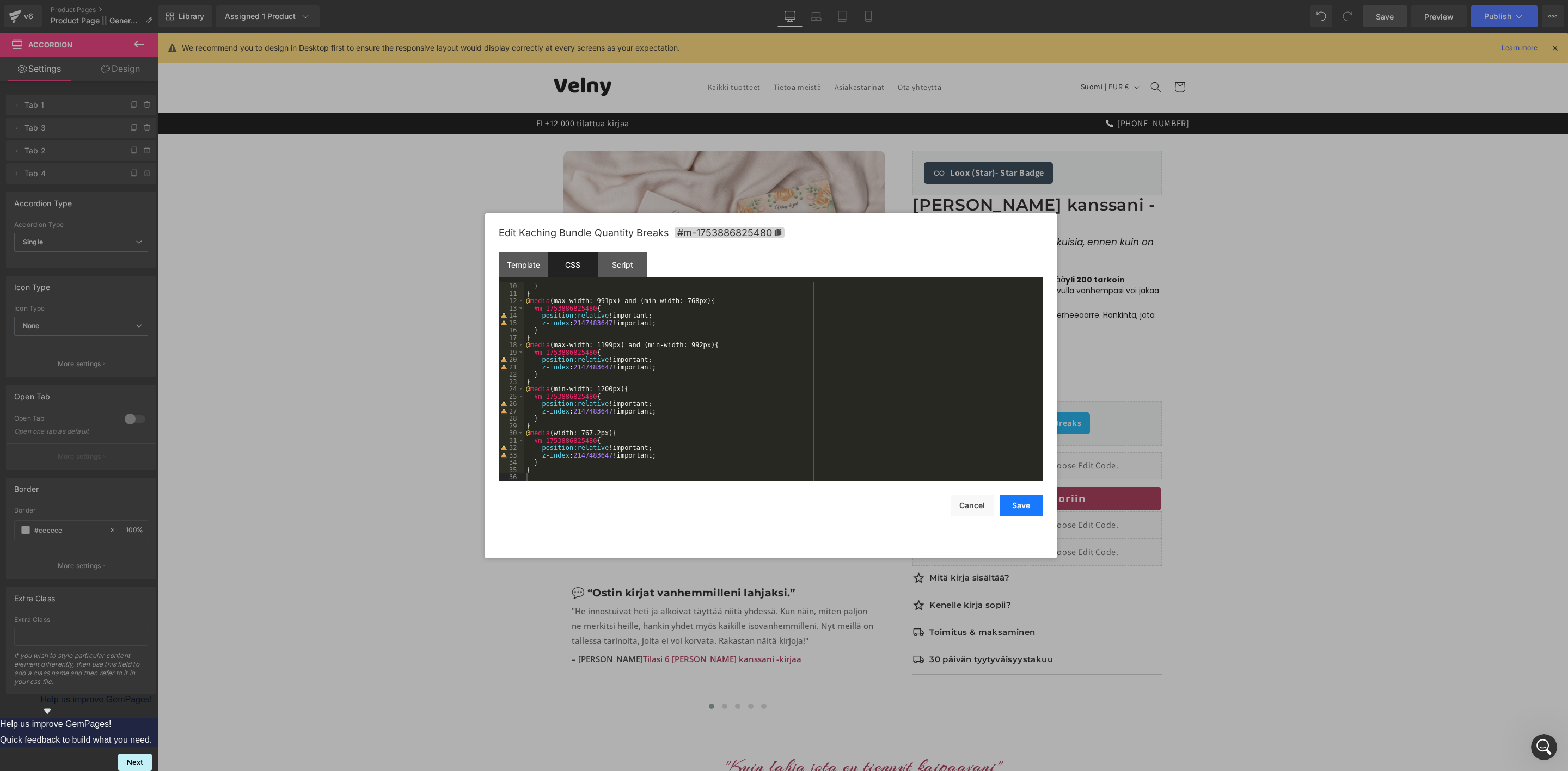
click at [1018, 514] on button "Save" at bounding box center [1021, 506] width 44 height 22
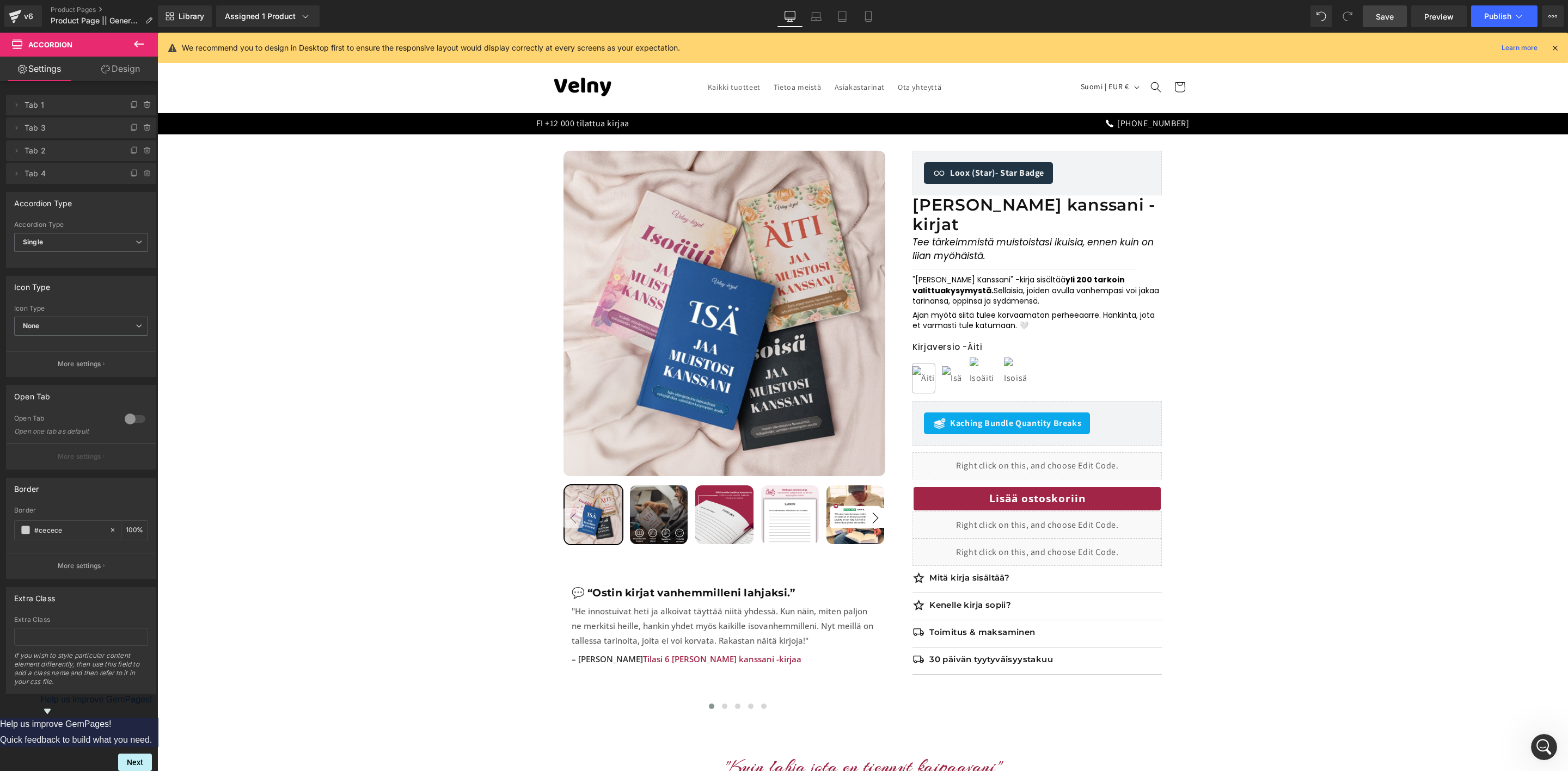
click at [1385, 18] on span "Save" at bounding box center [1385, 16] width 18 height 12
click at [1490, 12] on span "Publish" at bounding box center [1497, 16] width 27 height 9
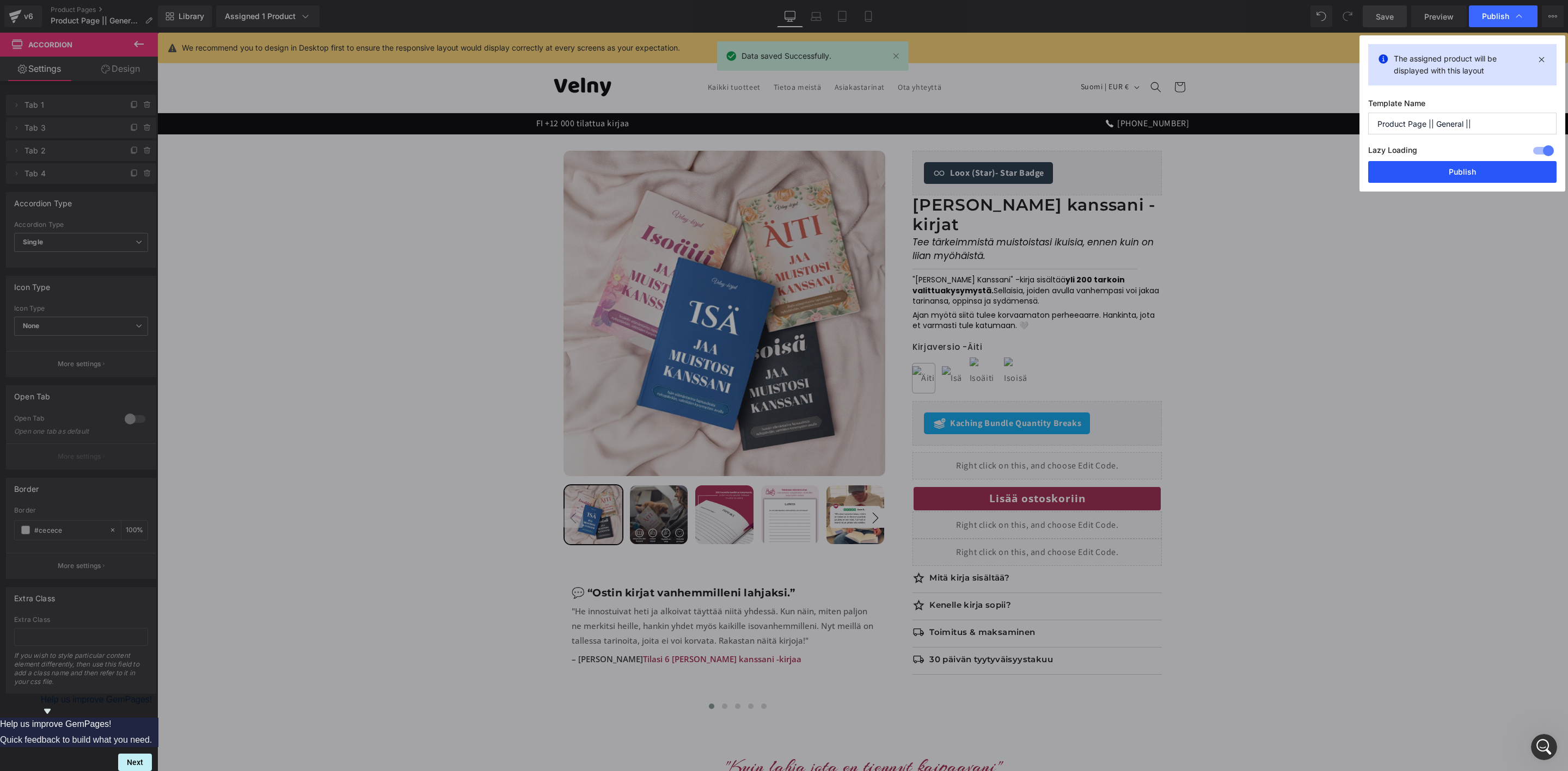
click at [1462, 178] on button "Publish" at bounding box center [1462, 172] width 188 height 22
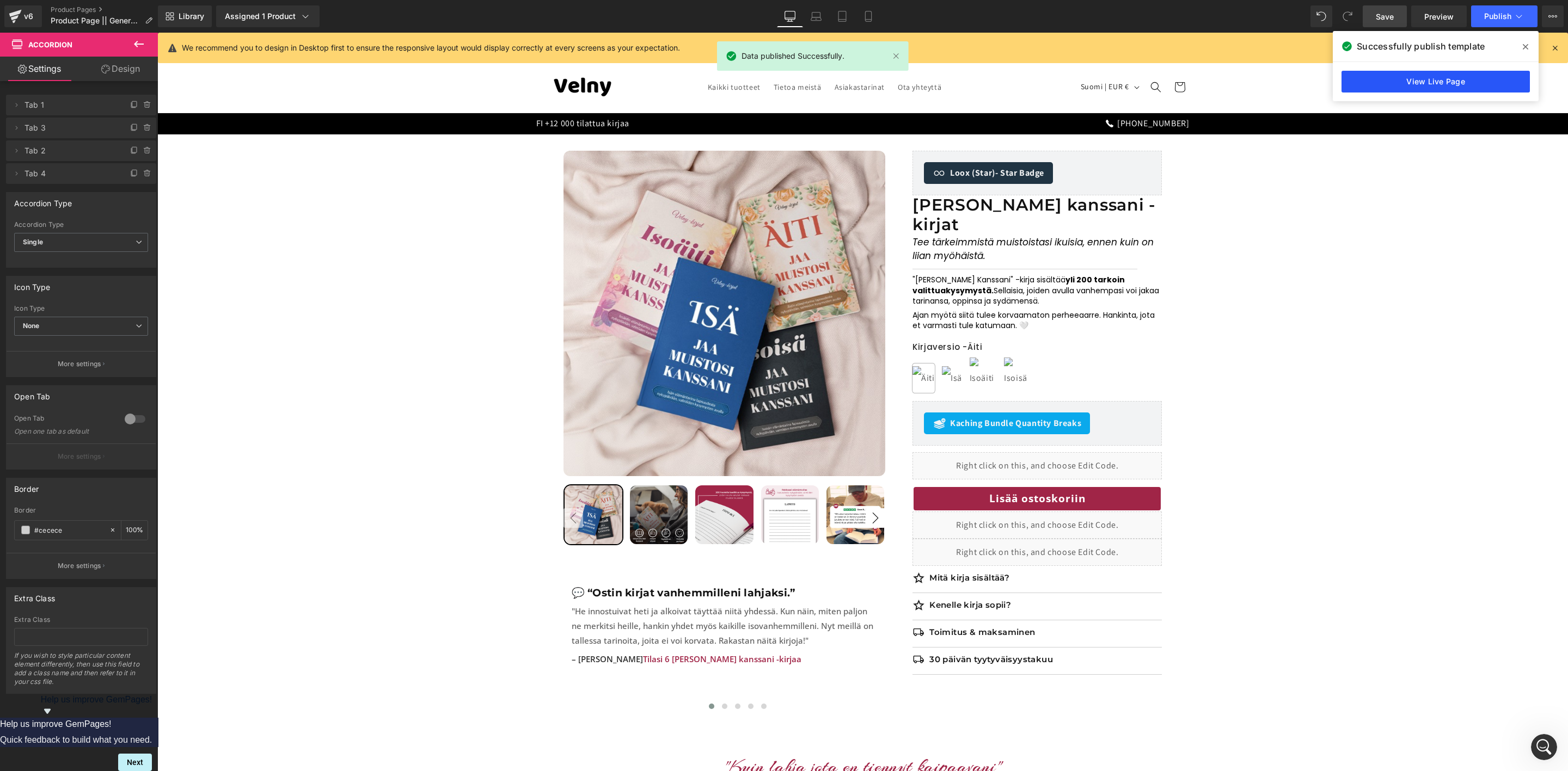
click at [1427, 84] on link "View Live Page" at bounding box center [1435, 82] width 188 height 22
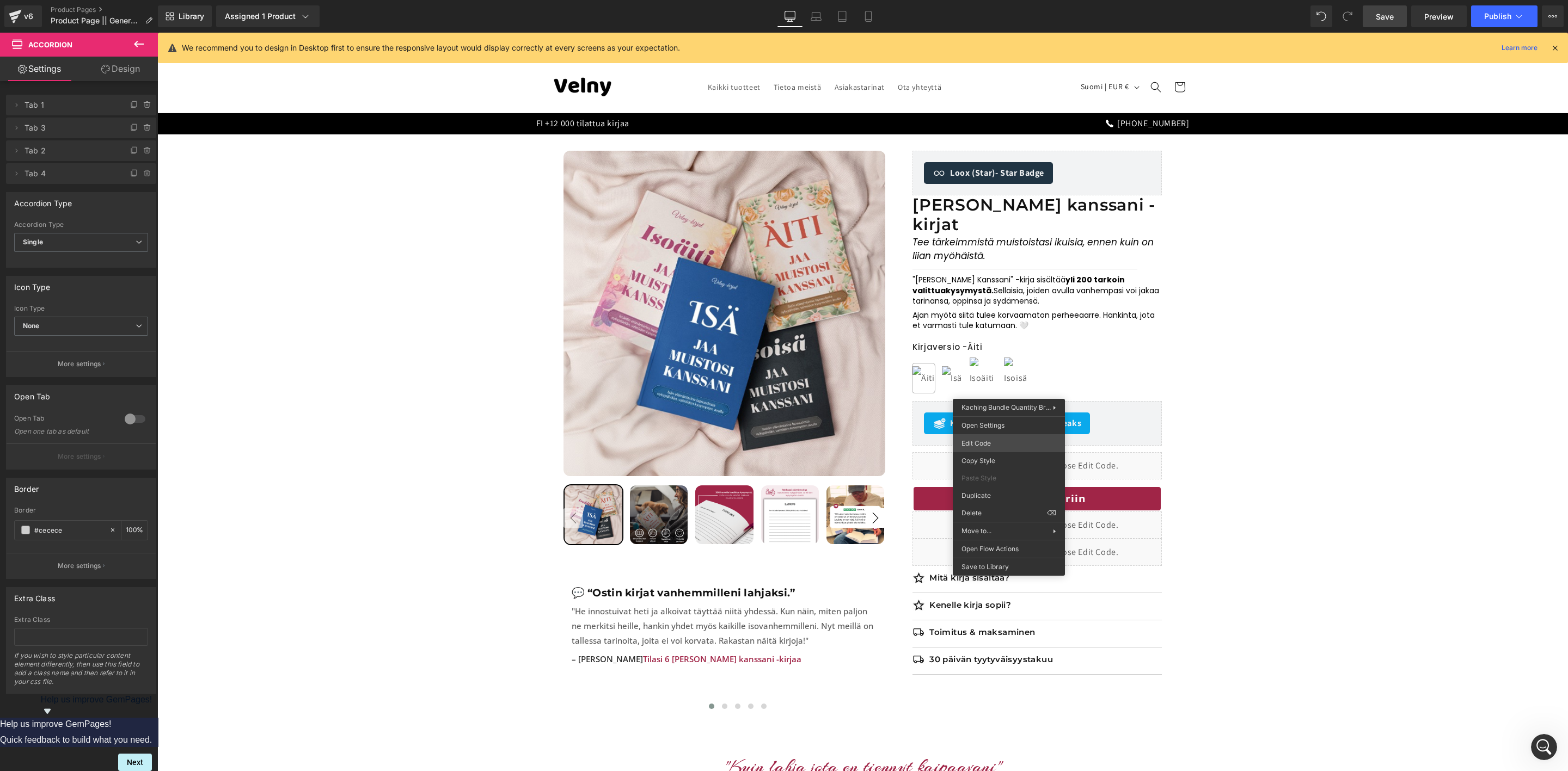
click at [1000, 0] on div "Accordion You are previewing how the will restyle your page. You can not edit E…" at bounding box center [784, 0] width 1568 height 0
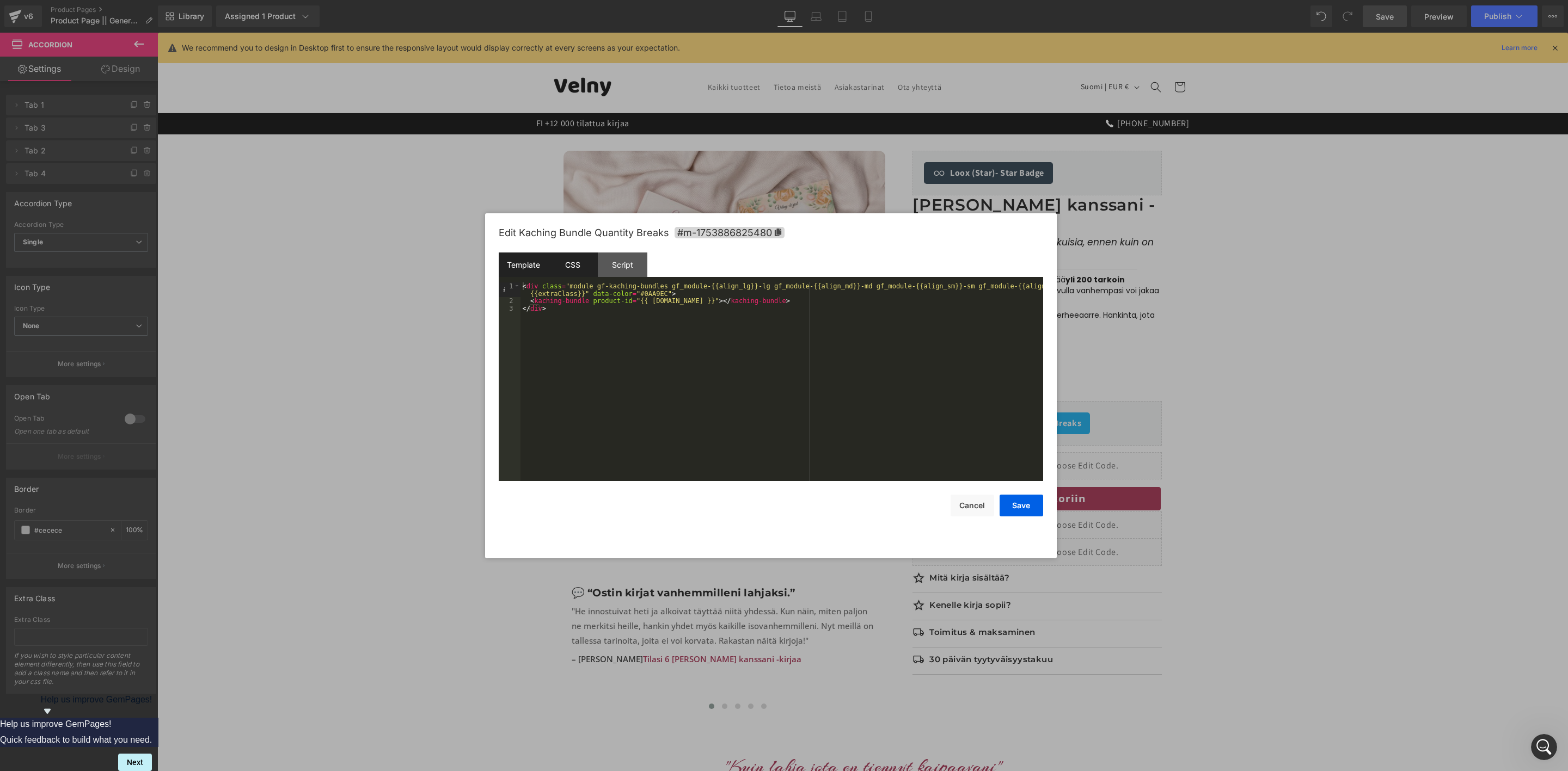
click at [575, 270] on div "CSS" at bounding box center [573, 265] width 49 height 24
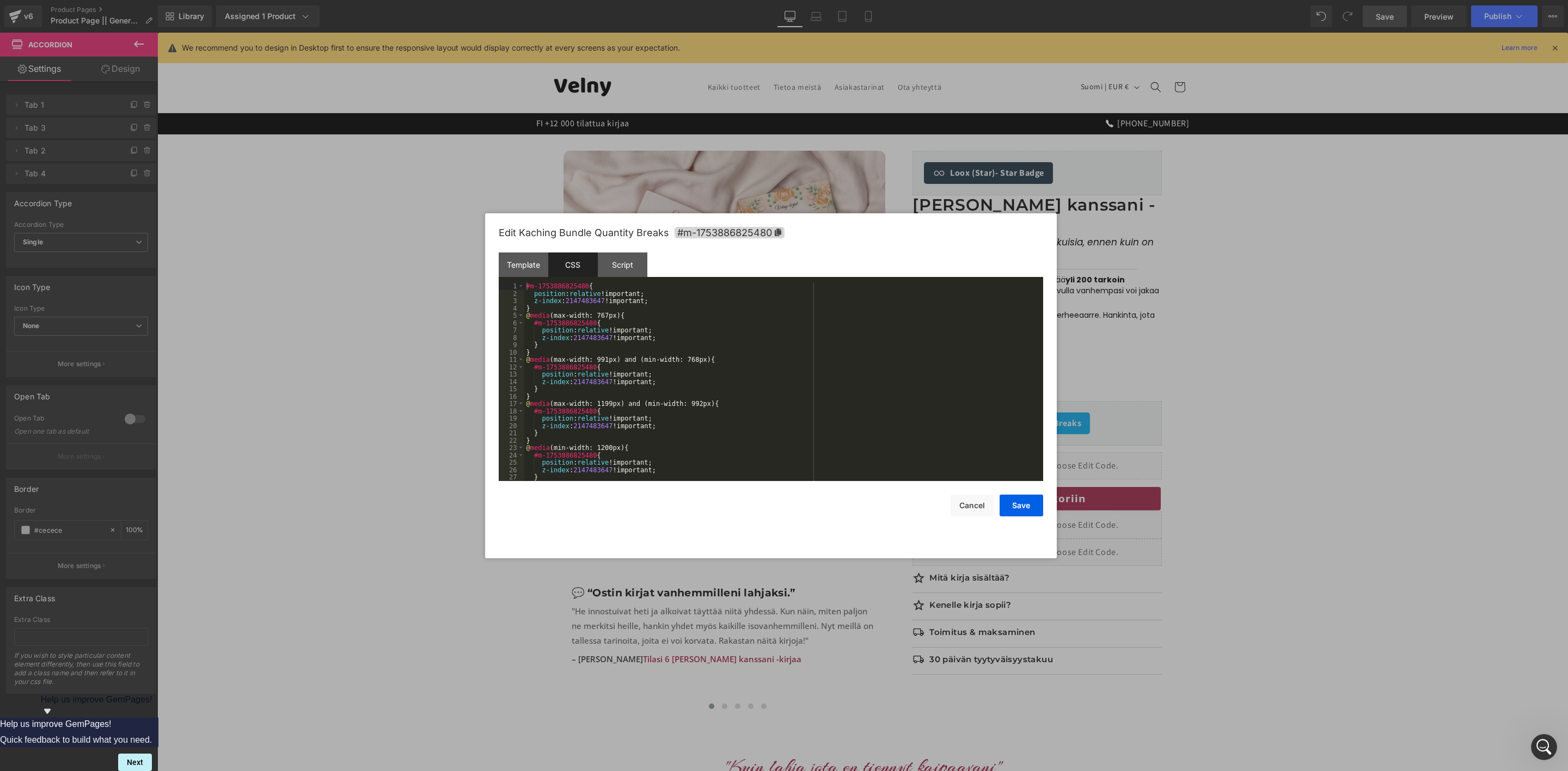
click at [603, 323] on div "#m-1753886825480 { position : relative !important; z-index : 2147483647 !import…" at bounding box center [781, 389] width 514 height 214
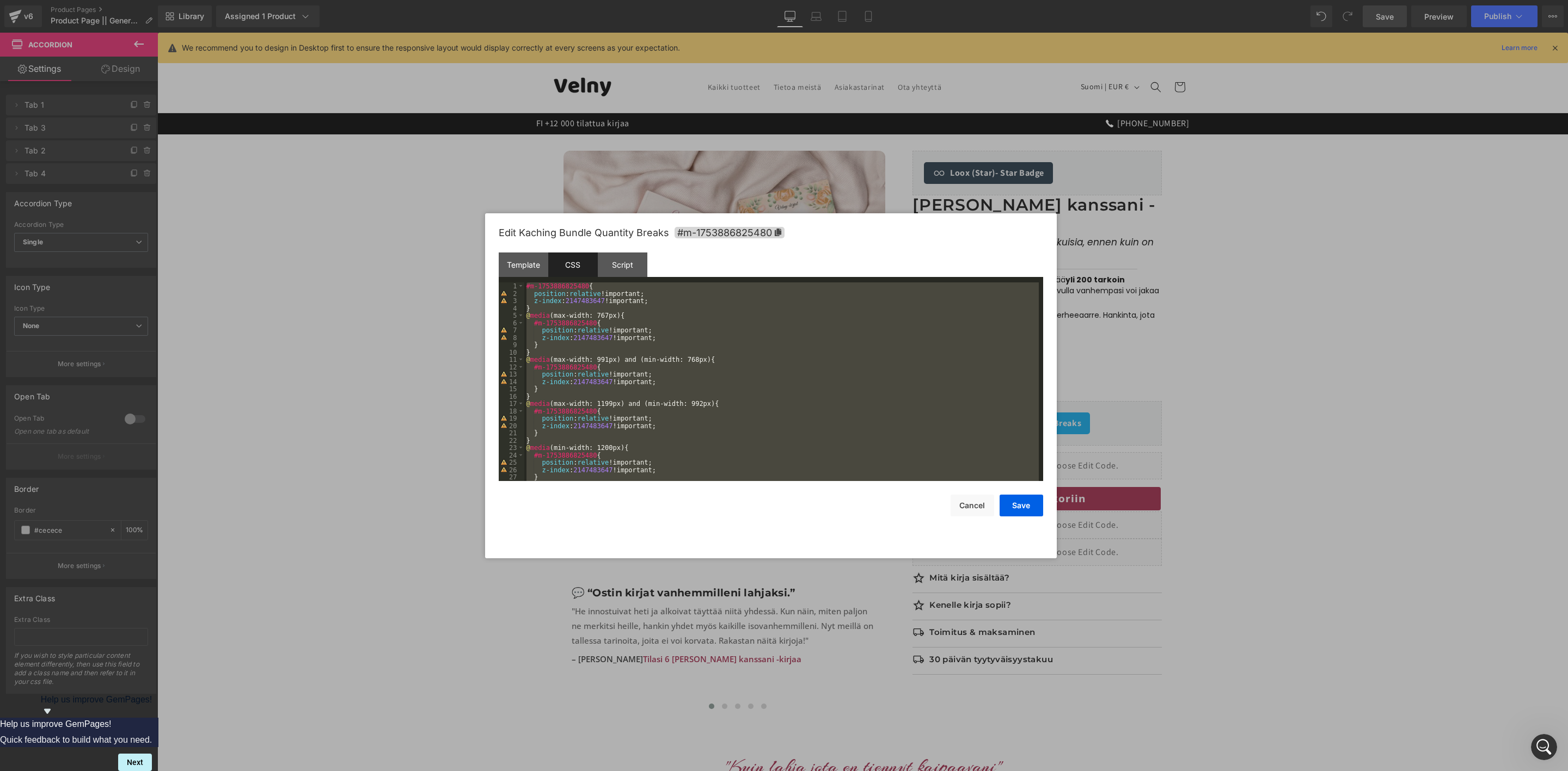
scroll to position [345, 0]
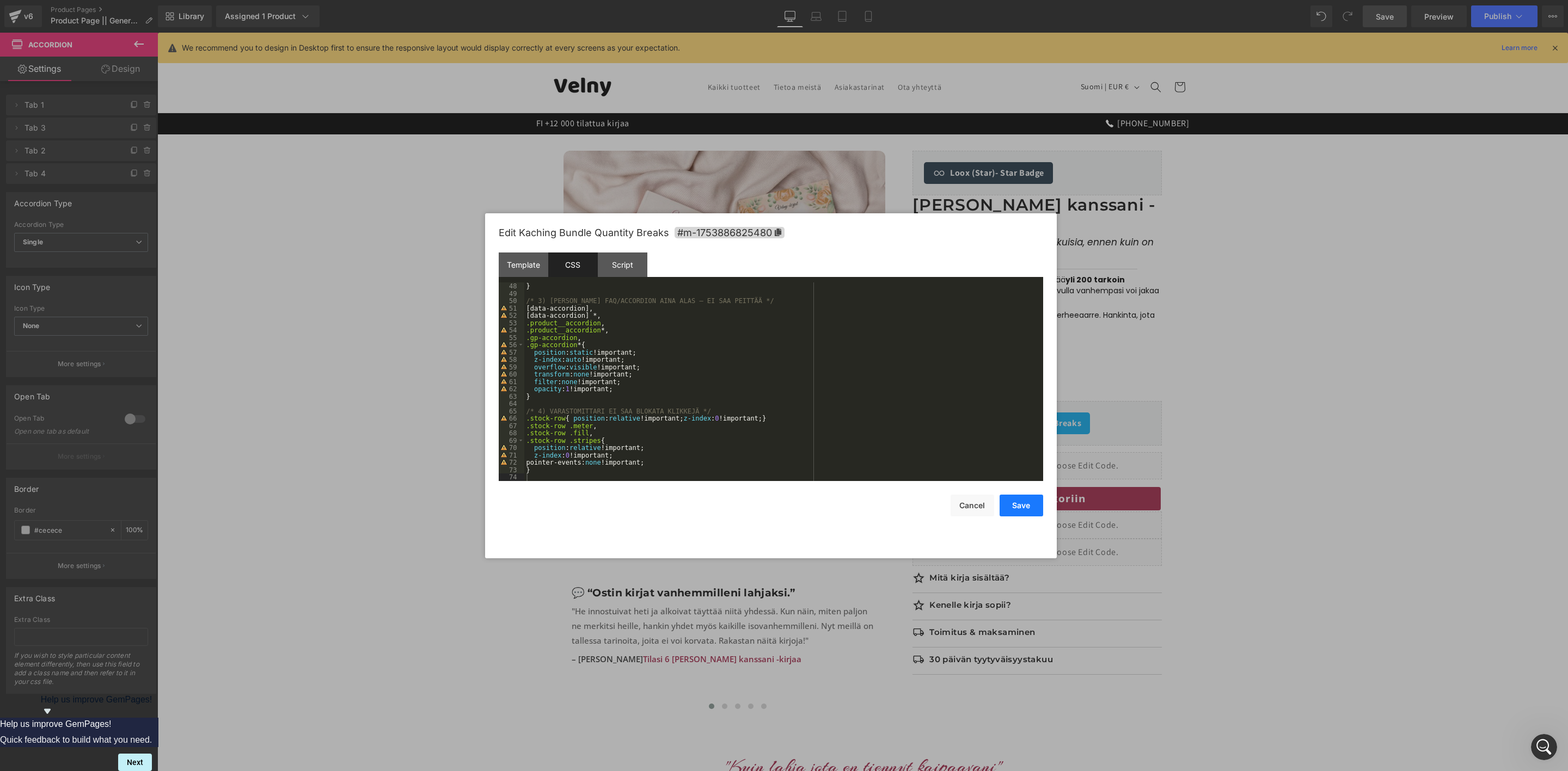
click at [1015, 509] on button "Save" at bounding box center [1021, 506] width 44 height 22
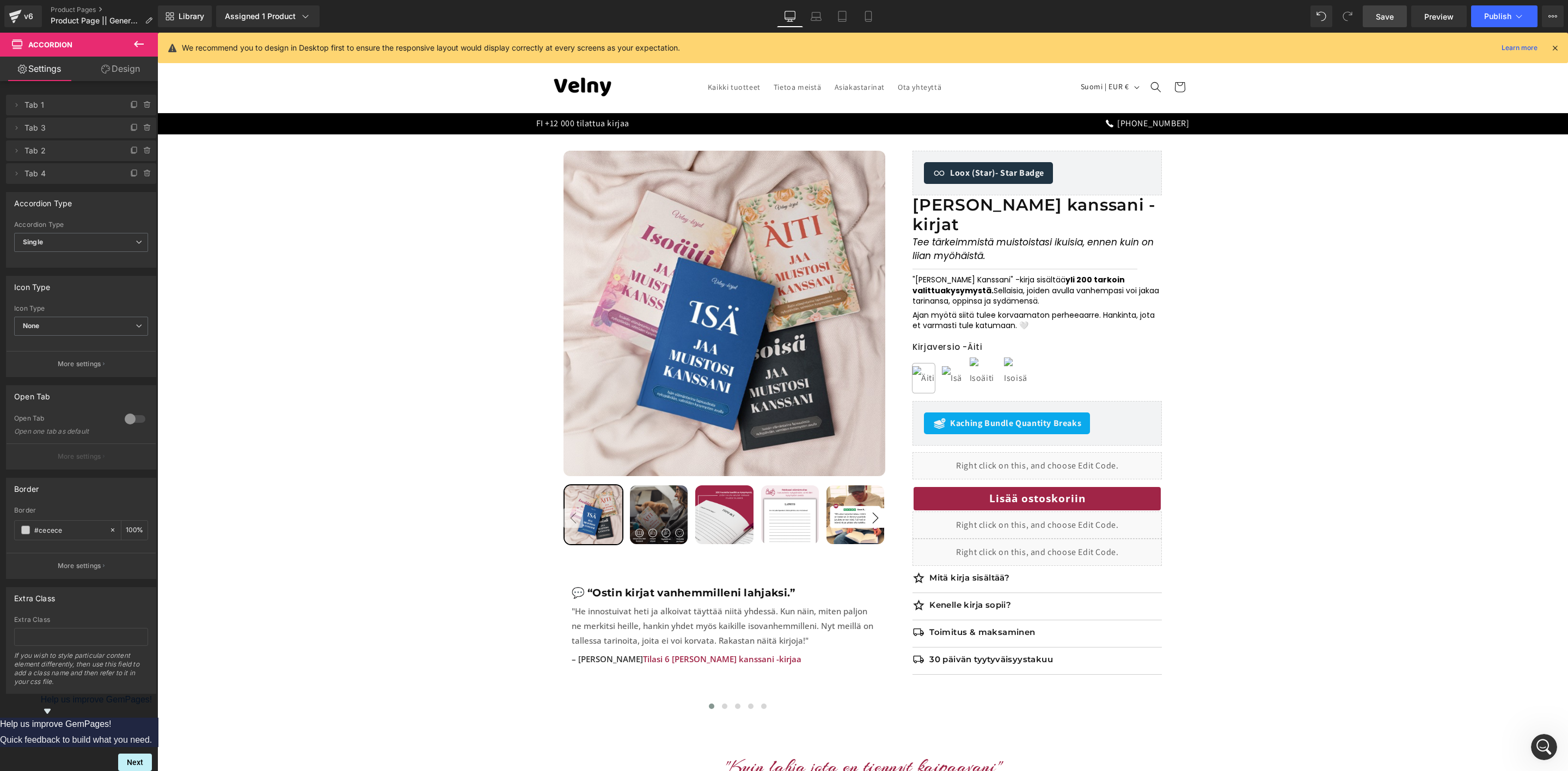
click at [1395, 17] on link "Save" at bounding box center [1385, 16] width 44 height 22
click at [1491, 13] on span "Publish" at bounding box center [1497, 16] width 27 height 9
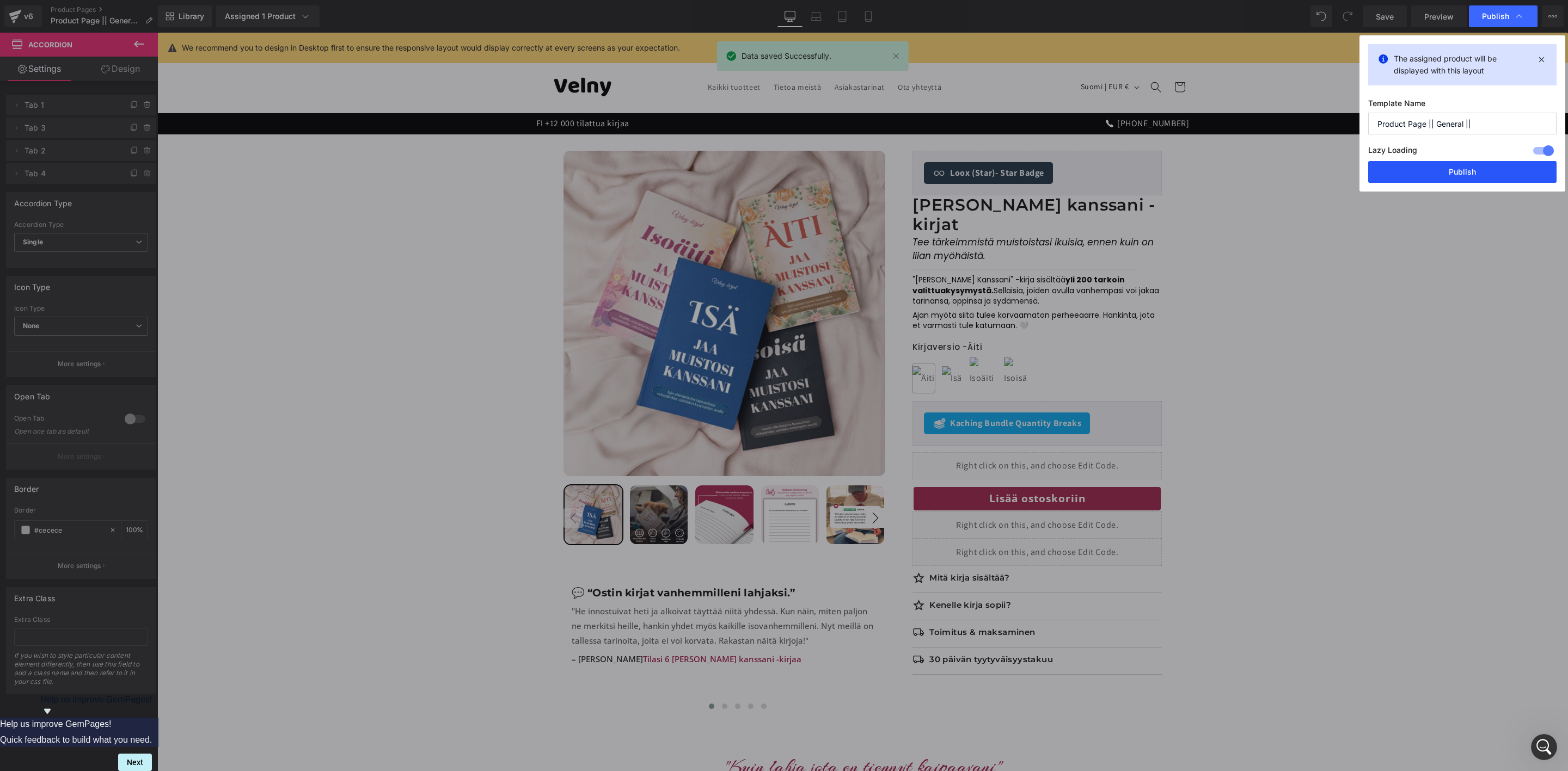
click at [1462, 170] on button "Publish" at bounding box center [1462, 172] width 188 height 22
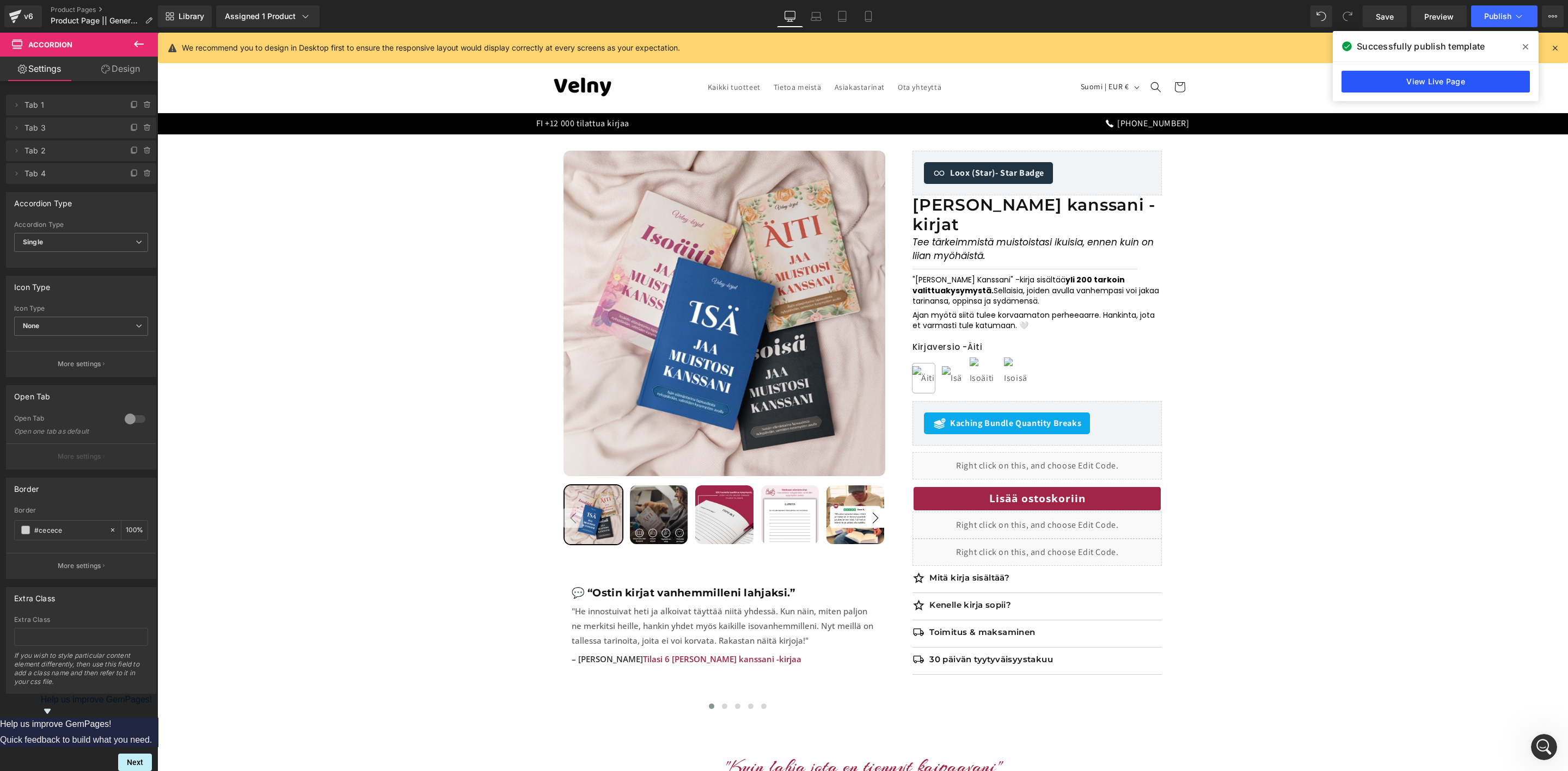
click at [1447, 78] on link "View Live Page" at bounding box center [1435, 82] width 188 height 22
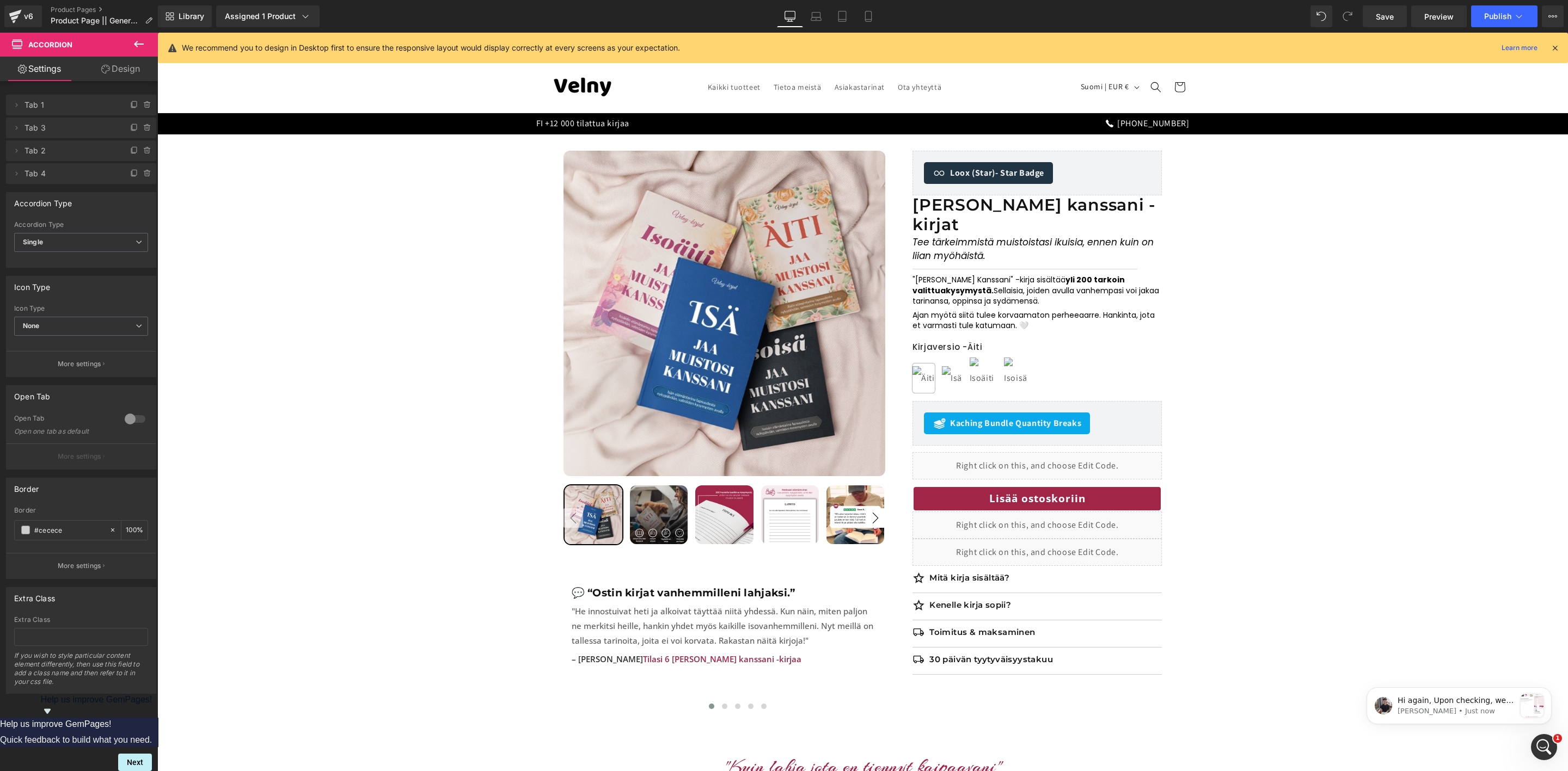
scroll to position [0, 0]
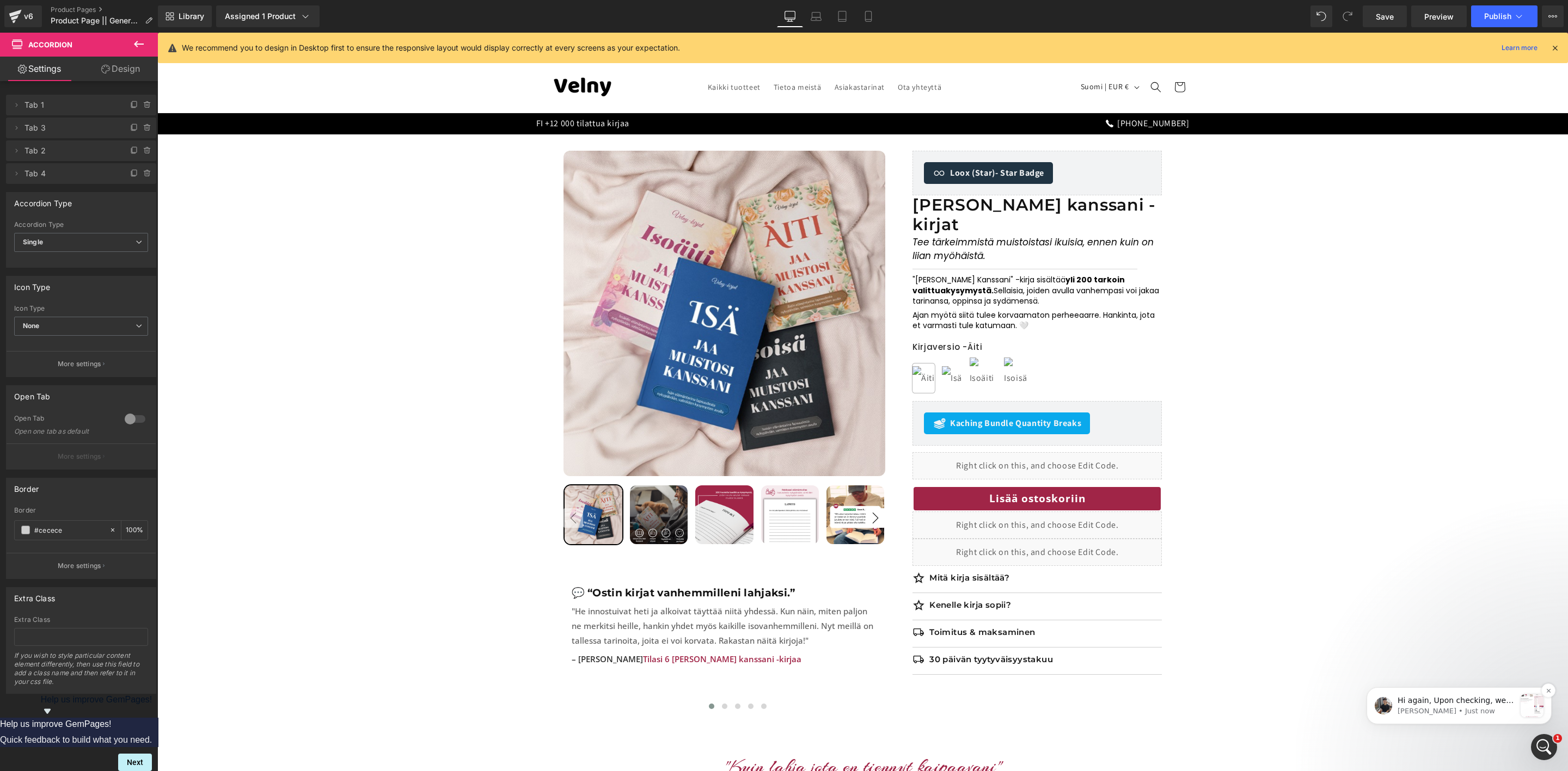
click at [1419, 708] on p "[PERSON_NAME] • Just now" at bounding box center [1456, 711] width 117 height 10
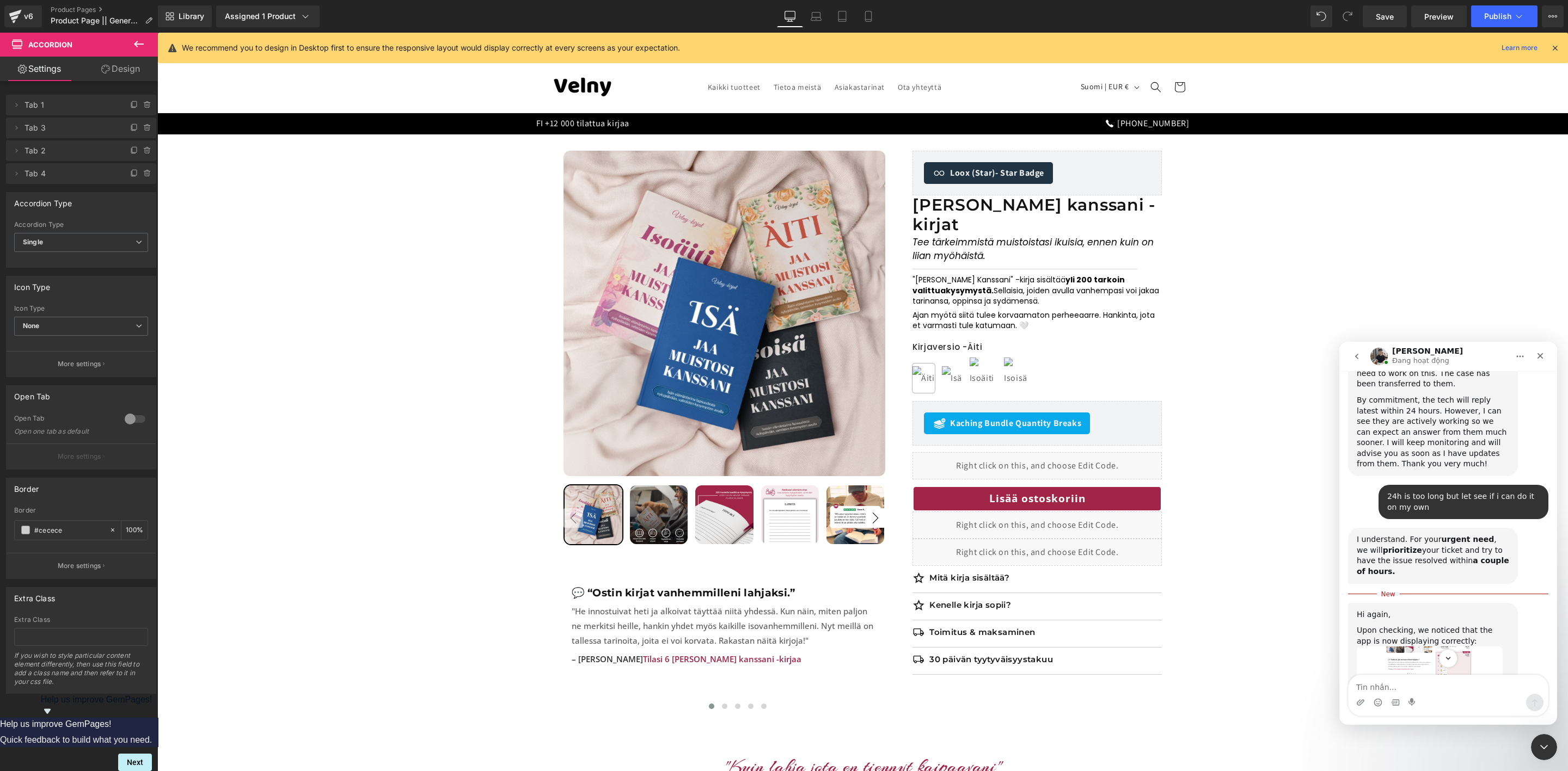
scroll to position [1265, 0]
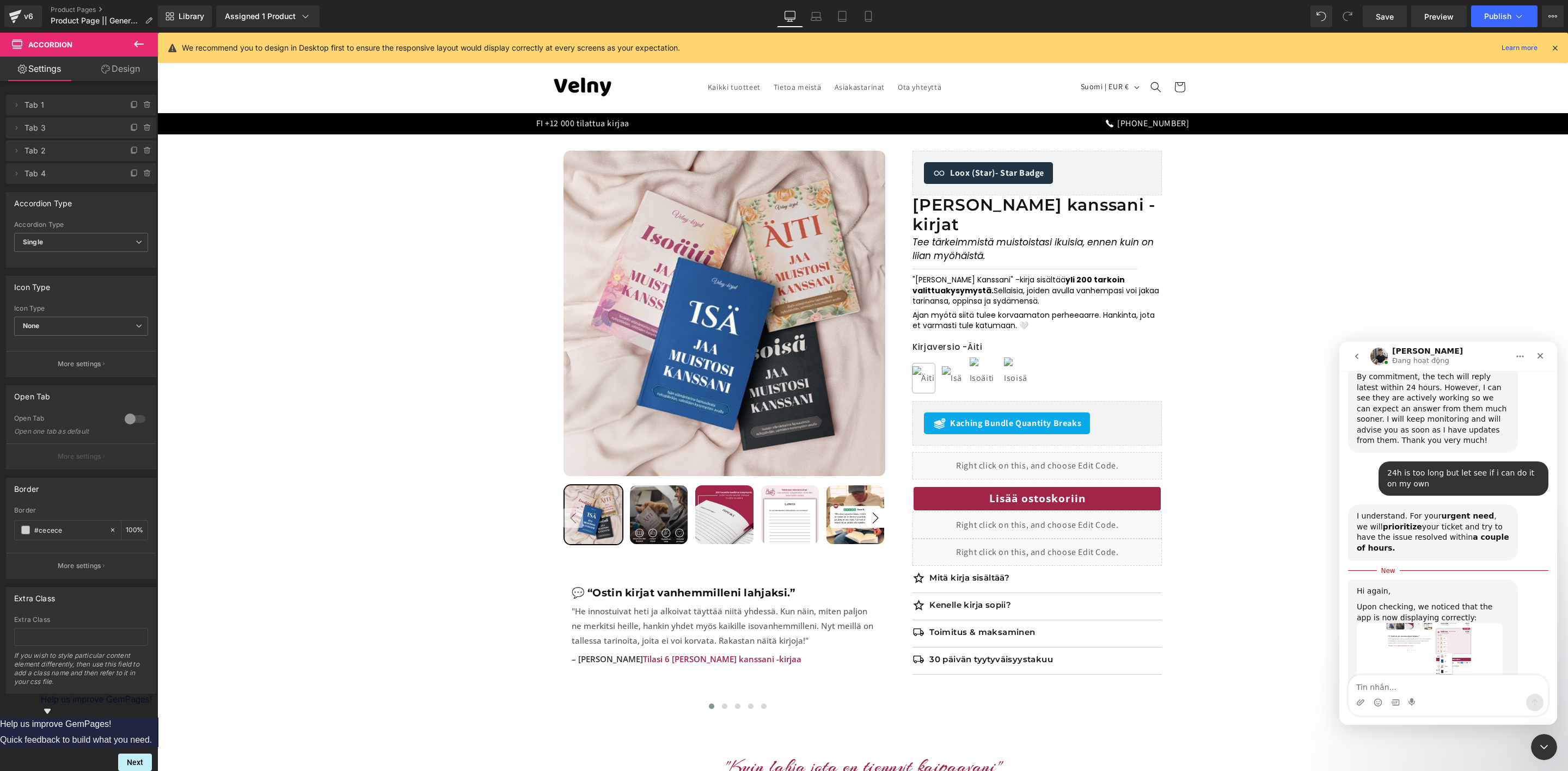
click at [1432, 683] on textarea "Tin nhắn..." at bounding box center [1448, 685] width 199 height 18
type textarea "yeah i managed to fix it on my own"
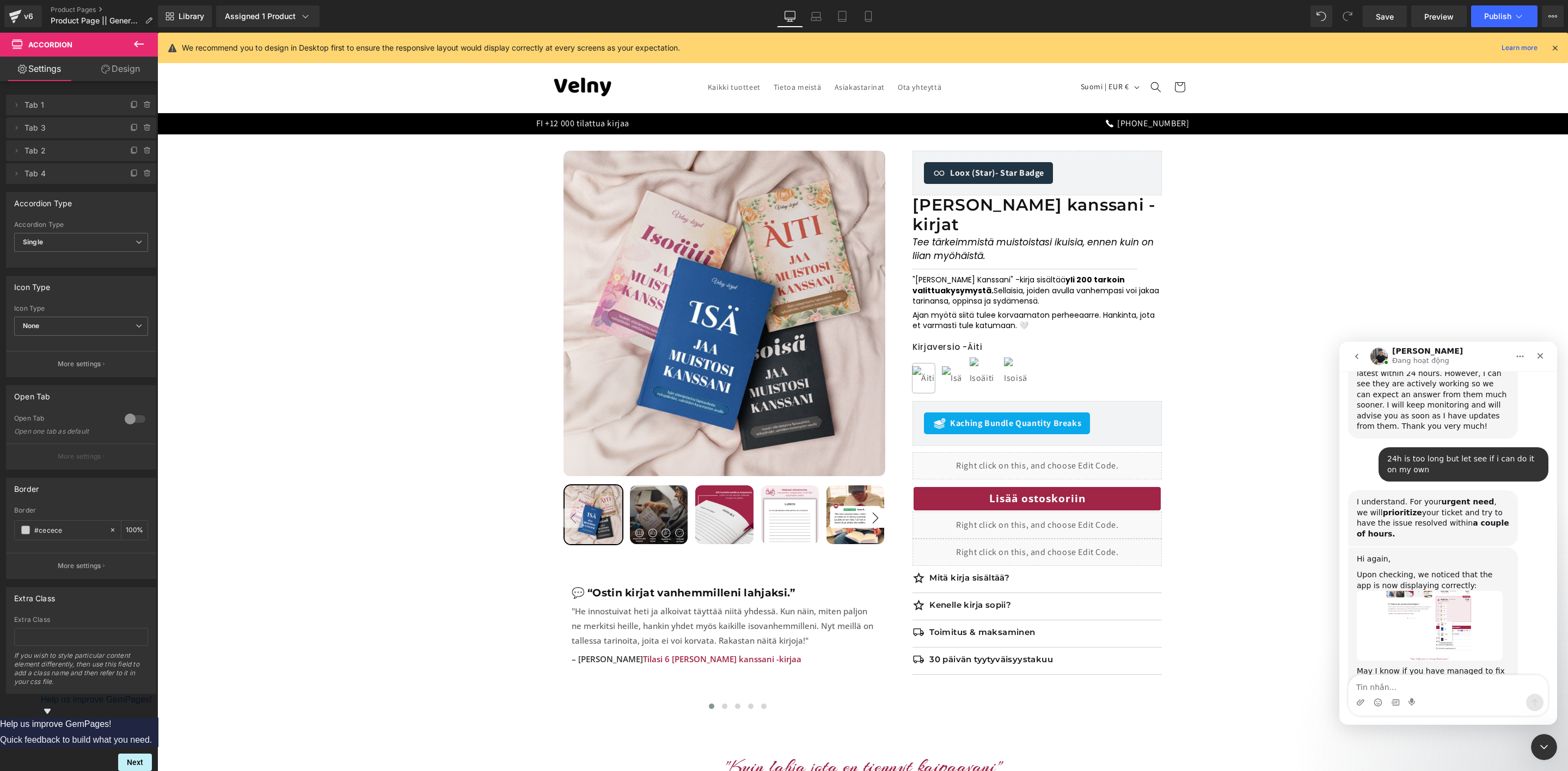
scroll to position [1321, 0]
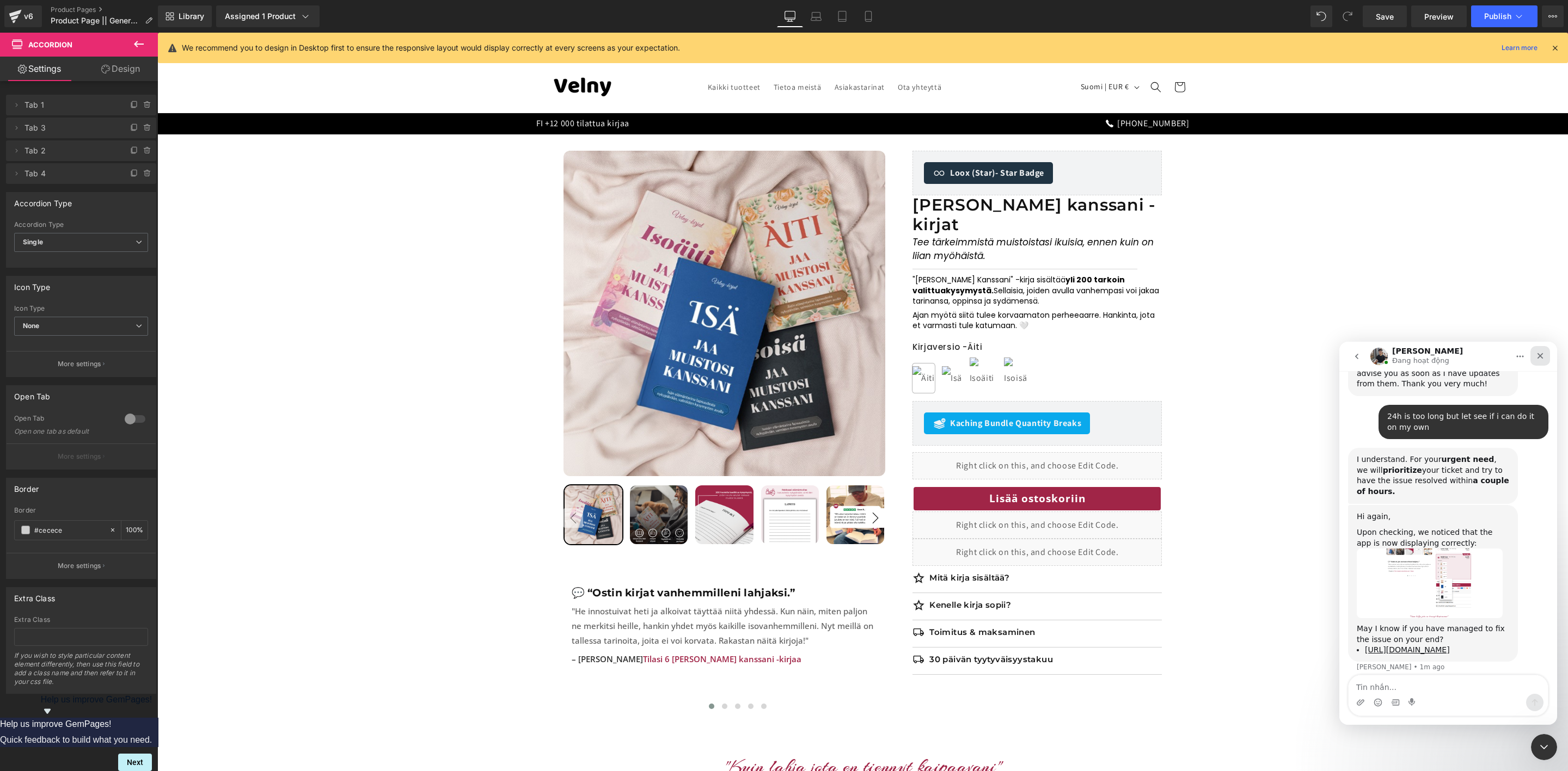
click at [1542, 358] on icon "Close" at bounding box center [1540, 356] width 9 height 9
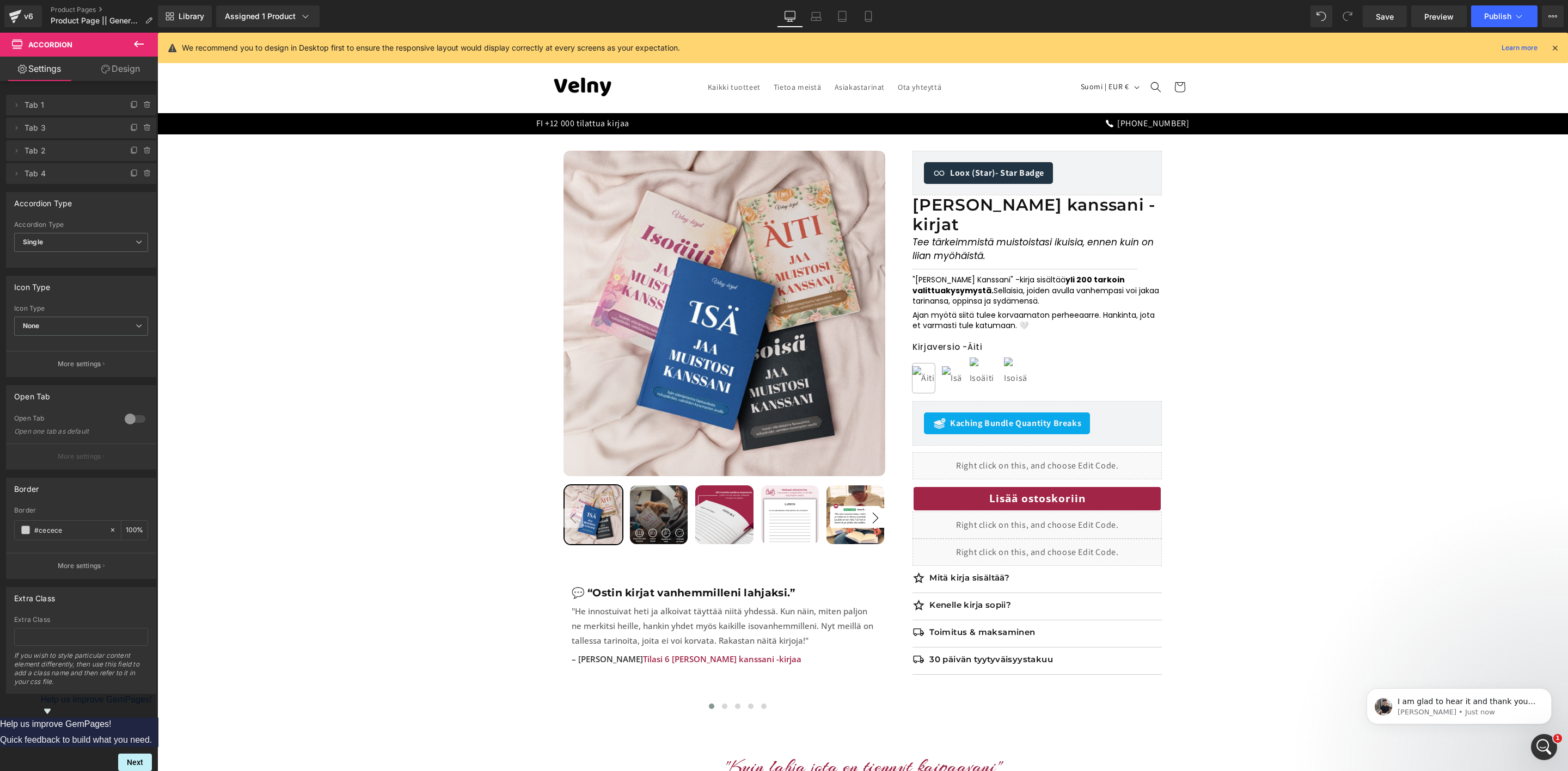
scroll to position [1354, 0]
click at [1472, 704] on span "I am glad to hear it and thank you for keeping me updated. May I know how did y…" at bounding box center [1468, 718] width 141 height 41
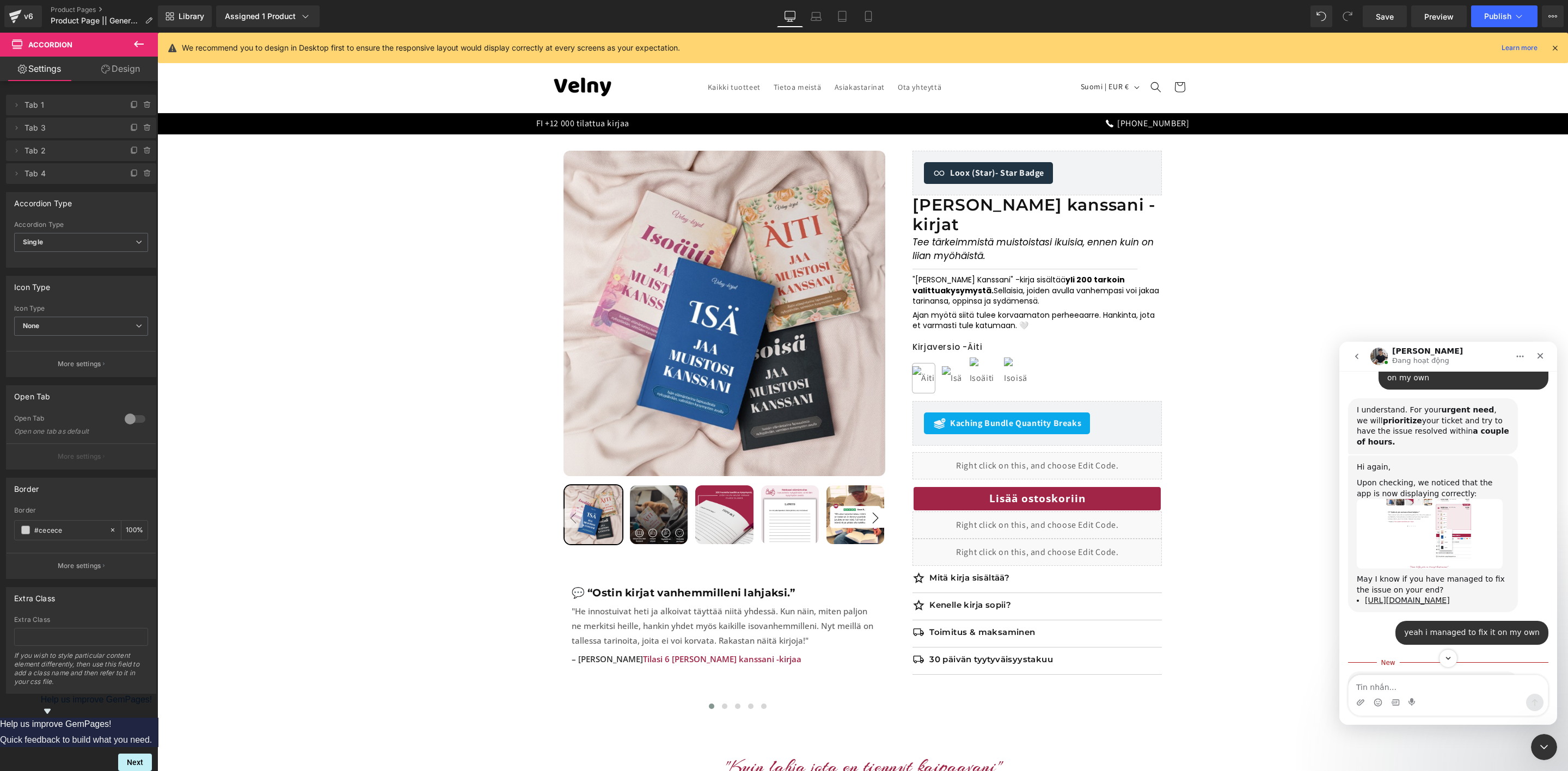
scroll to position [1372, 0]
click at [1438, 690] on textarea "Tin nhắn..." at bounding box center [1448, 685] width 199 height 18
type textarea "t"
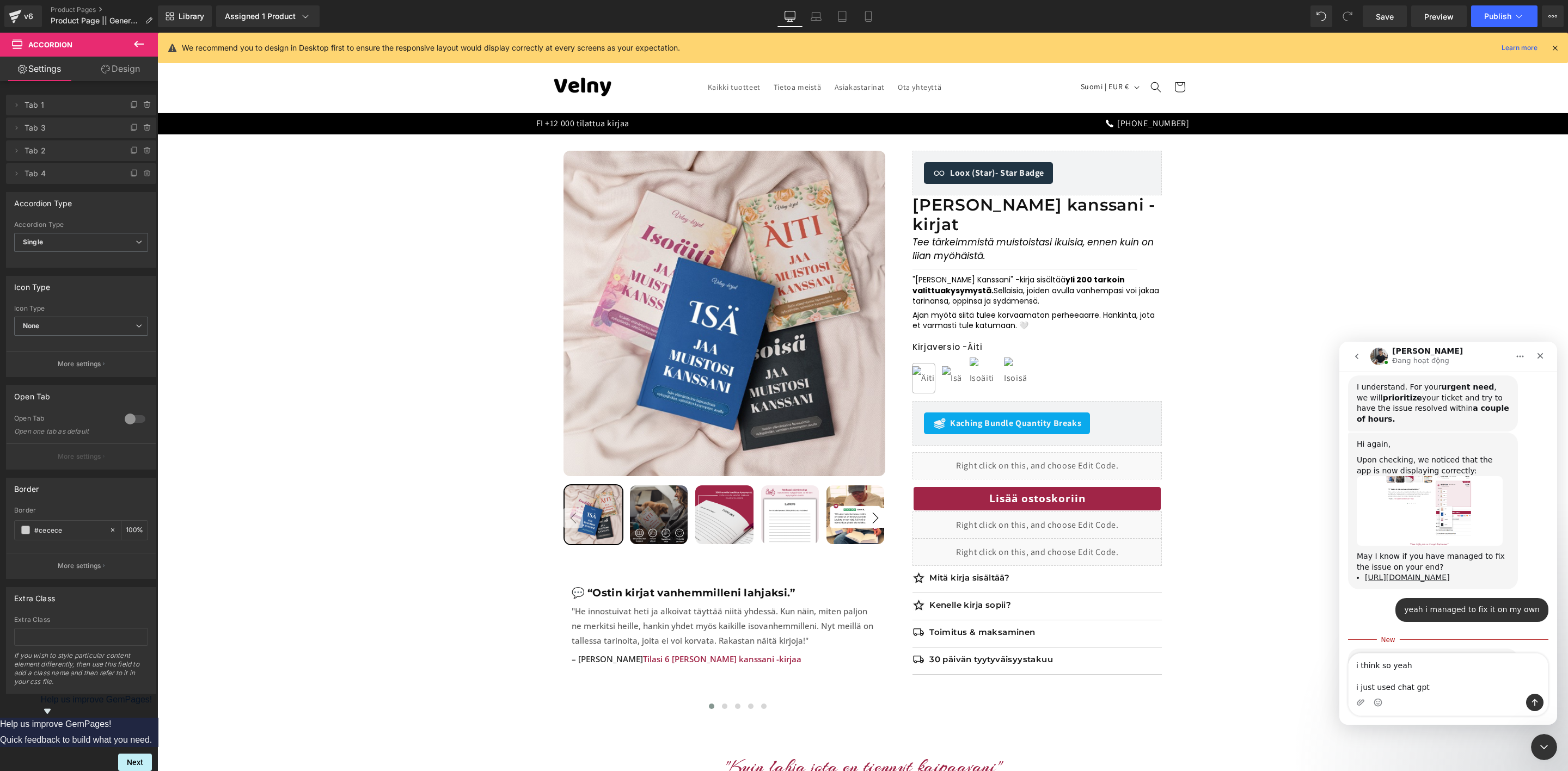
click at [1381, 685] on textarea "i think so yeah i just used chat gpt" at bounding box center [1448, 674] width 199 height 40
click at [1471, 687] on textarea "i think so yeah i just asked chat gpt" at bounding box center [1448, 674] width 199 height 40
type textarea "i think so yeah i just asked chat gpt to come up with new css"
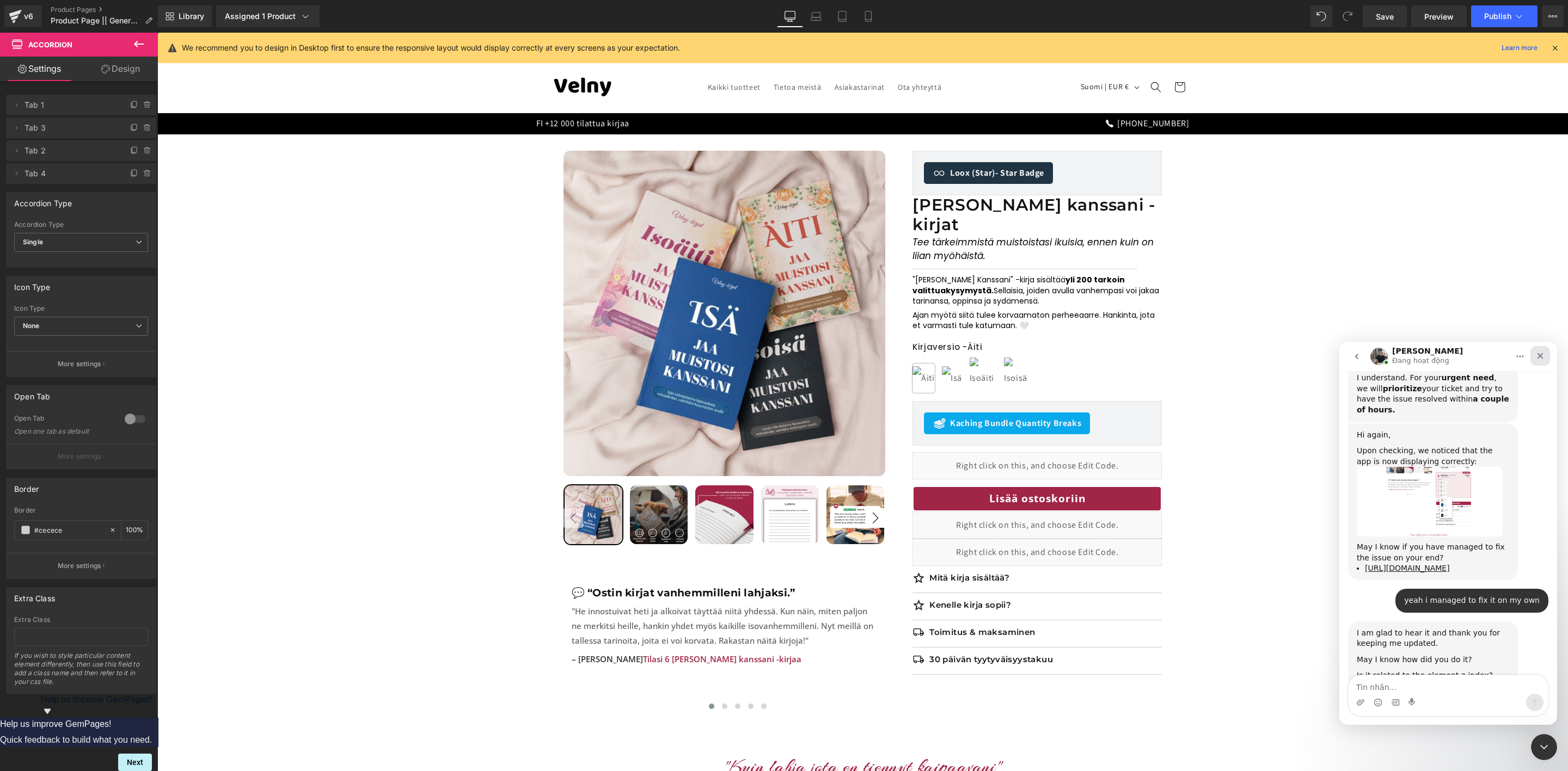
click at [1538, 355] on icon "Close" at bounding box center [1540, 356] width 9 height 9
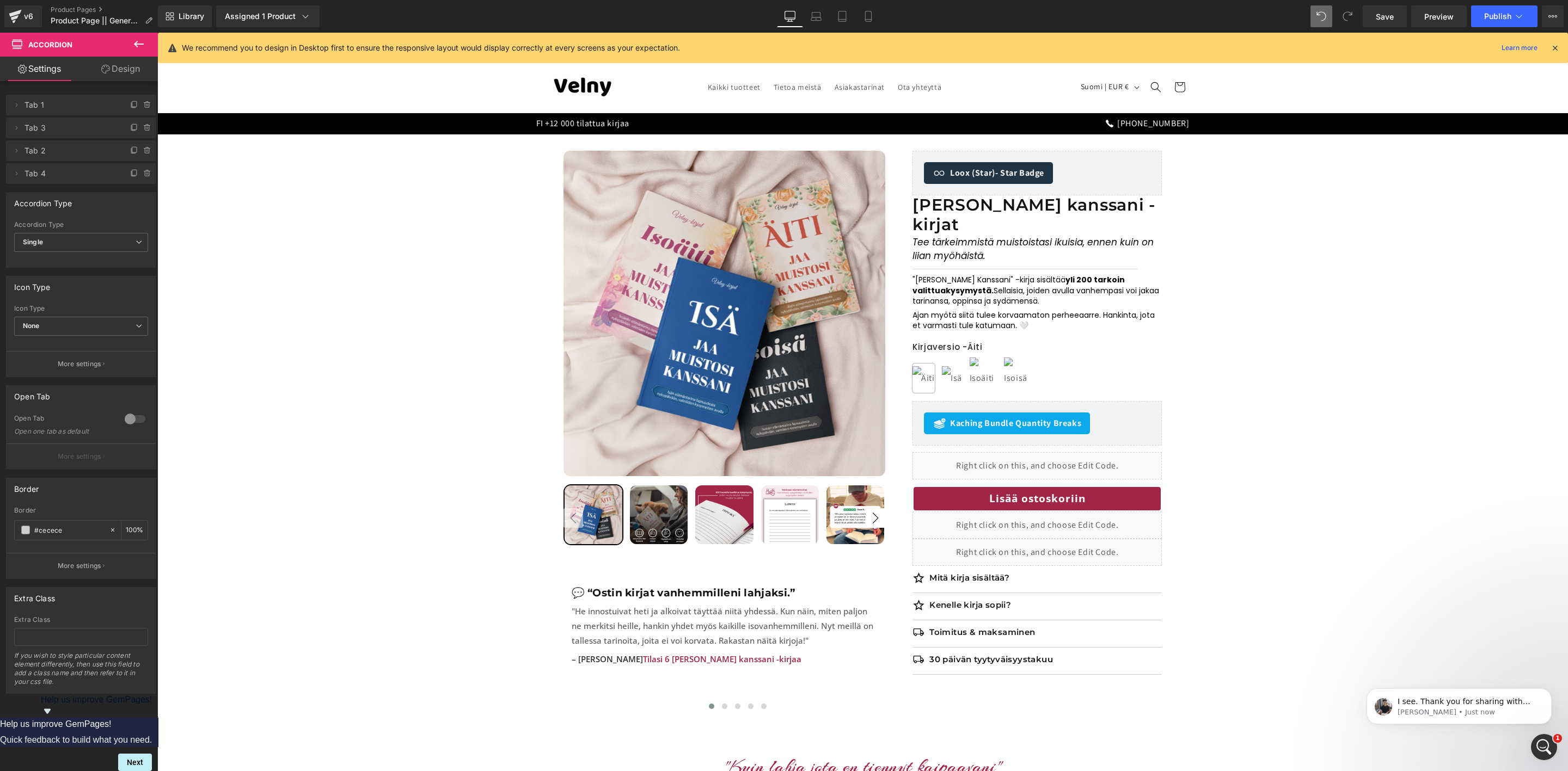
scroll to position [1457, 0]
click at [1494, 708] on p "[PERSON_NAME] • Just now" at bounding box center [1468, 713] width 141 height 10
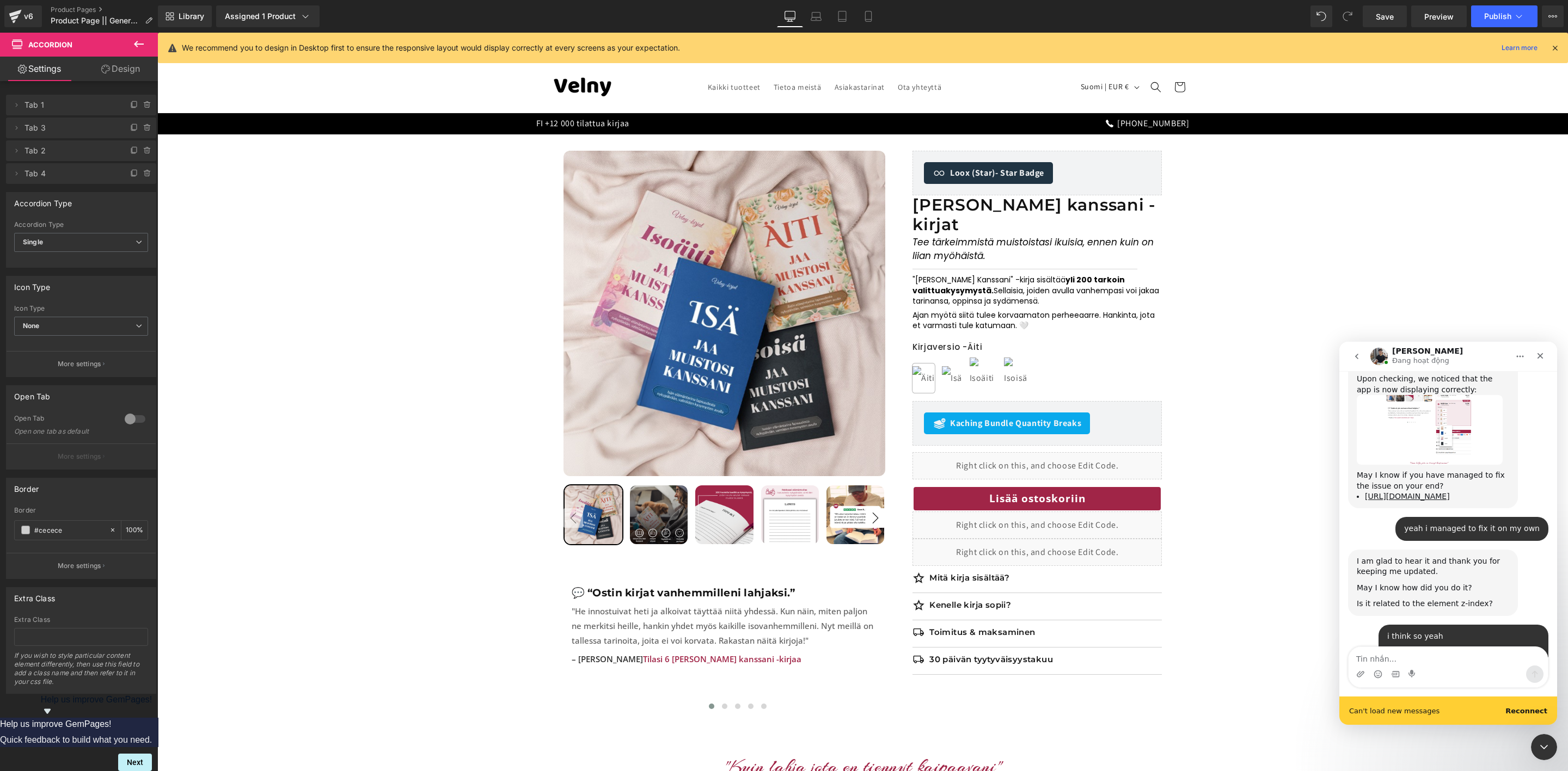
scroll to position [1502, 0]
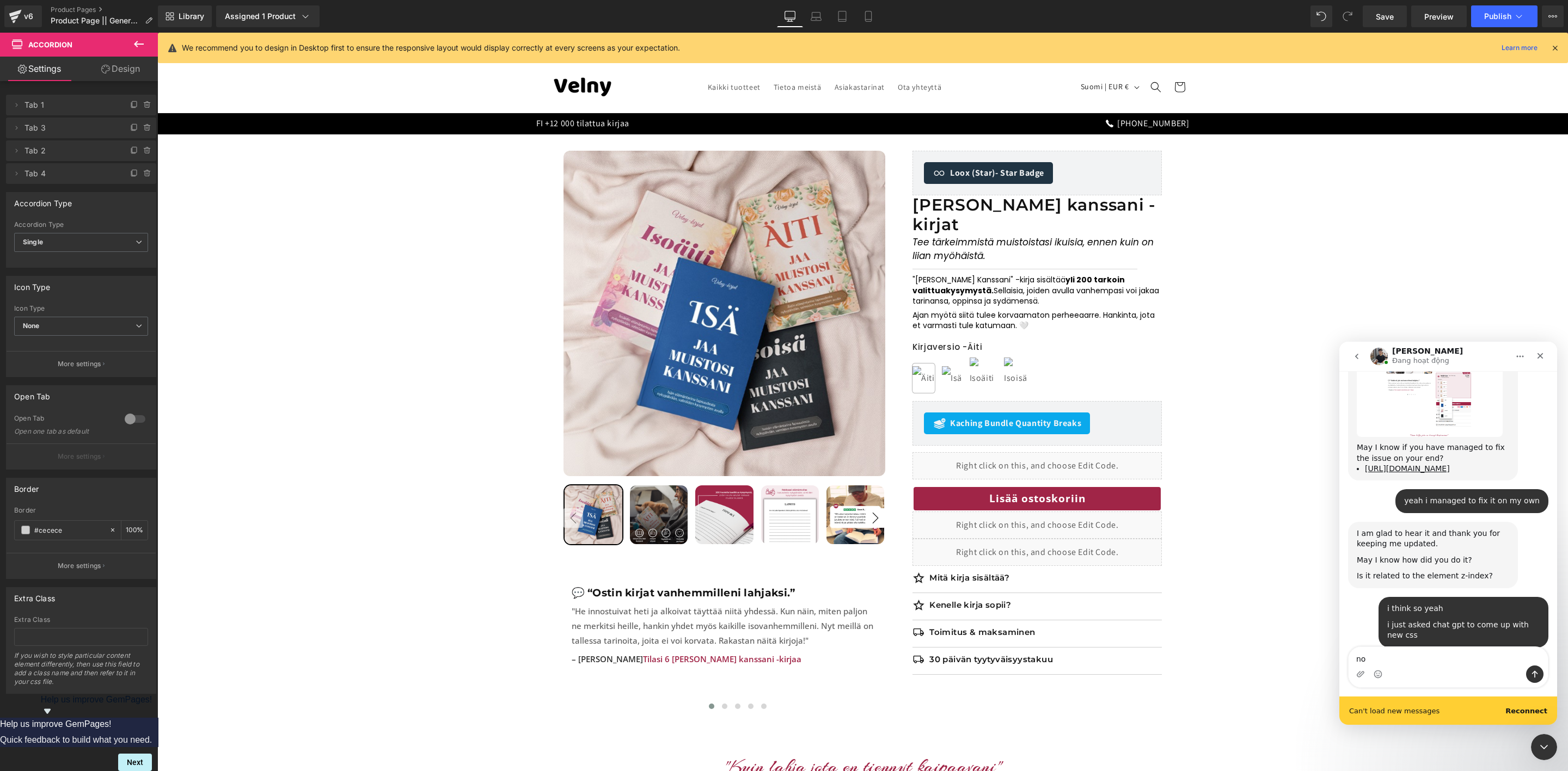
type textarea "n"
type textarea "Im all good"
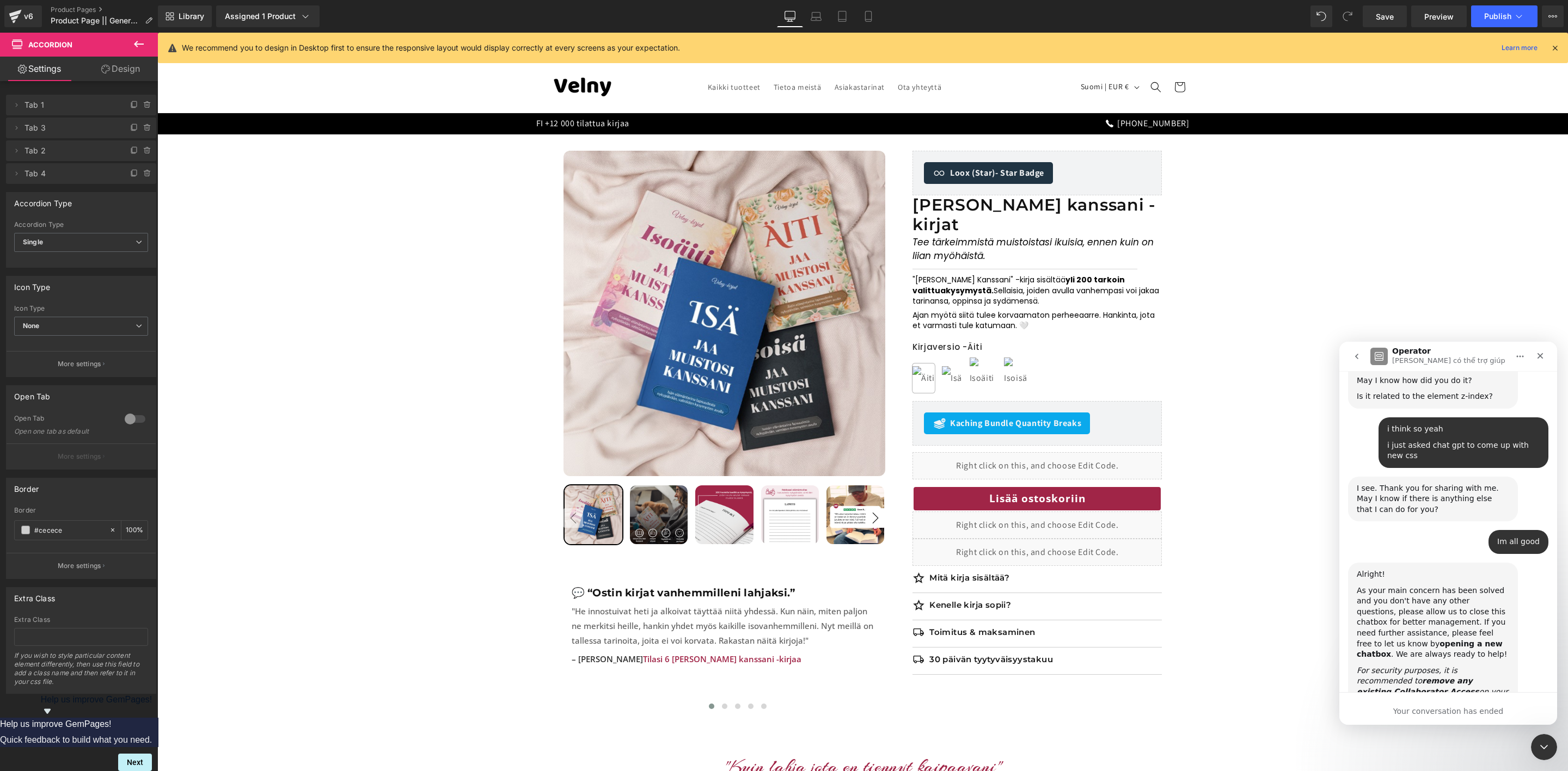
scroll to position [1739, 0]
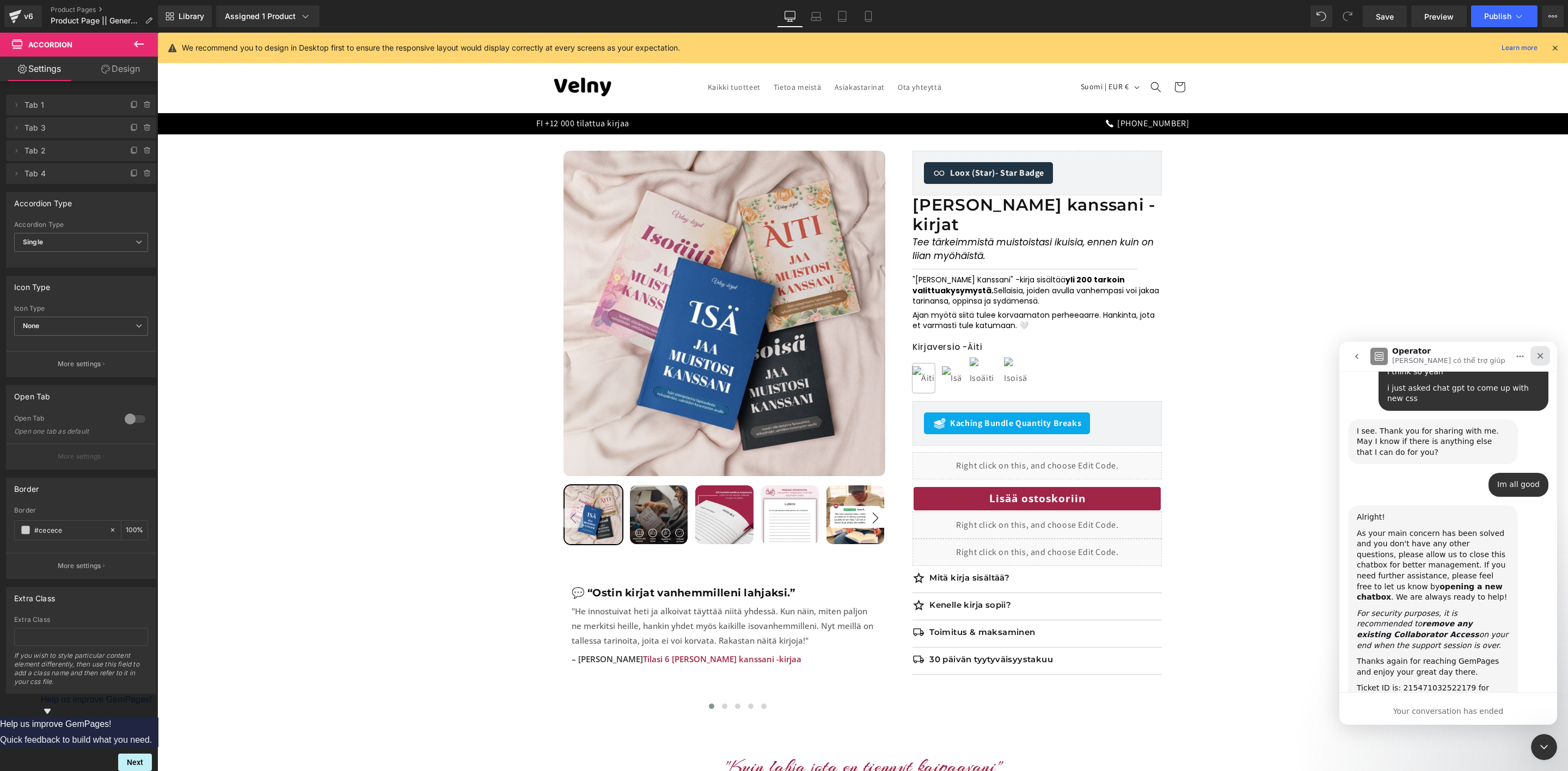
click at [1535, 356] on div "Close" at bounding box center [1540, 356] width 19 height 19
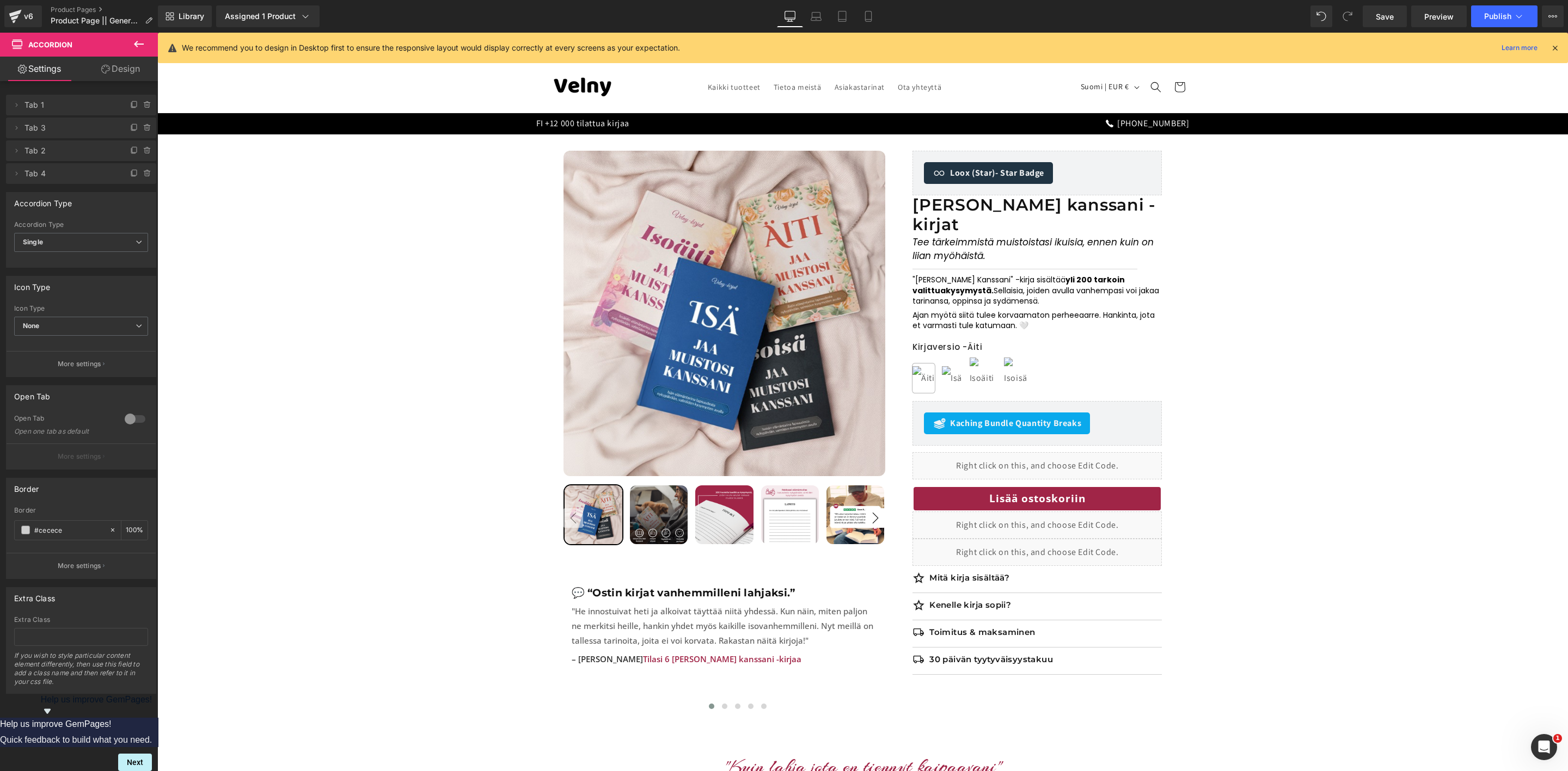
scroll to position [2535, 0]
click at [1545, 731] on div "Open Intercom Messenger" at bounding box center [1542, 745] width 36 height 36
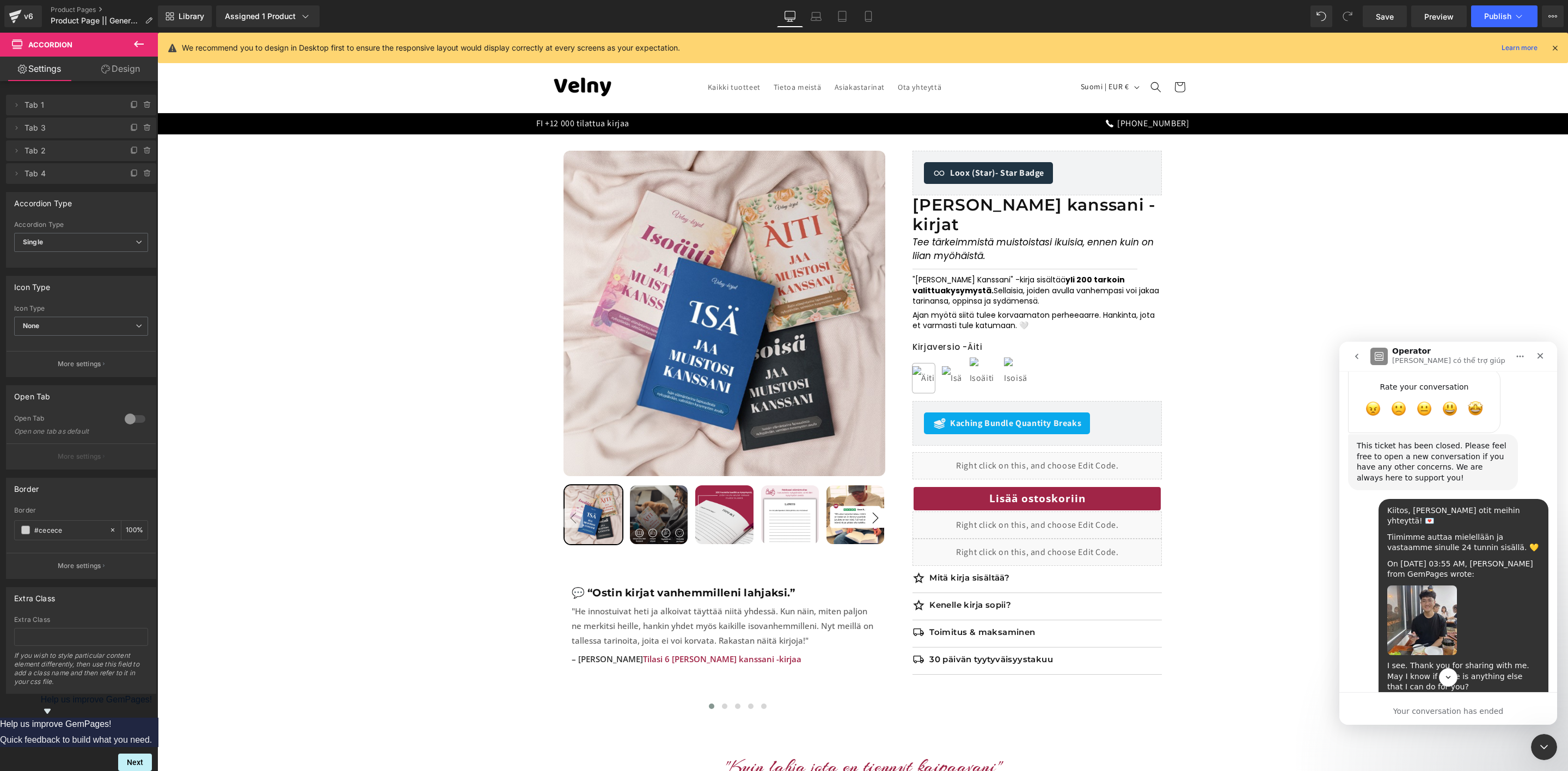
scroll to position [2182, 0]
click at [1407, 586] on img "Tony" at bounding box center [1422, 621] width 69 height 69
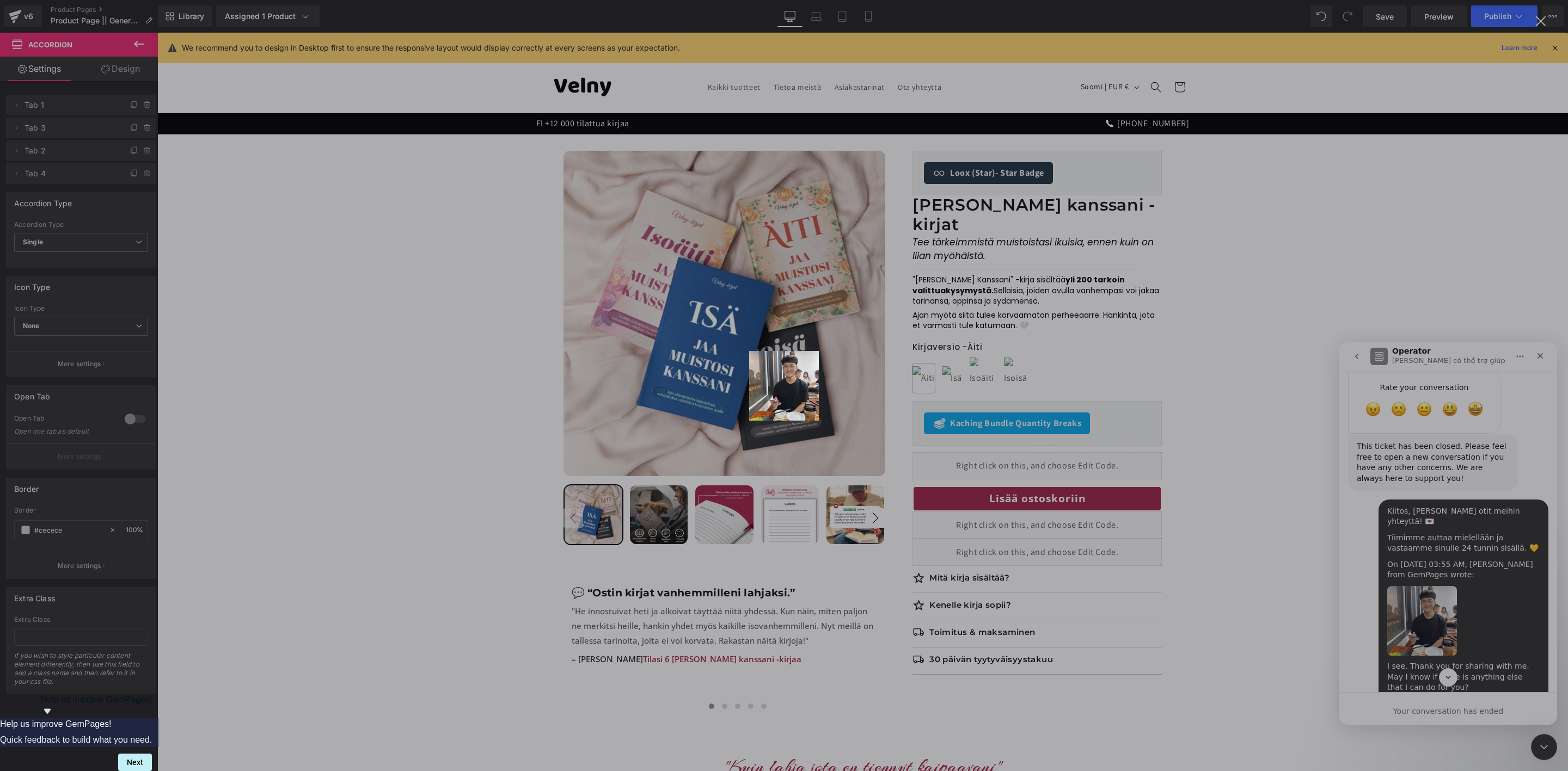
click at [794, 378] on img "Close" at bounding box center [784, 386] width 69 height 69
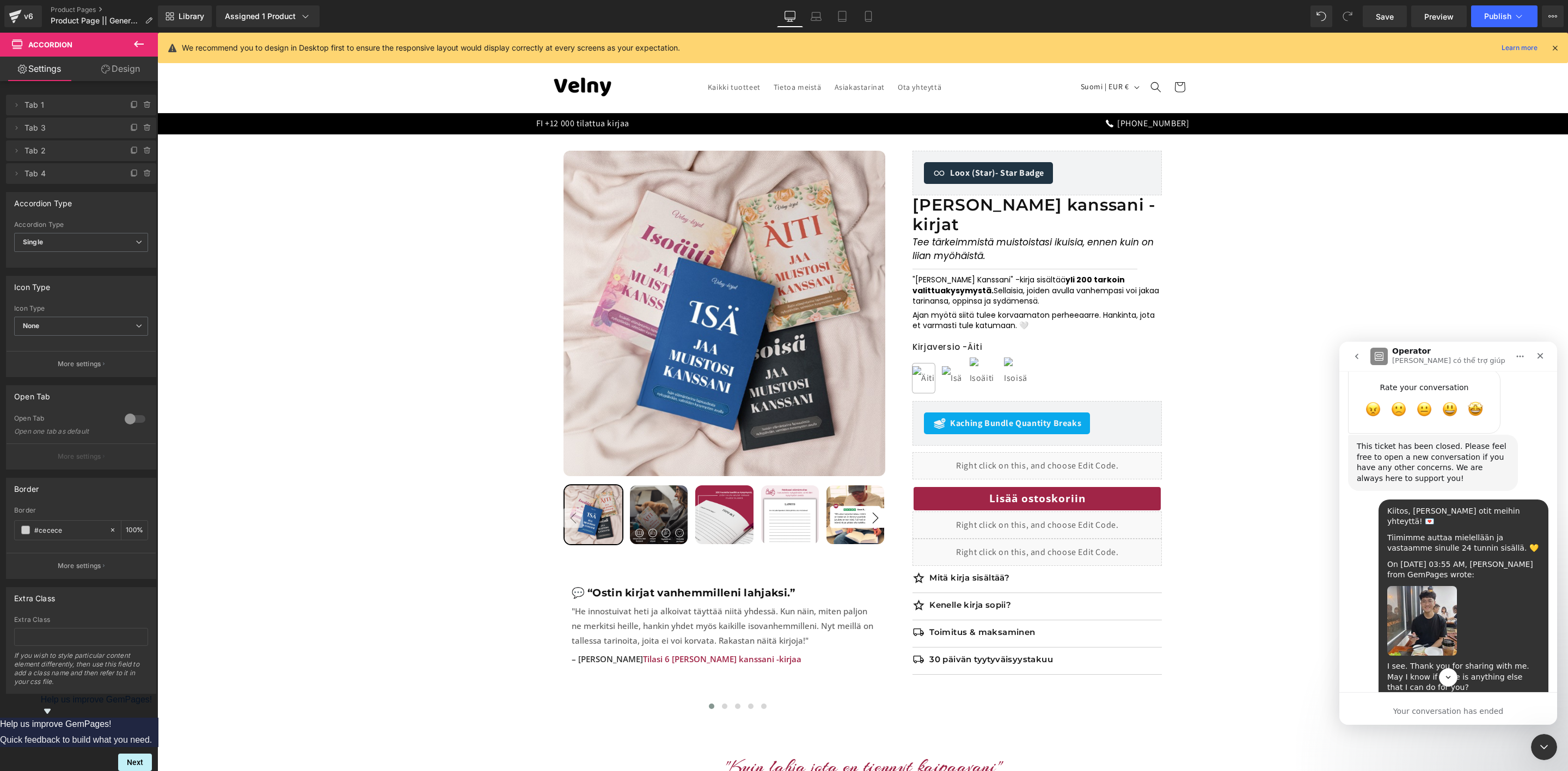
drag, startPoint x: 992, startPoint y: 446, endPoint x: 952, endPoint y: 445, distance: 40.0
click at [952, 445] on div at bounding box center [784, 369] width 1568 height 739
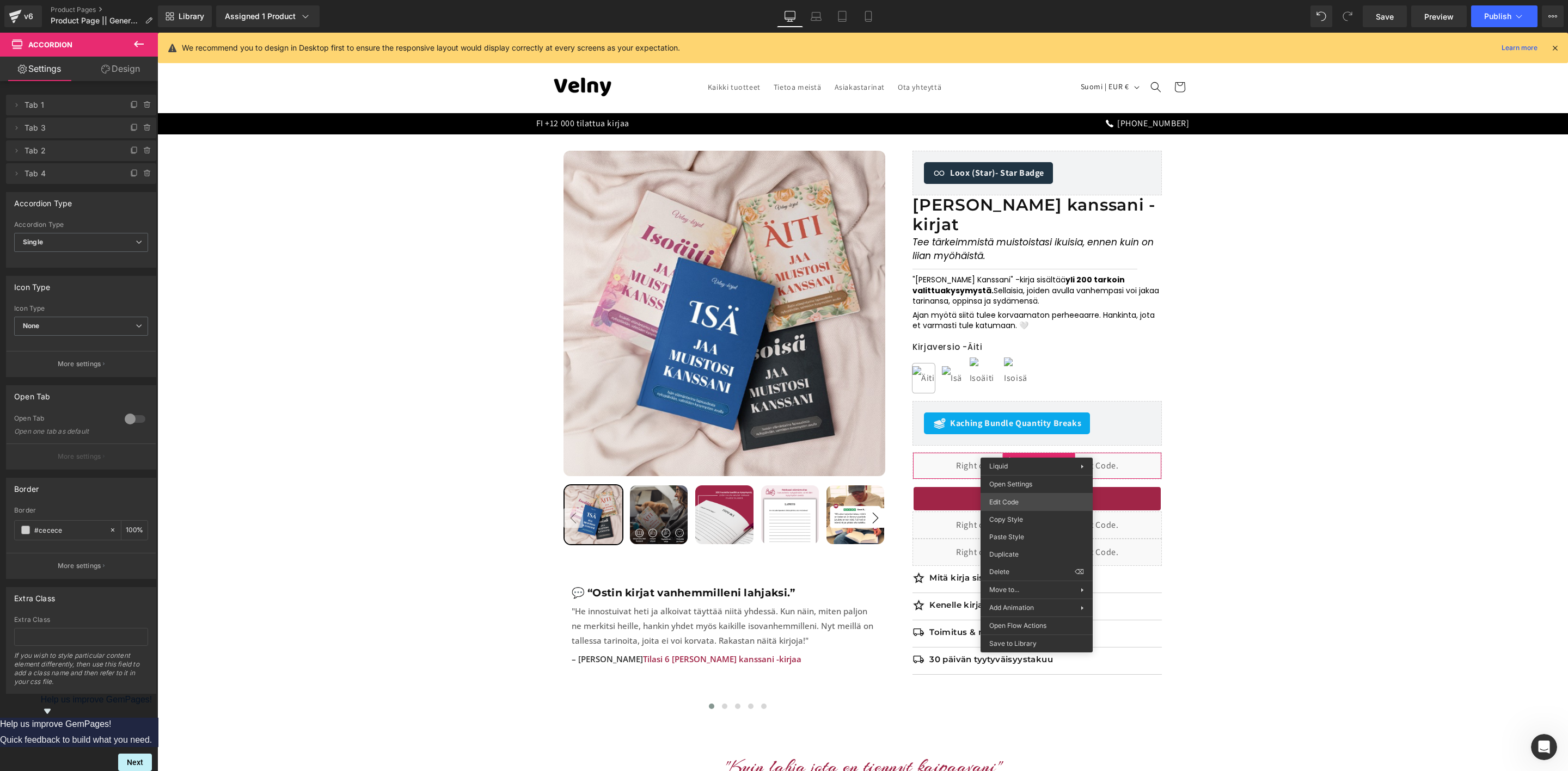
click at [1013, 0] on div "Accordion You are previewing how the will restyle your page. You can not edit E…" at bounding box center [784, 0] width 1568 height 0
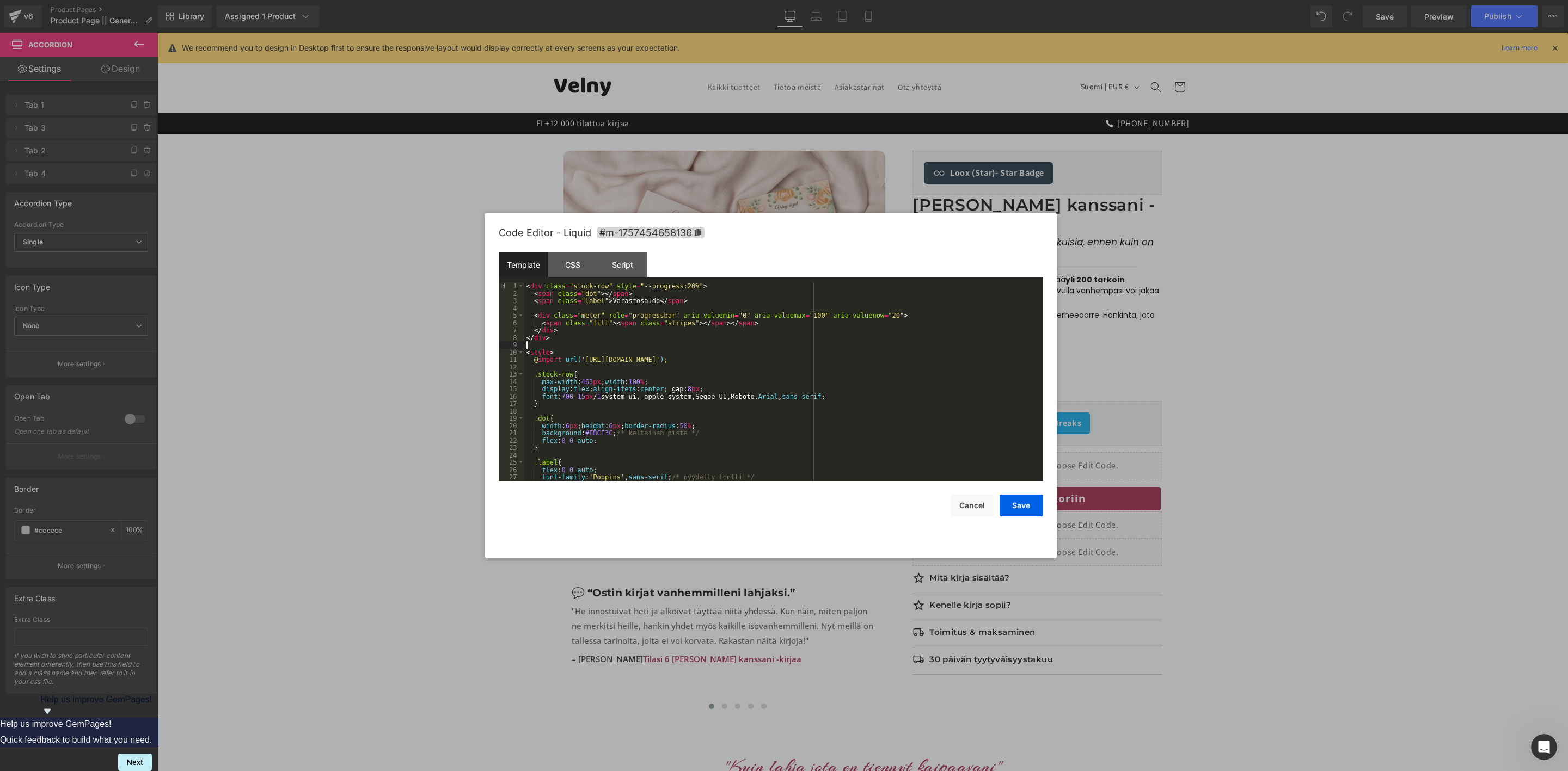
drag, startPoint x: 676, startPoint y: 353, endPoint x: 626, endPoint y: 347, distance: 50.4
click at [626, 347] on div "< div class = "stock-row" style = "--progress:20%" > < span class = "dot" > </ …" at bounding box center [781, 389] width 514 height 214
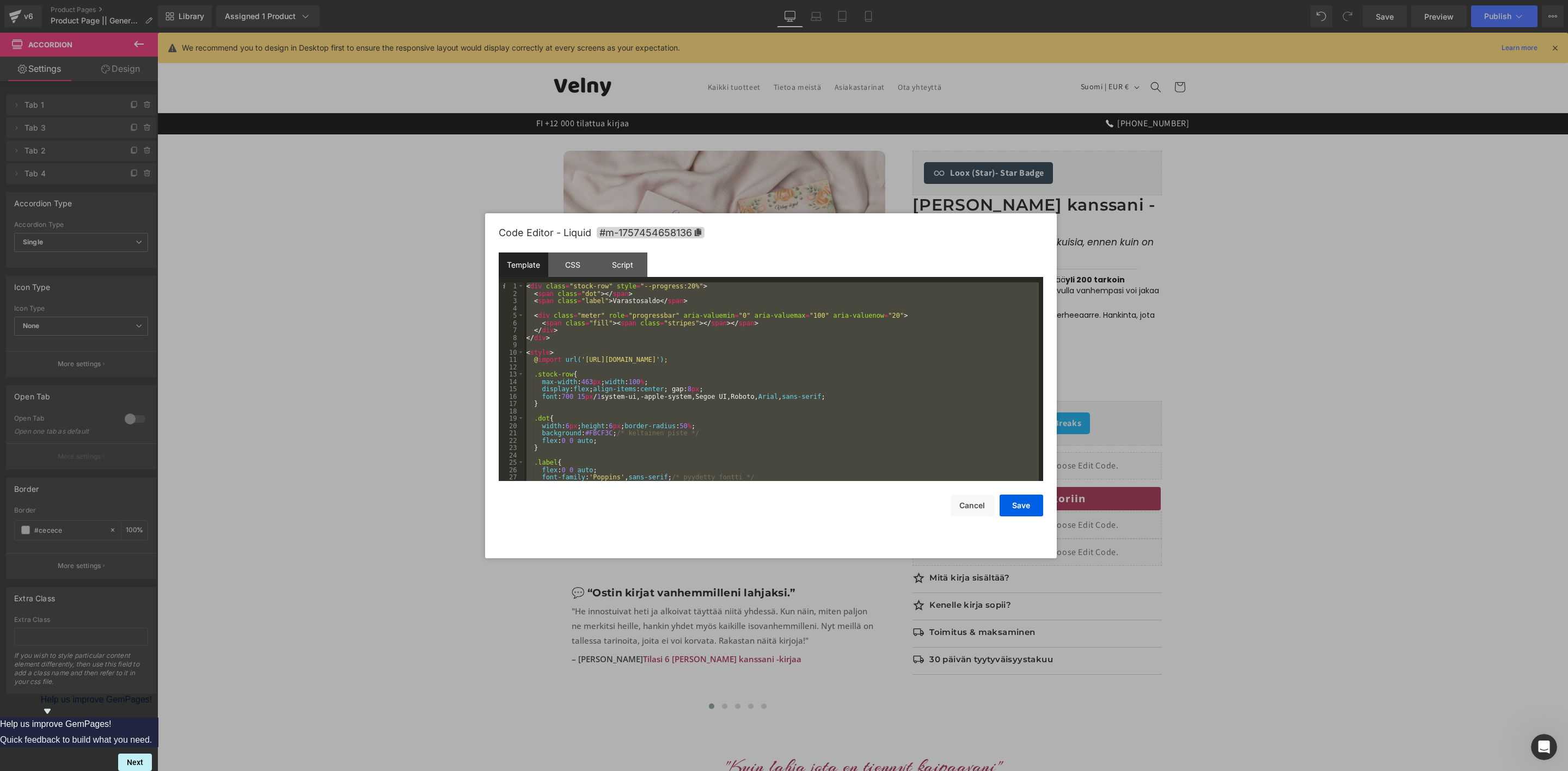
scroll to position [426, 0]
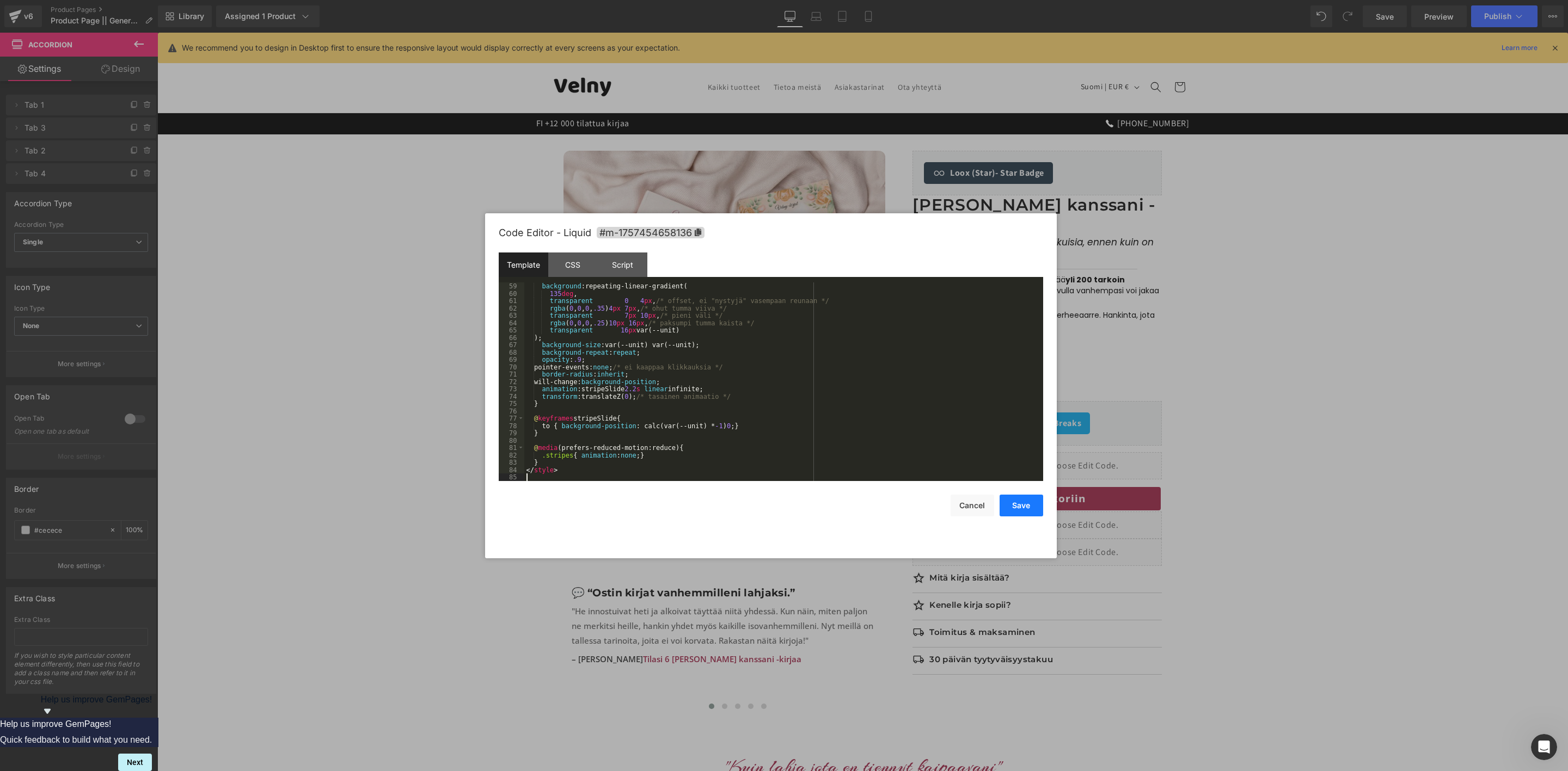
click at [1023, 502] on button "Save" at bounding box center [1021, 506] width 44 height 22
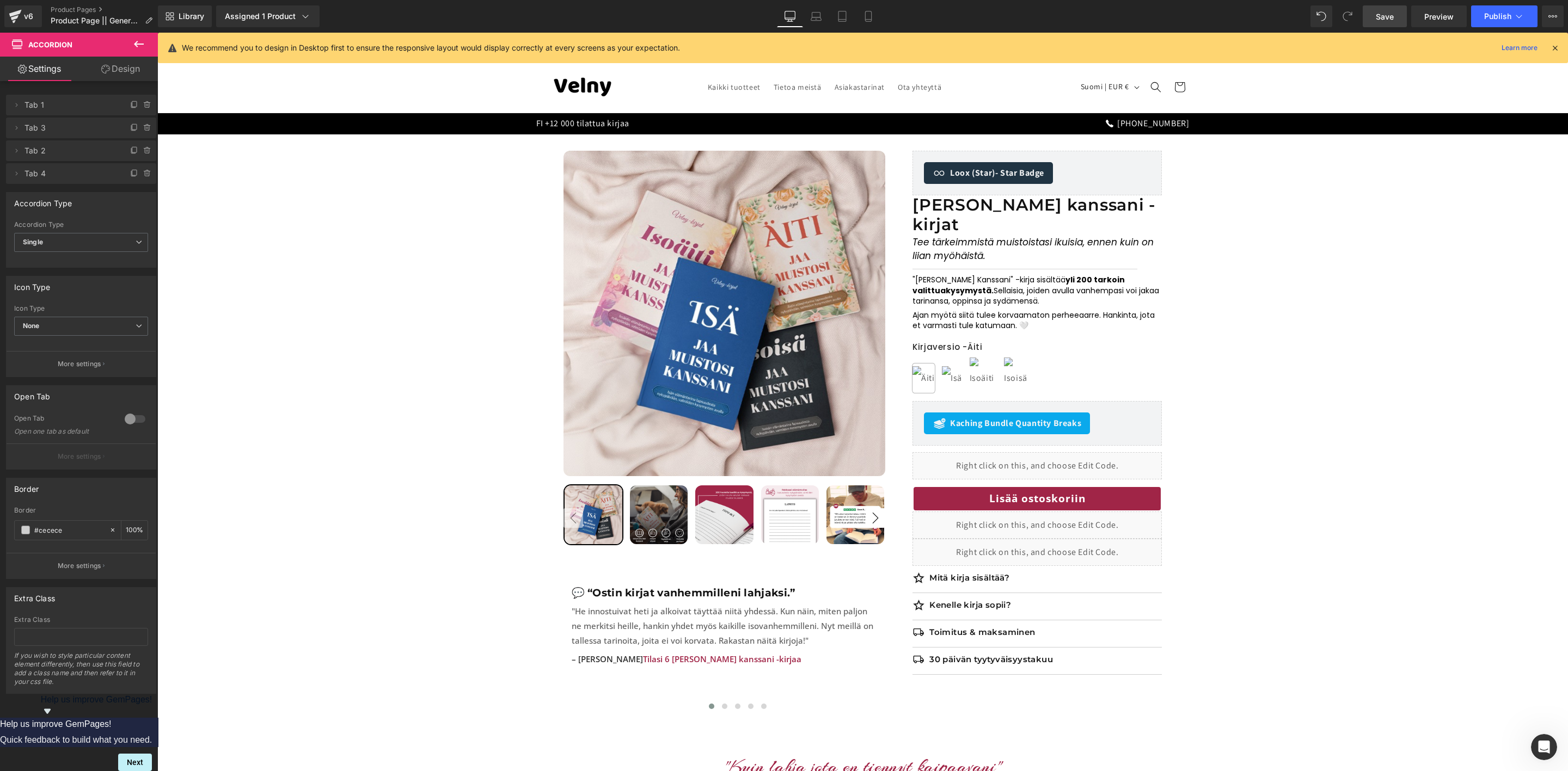
click at [1388, 19] on span "Save" at bounding box center [1385, 16] width 18 height 12
click at [1421, 13] on link "Preview" at bounding box center [1438, 16] width 55 height 22
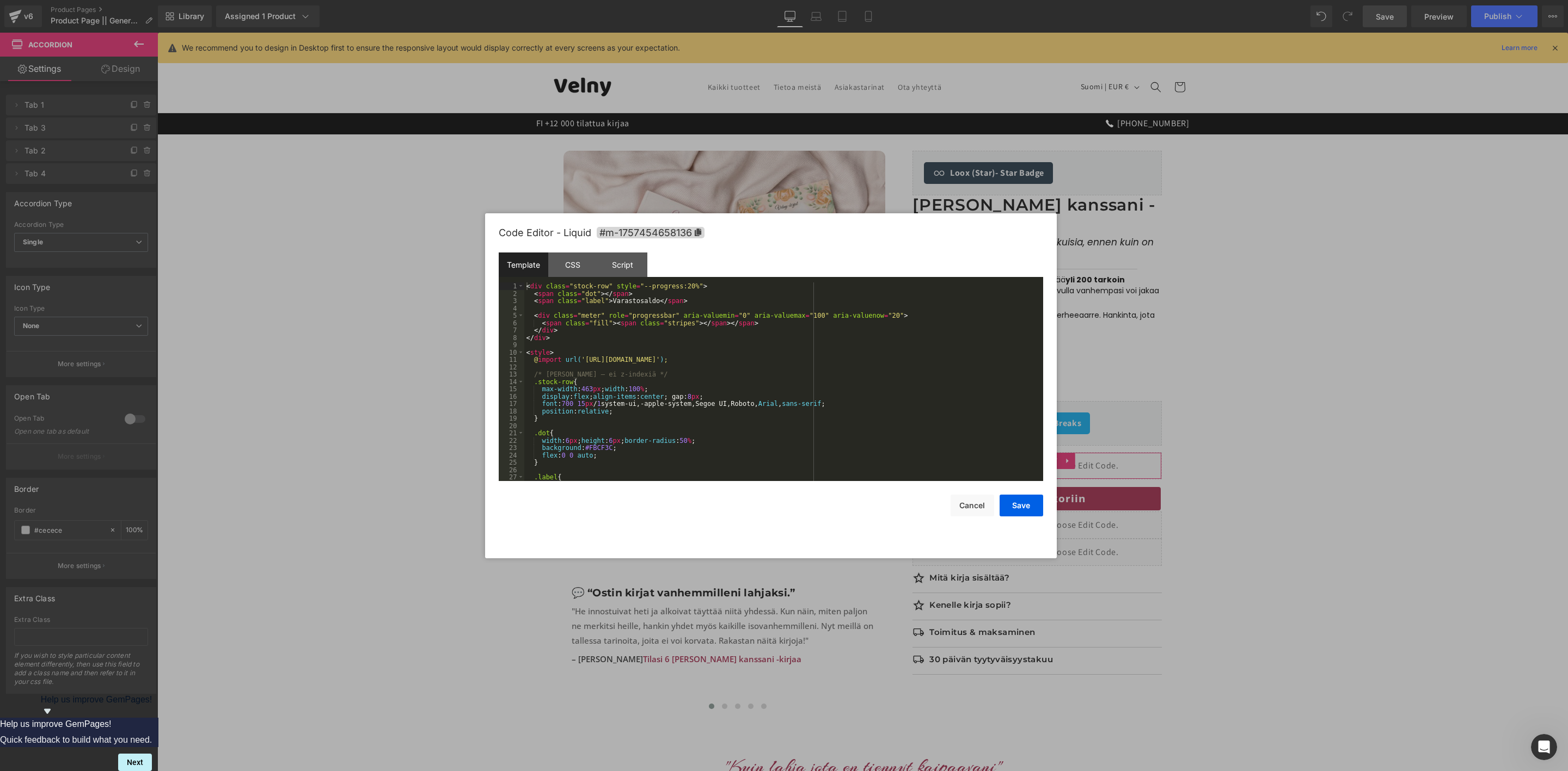
click at [972, 0] on div "Accordion You are previewing how the will restyle your page. You can not edit E…" at bounding box center [784, 0] width 1568 height 0
click at [815, 417] on div "< div class = "stock-row" style = "--progress:20%" > < span class = "dot" > </ …" at bounding box center [781, 389] width 514 height 214
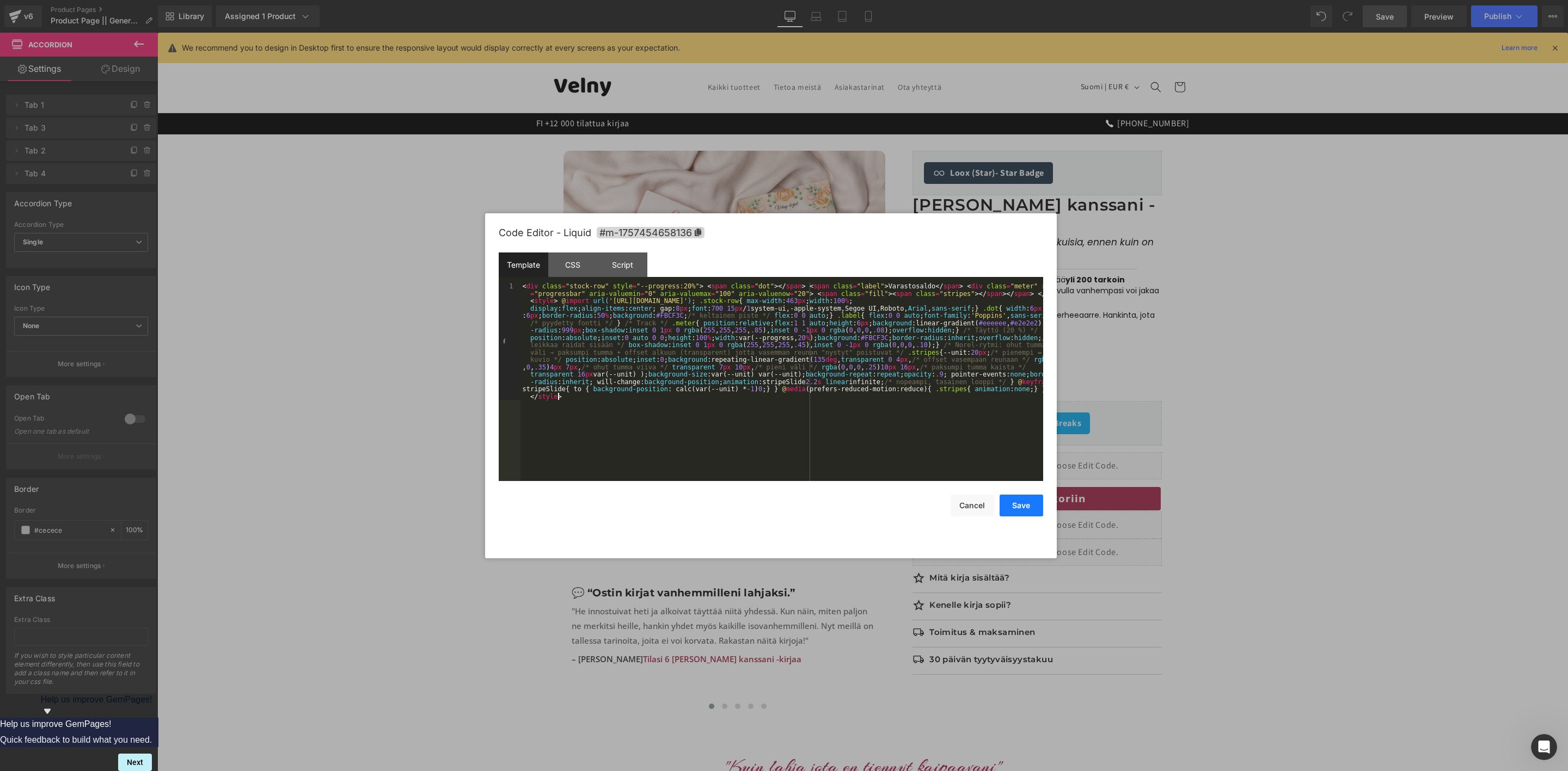
click at [1020, 507] on button "Save" at bounding box center [1021, 506] width 44 height 22
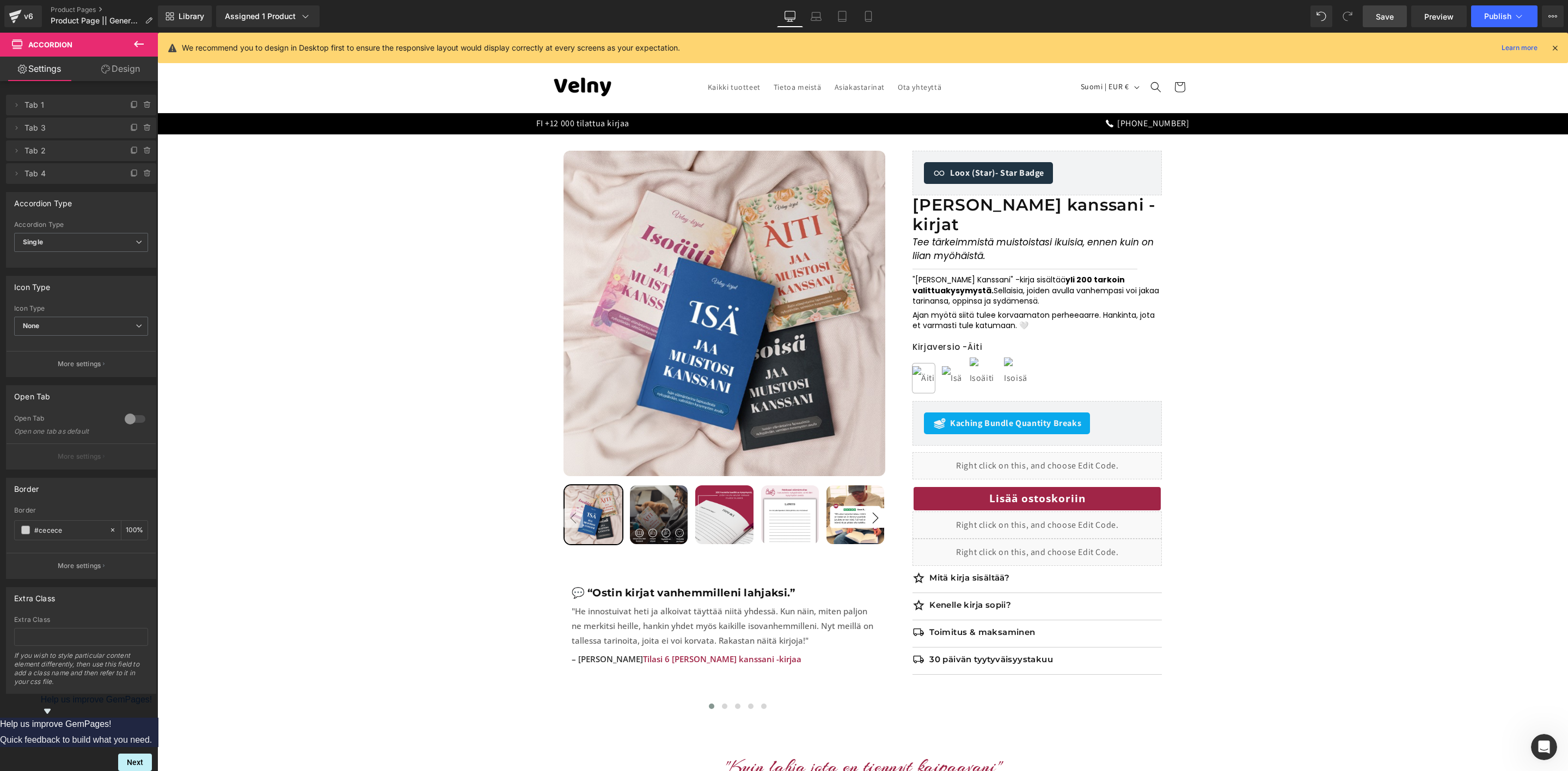
click at [1393, 19] on span "Save" at bounding box center [1385, 16] width 18 height 12
click at [1418, 15] on link "Preview" at bounding box center [1438, 16] width 55 height 22
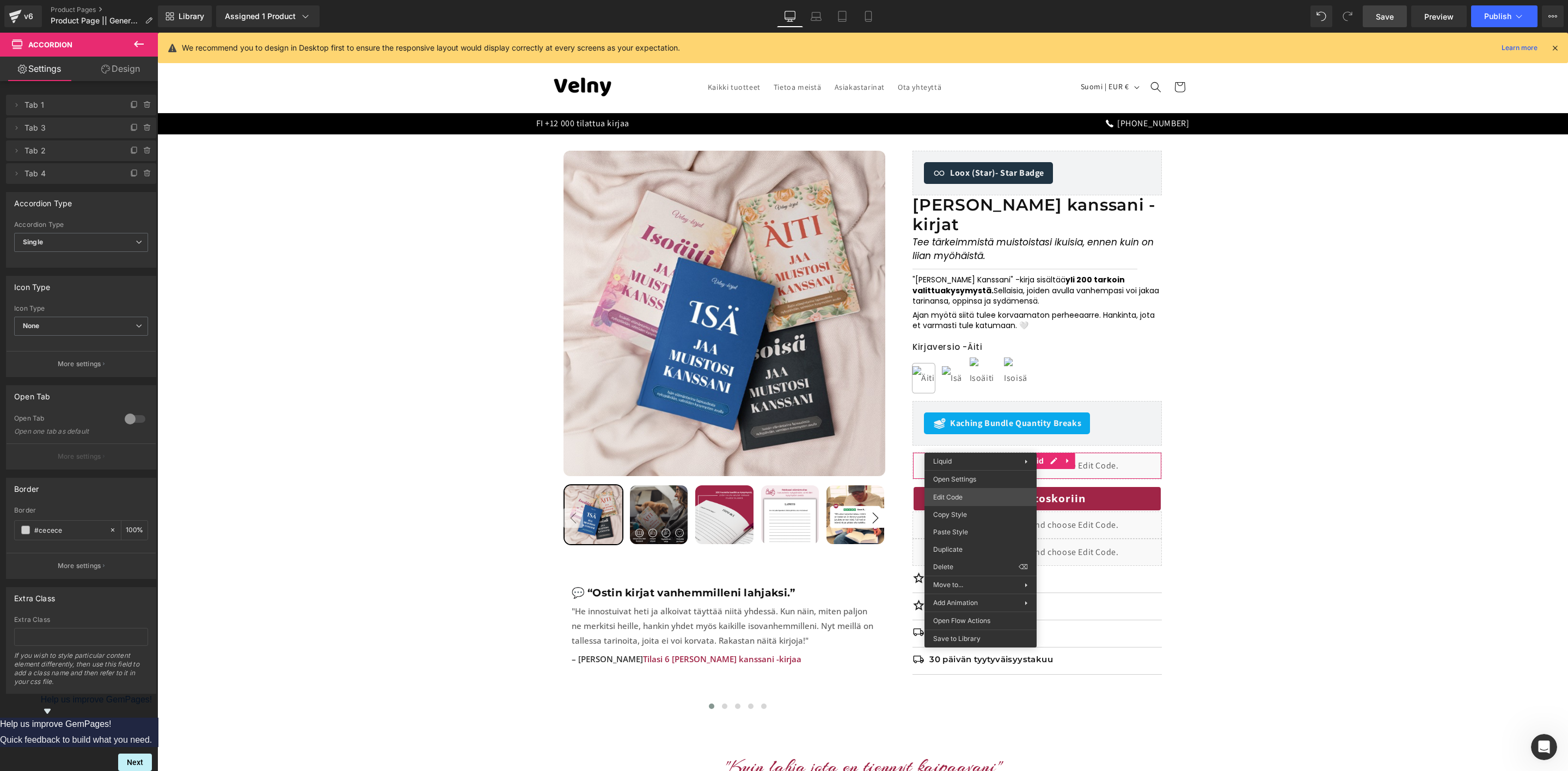
click at [965, 0] on div "Accordion You are previewing how the will restyle your page. You can not edit E…" at bounding box center [784, 0] width 1568 height 0
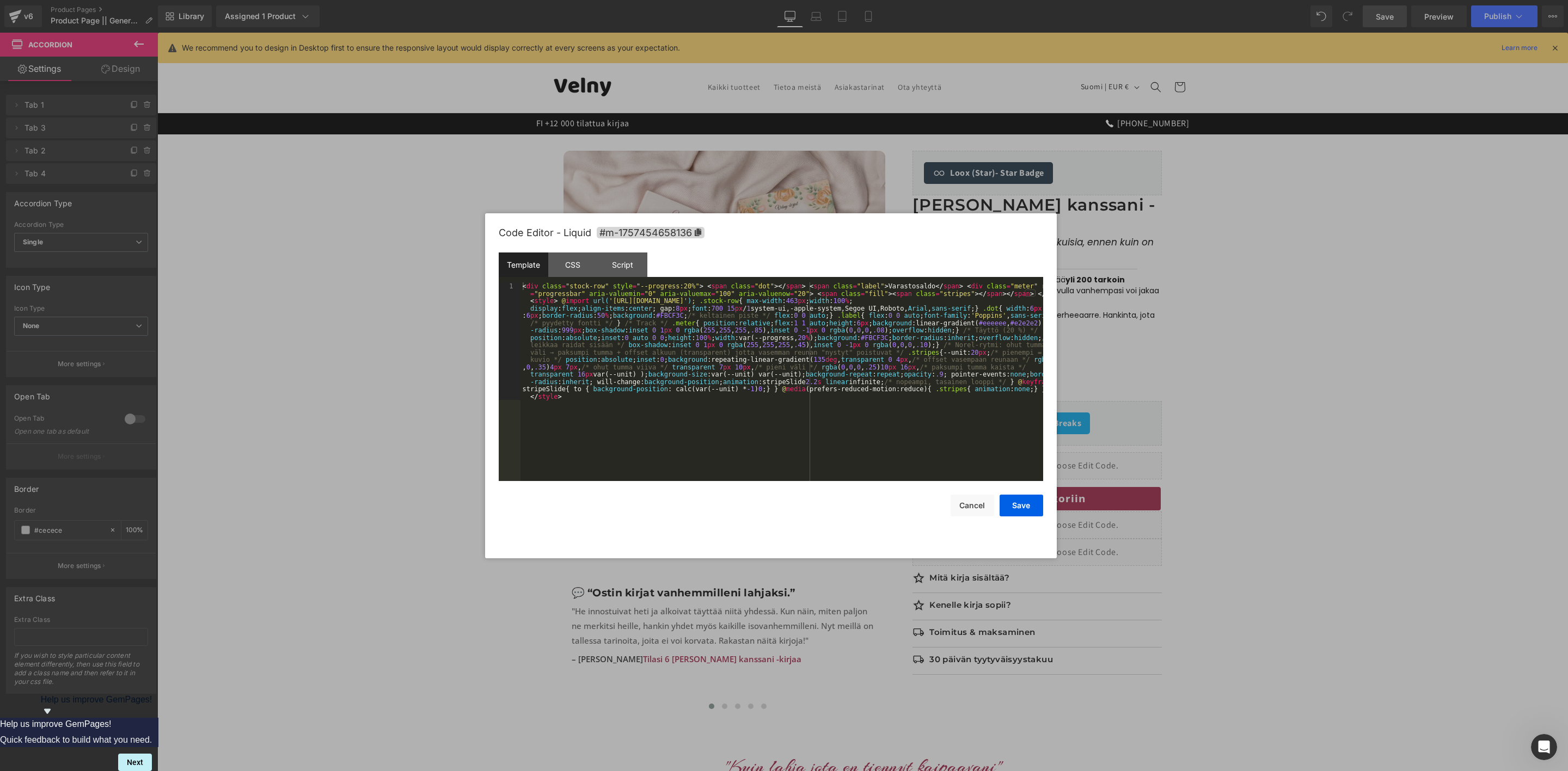
click at [737, 380] on div "< div class = "stock-row" style = "--progress:20%" > < span class = "dot" > </ …" at bounding box center [782, 499] width 523 height 434
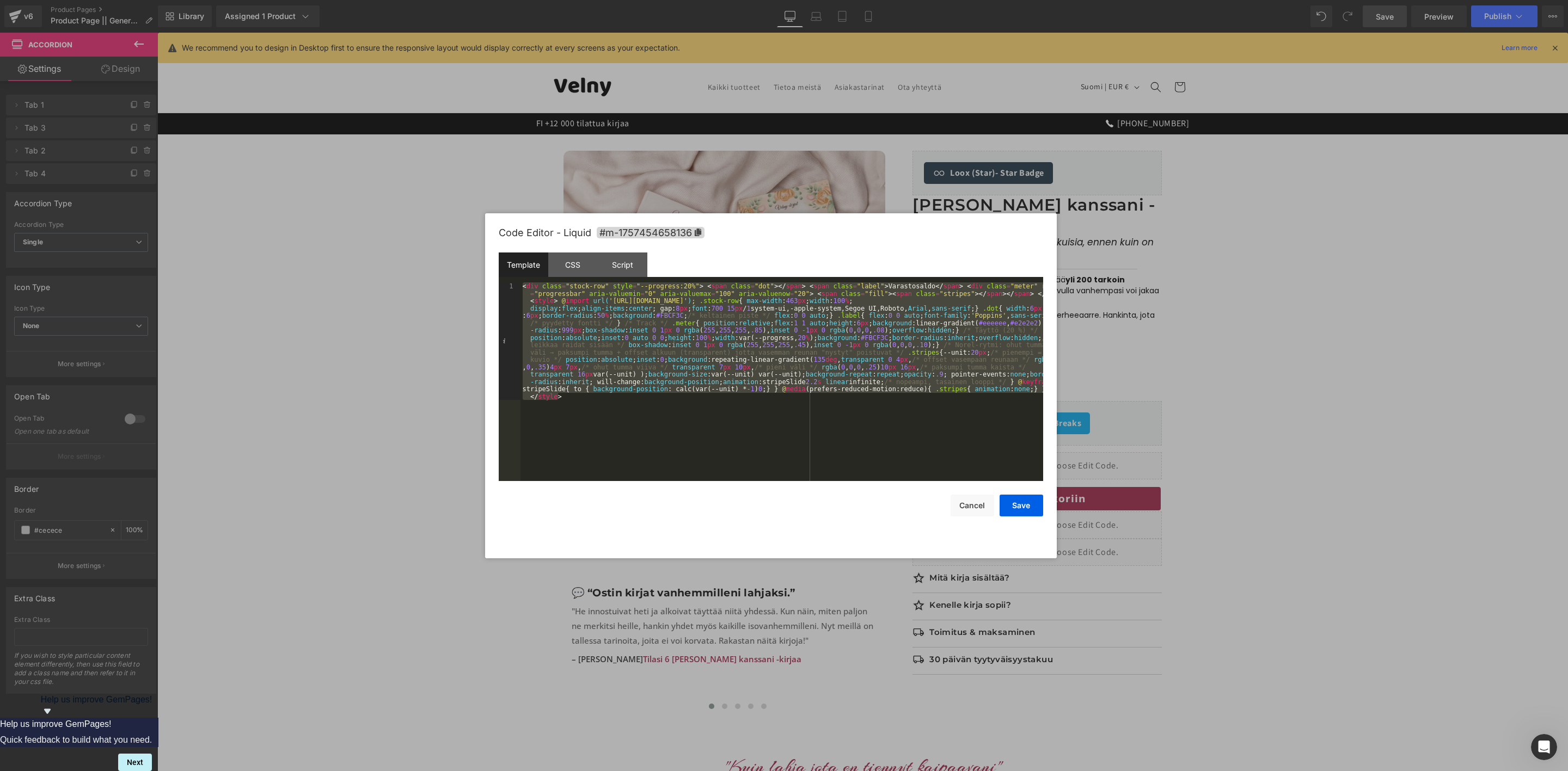
scroll to position [419, 0]
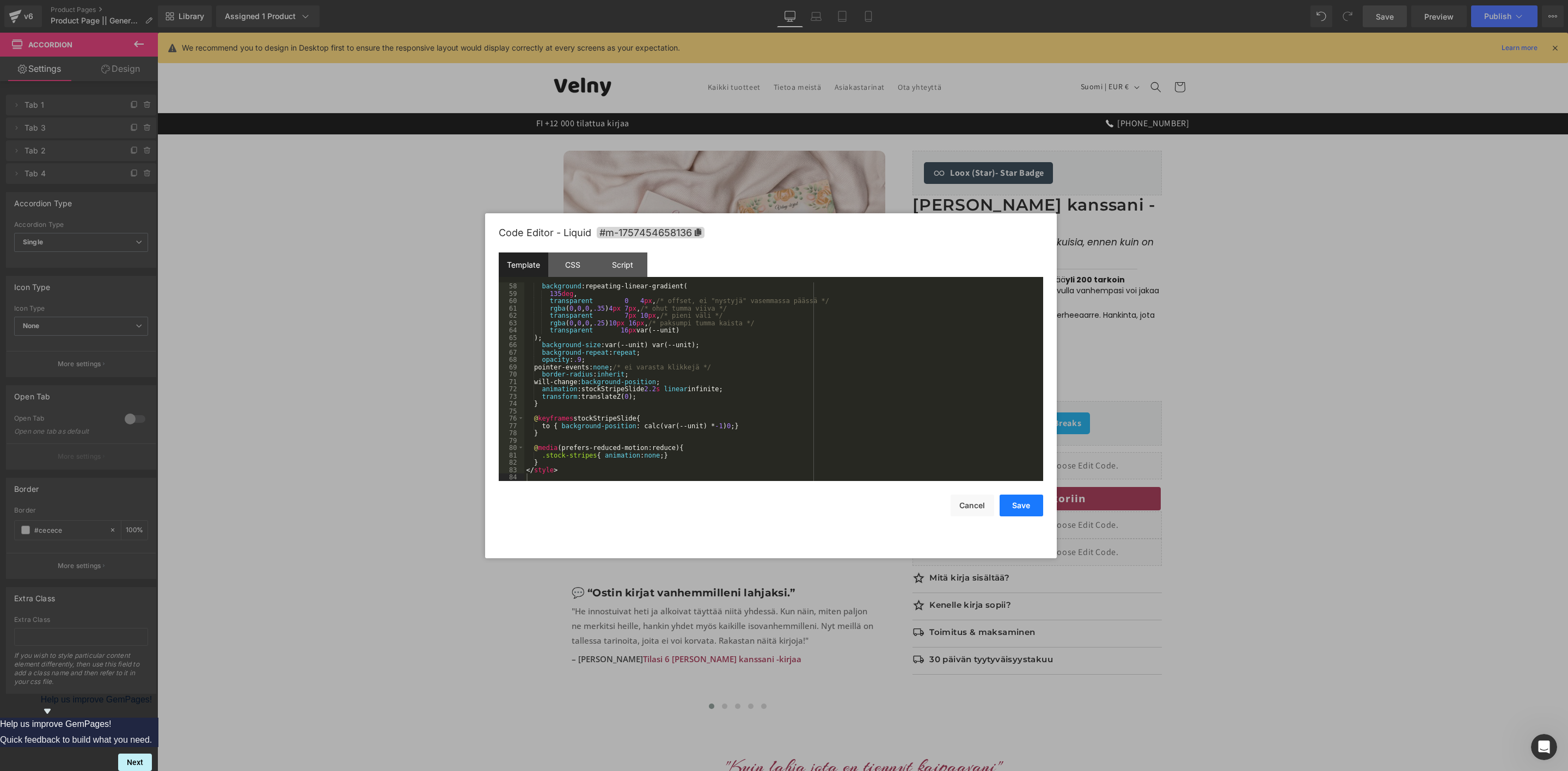
click at [1023, 498] on button "Save" at bounding box center [1021, 506] width 44 height 22
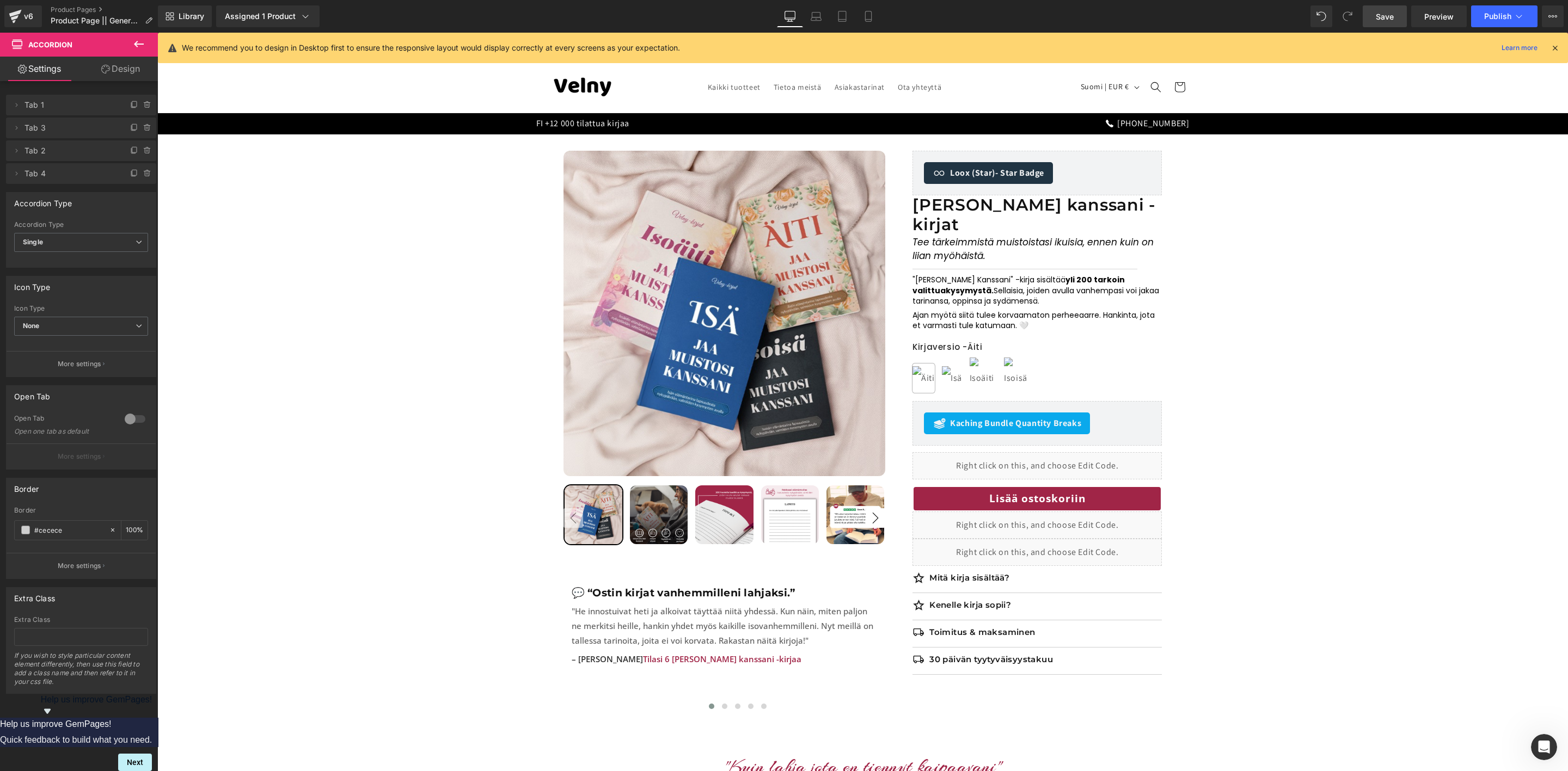
click at [1379, 12] on span "Save" at bounding box center [1385, 16] width 18 height 12
click at [1488, 13] on span "Publish" at bounding box center [1497, 16] width 27 height 9
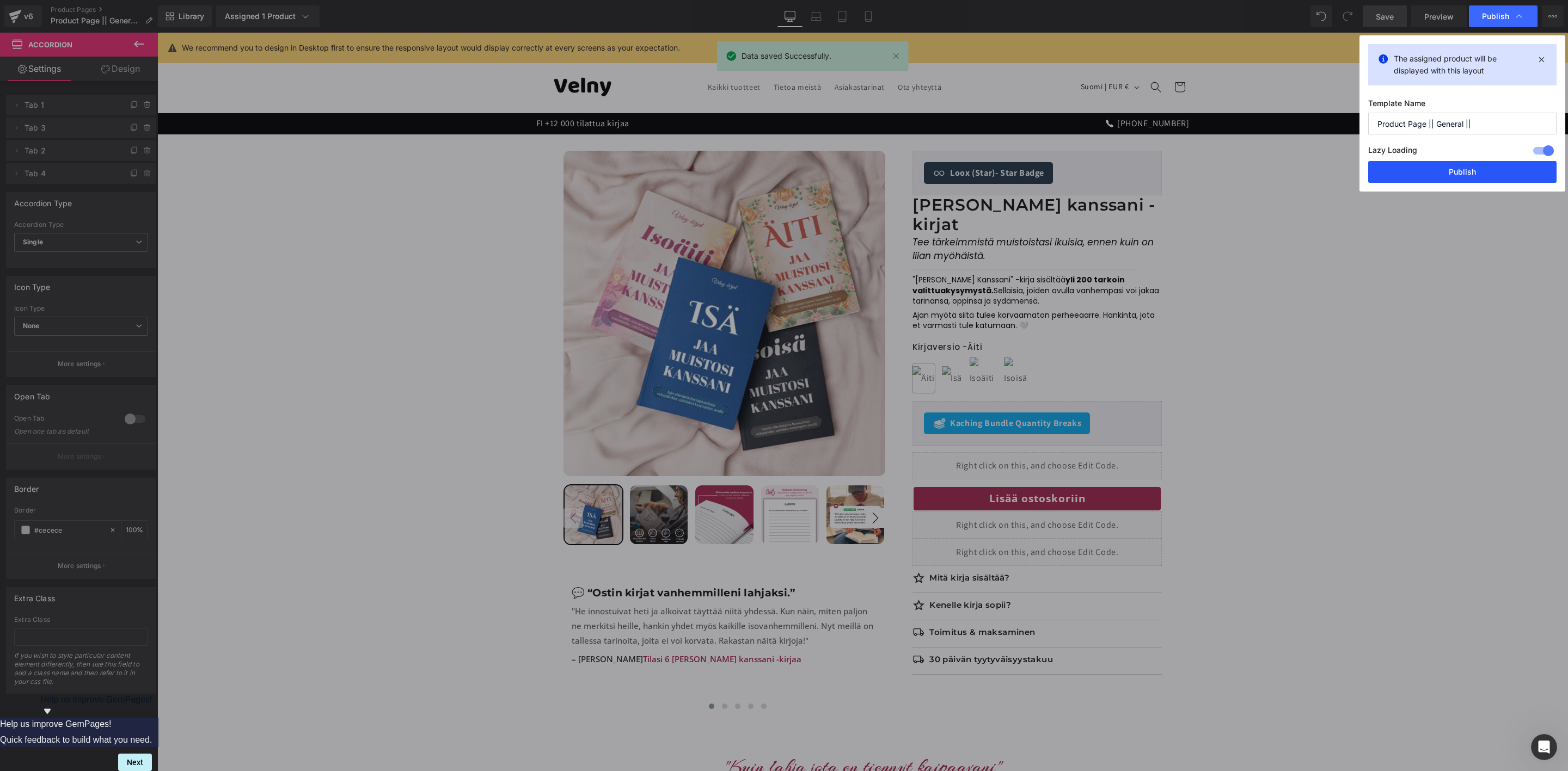
click at [1447, 166] on button "Publish" at bounding box center [1462, 172] width 188 height 22
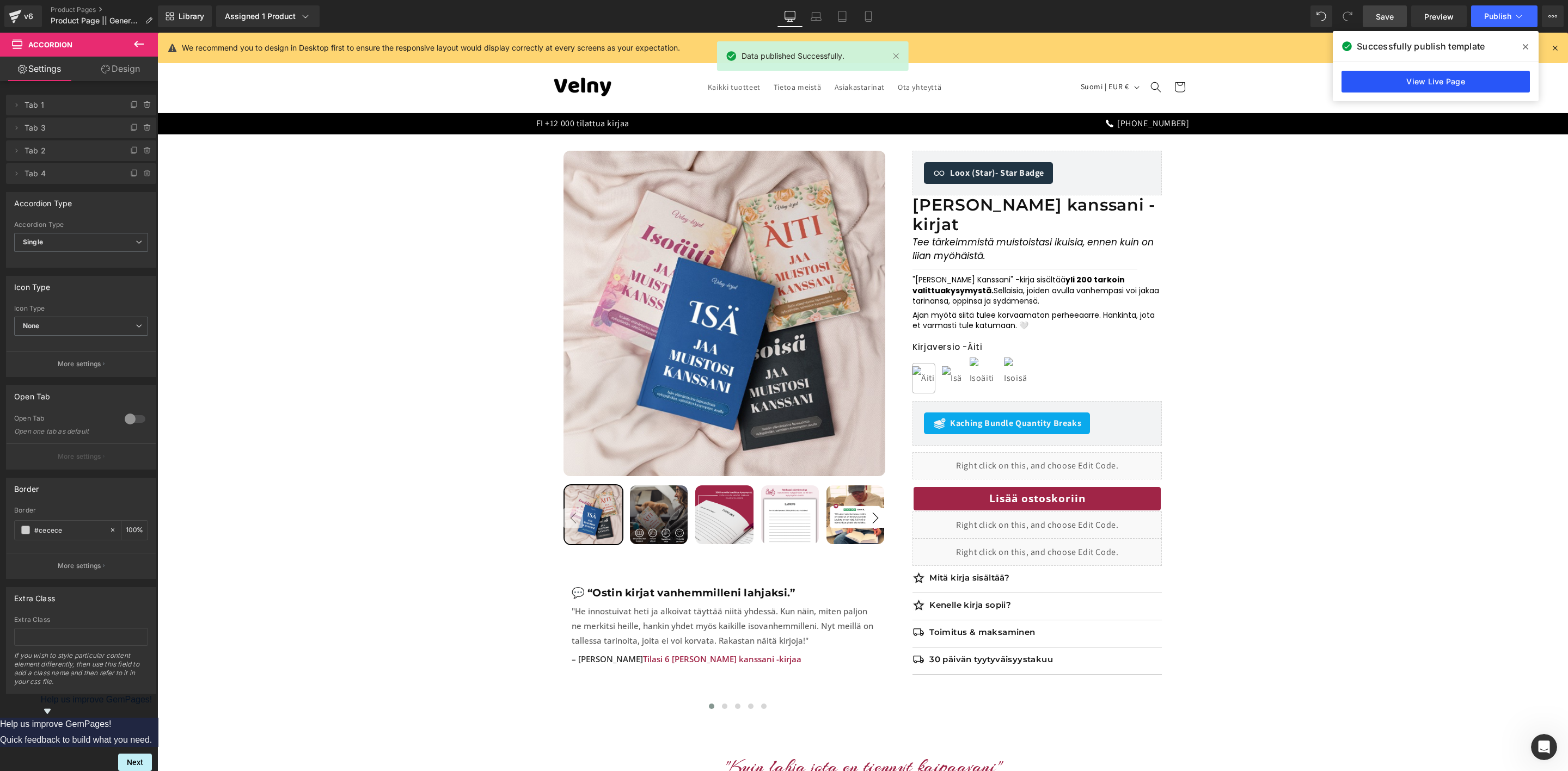
click at [1477, 74] on link "View Live Page" at bounding box center [1435, 82] width 188 height 22
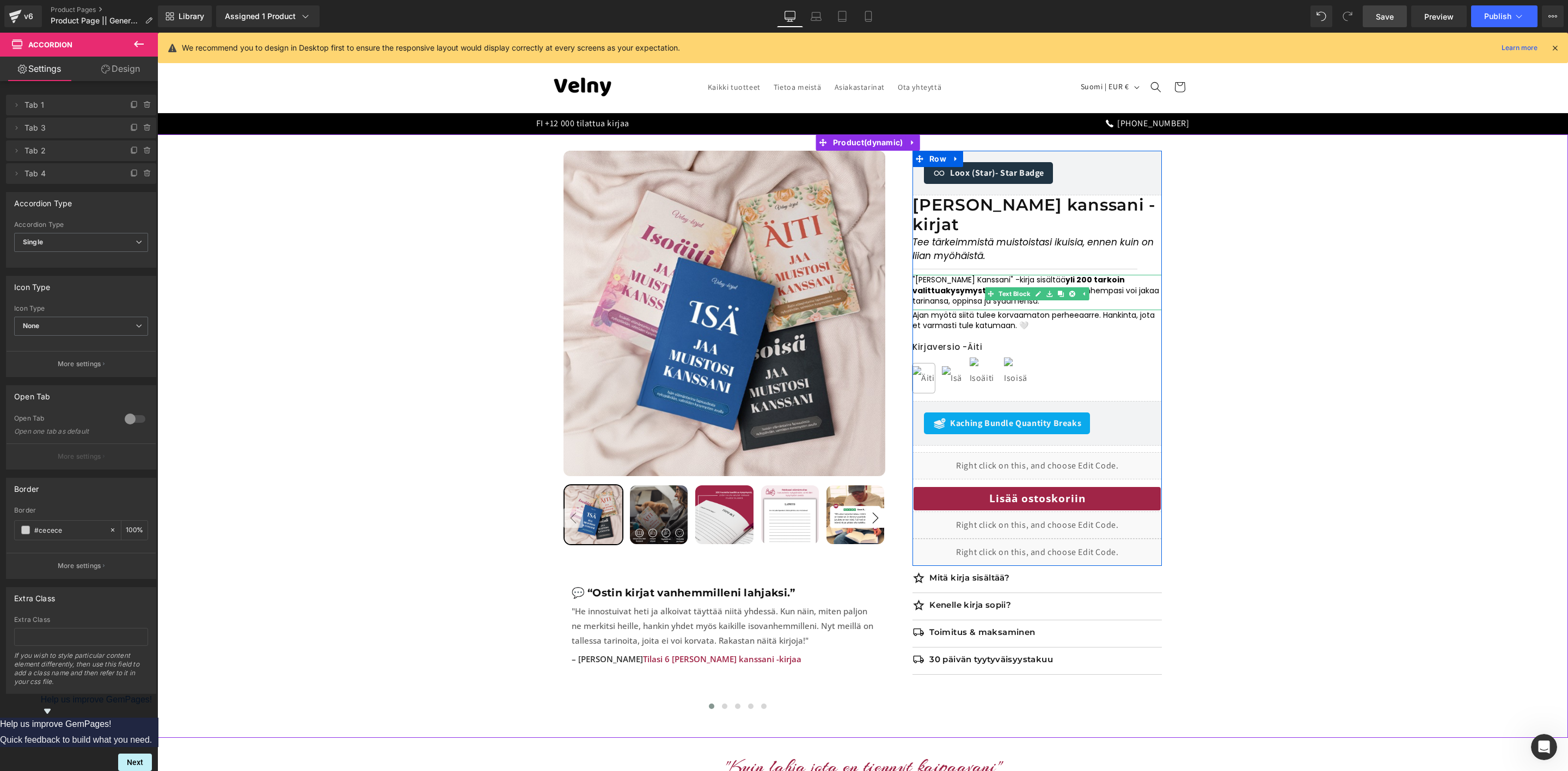
click at [956, 287] on span "kysymystä. Sellaisia, joiden avulla vanhempasi voi jakaa tarinansa, oppinsa ja …" at bounding box center [1035, 296] width 247 height 22
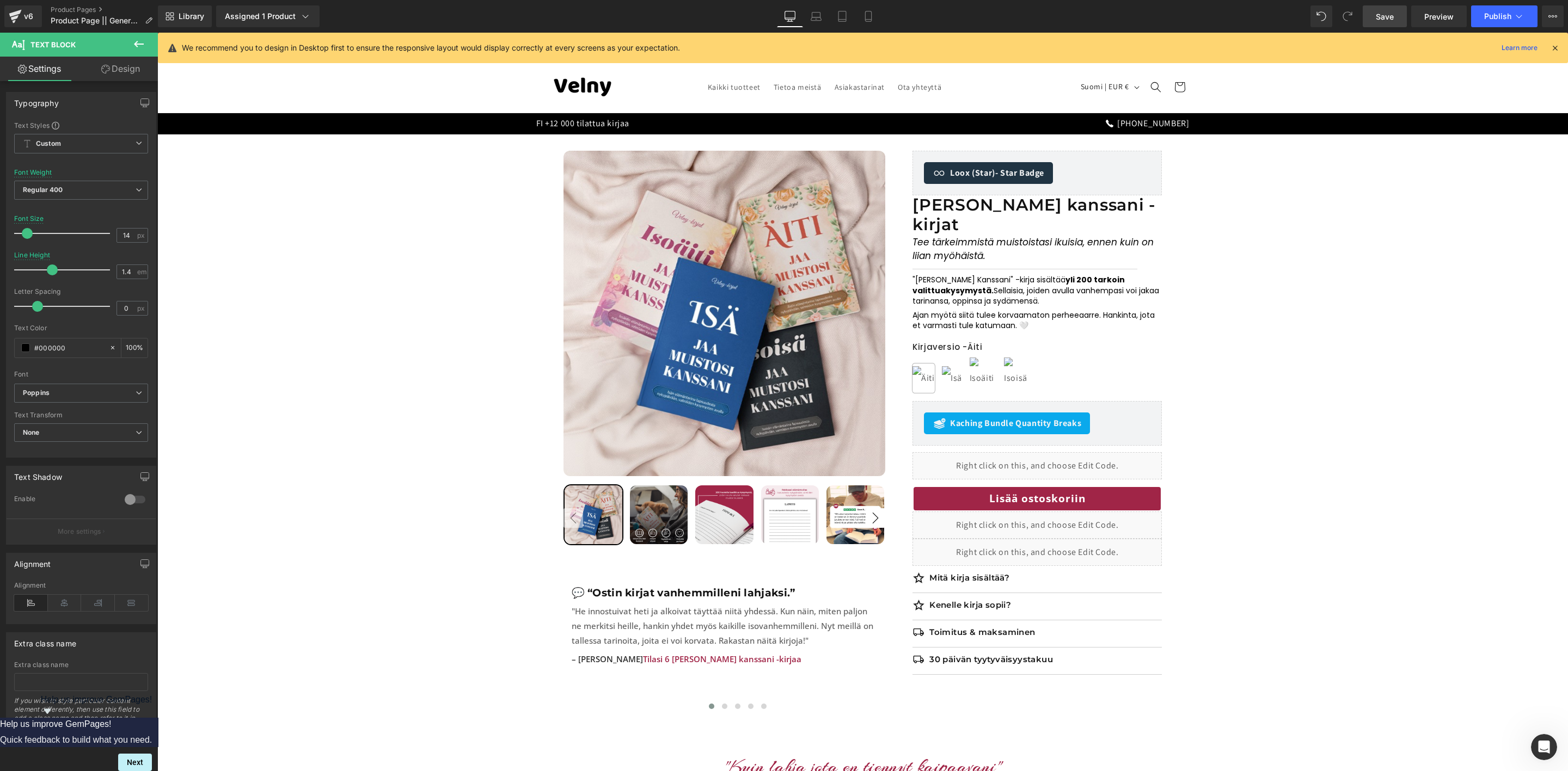
click at [118, 70] on link "Design" at bounding box center [121, 69] width 79 height 24
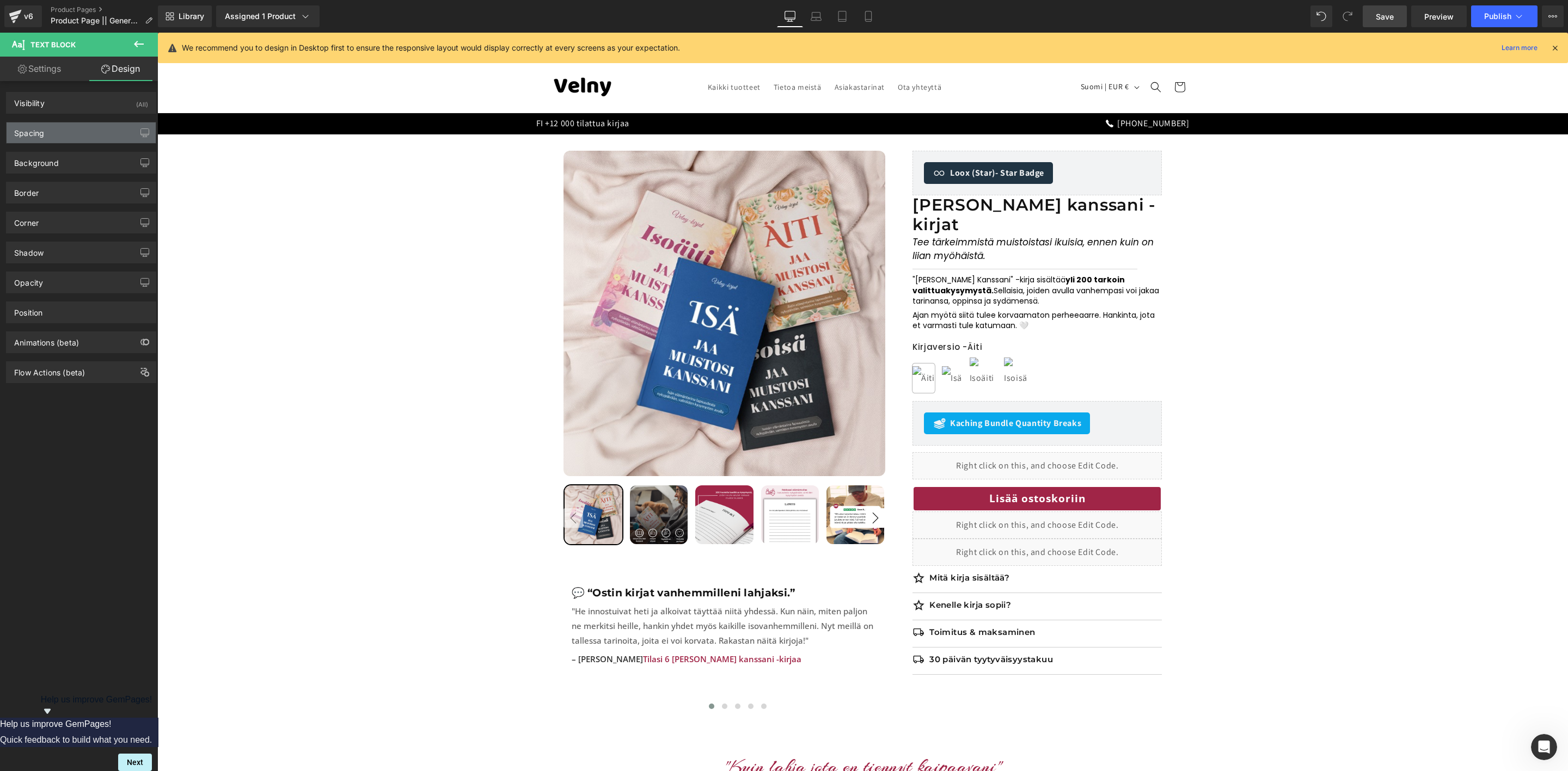
click at [80, 129] on div "Spacing" at bounding box center [81, 133] width 149 height 21
type input "0"
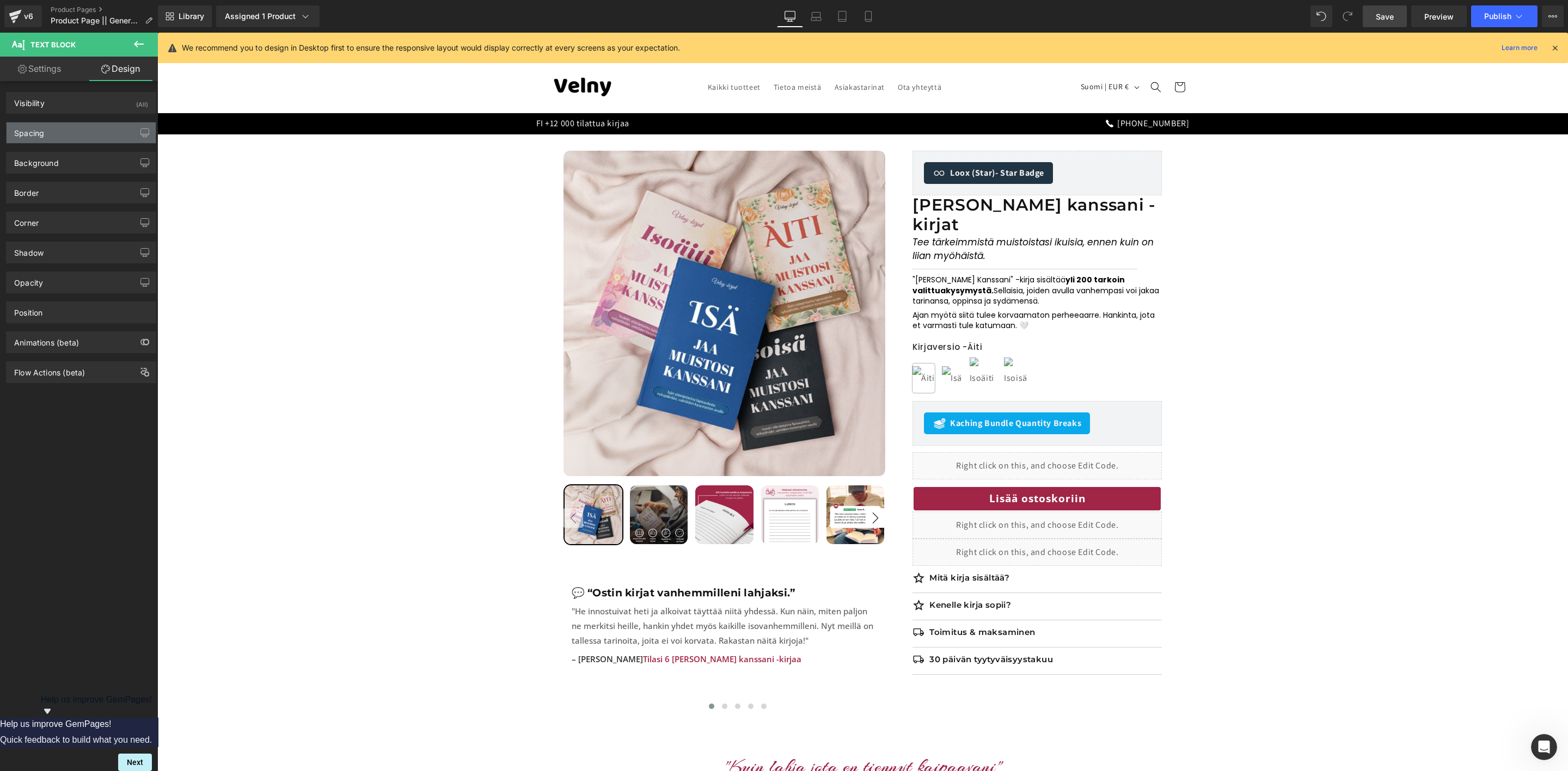
type input "0"
type input "6"
type input "0"
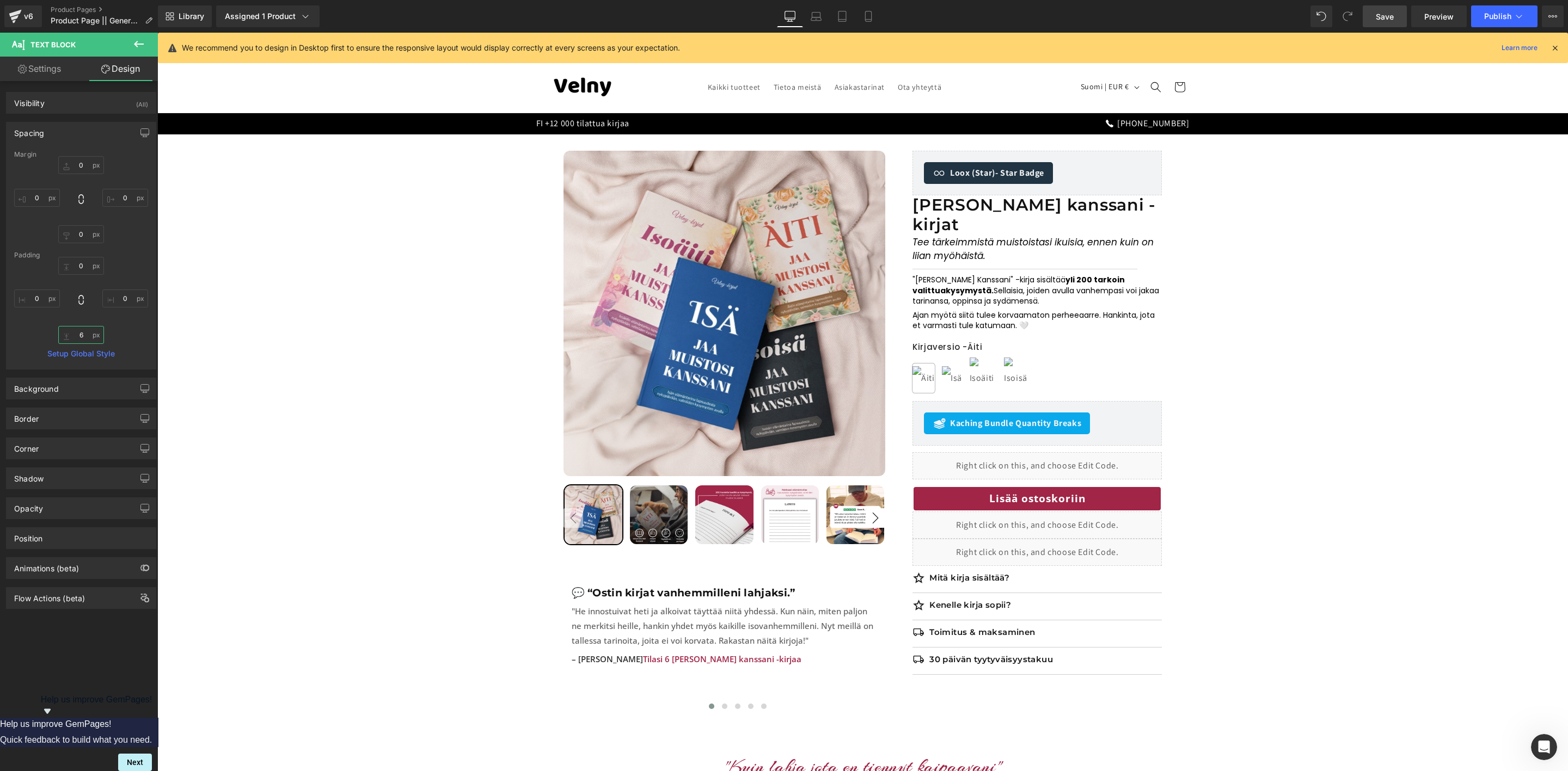
click at [84, 330] on input "6" at bounding box center [81, 335] width 46 height 18
type input "10"
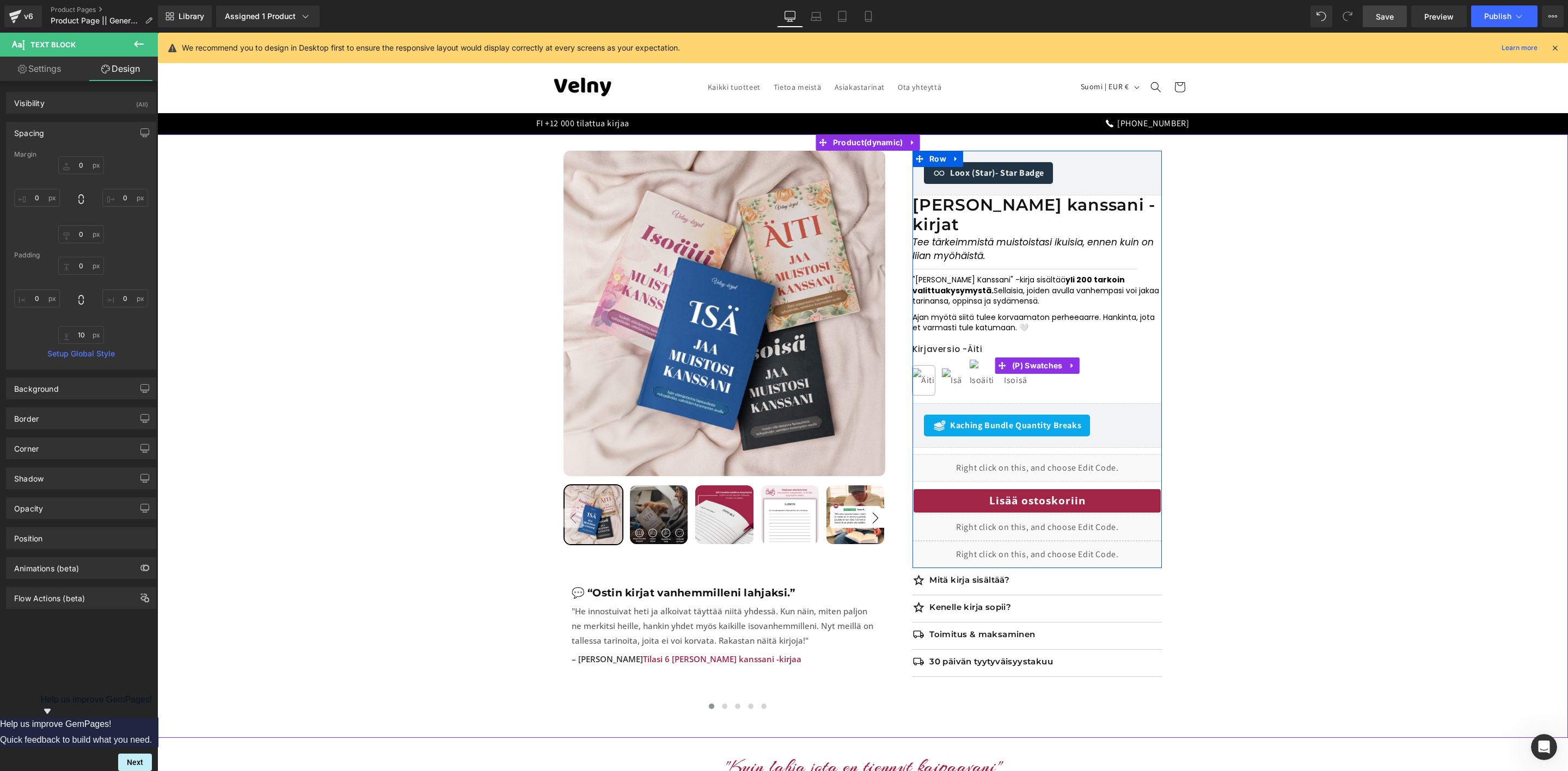
click at [989, 328] on div "Kirjaversio - Äiti Äiti Isä Isoäiti Isoisä" at bounding box center [1037, 365] width 250 height 75
click at [989, 312] on p "Ajan myötä siitä tulee korvaamaton perheeaarre. Hankinta, jota et varmasti tule…" at bounding box center [1037, 323] width 250 height 21
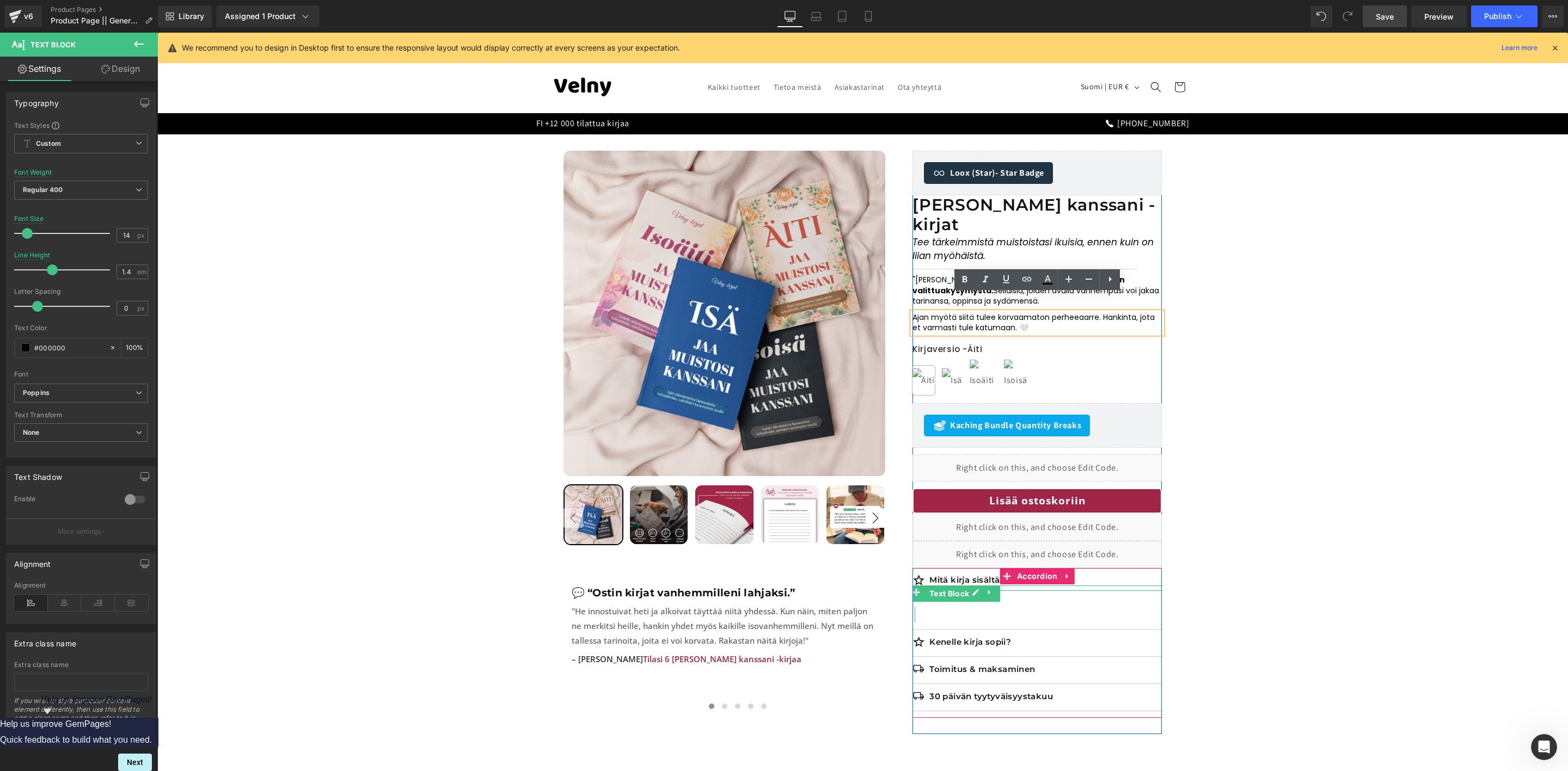
click at [954, 575] on p "Mitä kirja sisältää?" at bounding box center [1046, 581] width 233 height 11
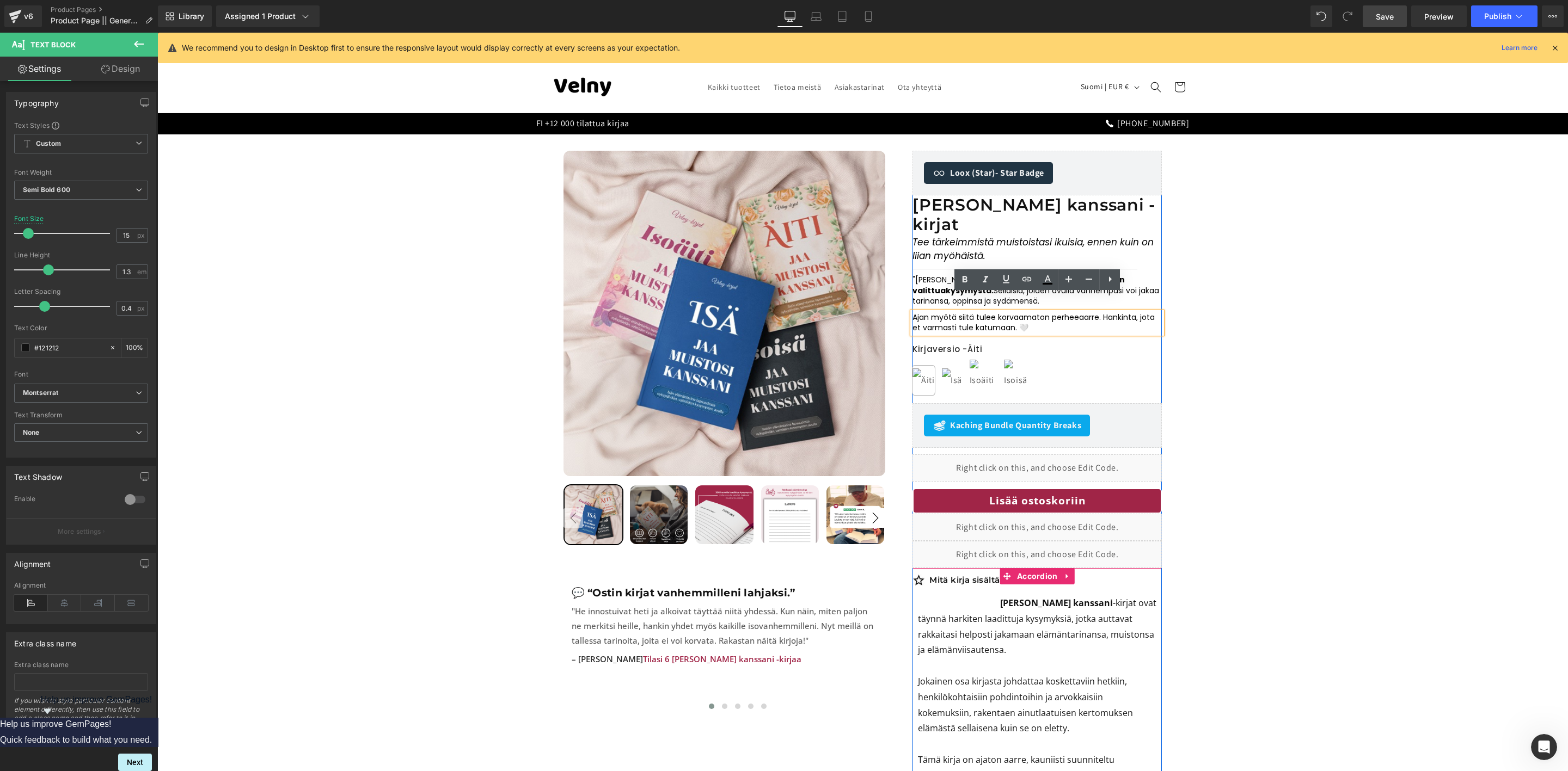
click at [941, 627] on p "Jaa muistosi kanssani -kirjat ovat täynnä harkiten laadittuja kysymyksiä, jotka…" at bounding box center [1037, 627] width 239 height 63
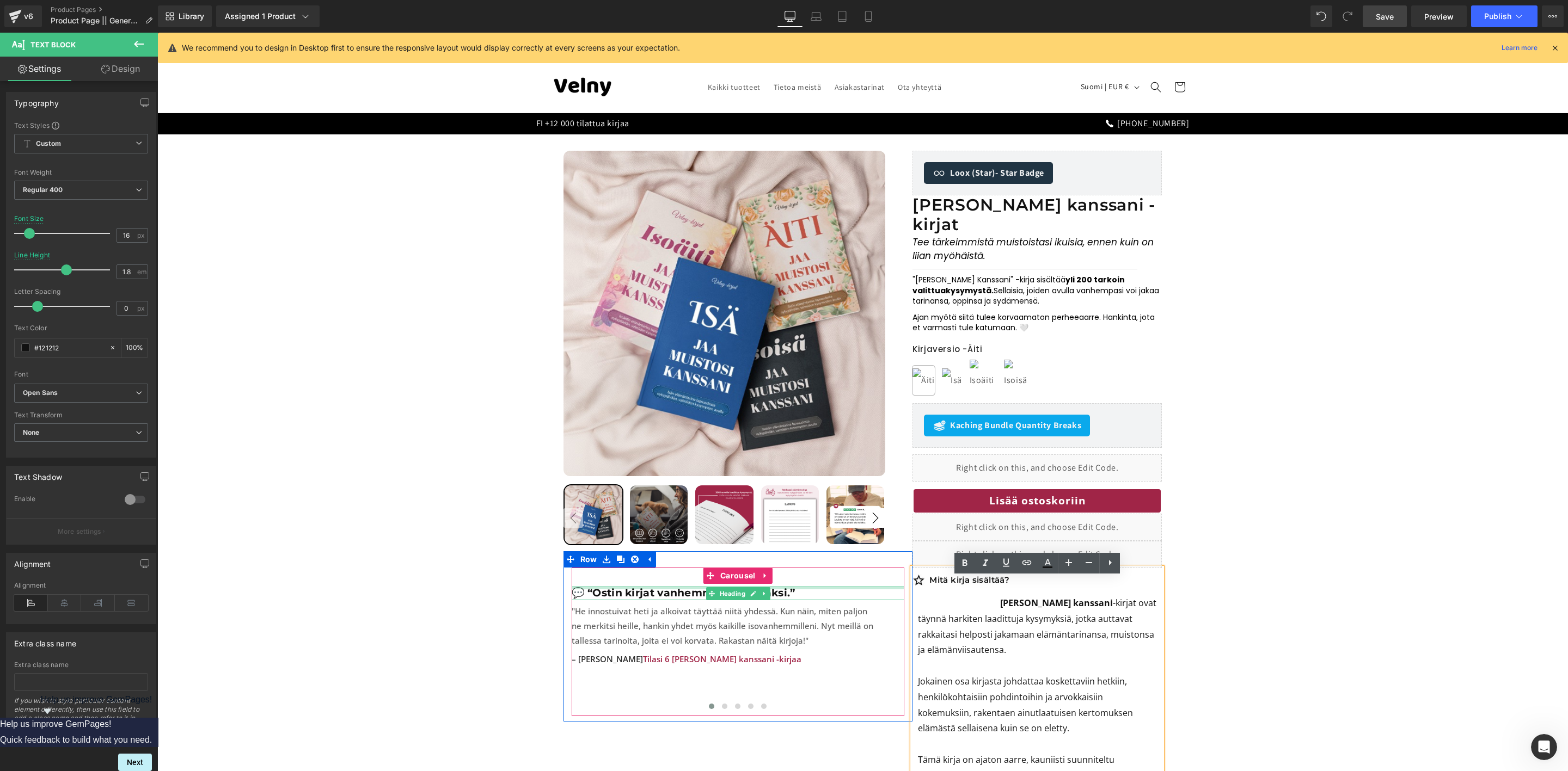
click at [677, 590] on div at bounding box center [738, 588] width 333 height 2
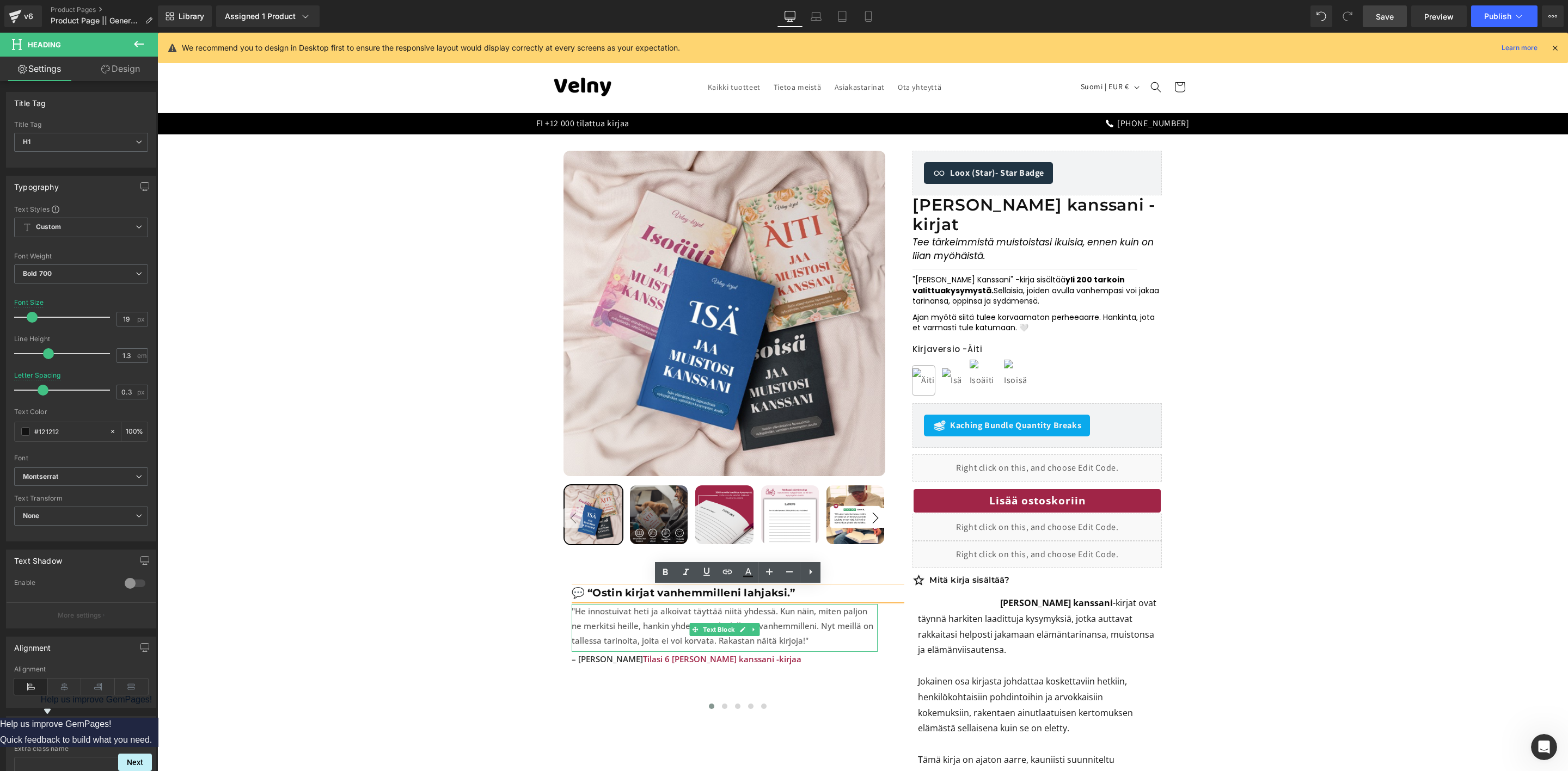
click at [676, 637] on span ""He innostuivat heti ja alkoivat täyttää niitä yhdessä. Kun näin, miten paljon …" at bounding box center [723, 626] width 302 height 40
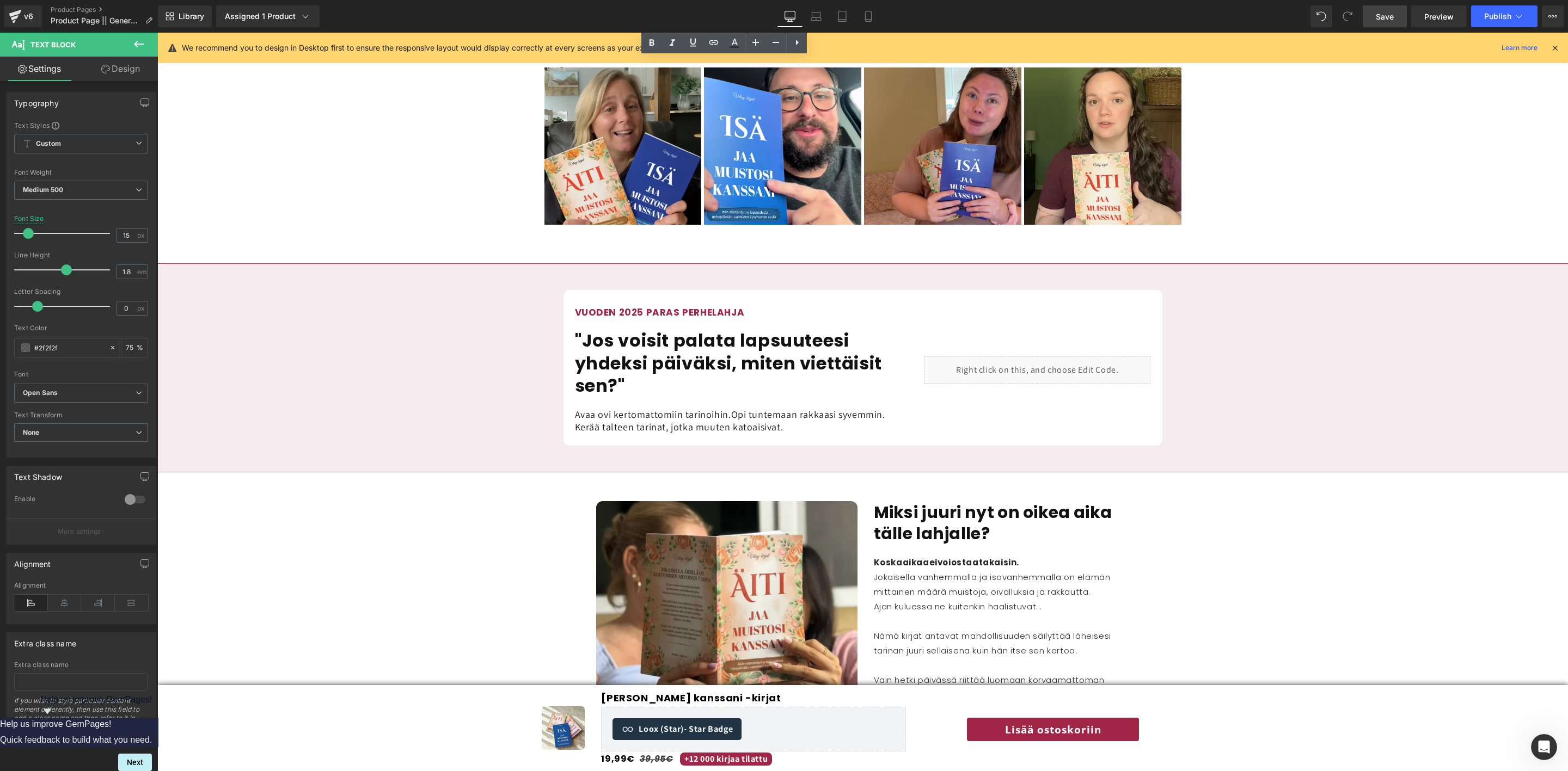
scroll to position [931, 0]
click at [914, 569] on p "Jokaisella vanhemmalla ja isovanhemmalla on elämän mittainen määrä muistoja, oi…" at bounding box center [1004, 584] width 261 height 29
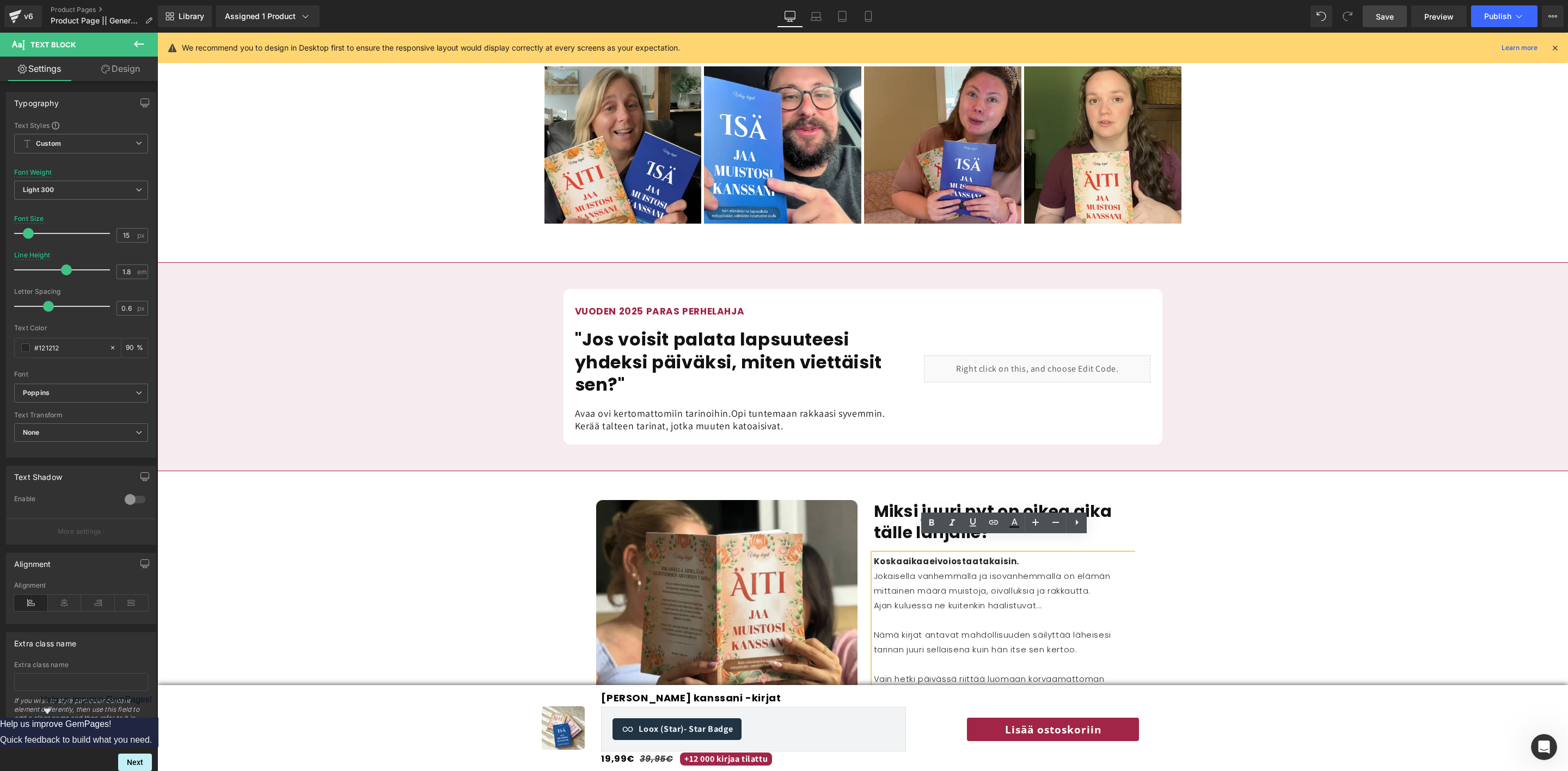
click at [914, 569] on p "Jokaisella vanhemmalla ja isovanhemmalla on elämän mittainen määrä muistoja, oi…" at bounding box center [1004, 584] width 261 height 29
click at [893, 518] on h1 "Miksi juuri nyt on oikea aika tälle lahjalle?" at bounding box center [1004, 522] width 261 height 43
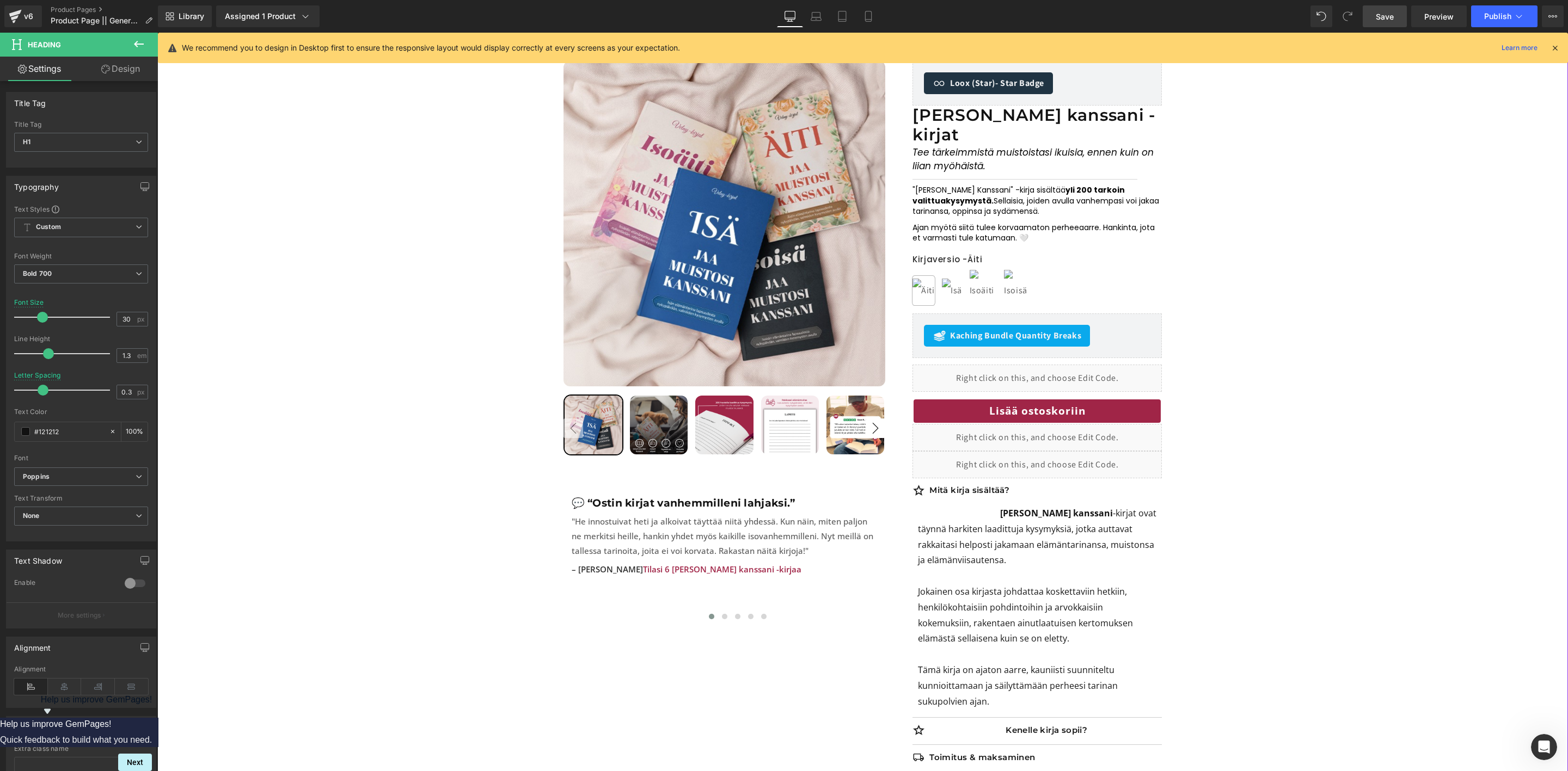
scroll to position [89, 0]
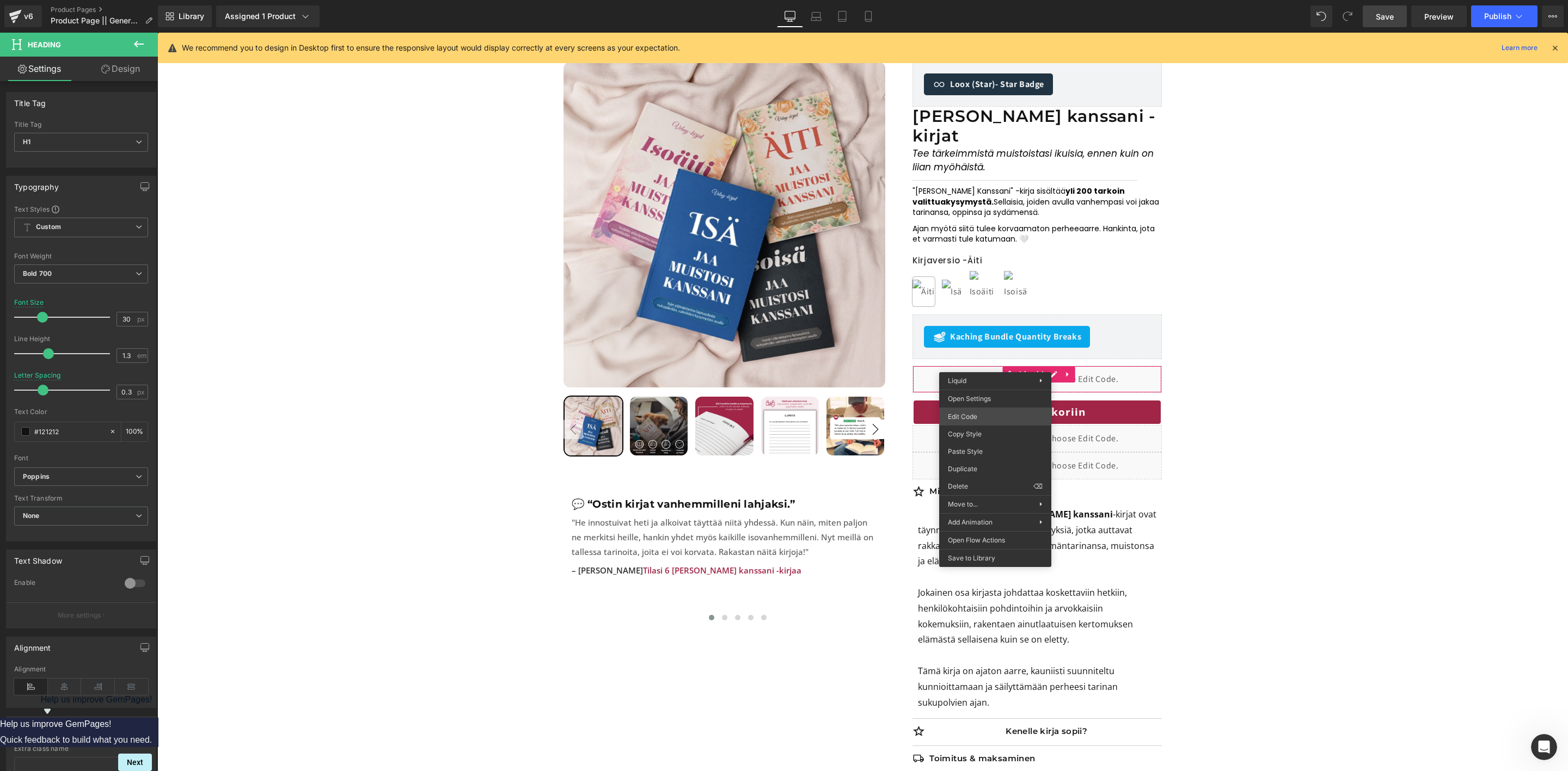
click at [976, 0] on div "Accordion You are previewing how the will restyle your page. You can not edit E…" at bounding box center [784, 0] width 1568 height 0
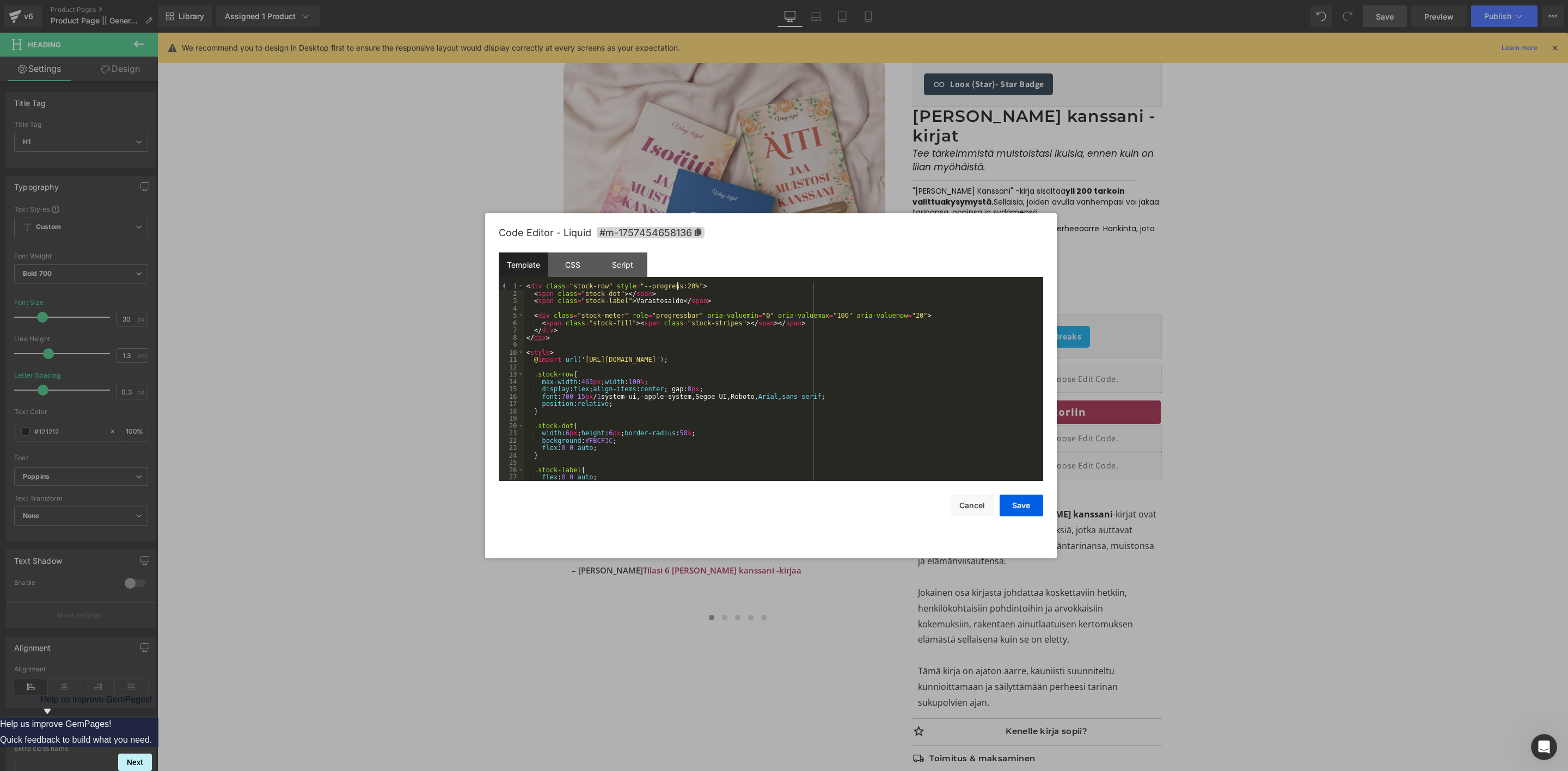
click at [678, 286] on div "< div class = "stock-row" style = "--progress:20%" > < span class = "stock-dot"…" at bounding box center [781, 389] width 514 height 214
click at [1020, 502] on button "Save" at bounding box center [1021, 506] width 44 height 22
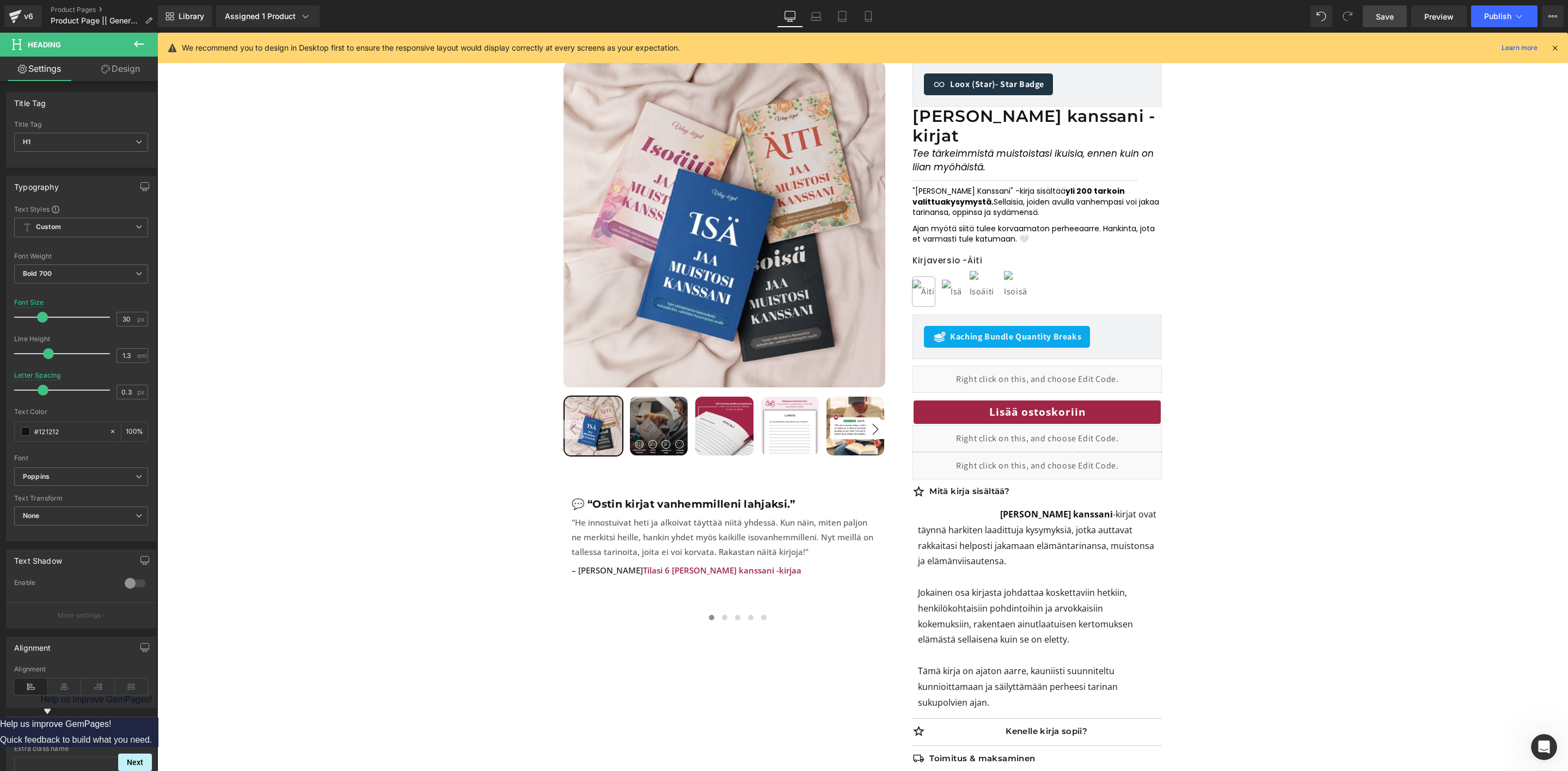
click at [1390, 15] on span "Save" at bounding box center [1385, 16] width 18 height 12
click at [1480, 17] on button "Publish" at bounding box center [1504, 16] width 66 height 22
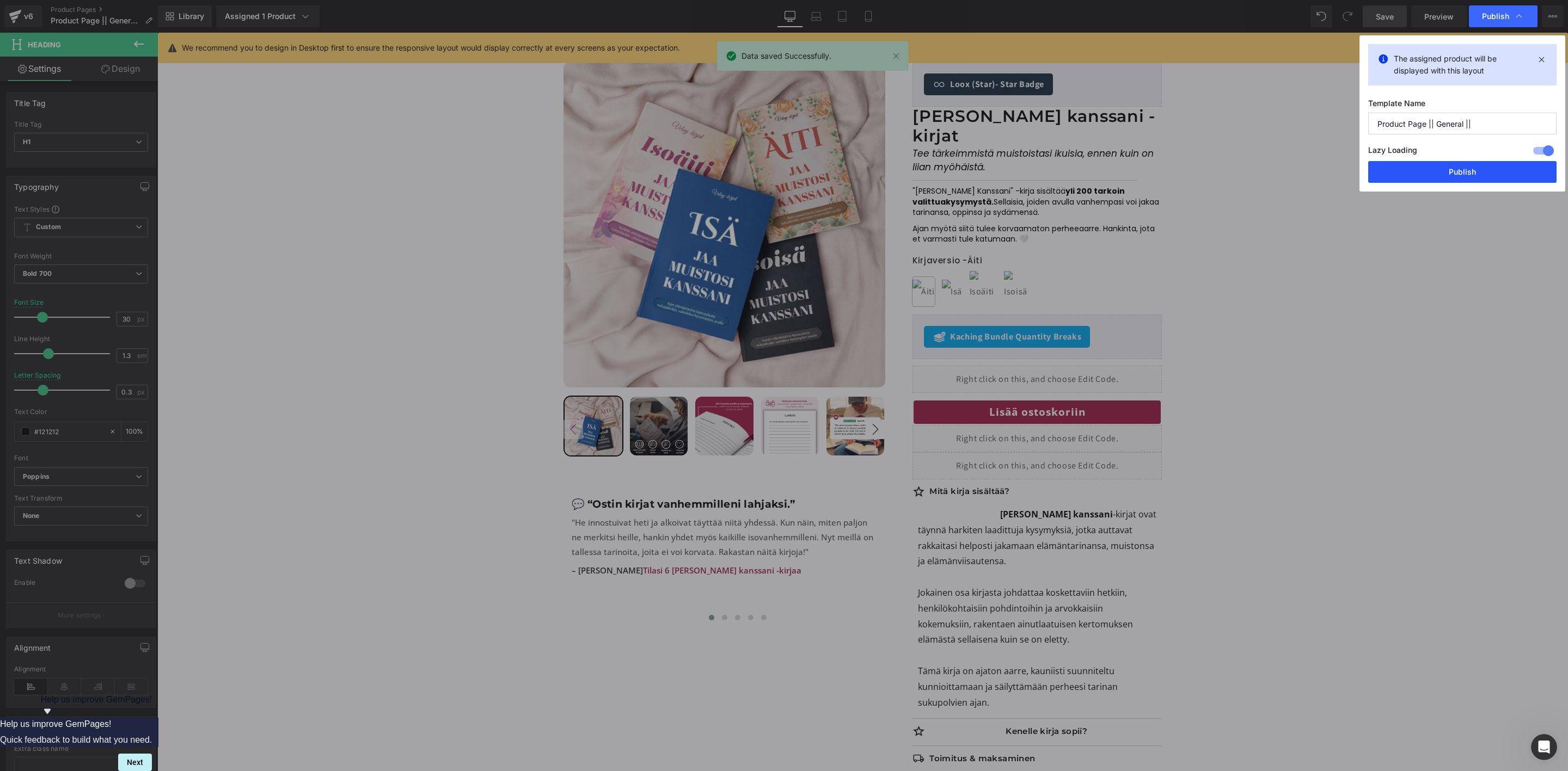
click at [1444, 163] on button "Publish" at bounding box center [1462, 172] width 188 height 22
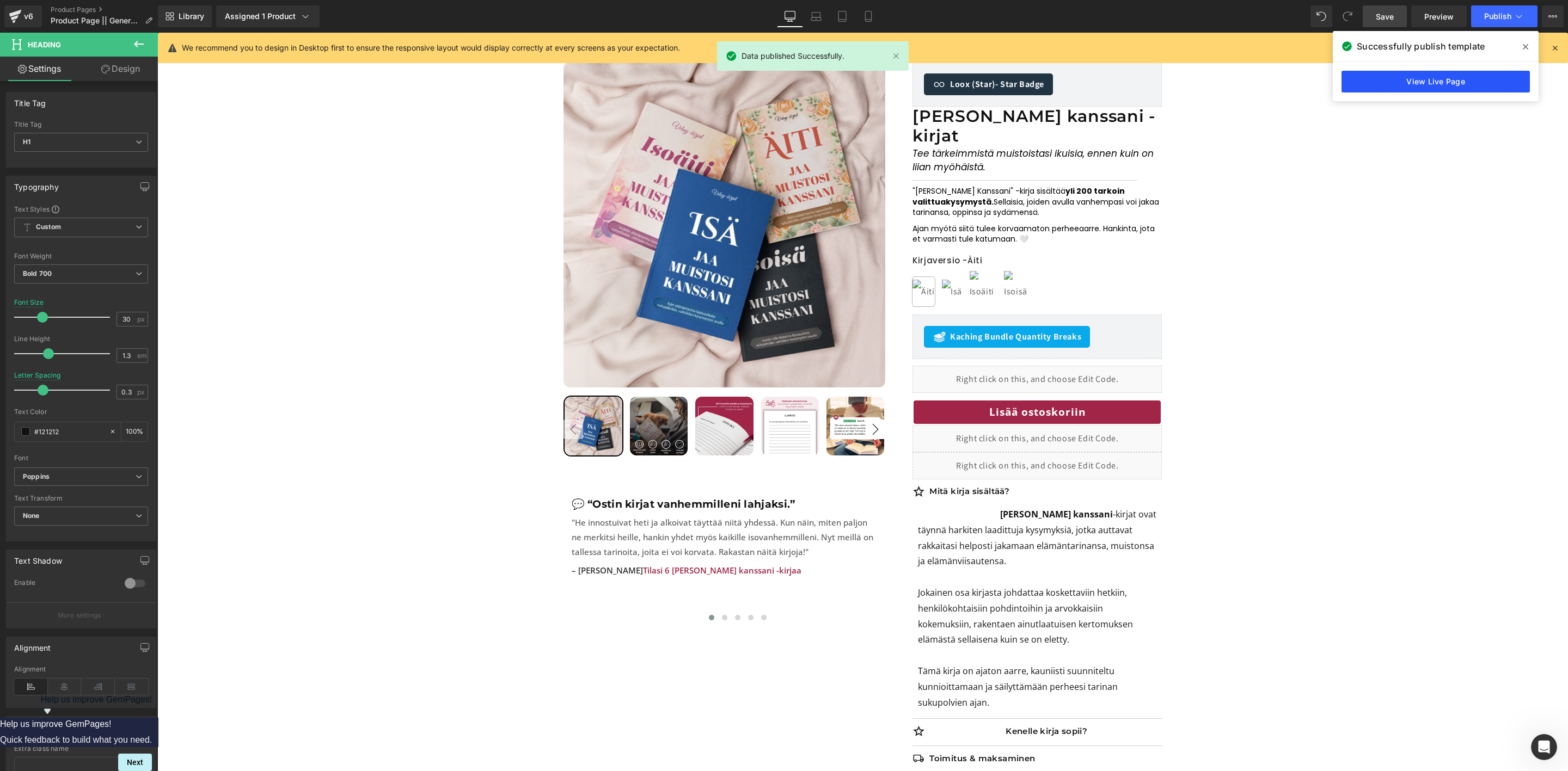
click at [1405, 82] on link "View Live Page" at bounding box center [1435, 82] width 188 height 22
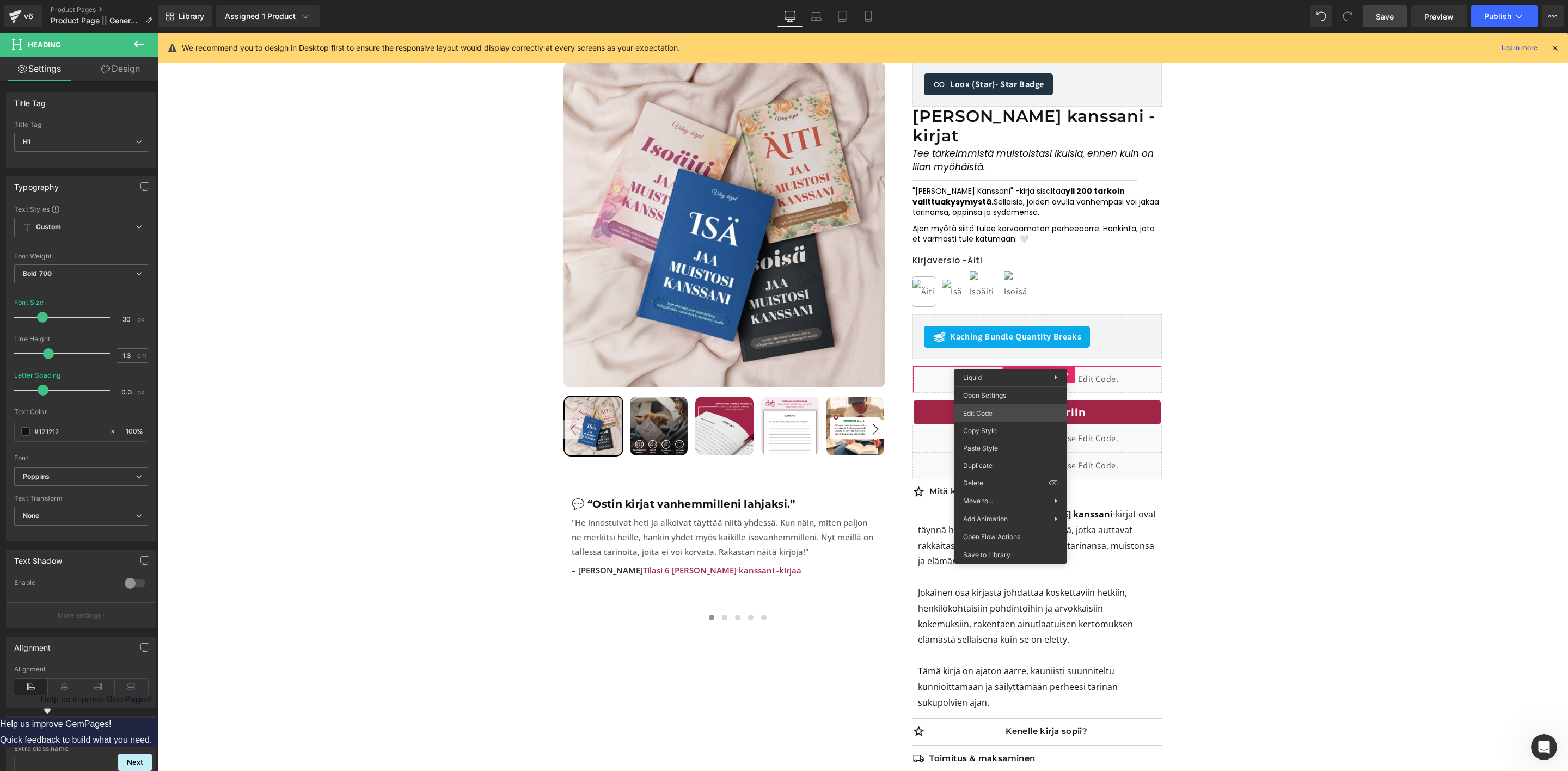
click at [987, 0] on div "Accordion You are previewing how the will restyle your page. You can not edit E…" at bounding box center [784, 0] width 1568 height 0
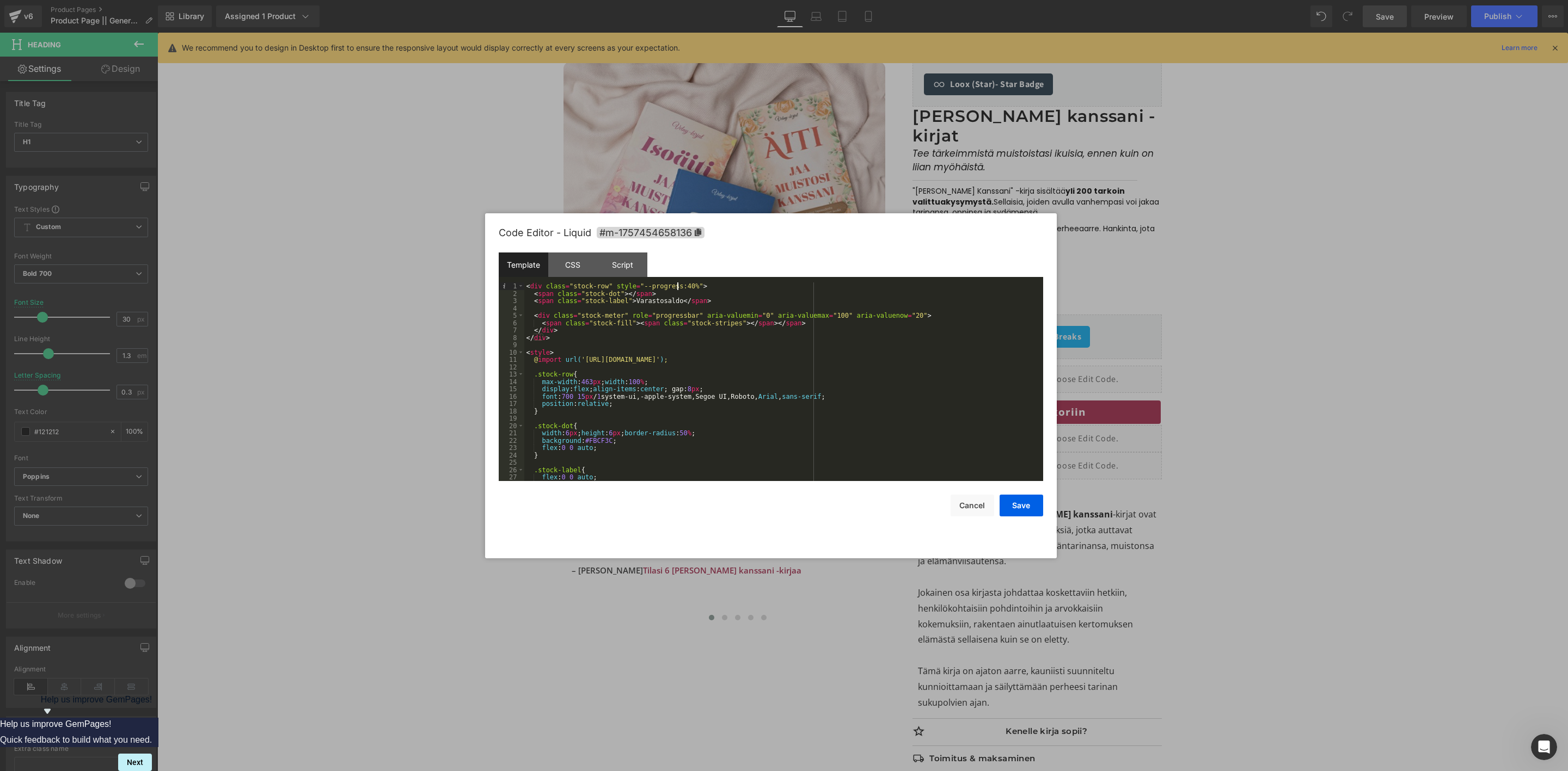
click at [676, 287] on div "< div class = "stock-row" style = "--progress:40%" > < span class = "stock-dot"…" at bounding box center [781, 389] width 514 height 214
click at [1023, 498] on button "Save" at bounding box center [1021, 506] width 44 height 22
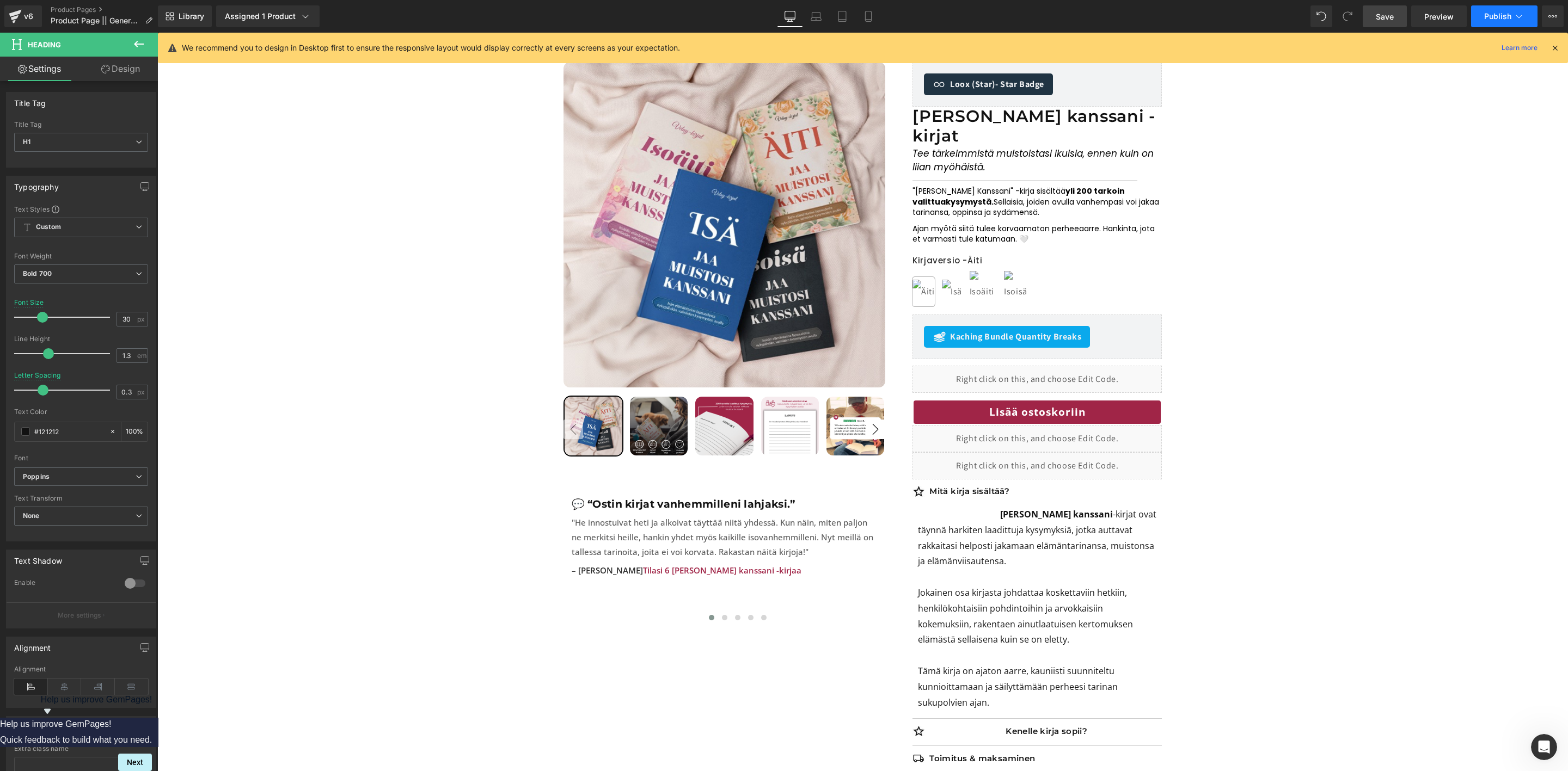
click at [1497, 20] on span "Publish" at bounding box center [1497, 16] width 27 height 9
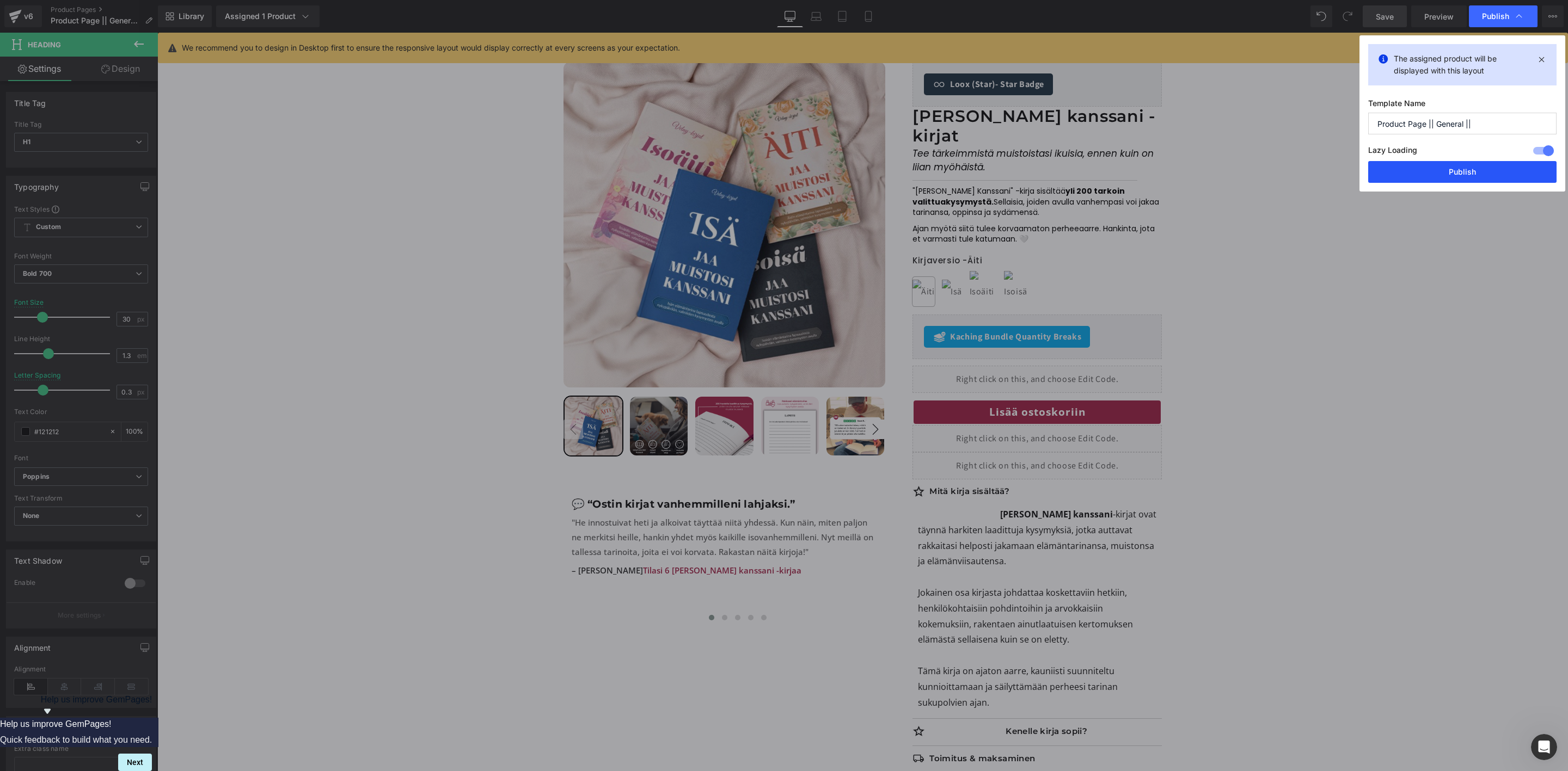
click at [1407, 172] on button "Publish" at bounding box center [1462, 172] width 188 height 22
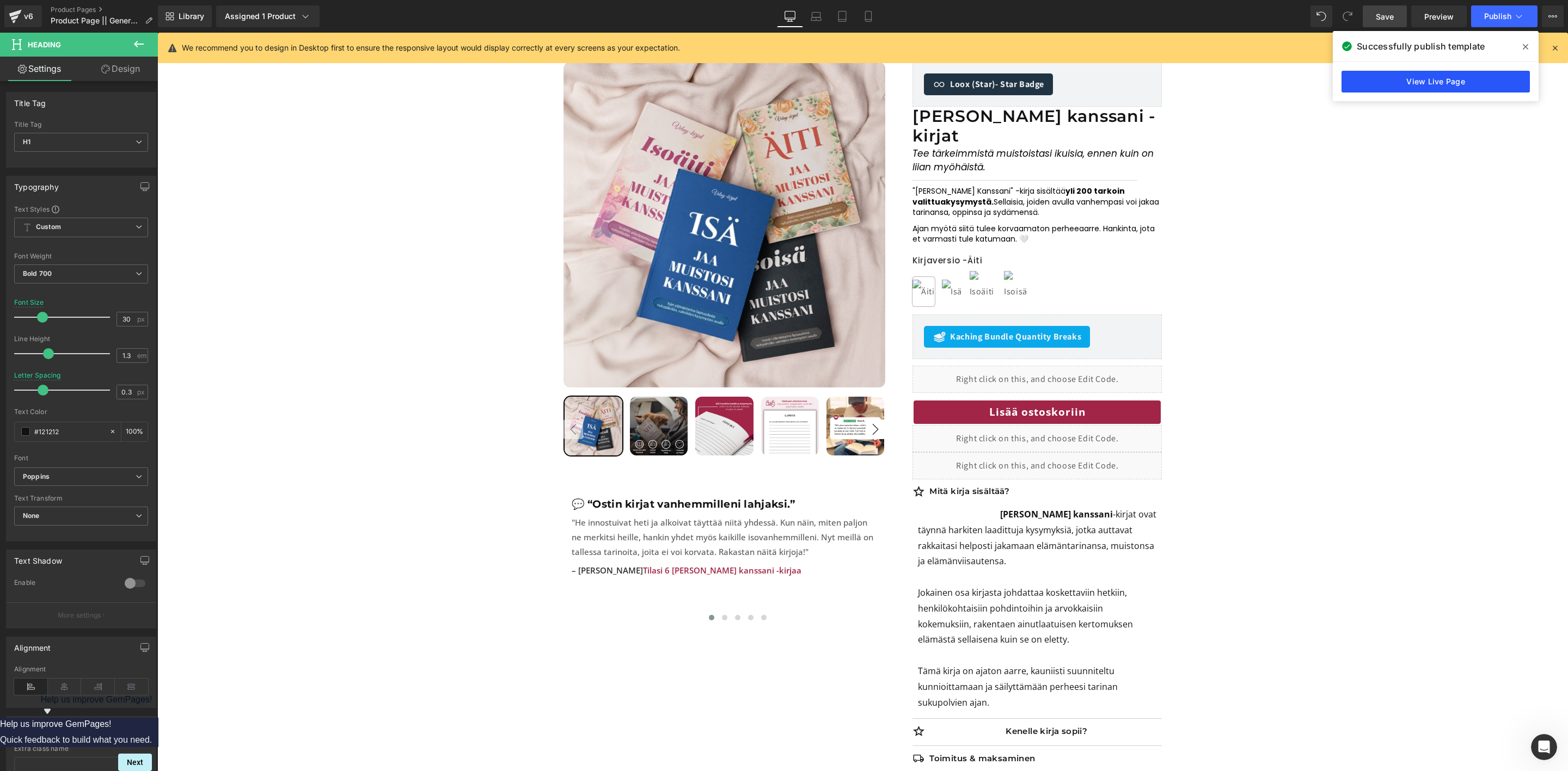
click at [1426, 79] on link "View Live Page" at bounding box center [1435, 82] width 188 height 22
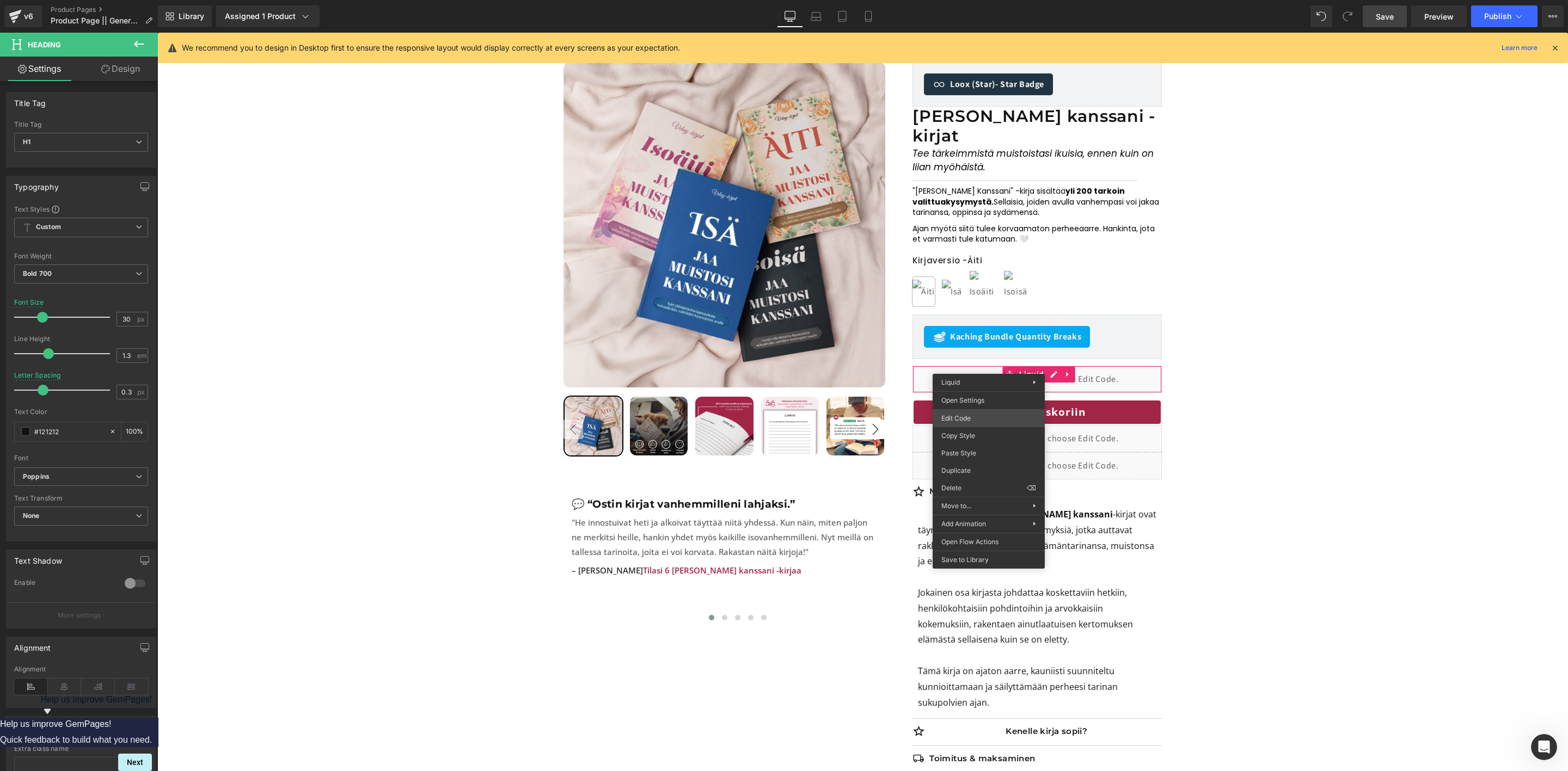
click at [964, 0] on div "Accordion You are previewing how the will restyle your page. You can not edit E…" at bounding box center [784, 0] width 1568 height 0
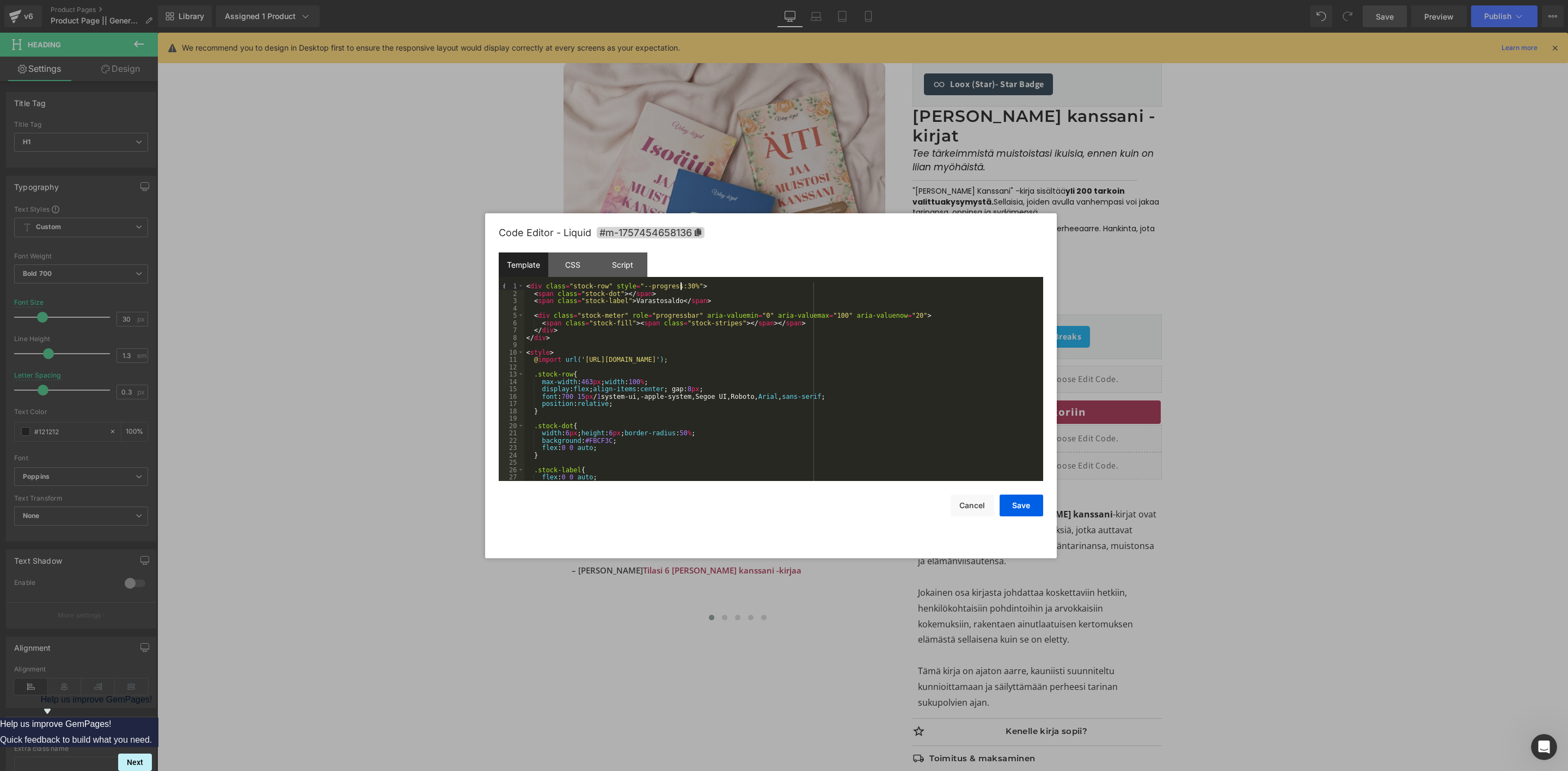
click at [681, 288] on div "< div class = "stock-row" style = "--progress:30%" > < span class = "stock-dot"…" at bounding box center [781, 389] width 514 height 214
click at [1018, 505] on button "Save" at bounding box center [1021, 506] width 44 height 22
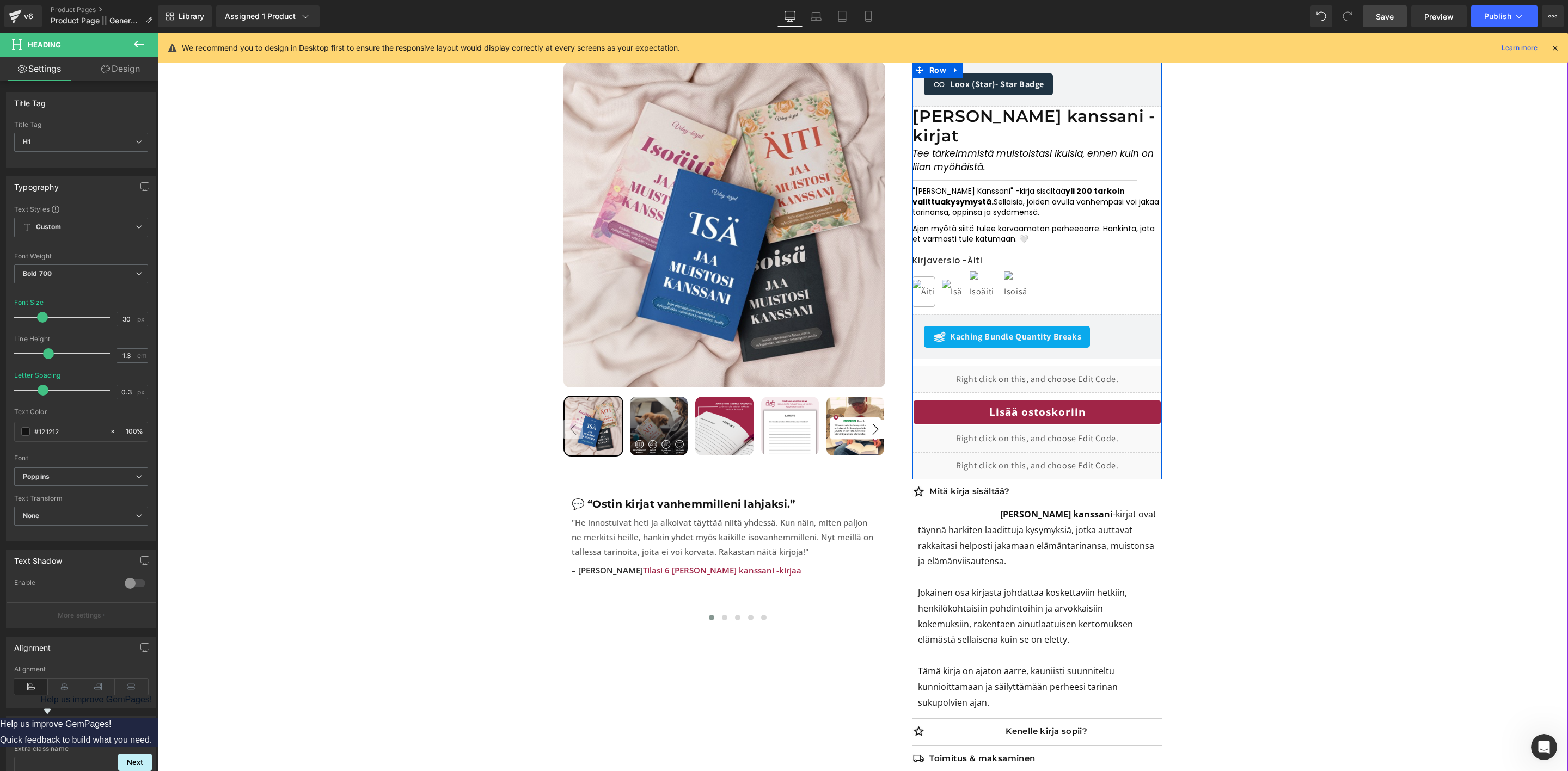
scroll to position [0, 0]
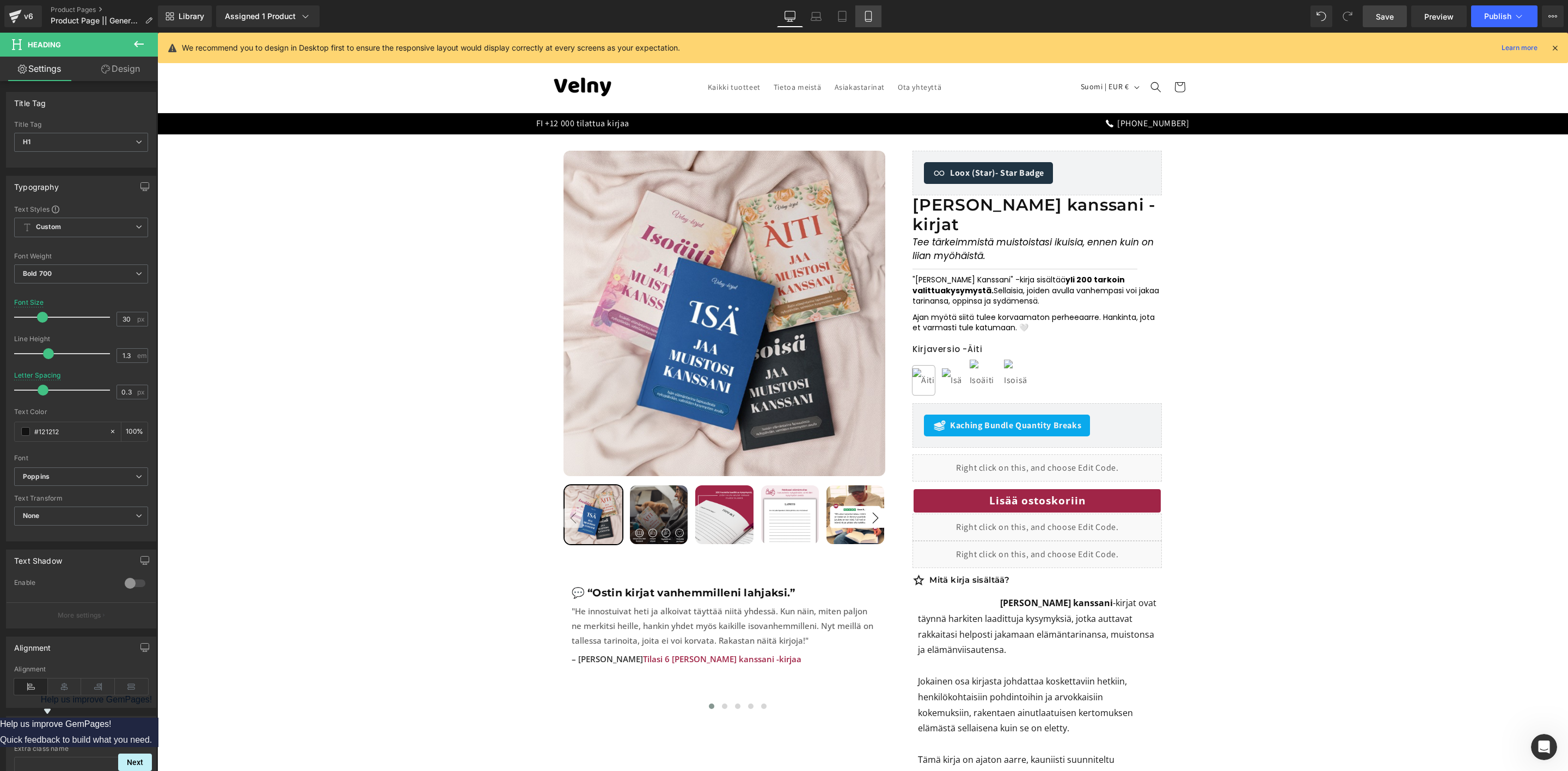
click at [870, 15] on icon at bounding box center [869, 16] width 11 height 11
type input "100"
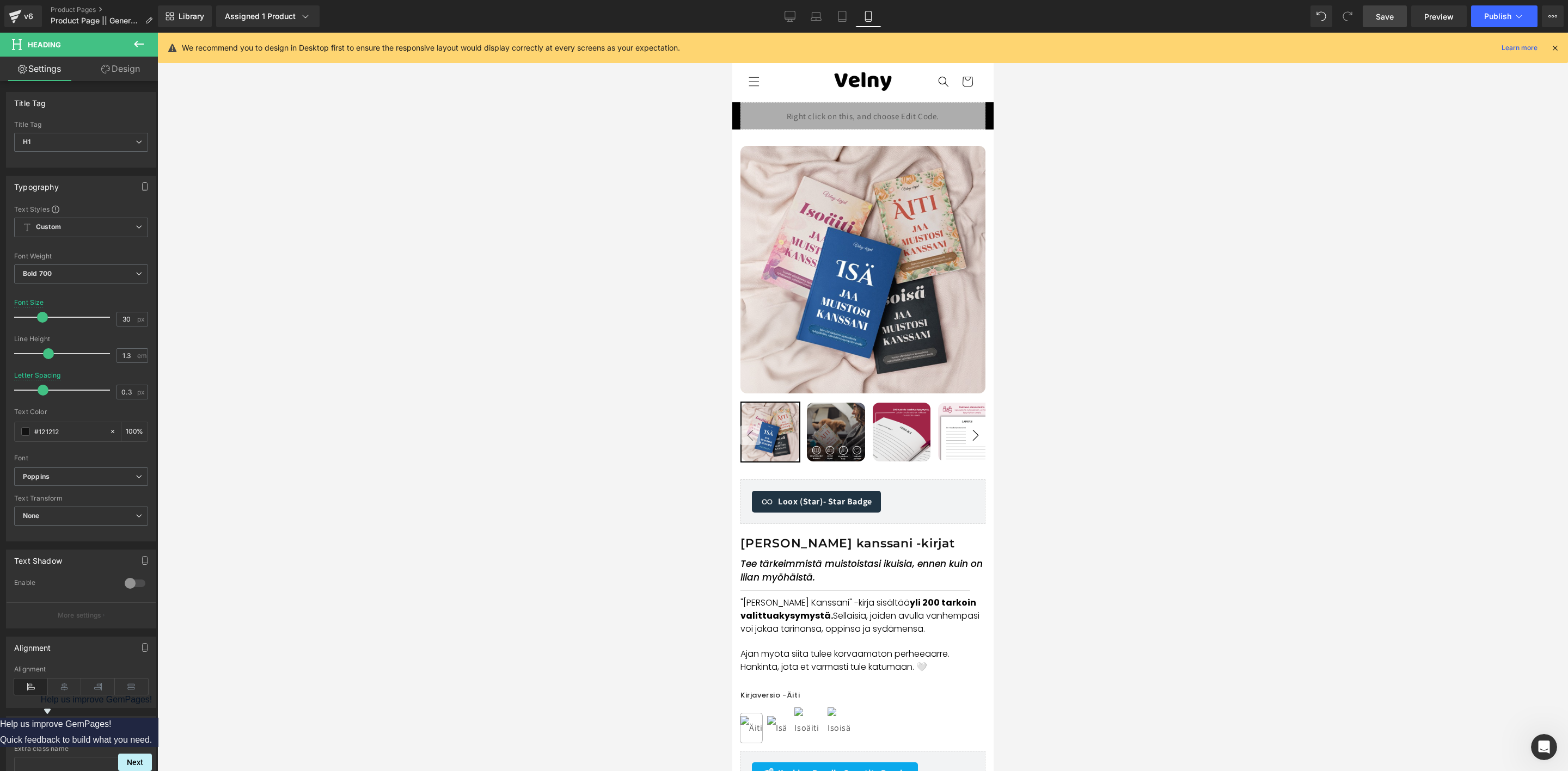
scroll to position [661, 0]
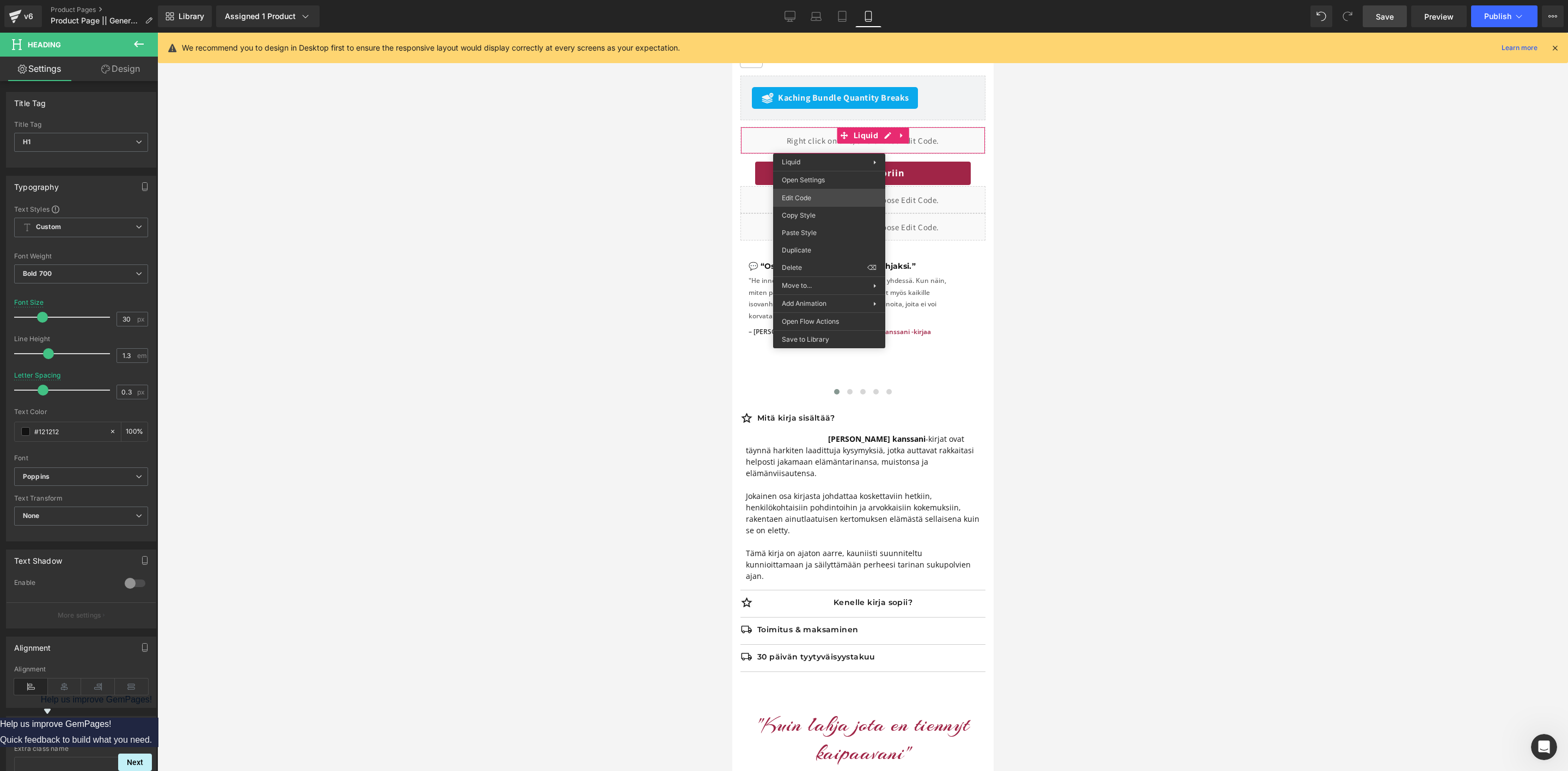
click at [800, 197] on body "Accordion You are previewing how the will restyle your page. You can not edit E…" at bounding box center [784, 385] width 1568 height 771
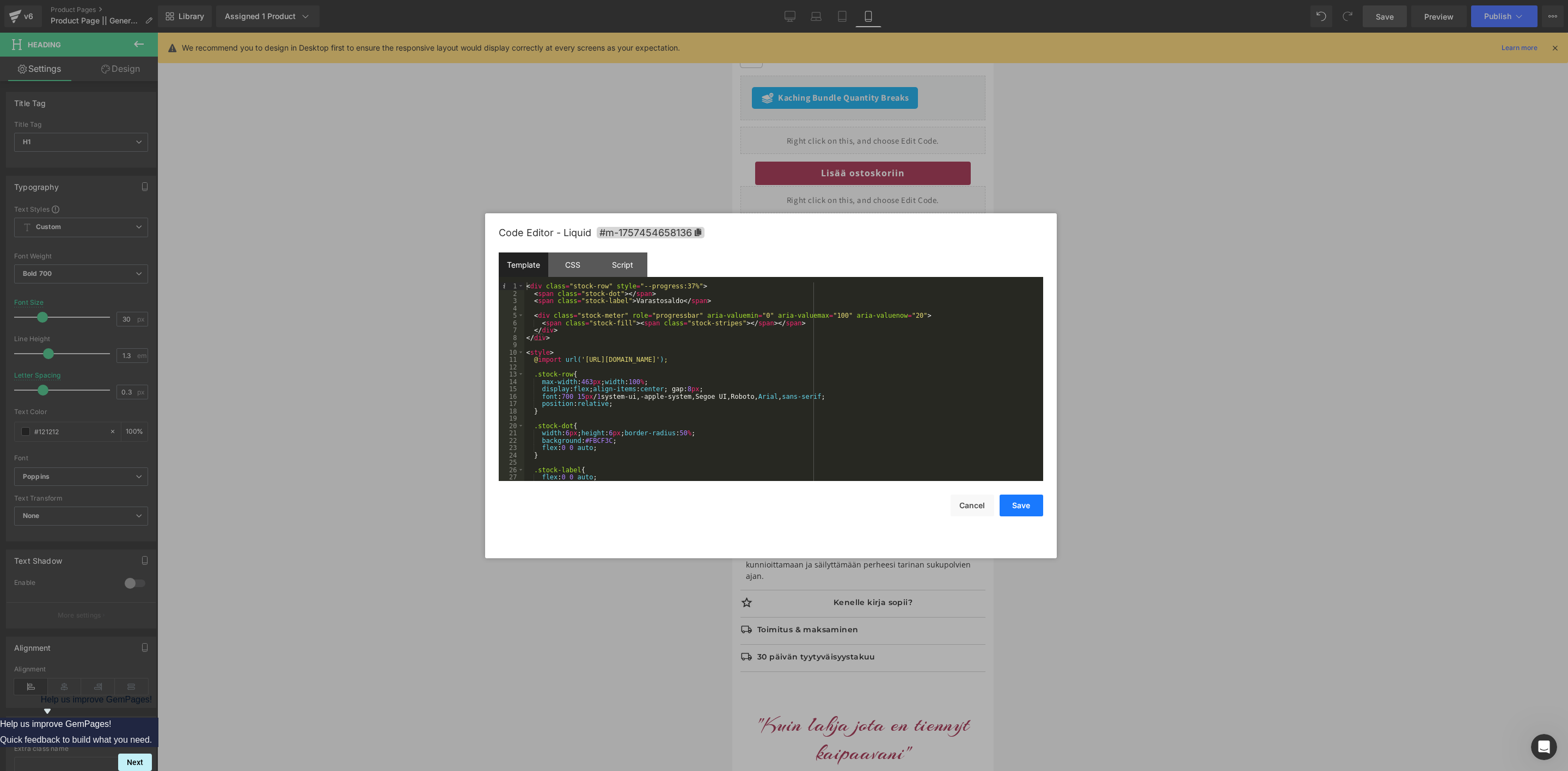
click at [1024, 507] on button "Save" at bounding box center [1021, 506] width 44 height 22
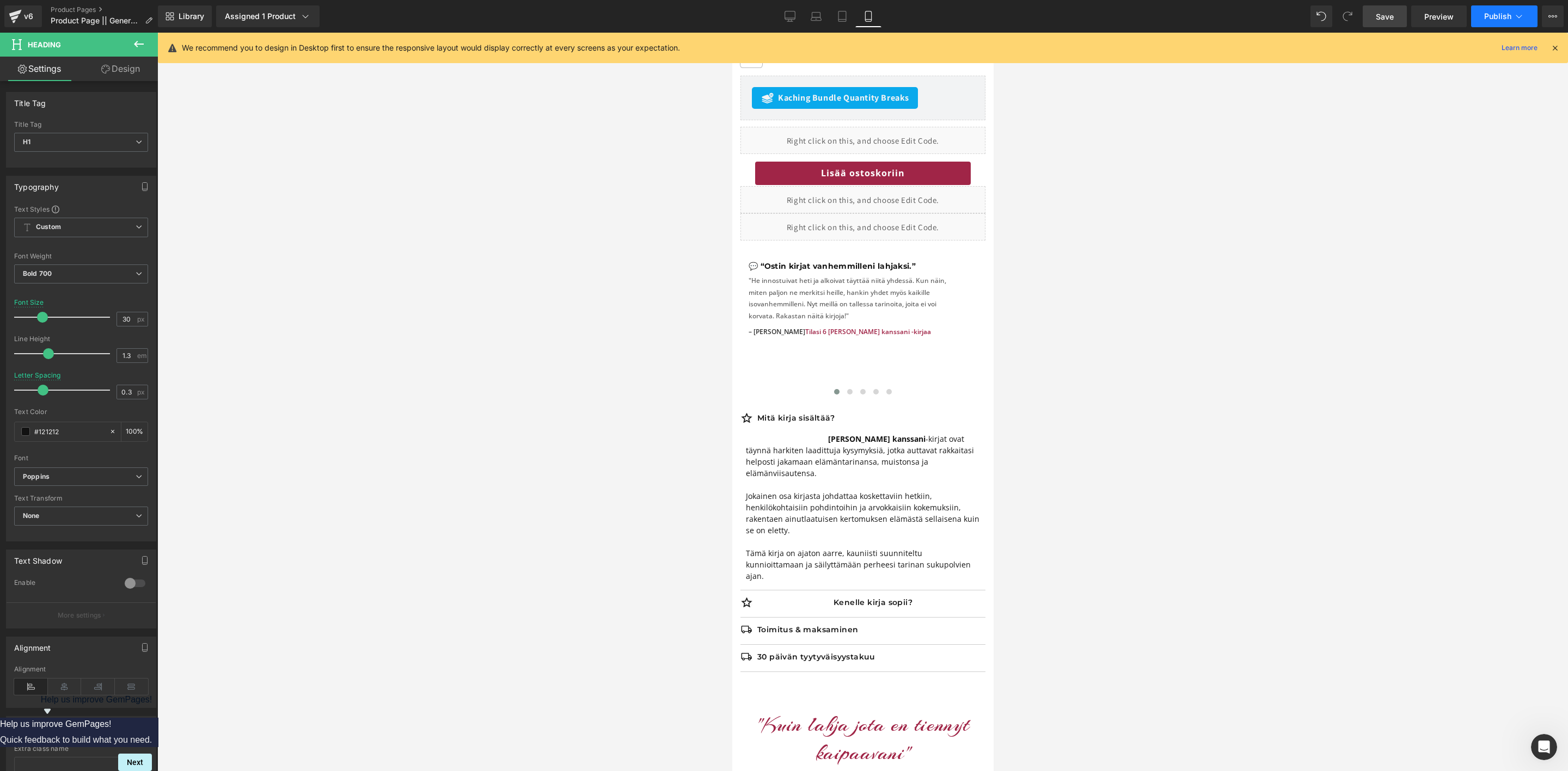
click at [1500, 10] on button "Publish" at bounding box center [1504, 16] width 66 height 22
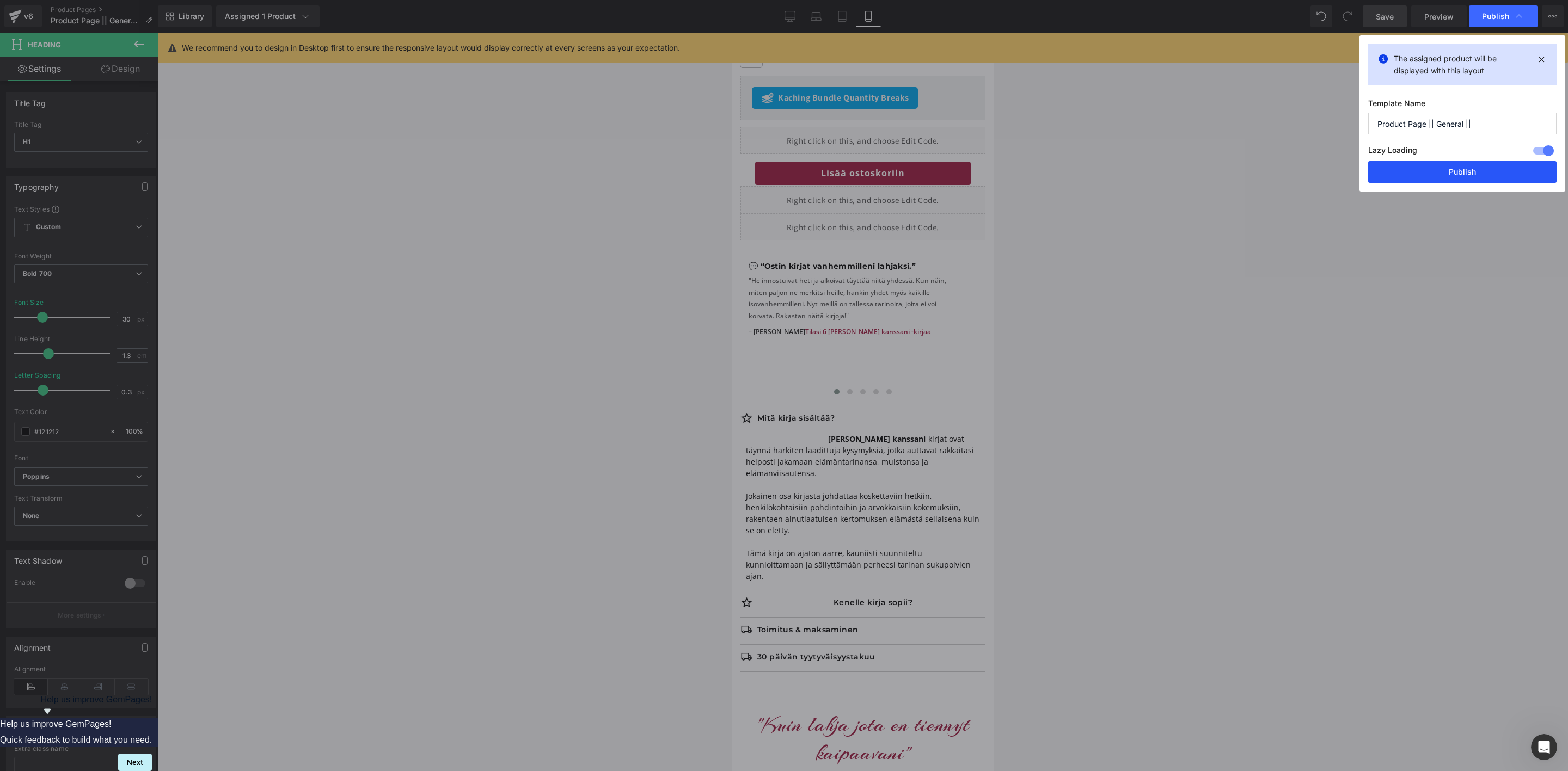
click at [1437, 176] on button "Publish" at bounding box center [1462, 172] width 188 height 22
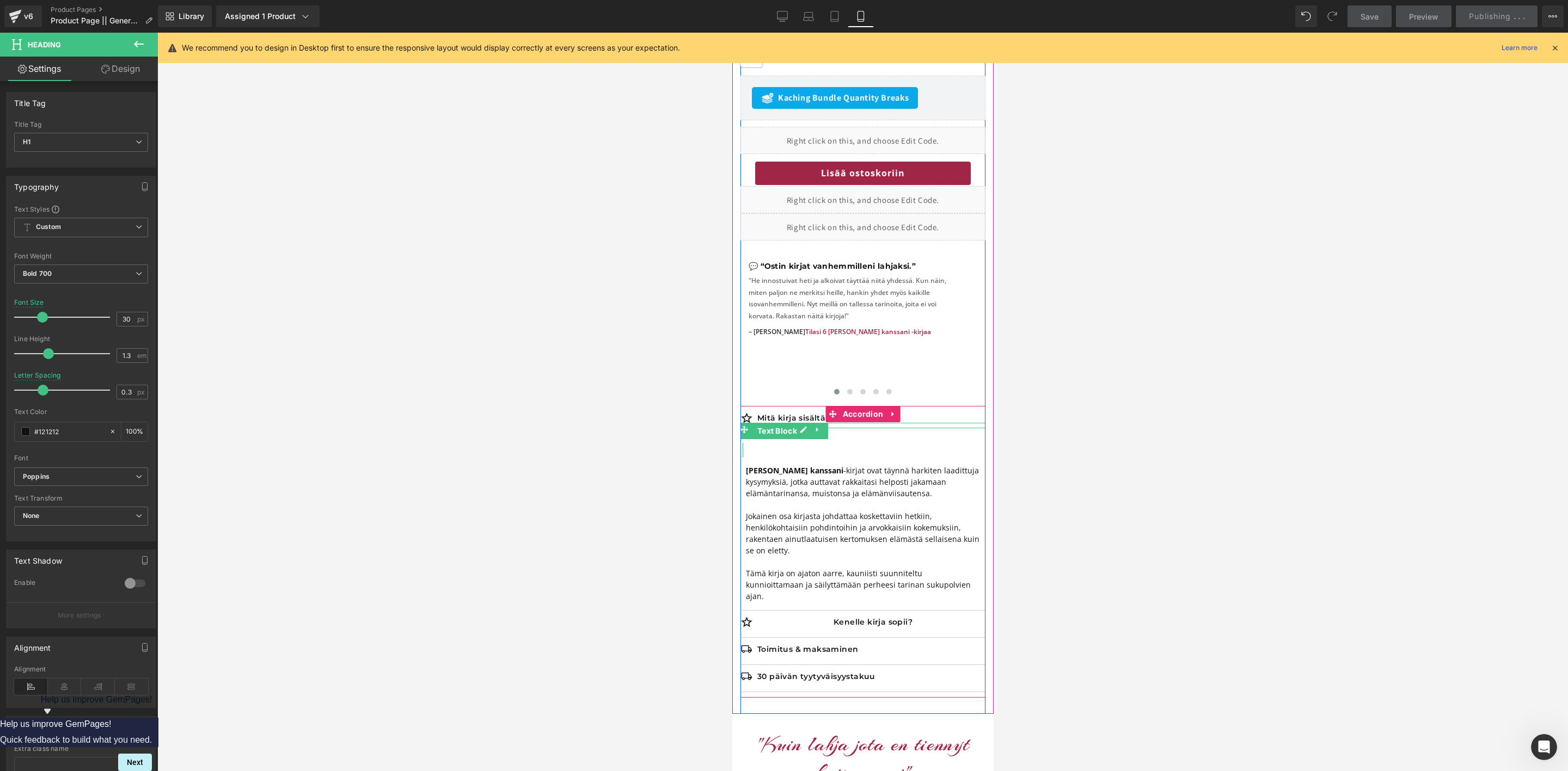
click at [838, 415] on div "Mitä kirja sisältää? Text Block" at bounding box center [863, 435] width 245 height 44
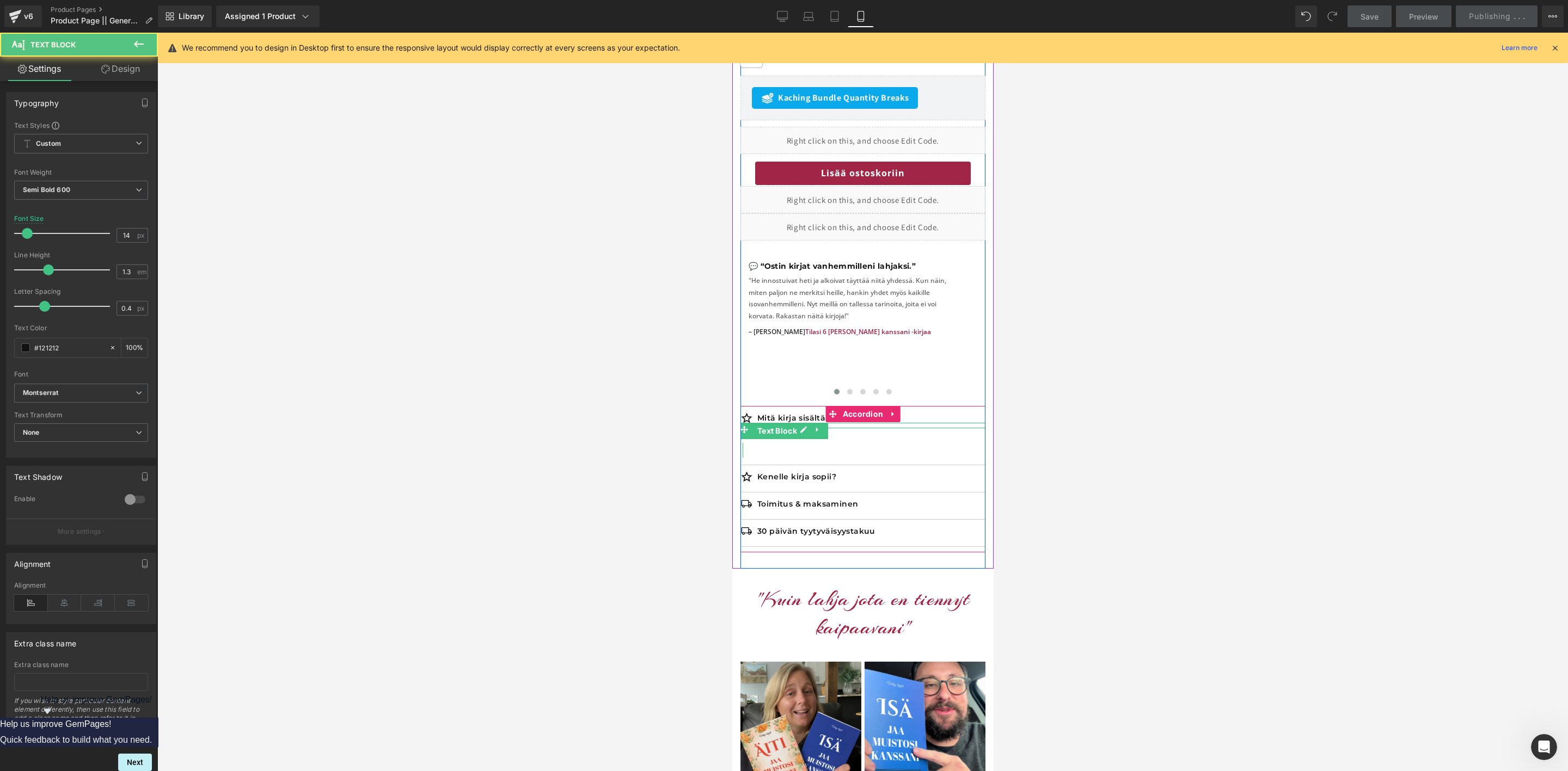
click at [799, 413] on p "Mitä kirja sisältää?" at bounding box center [870, 418] width 228 height 10
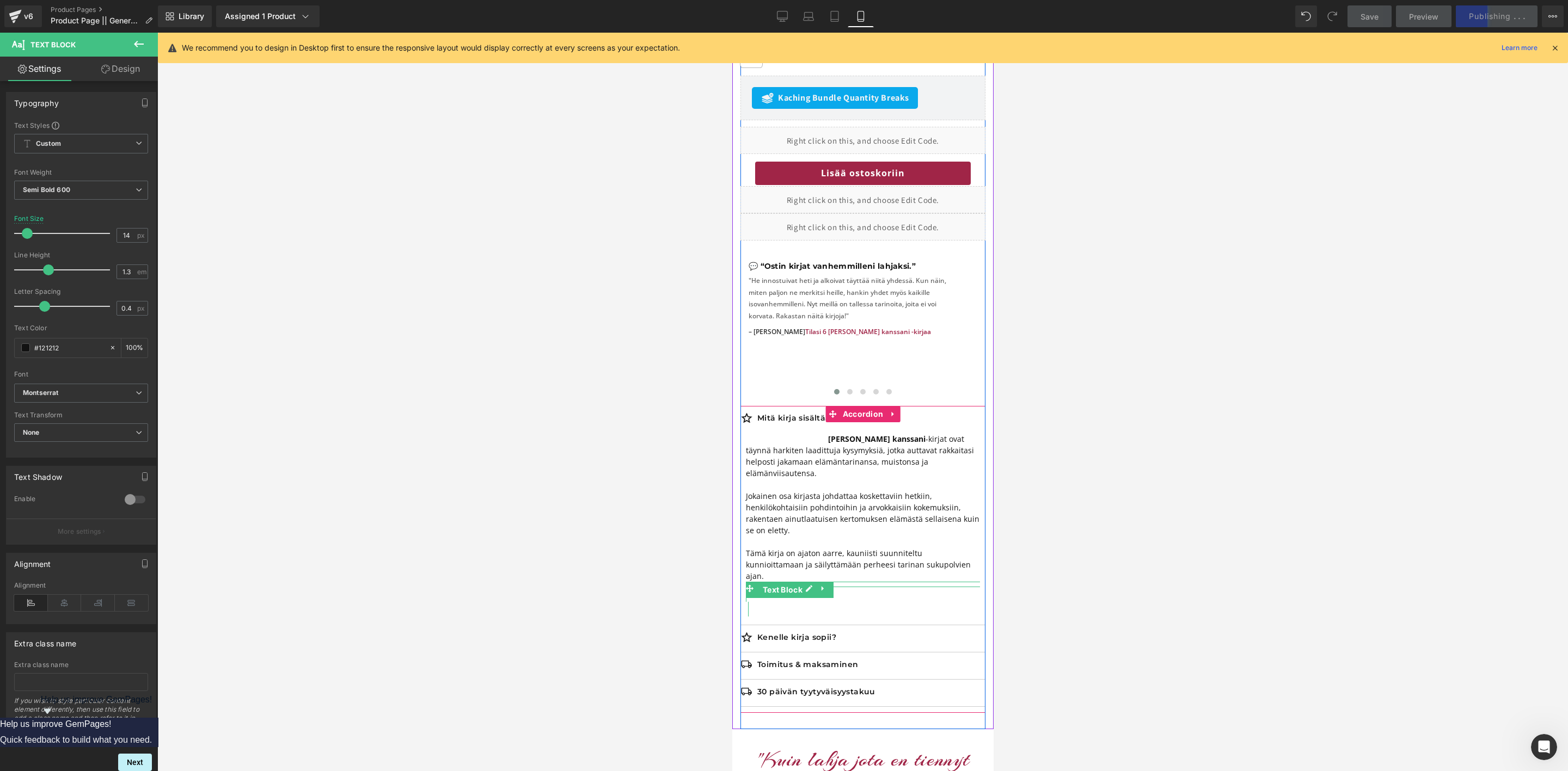
click at [824, 433] on p "Jaa muistosi kanssani -kirjat ovat täynnä harkiten laadittuja kysymyksiä, jotka…" at bounding box center [862, 456] width 234 height 46
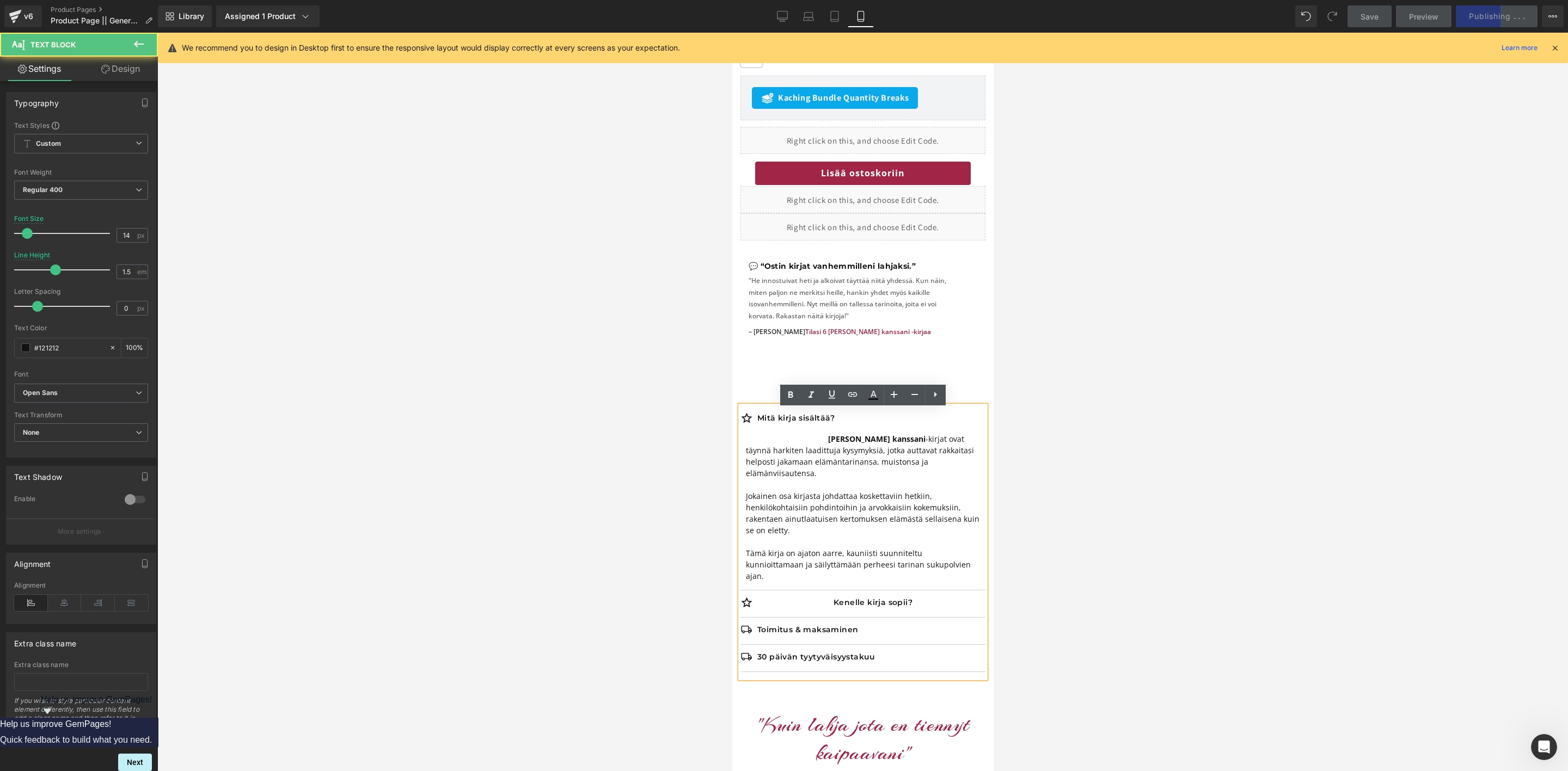
click at [828, 434] on b "[PERSON_NAME] kanssani" at bounding box center [877, 439] width 97 height 10
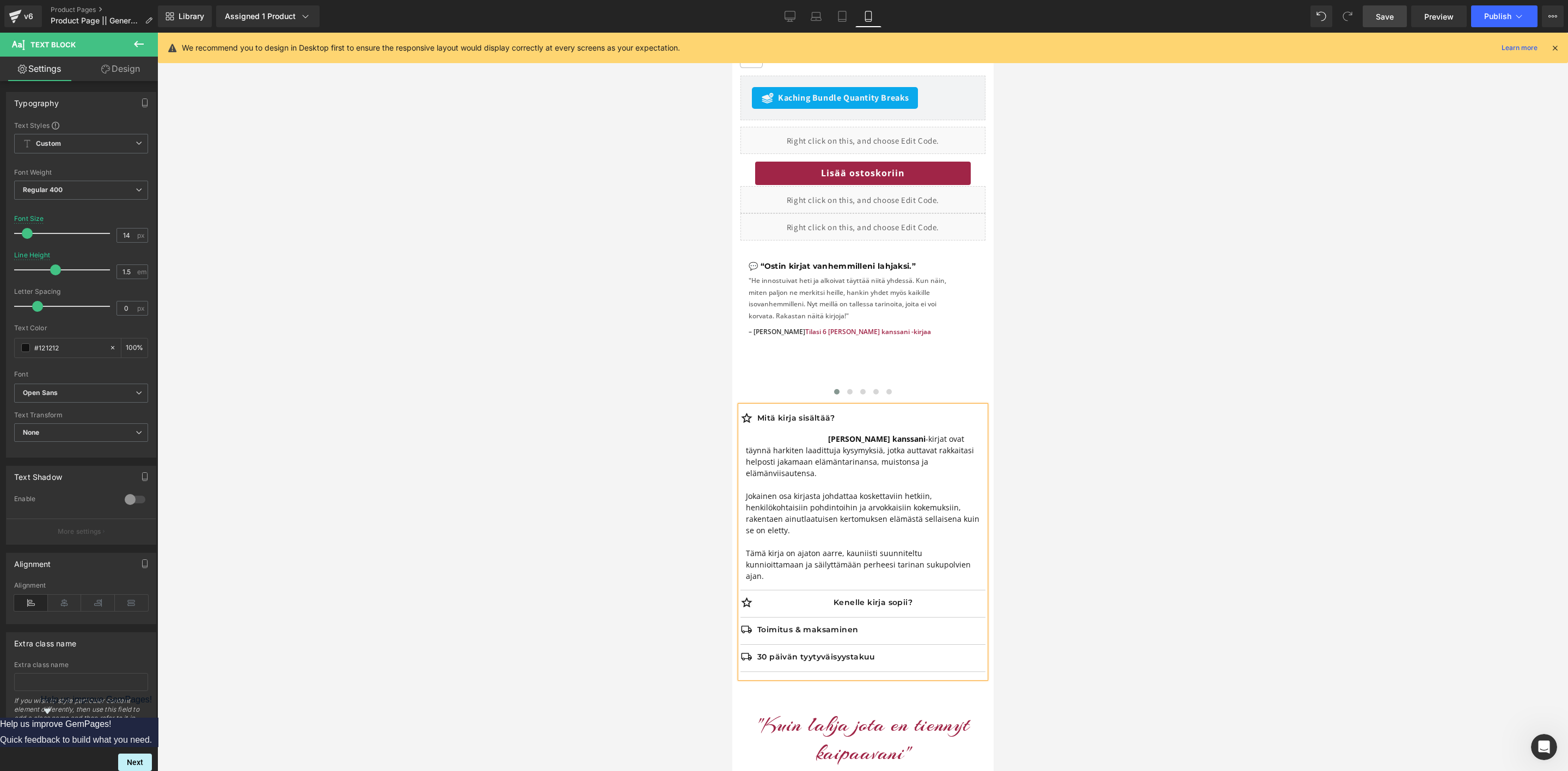
click at [131, 69] on link "Design" at bounding box center [121, 69] width 79 height 24
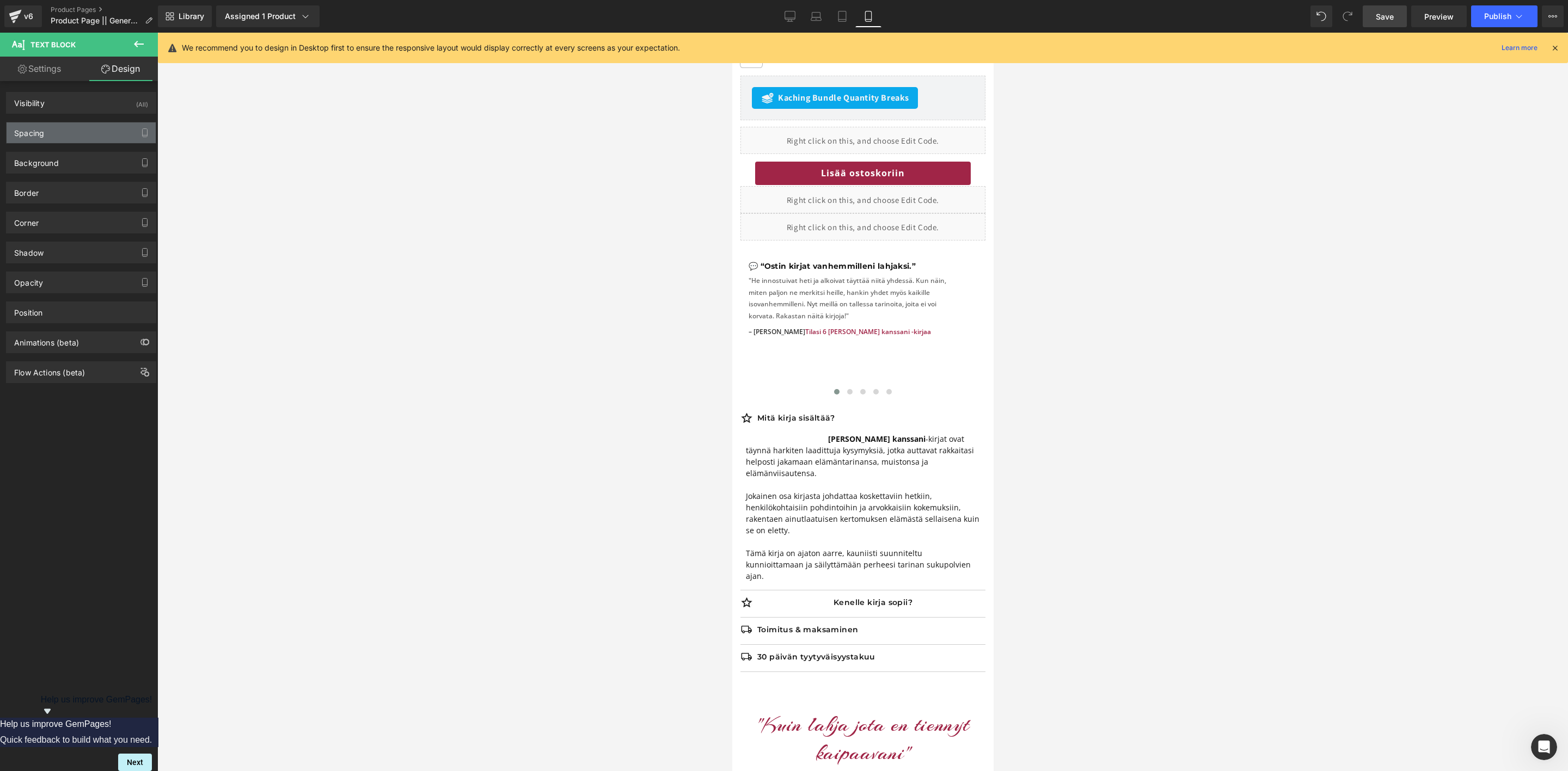
click at [55, 130] on div "Spacing" at bounding box center [81, 133] width 149 height 21
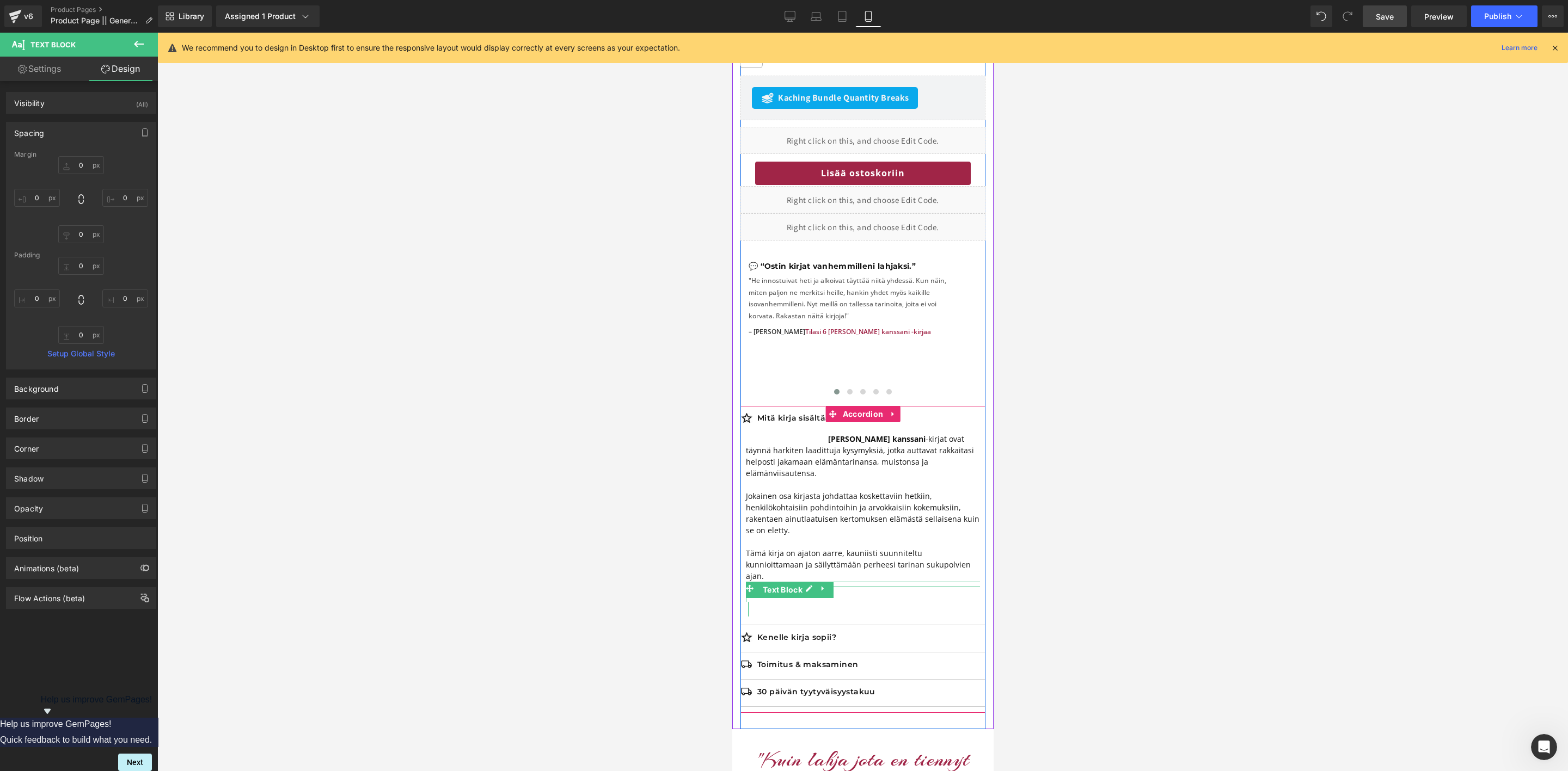
click at [839, 434] on b "[PERSON_NAME] kanssani" at bounding box center [877, 439] width 97 height 10
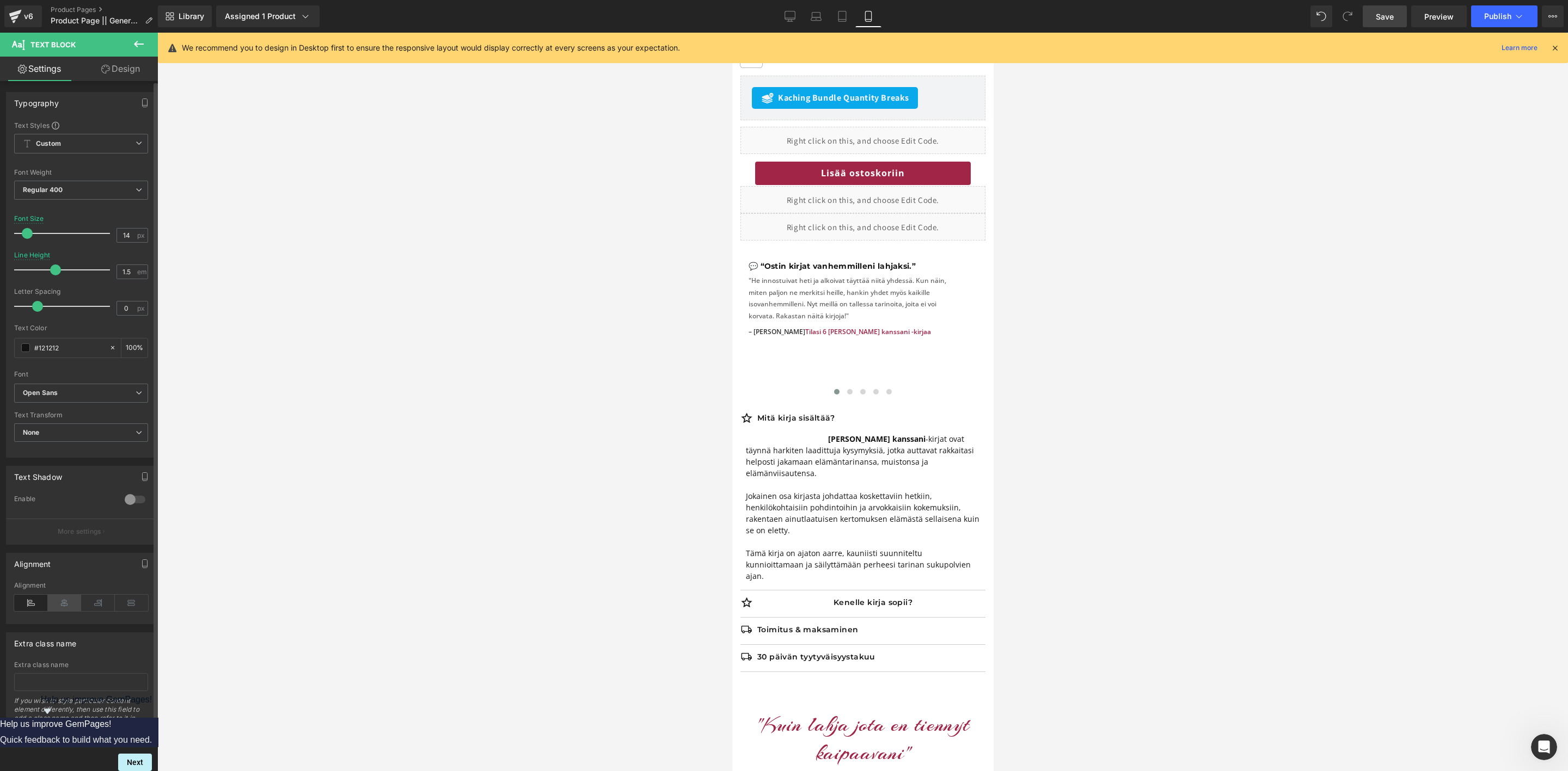
click at [58, 604] on icon at bounding box center [65, 603] width 33 height 16
click at [33, 607] on icon at bounding box center [30, 603] width 33 height 16
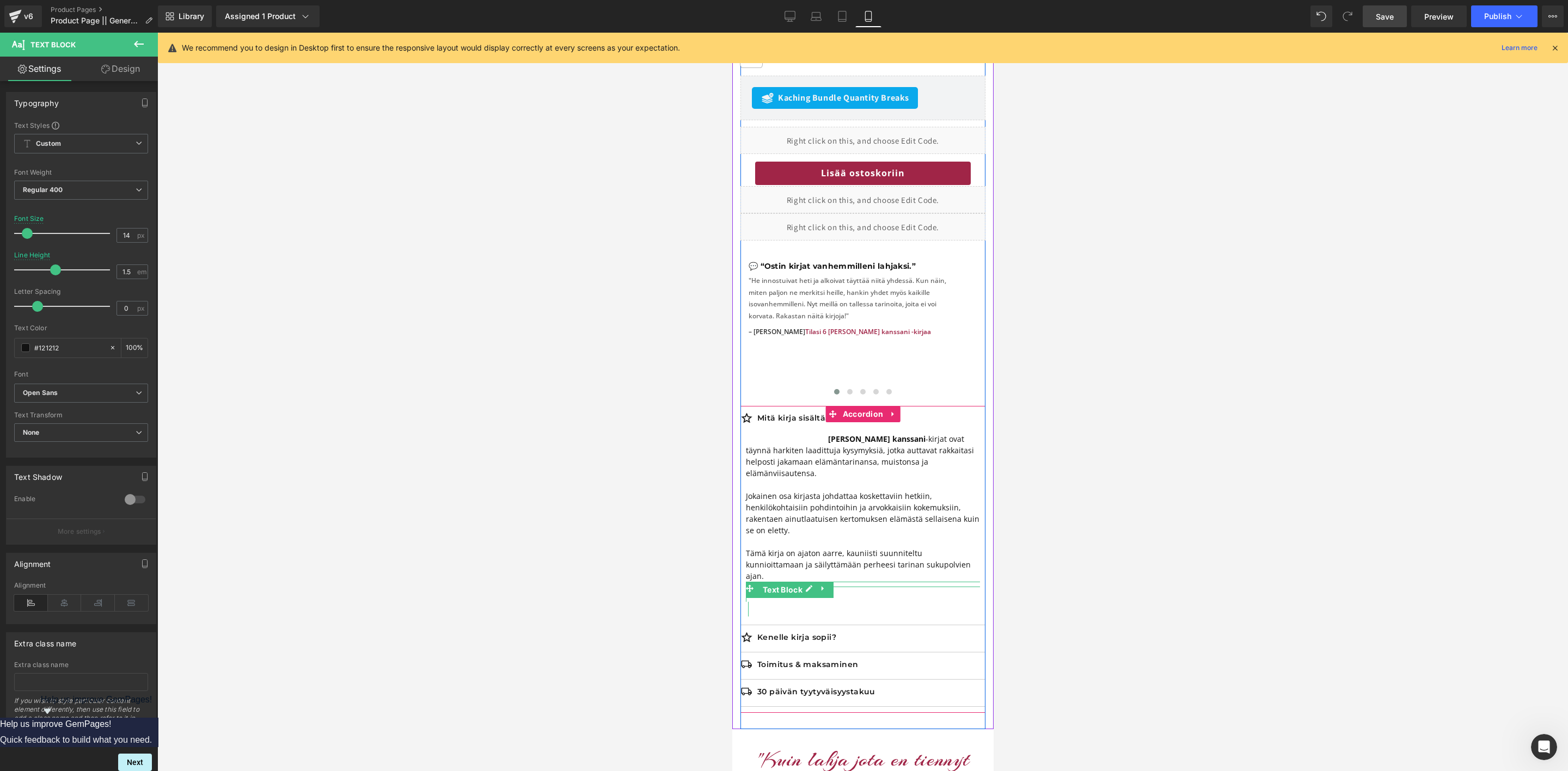
click at [948, 433] on p "Jaa muistosi kanssani -kirjat ovat täynnä harkiten laadittuja kysymyksiä, jotka…" at bounding box center [862, 456] width 234 height 46
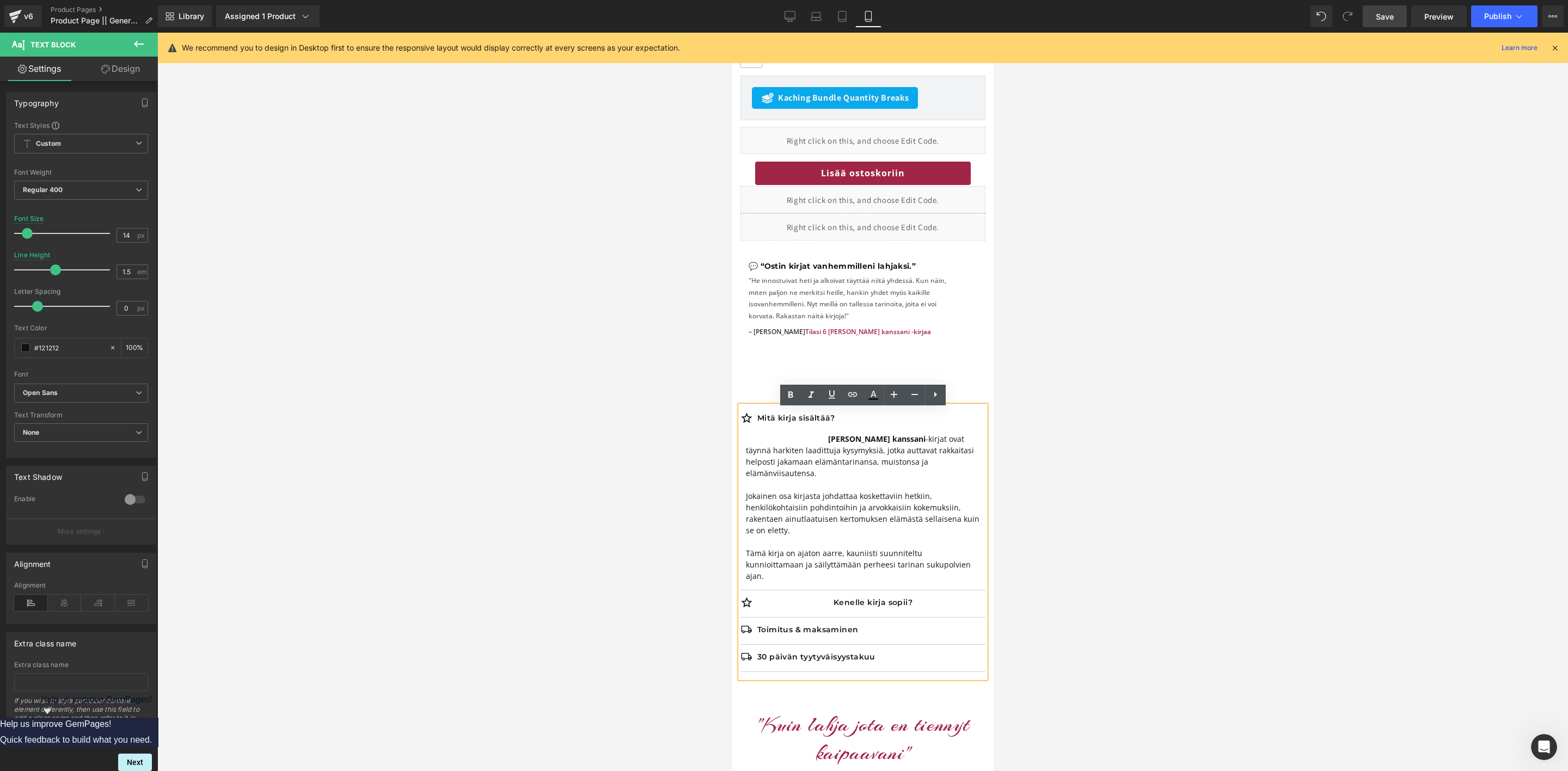
click at [826, 433] on p "Jaa muistosi kanssani -kirjat ovat täynnä harkiten laadittuja kysymyksiä, jotka…" at bounding box center [862, 456] width 234 height 46
click at [850, 598] on p "Kenelle kirja sopii?" at bounding box center [870, 602] width 228 height 10
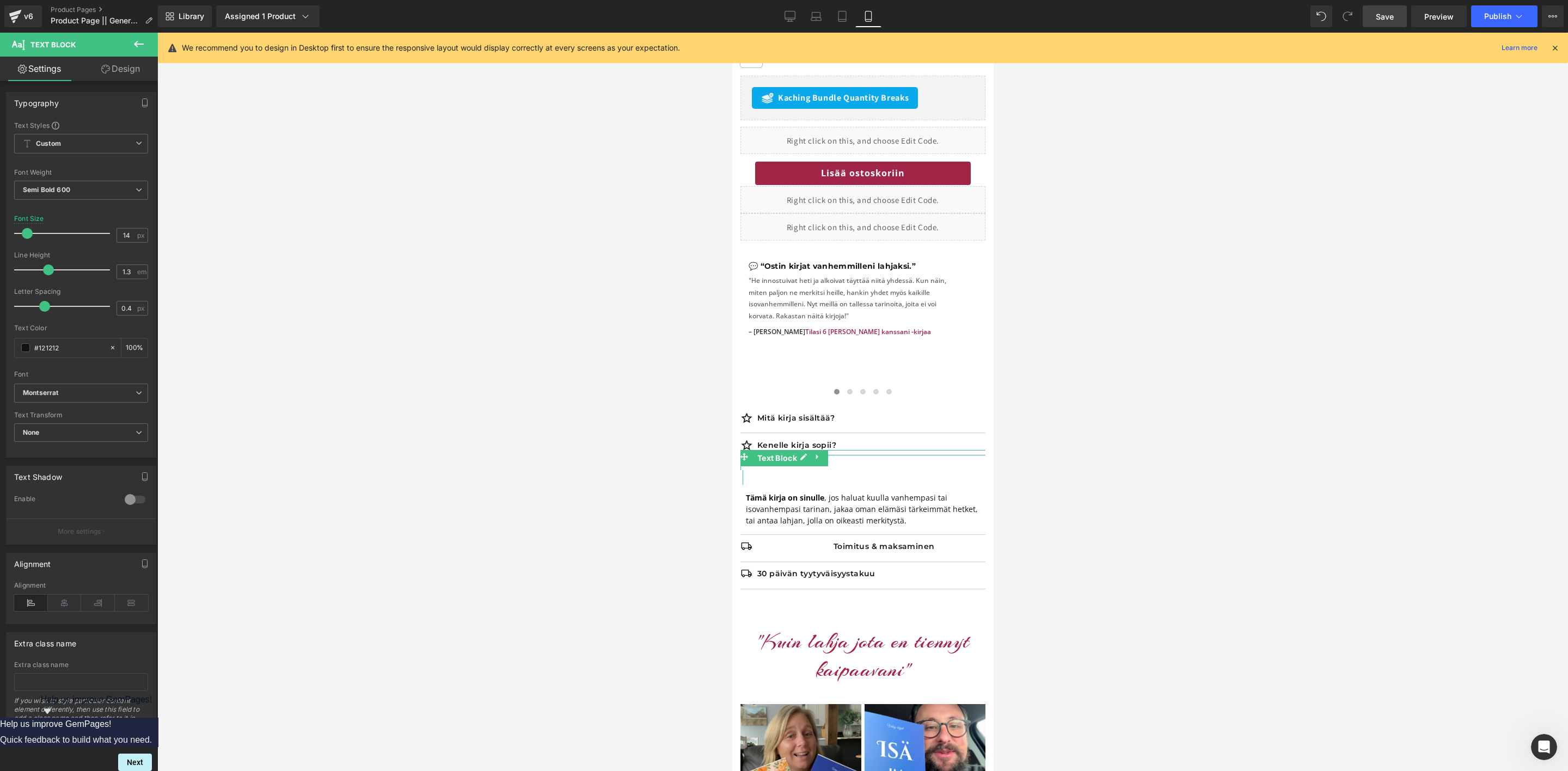
click at [791, 441] on p "Kenelle kirja sopii?" at bounding box center [870, 445] width 228 height 10
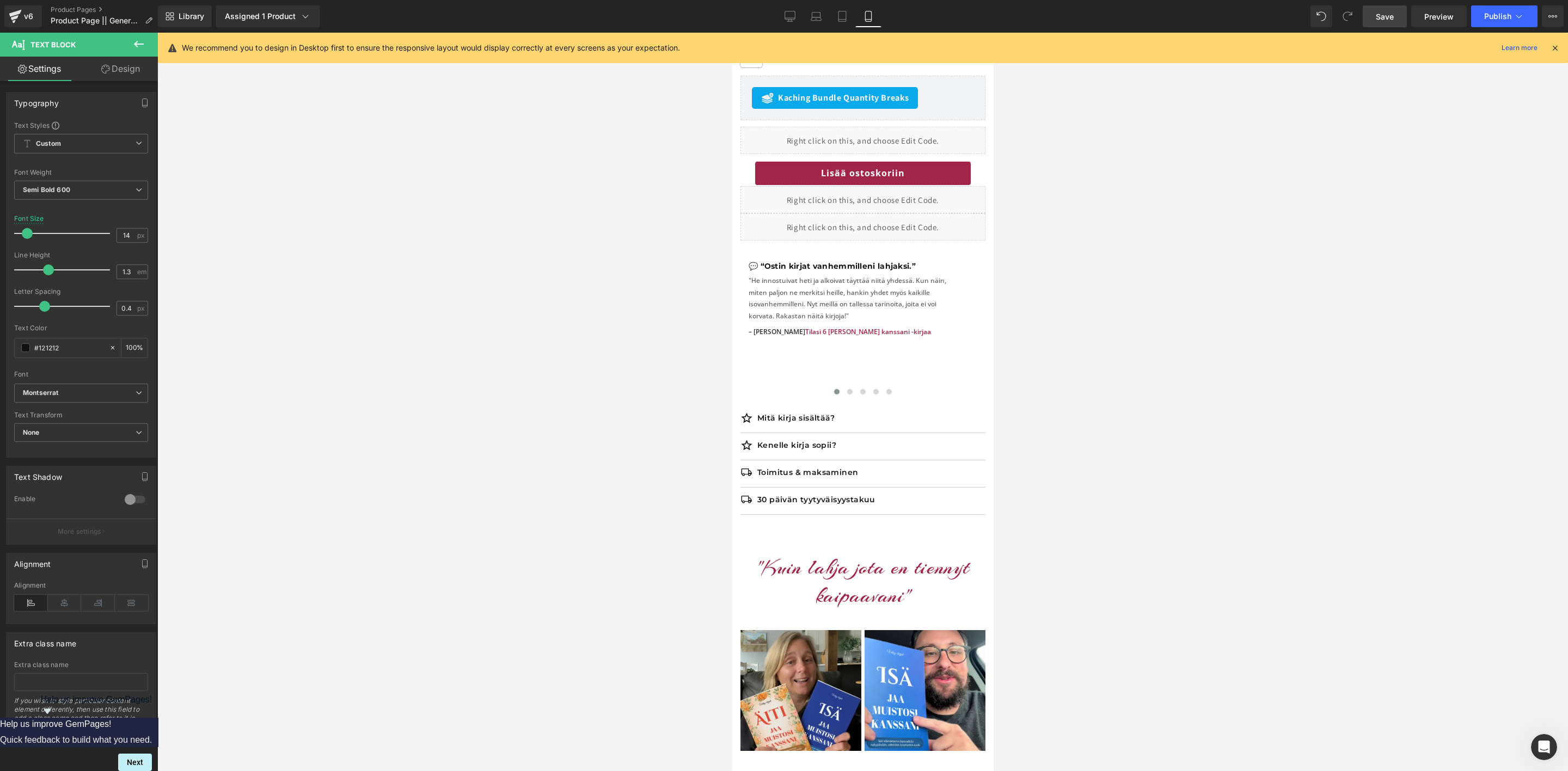
click at [791, 413] on p "Mitä kirja sisältää?" at bounding box center [870, 418] width 228 height 10
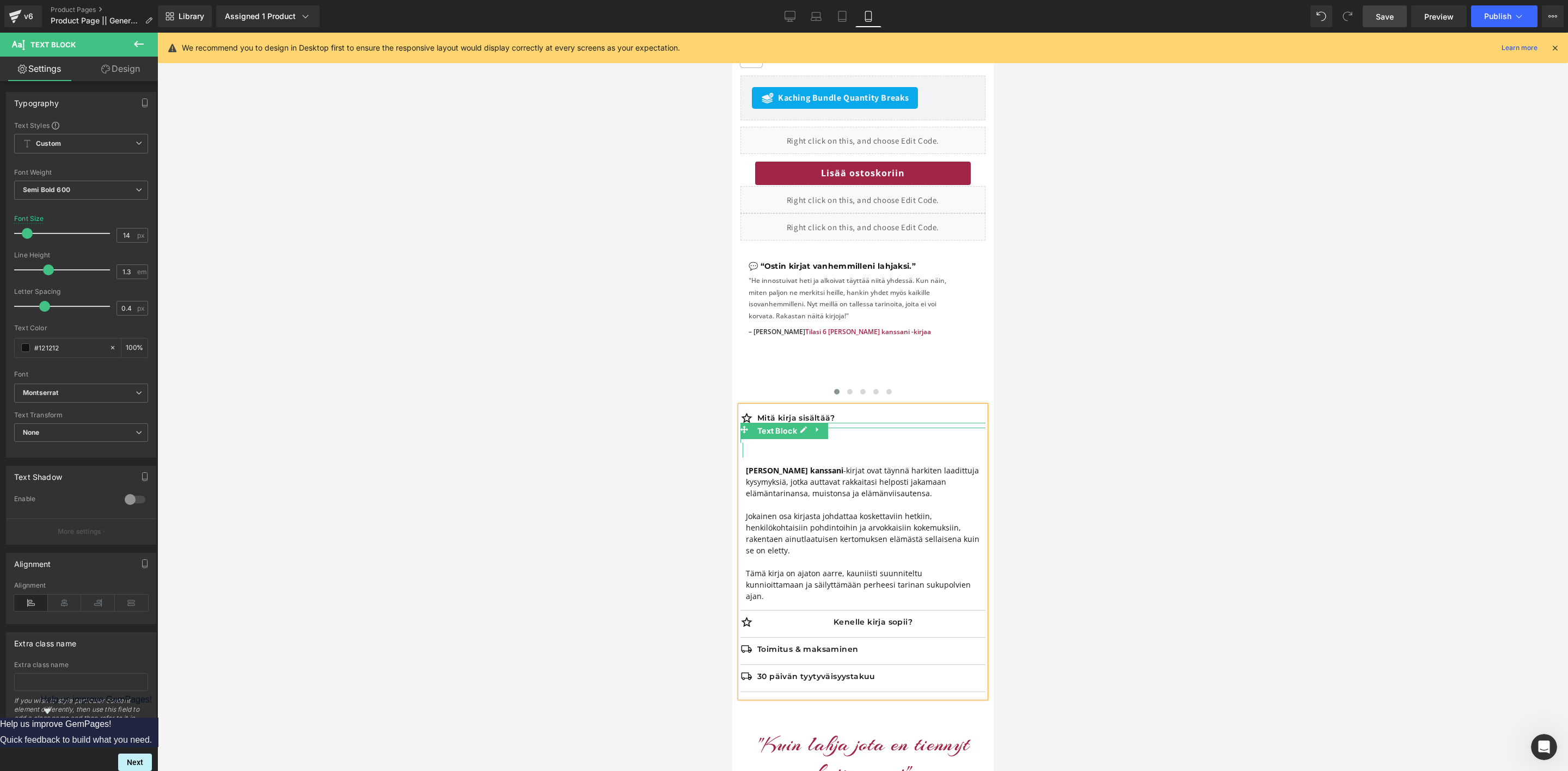
click at [791, 413] on p "Mitä kirja sisältää?" at bounding box center [870, 418] width 228 height 10
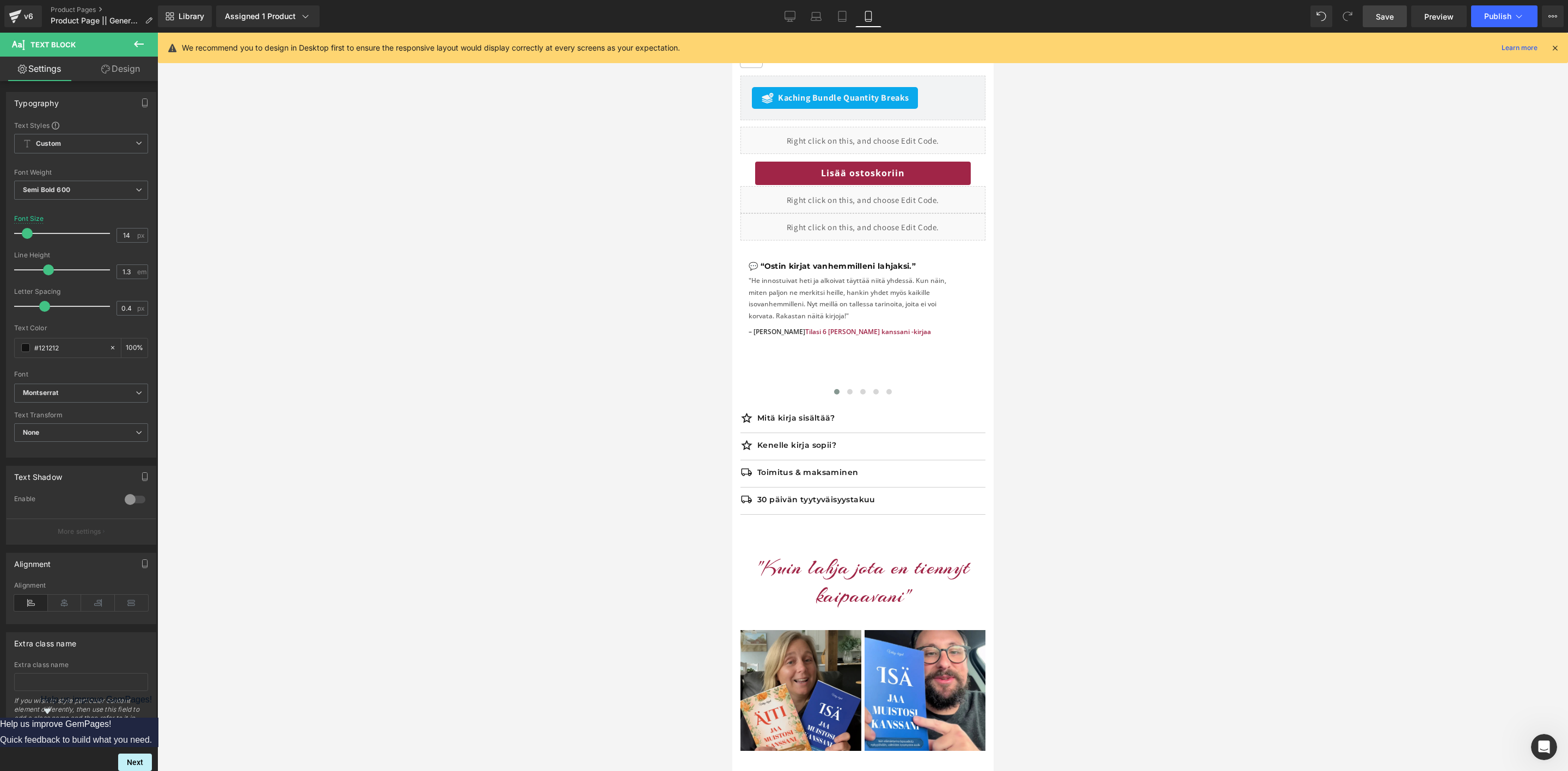
click at [771, 433] on div "Kenelle kirja sopii? Text Block" at bounding box center [863, 447] width 245 height 27
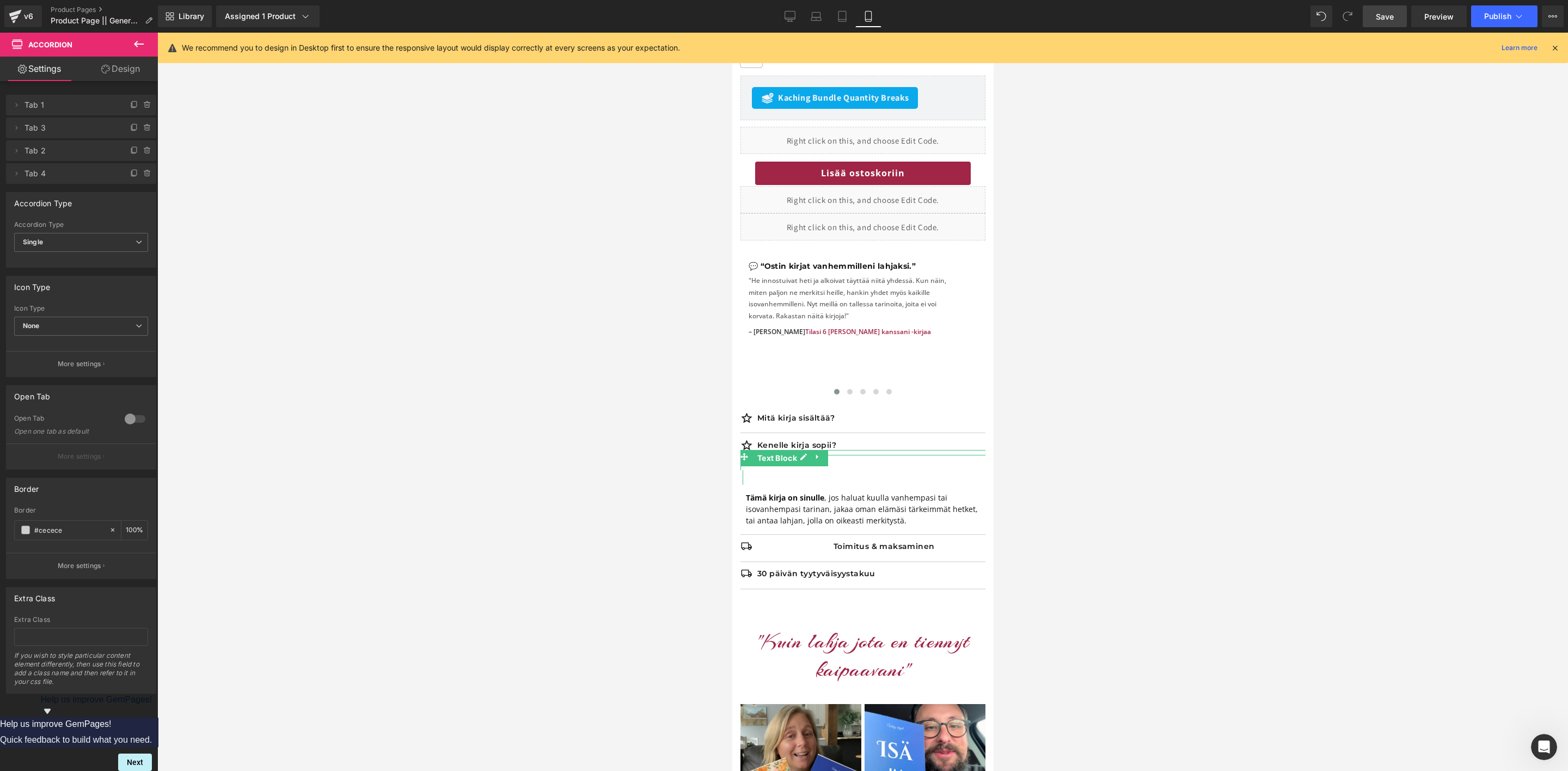
click at [771, 441] on p "Kenelle kirja sopii?" at bounding box center [870, 445] width 228 height 10
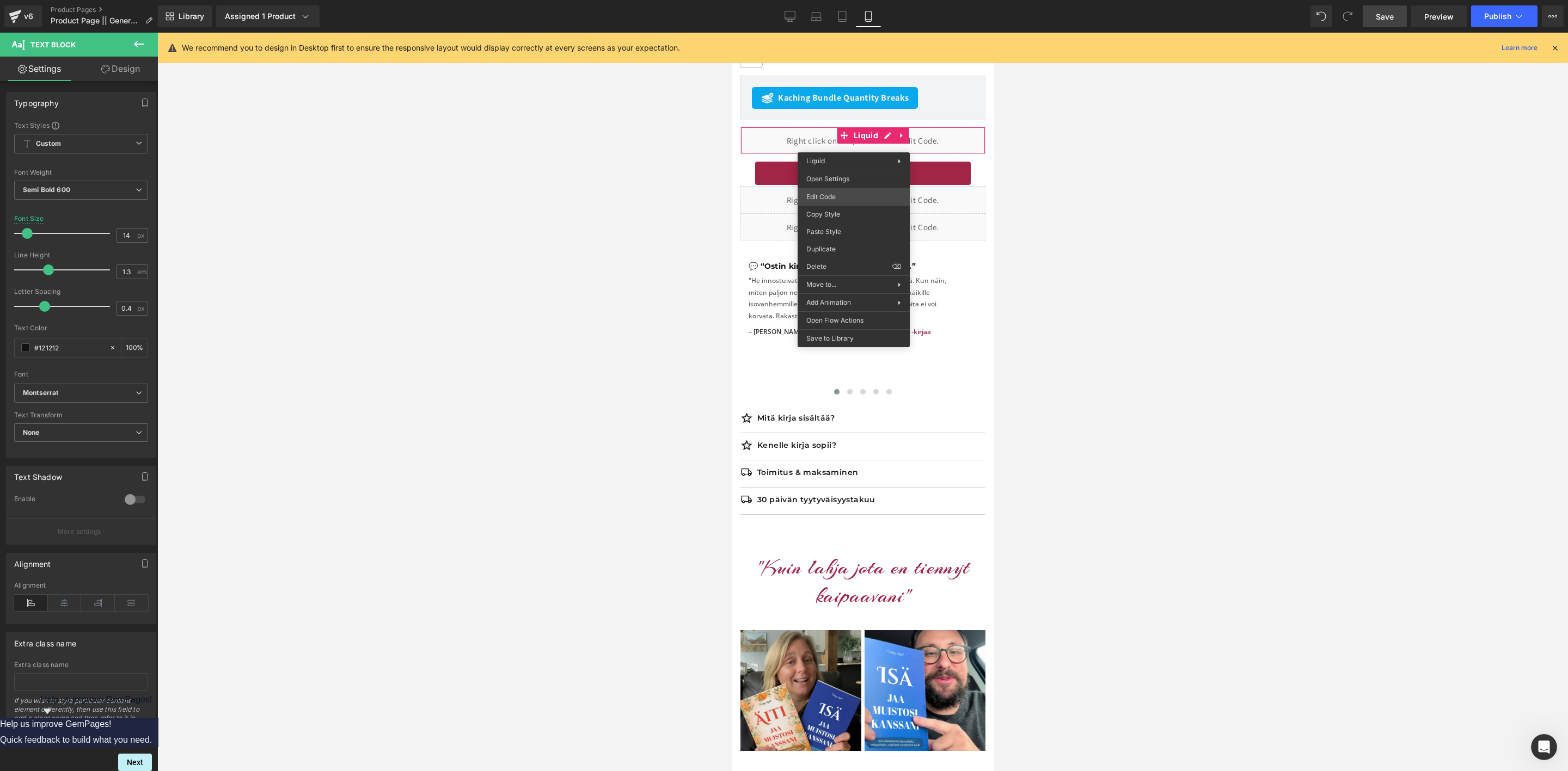
click at [835, 195] on body "Accordion You are previewing how the will restyle your page. You can not edit E…" at bounding box center [784, 385] width 1568 height 771
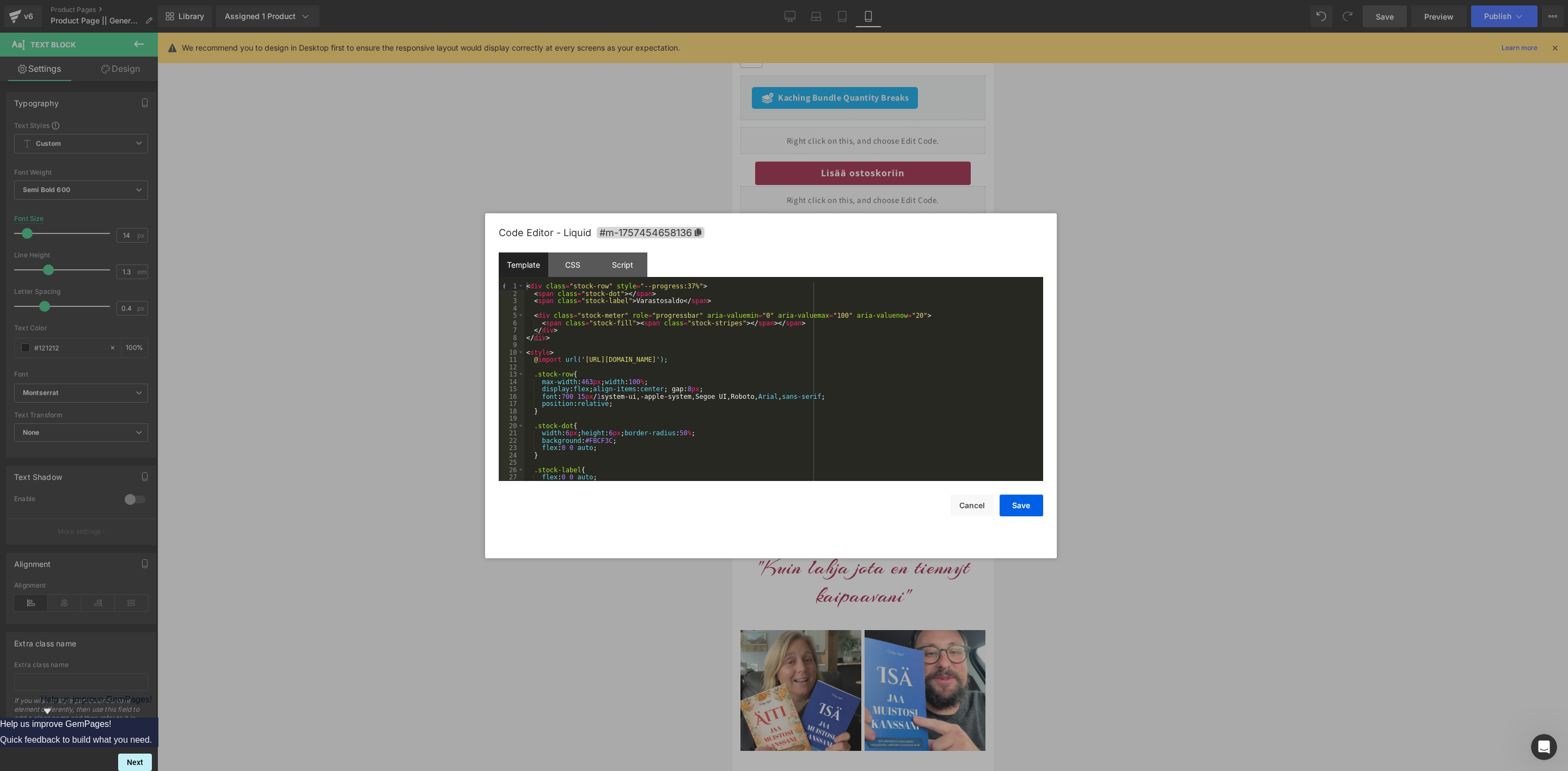
click at [679, 288] on div "< div class = "stock-row" style = "--progress:37%" > < span class = "stock-dot"…" at bounding box center [781, 389] width 514 height 214
click at [1024, 508] on button "Save" at bounding box center [1021, 506] width 44 height 22
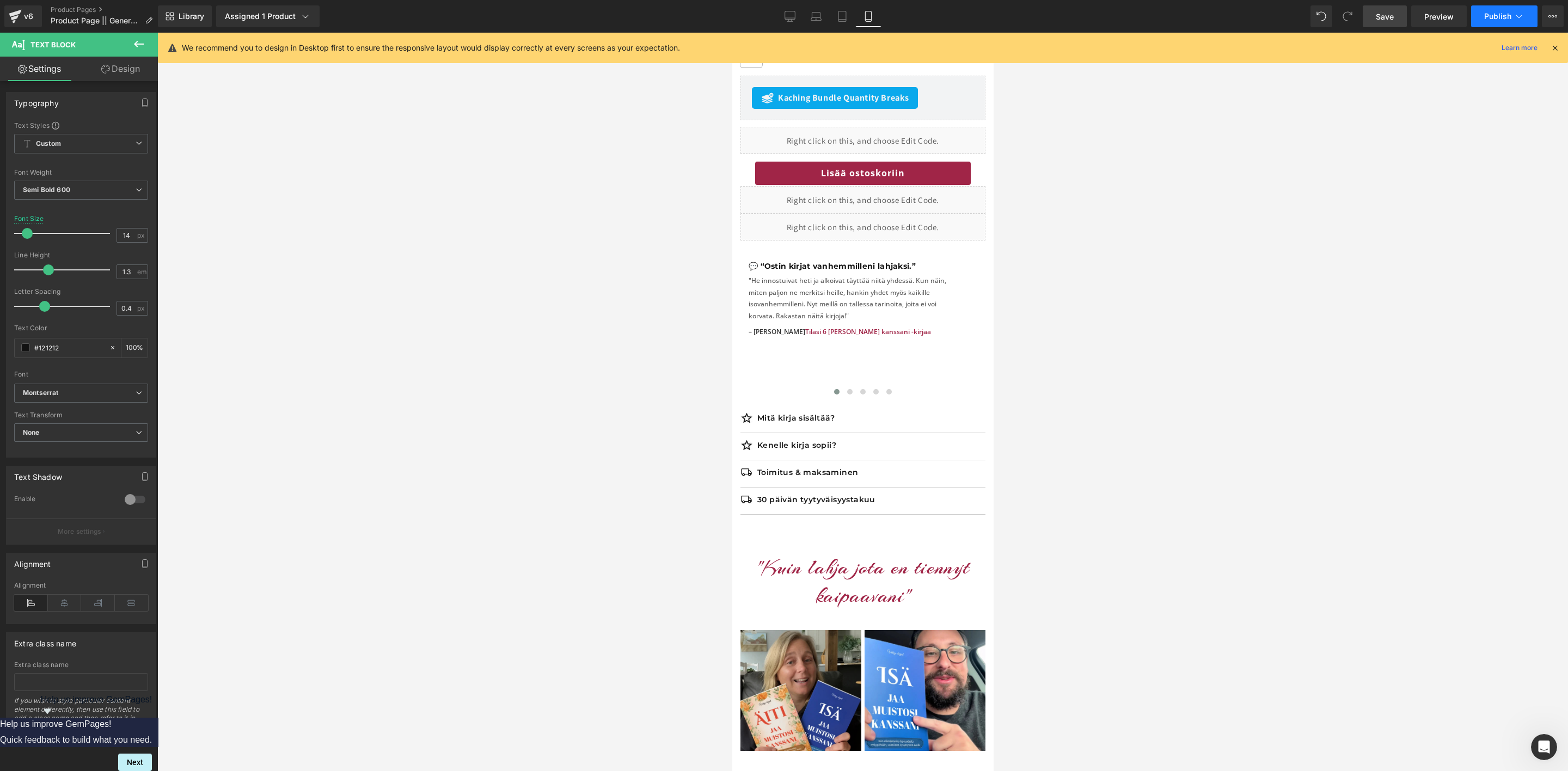
click at [1480, 15] on button "Publish" at bounding box center [1504, 16] width 66 height 22
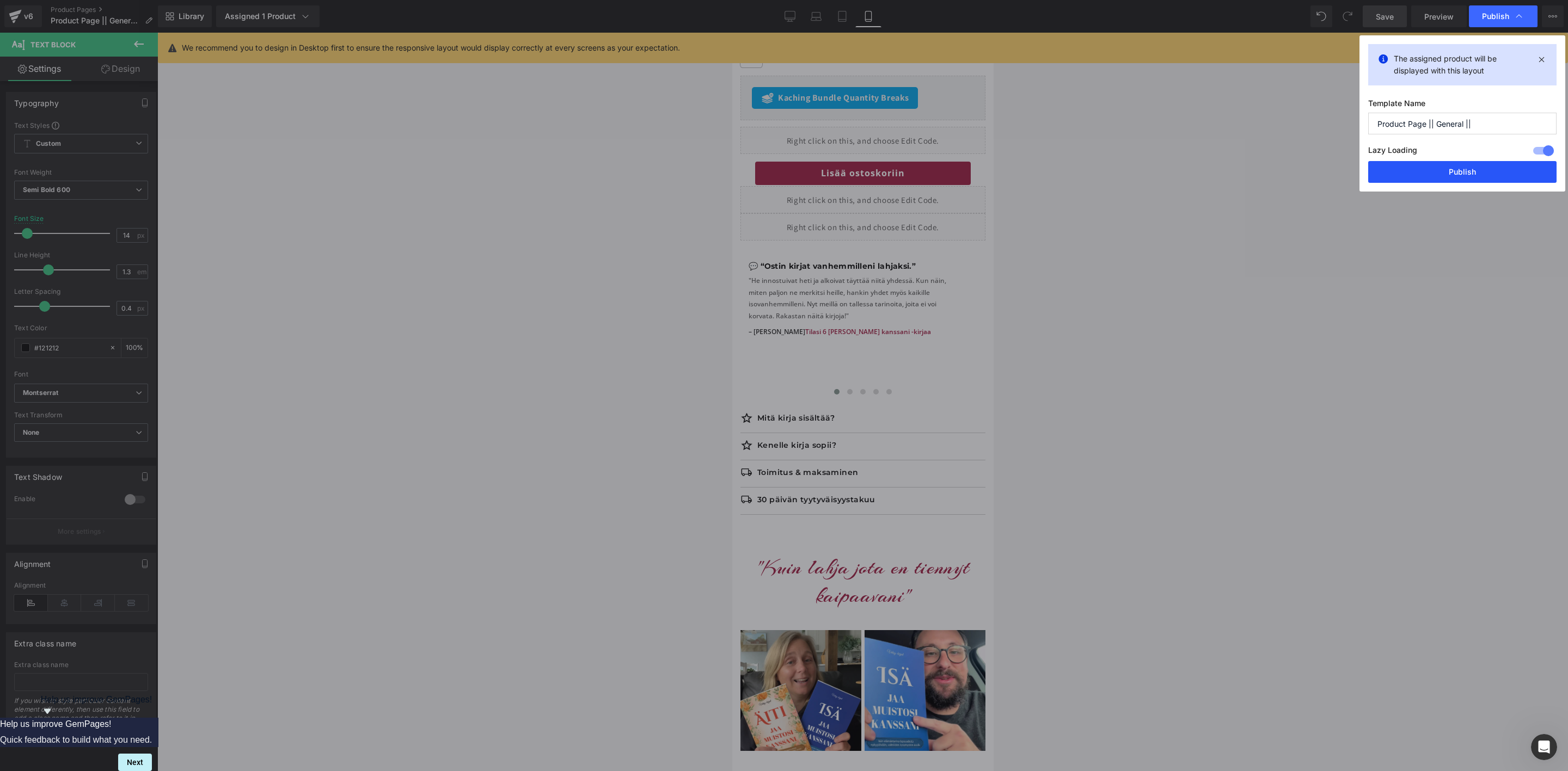
click at [1494, 172] on button "Publish" at bounding box center [1462, 172] width 188 height 22
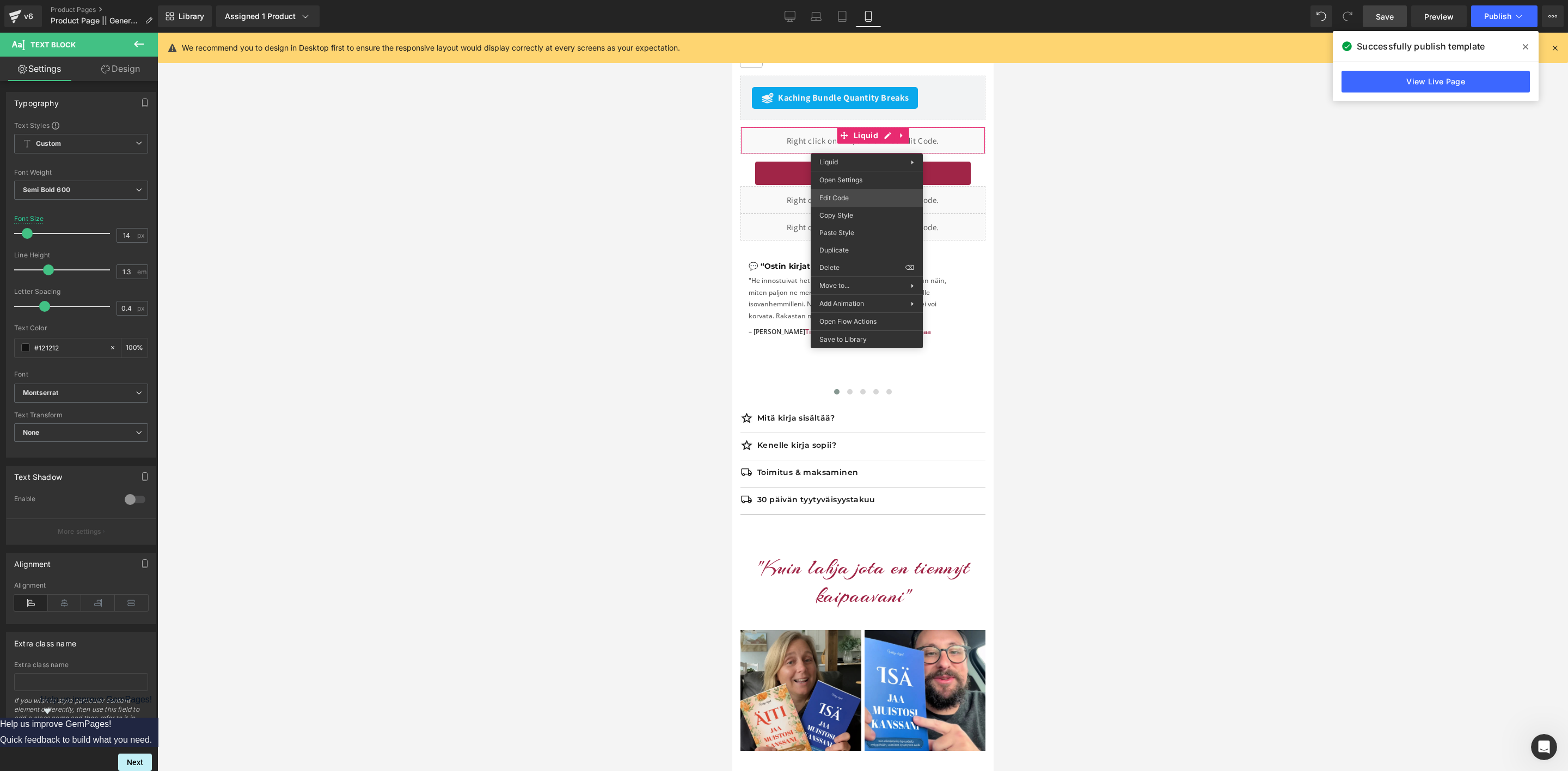
click at [847, 198] on body "Accordion You are previewing how the will restyle your page. You can not edit E…" at bounding box center [784, 385] width 1568 height 771
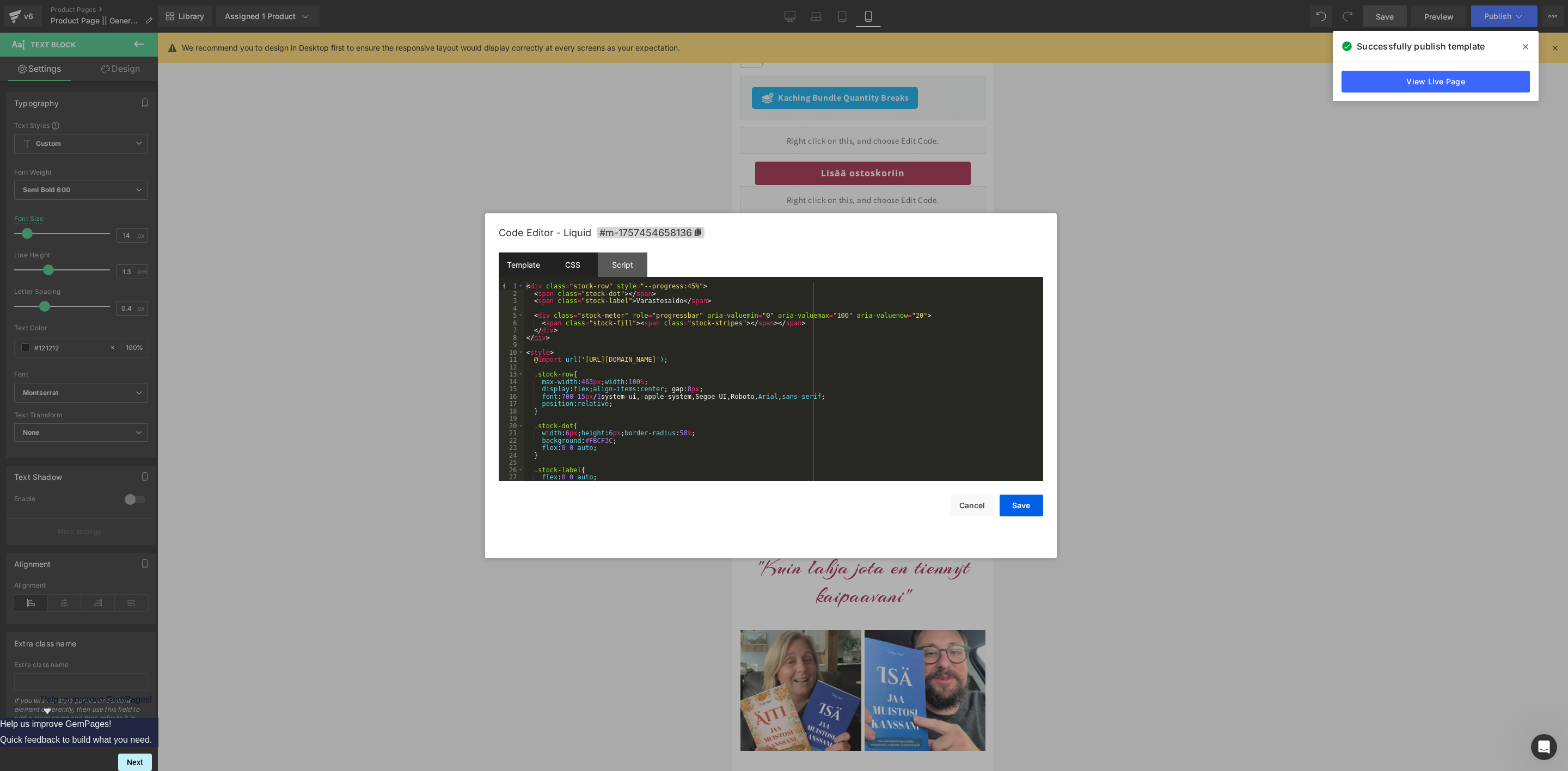
click at [582, 260] on div "CSS" at bounding box center [573, 265] width 49 height 24
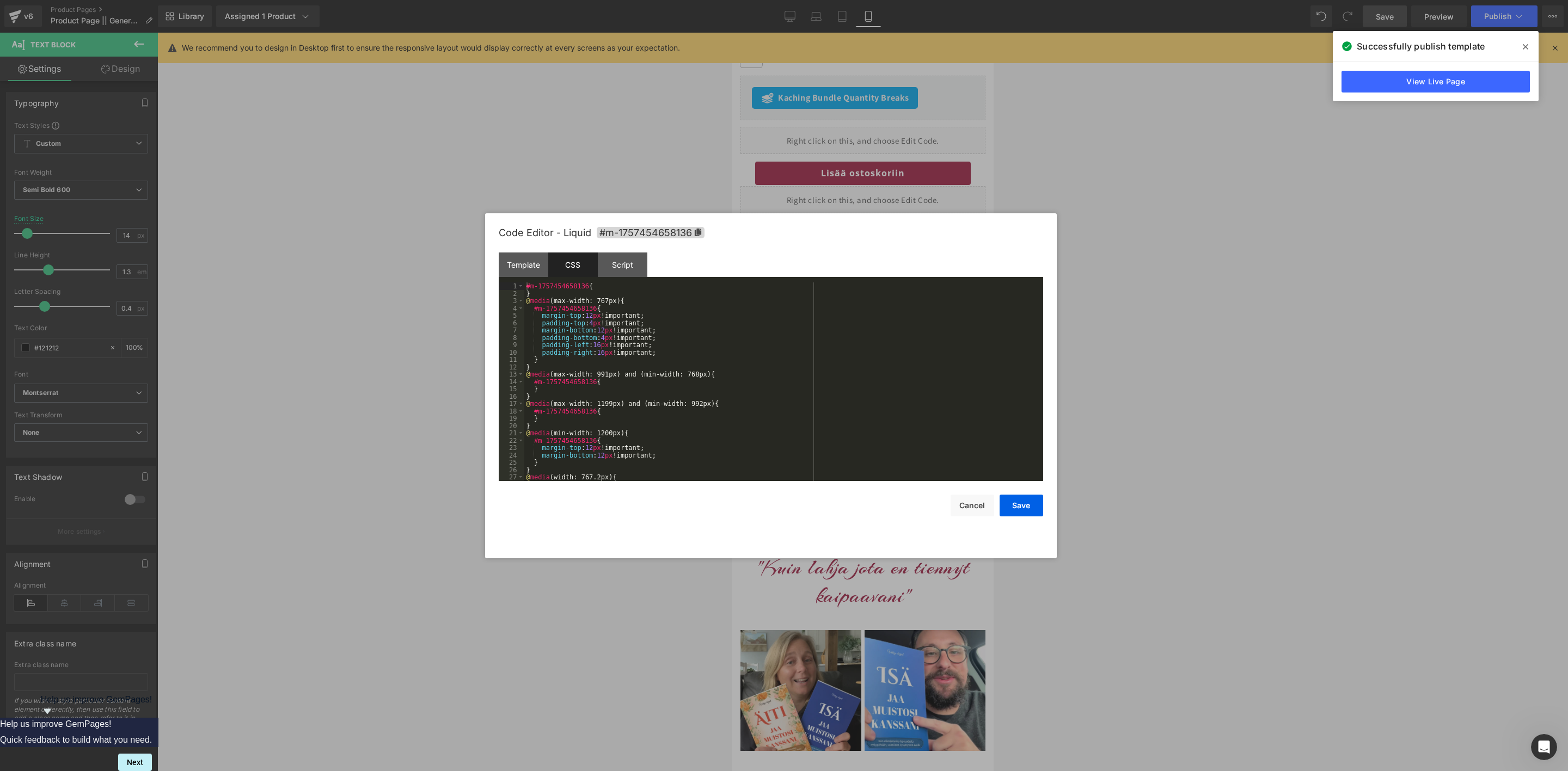
click at [595, 368] on div "#m-1757454658136 { } @ media (max-width: 767px) { #m-1757454658136 { margin-top…" at bounding box center [781, 389] width 514 height 214
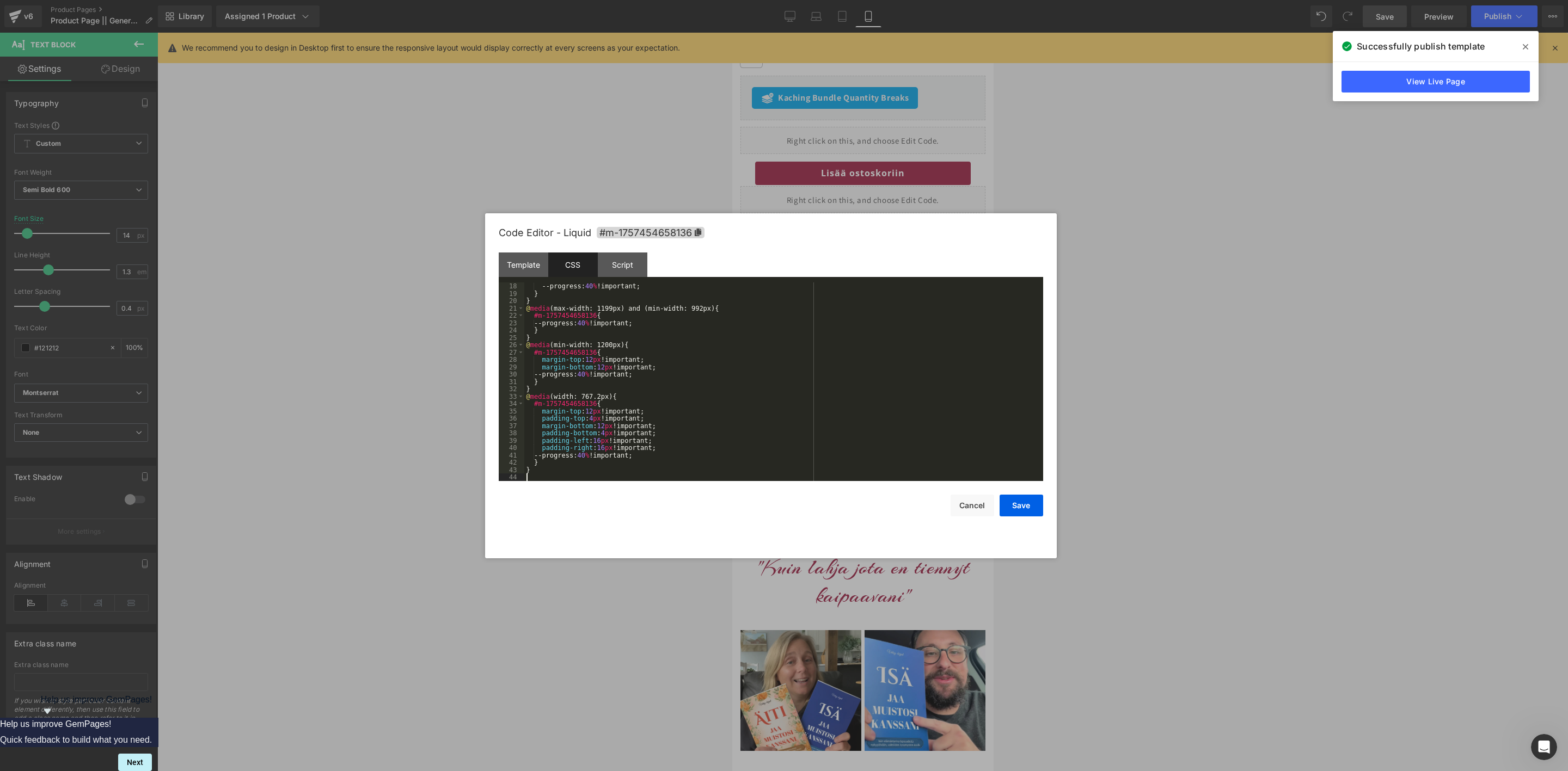
scroll to position [125, 0]
click at [1027, 500] on button "Save" at bounding box center [1021, 506] width 44 height 22
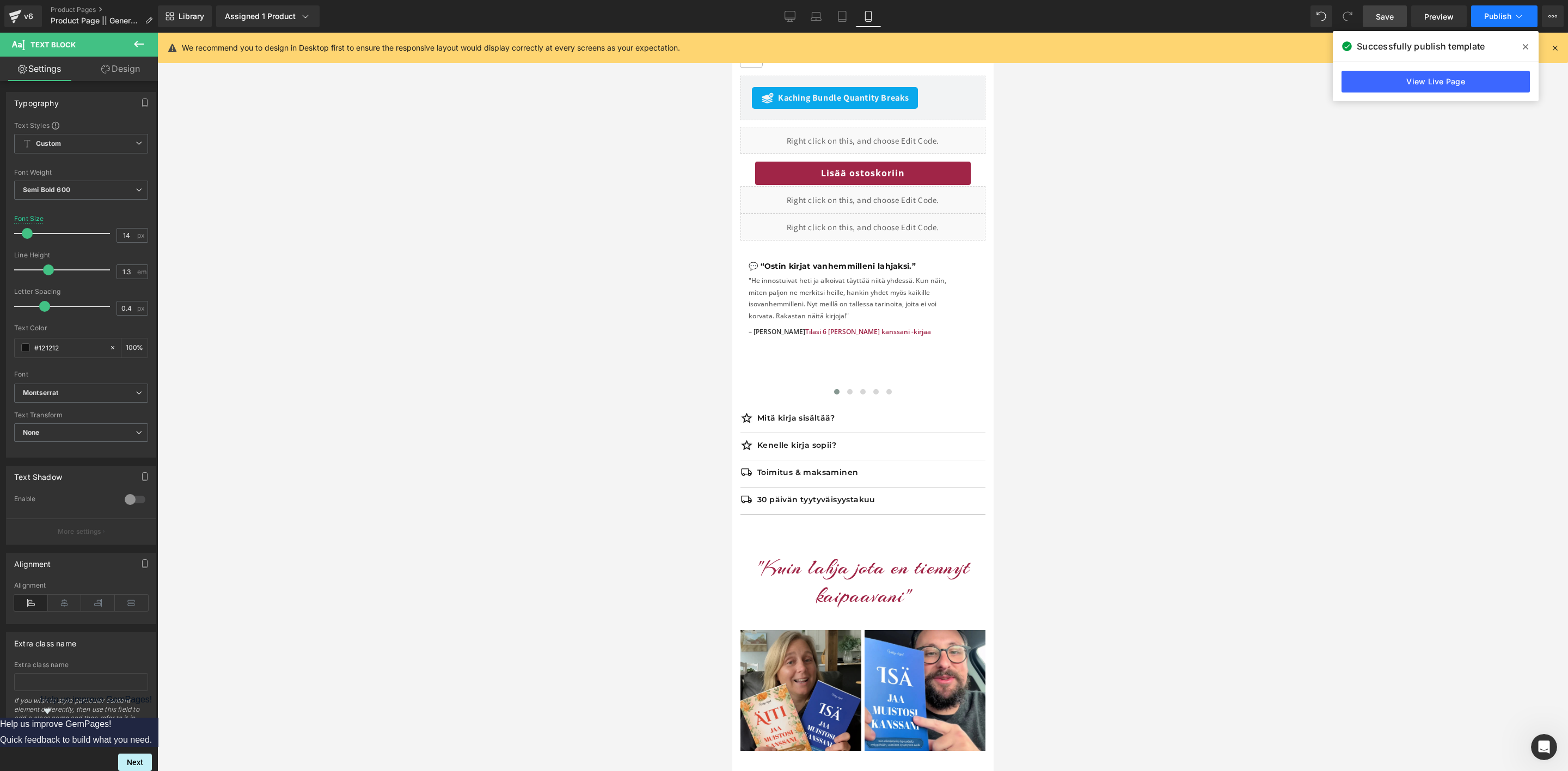
click at [1489, 21] on button "Publish" at bounding box center [1504, 16] width 66 height 22
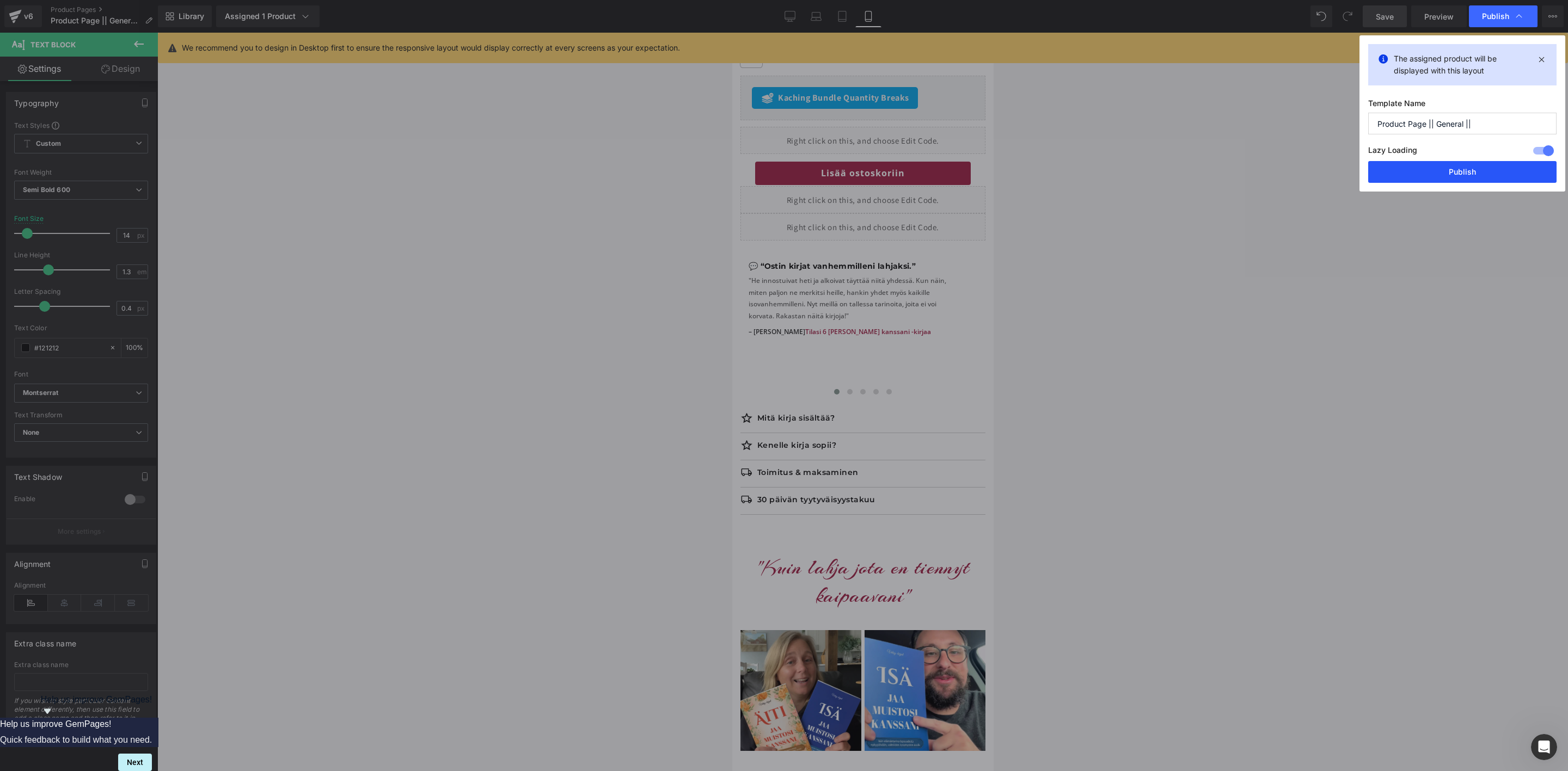
click at [1466, 180] on button "Publish" at bounding box center [1462, 172] width 188 height 22
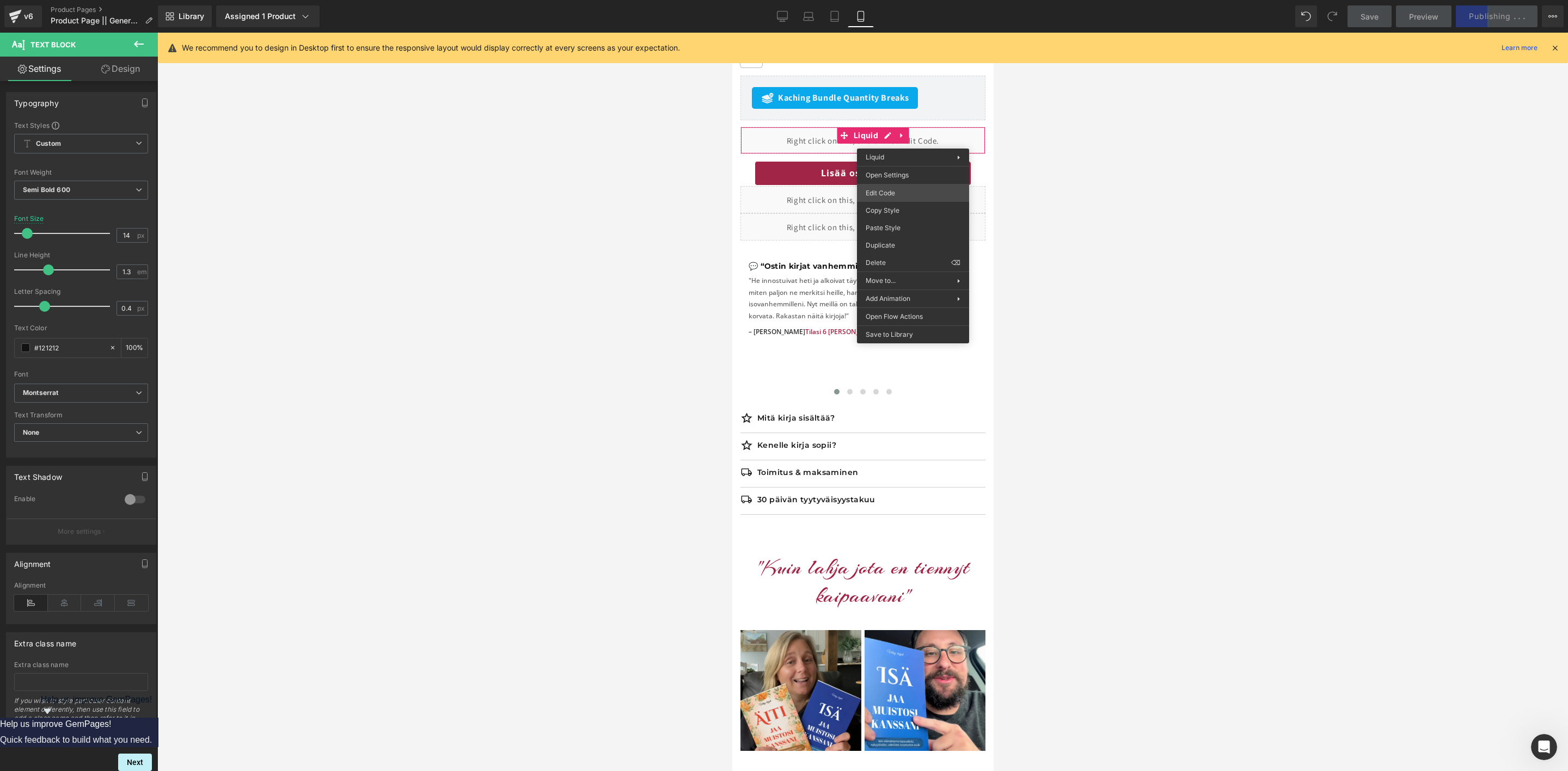
click at [895, 192] on body "Accordion You are previewing how the will restyle your page. You can not edit E…" at bounding box center [784, 385] width 1568 height 771
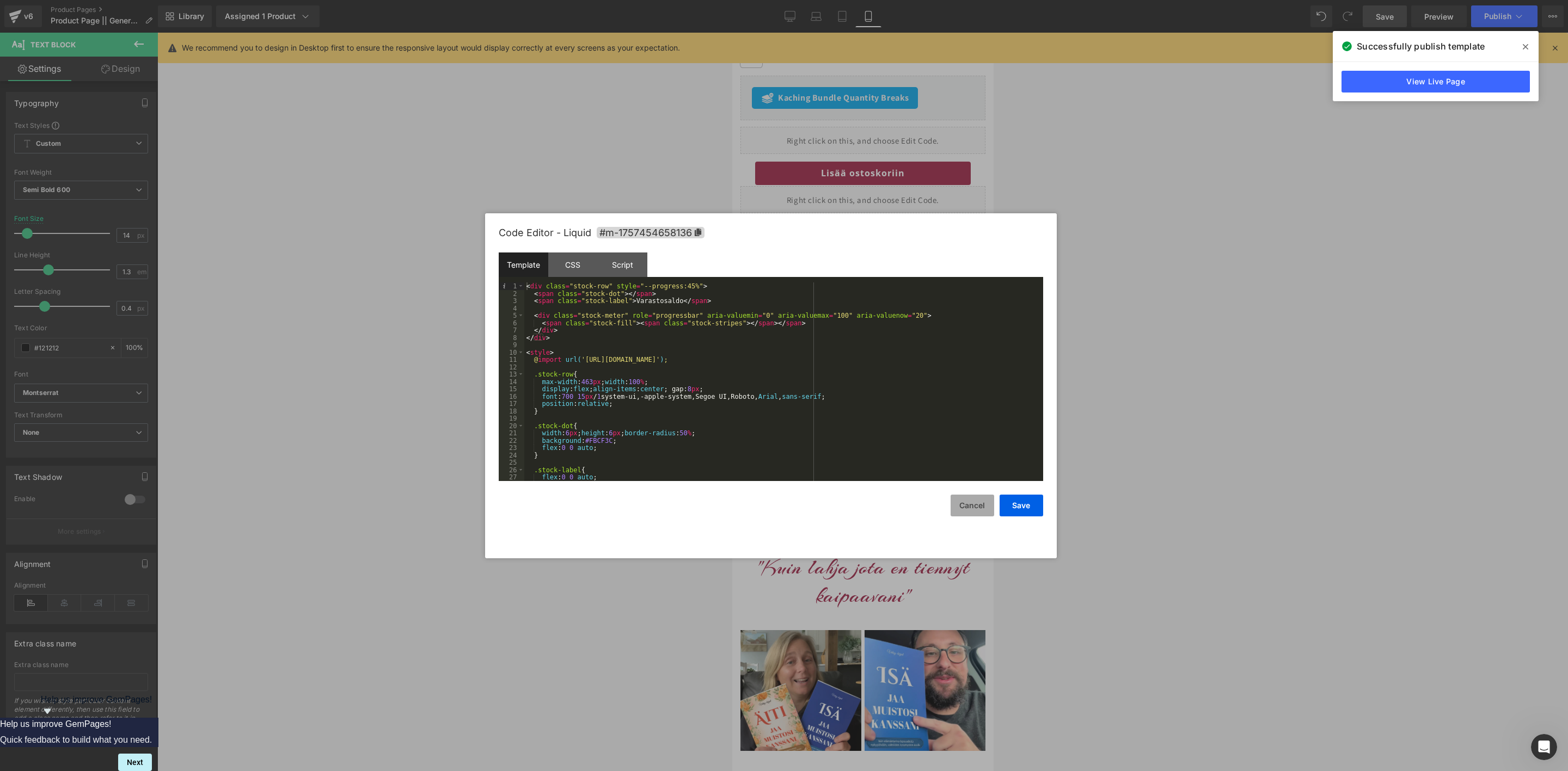
click at [972, 504] on button "Cancel" at bounding box center [973, 506] width 44 height 22
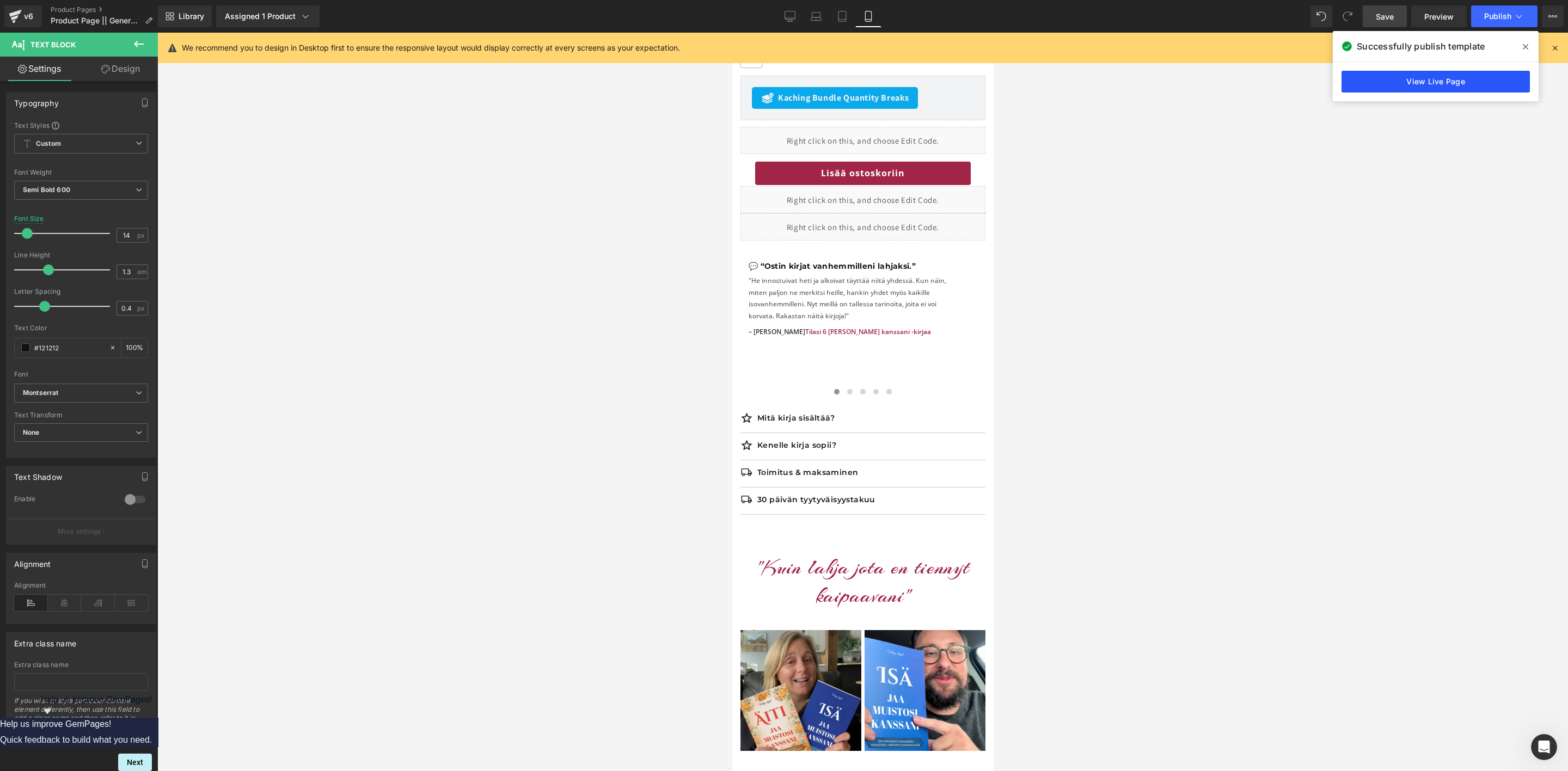
click at [1447, 85] on link "View Live Page" at bounding box center [1435, 82] width 188 height 22
